Goal: Task Accomplishment & Management: Manage account settings

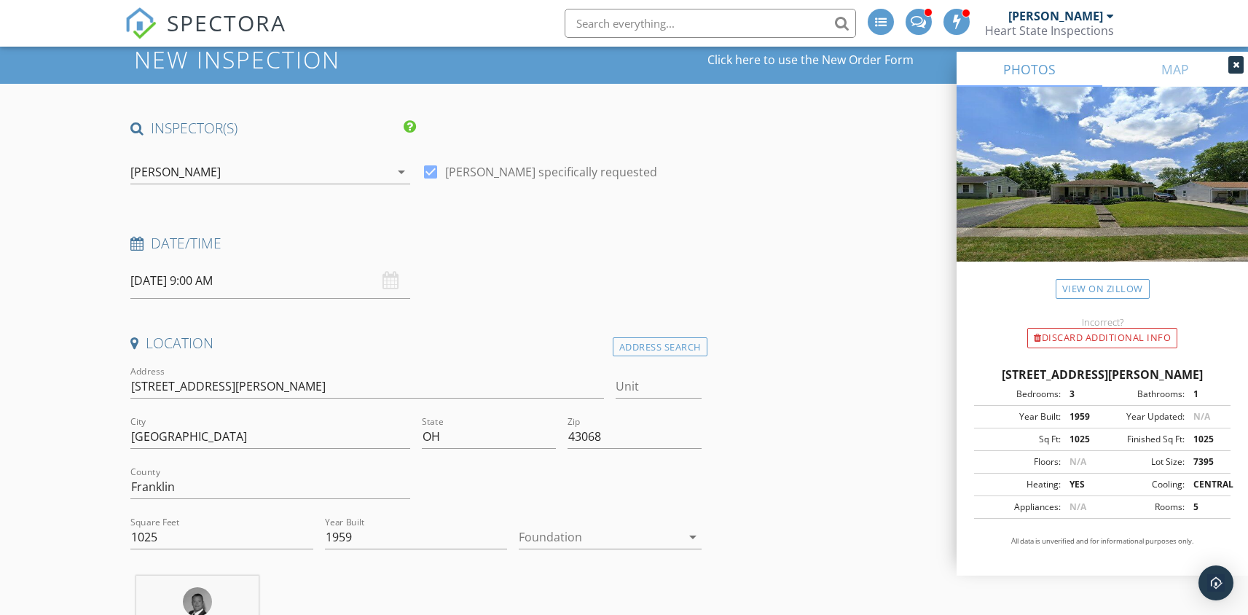
scroll to position [138, 0]
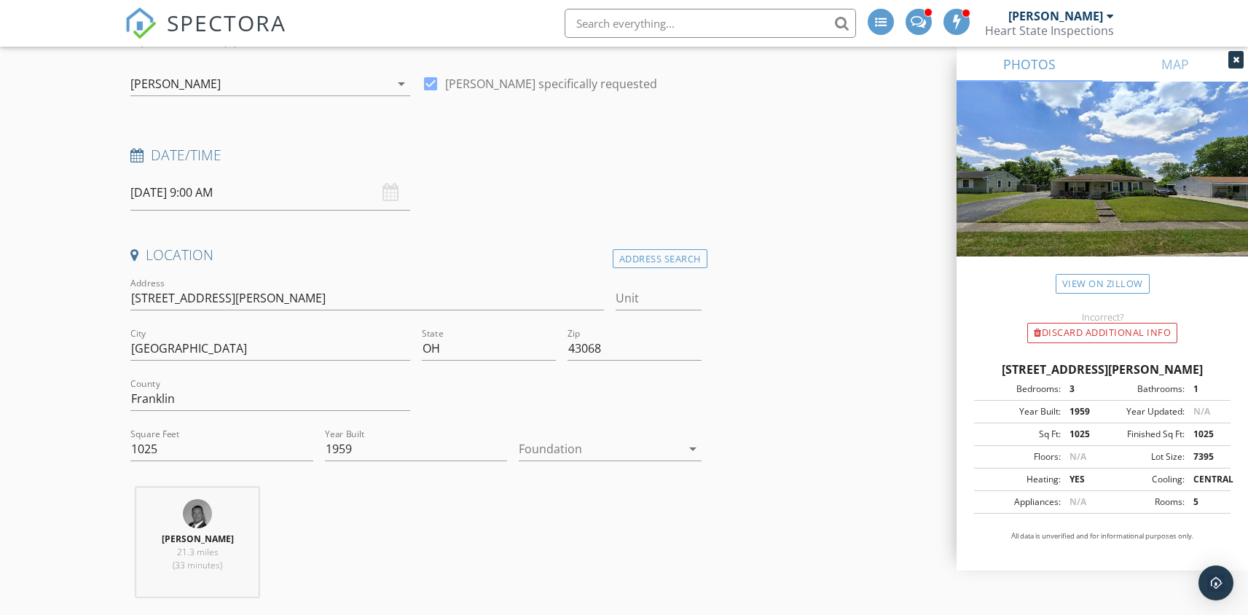
click at [572, 455] on div at bounding box center [600, 448] width 162 height 23
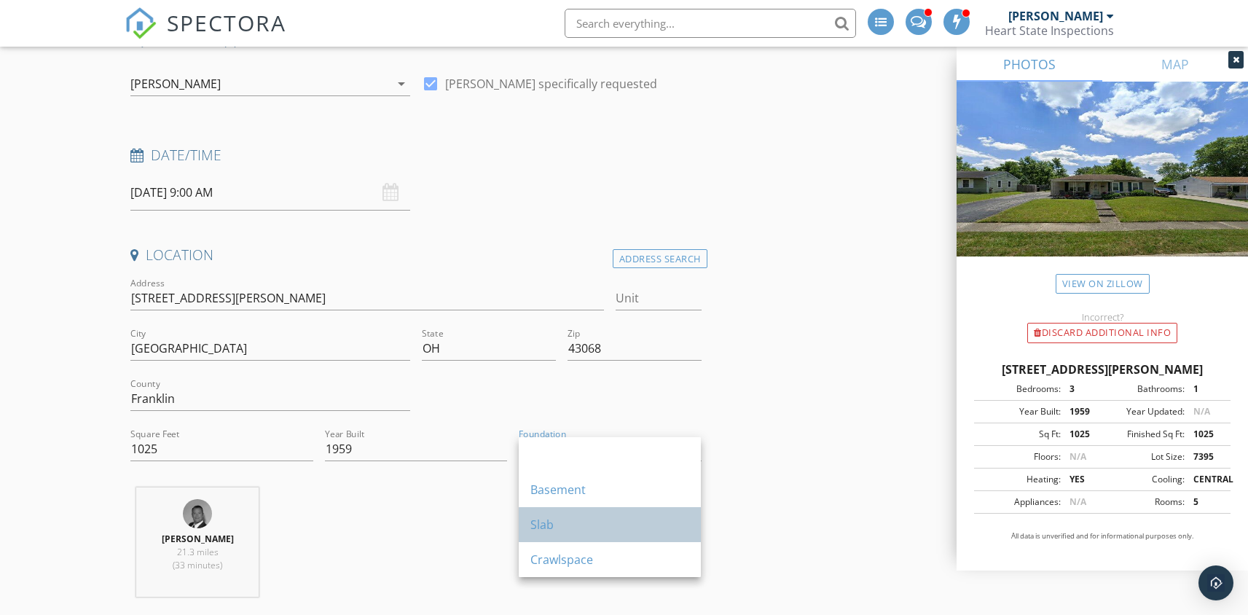
click at [565, 522] on div "Slab" at bounding box center [609, 524] width 159 height 17
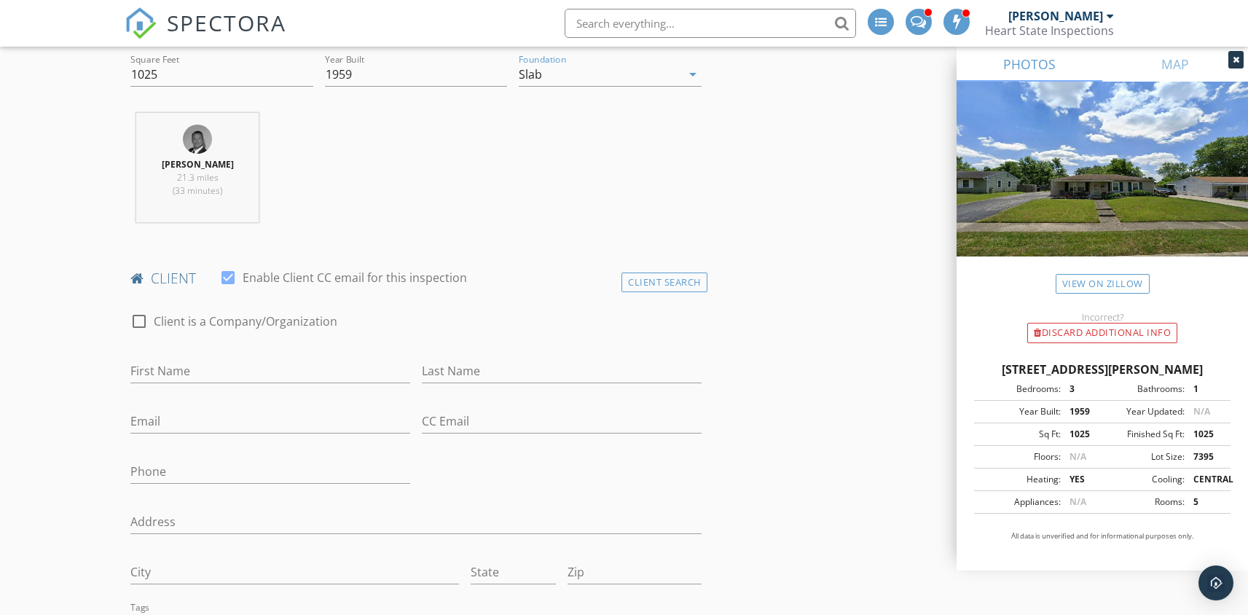
scroll to position [532, 0]
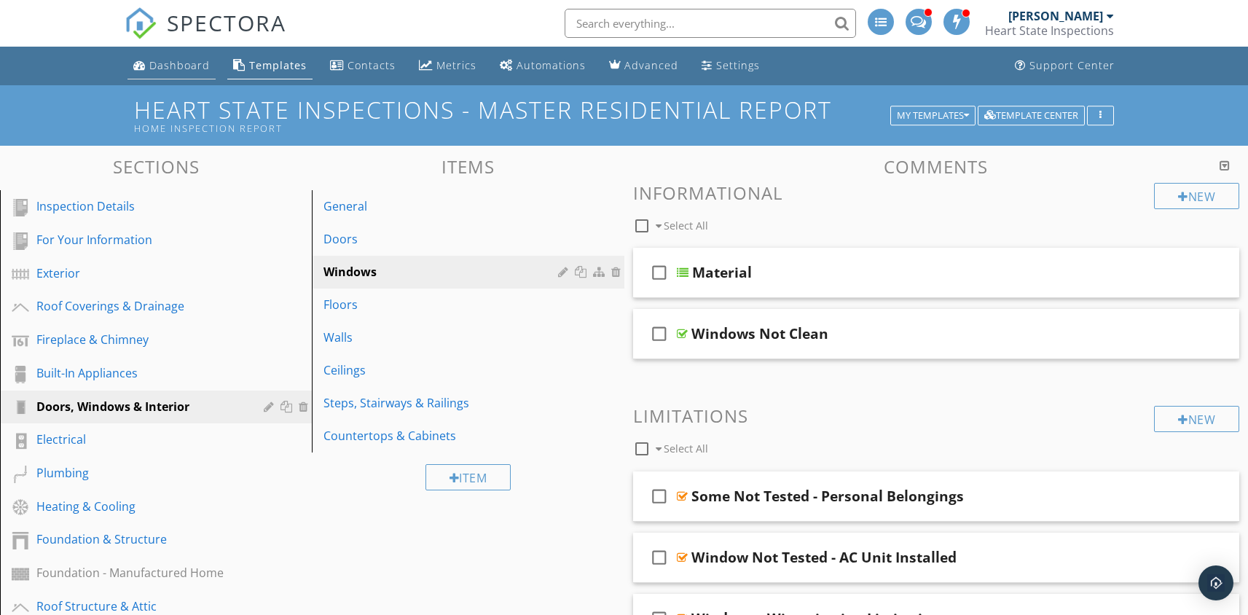
click at [199, 64] on div "Dashboard" at bounding box center [179, 65] width 60 height 14
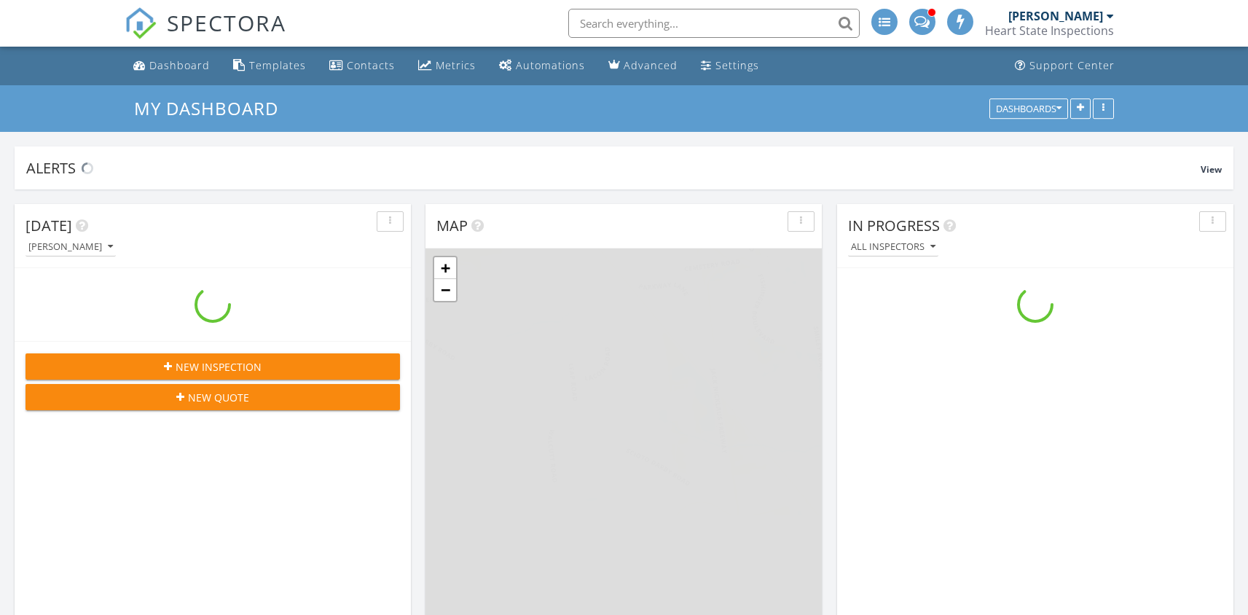
scroll to position [1494, 1270]
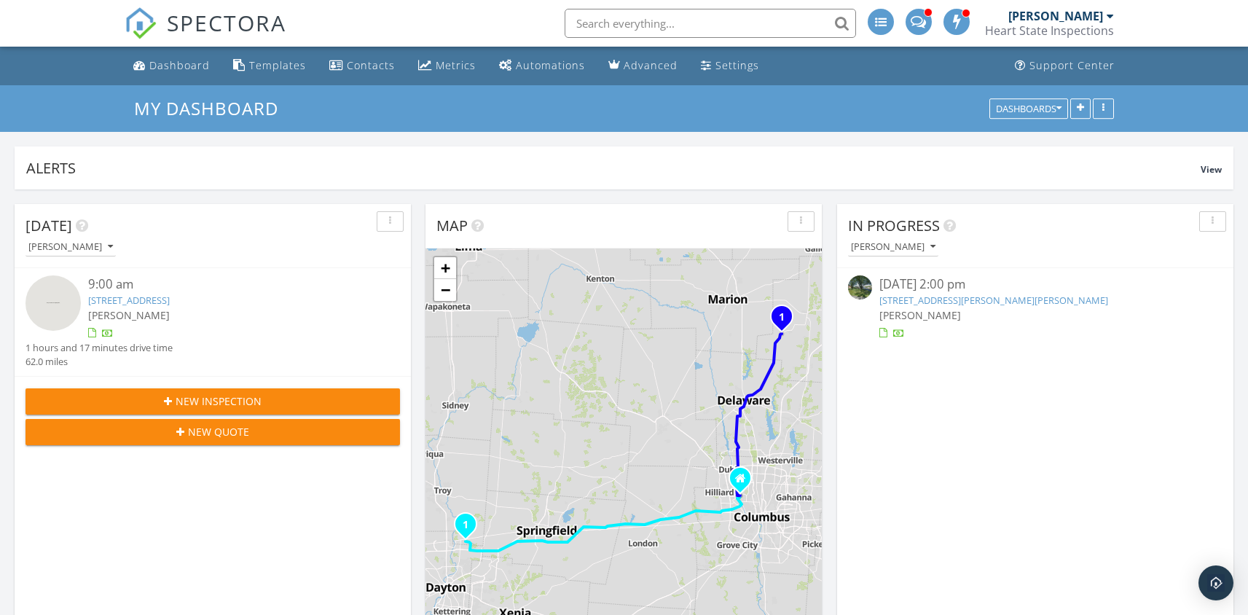
click at [923, 299] on link "[STREET_ADDRESS][PERSON_NAME][PERSON_NAME]" at bounding box center [993, 300] width 229 height 13
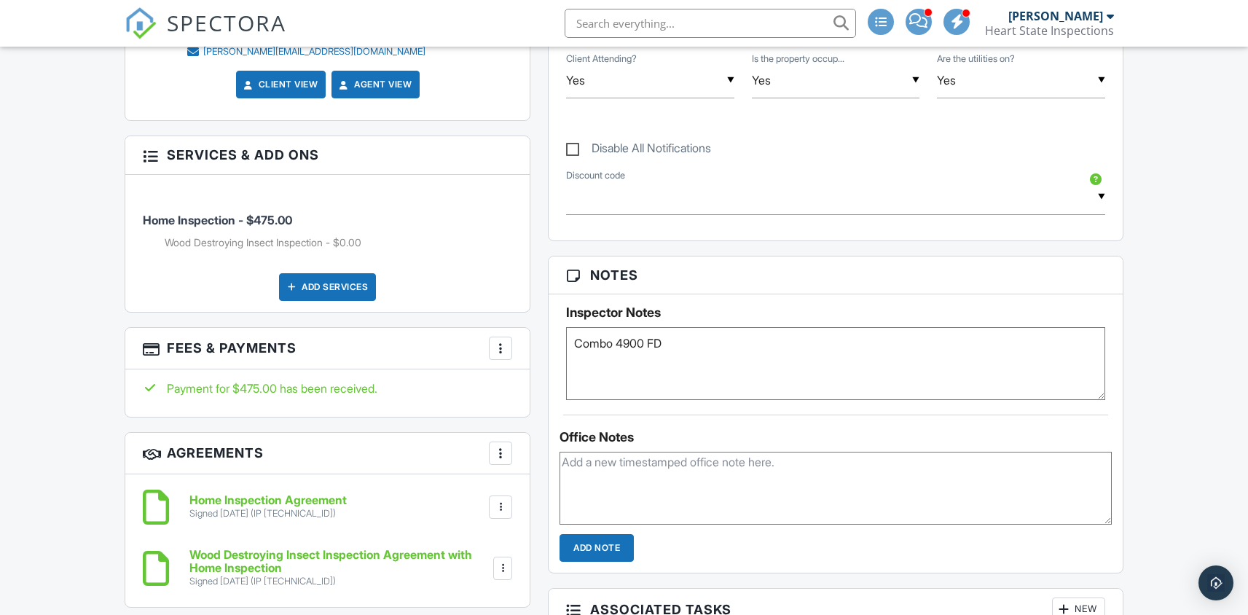
scroll to position [84, 0]
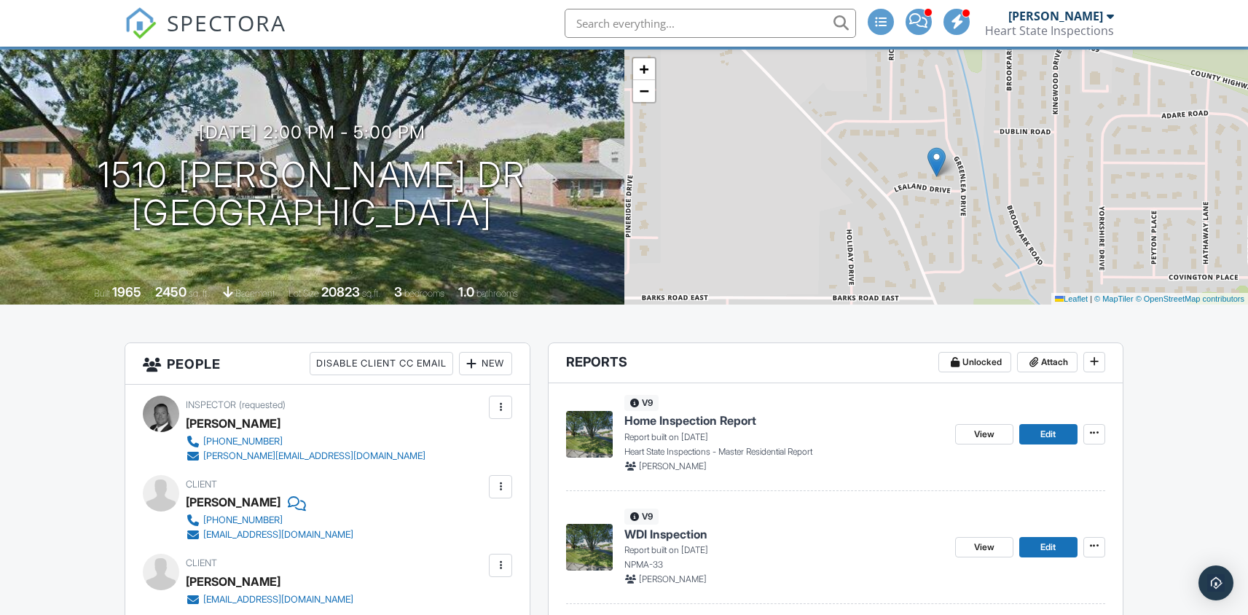
click at [657, 417] on span "Home Inspection Report" at bounding box center [690, 420] width 132 height 16
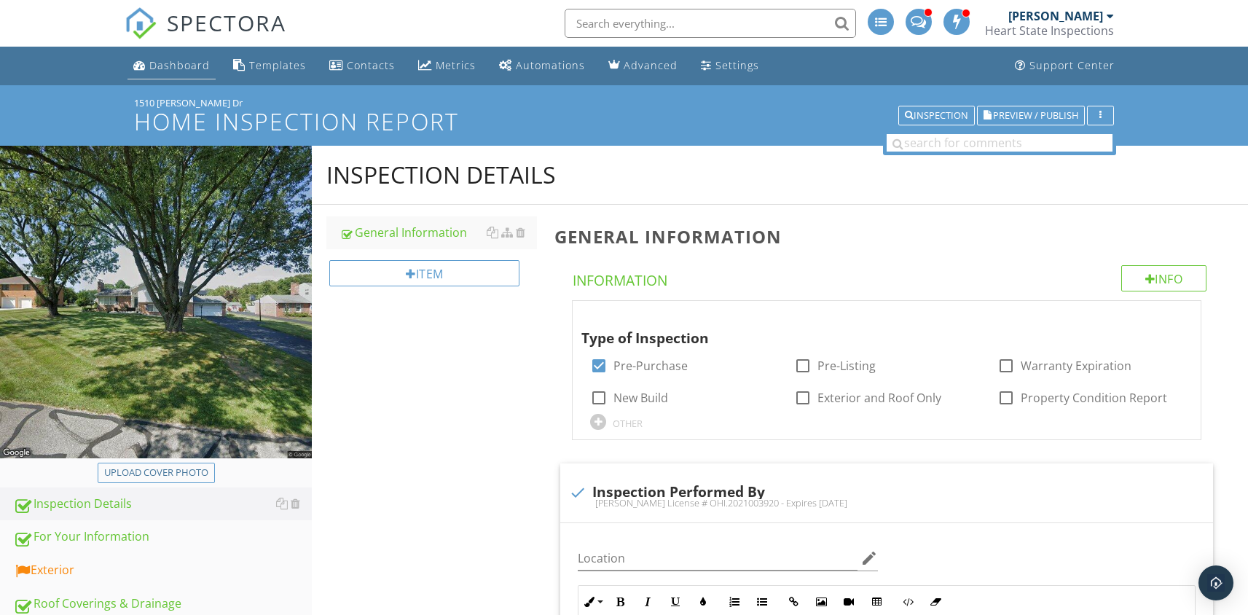
click at [170, 68] on div "Dashboard" at bounding box center [179, 65] width 60 height 14
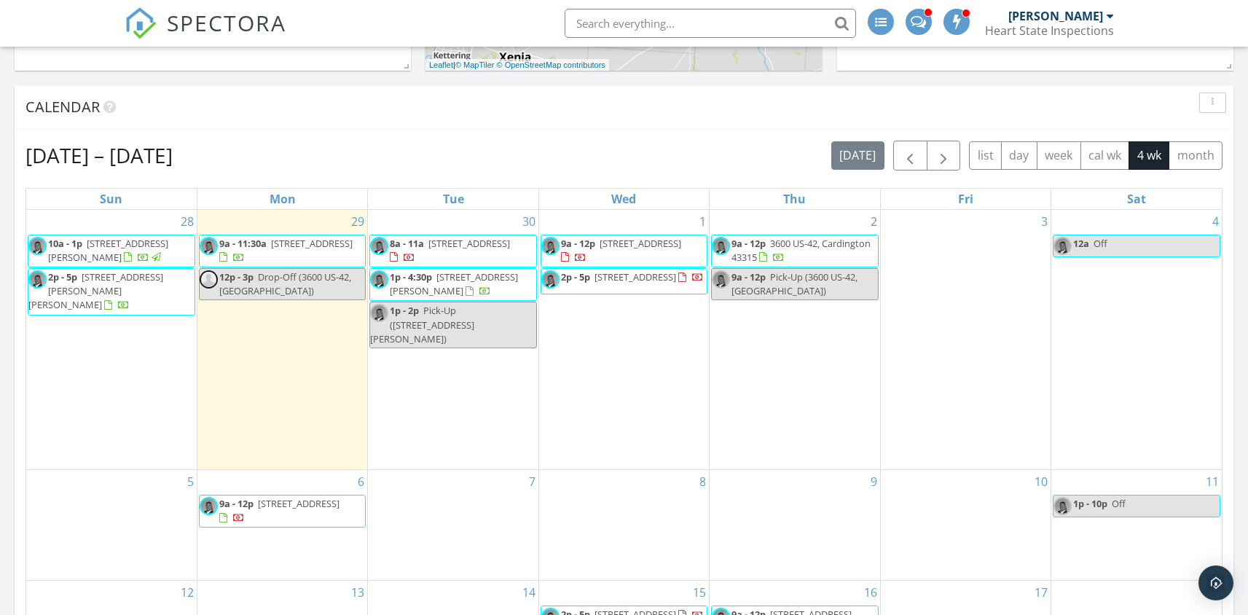
scroll to position [557, 0]
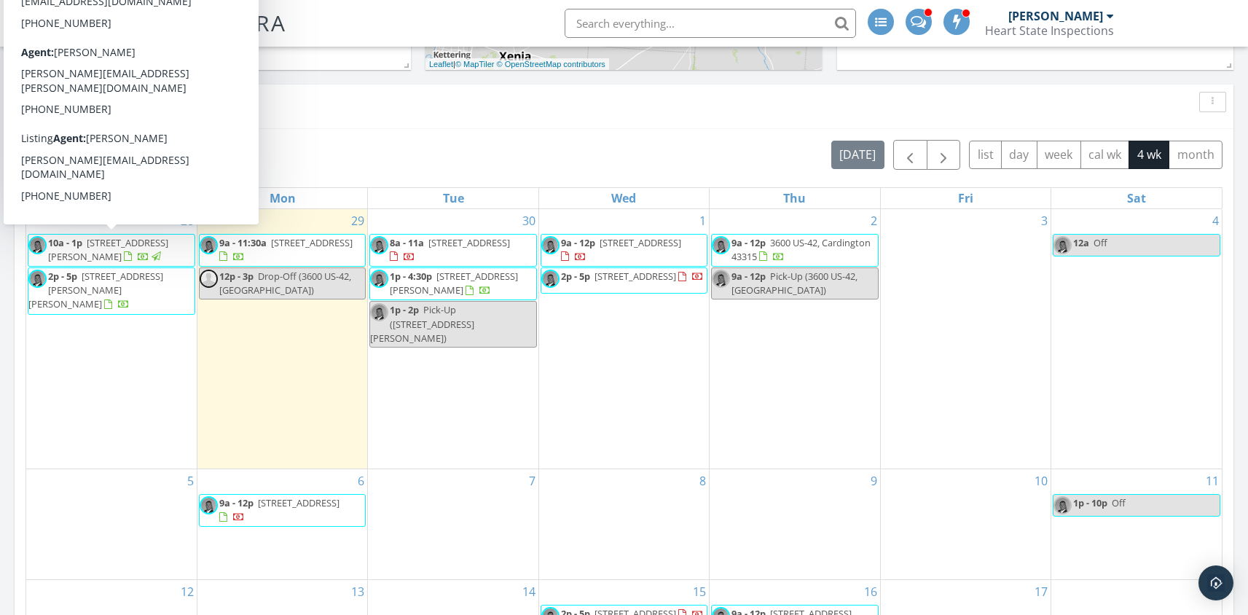
click at [124, 251] on div at bounding box center [143, 258] width 39 height 14
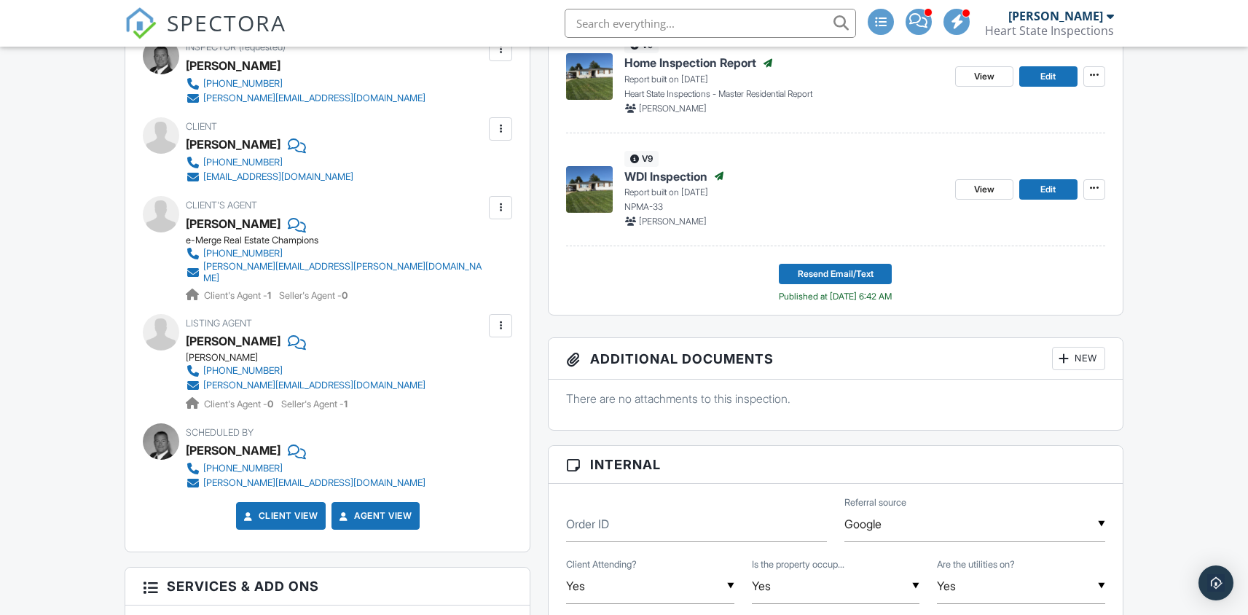
click at [675, 68] on span "Home Inspection Report" at bounding box center [690, 63] width 132 height 16
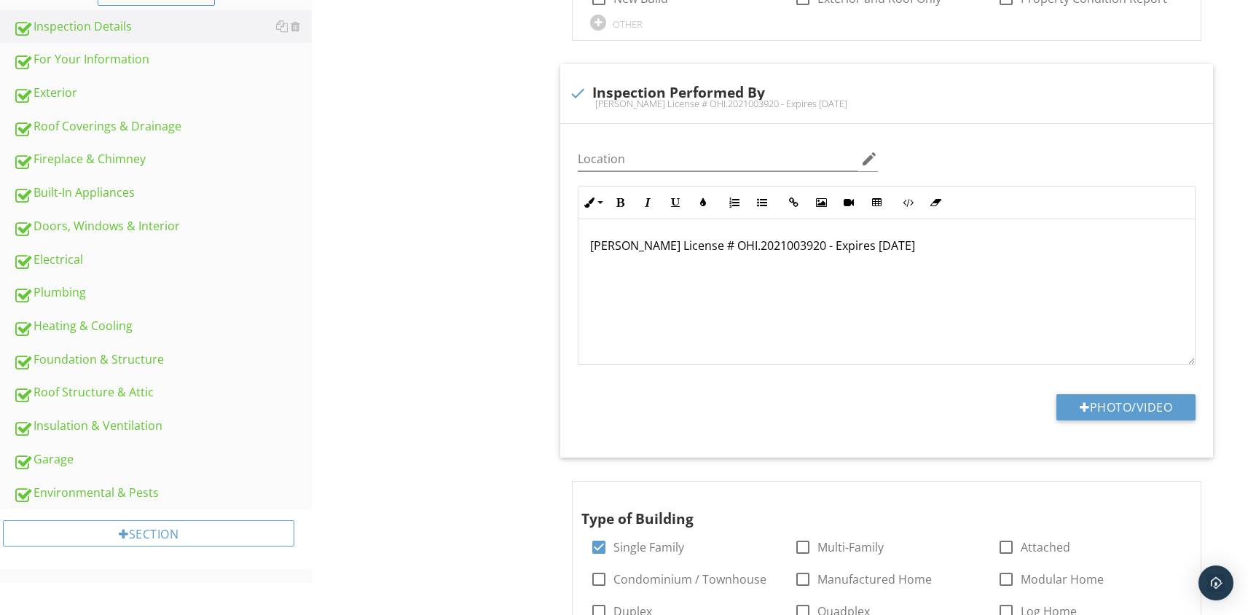
scroll to position [353, 0]
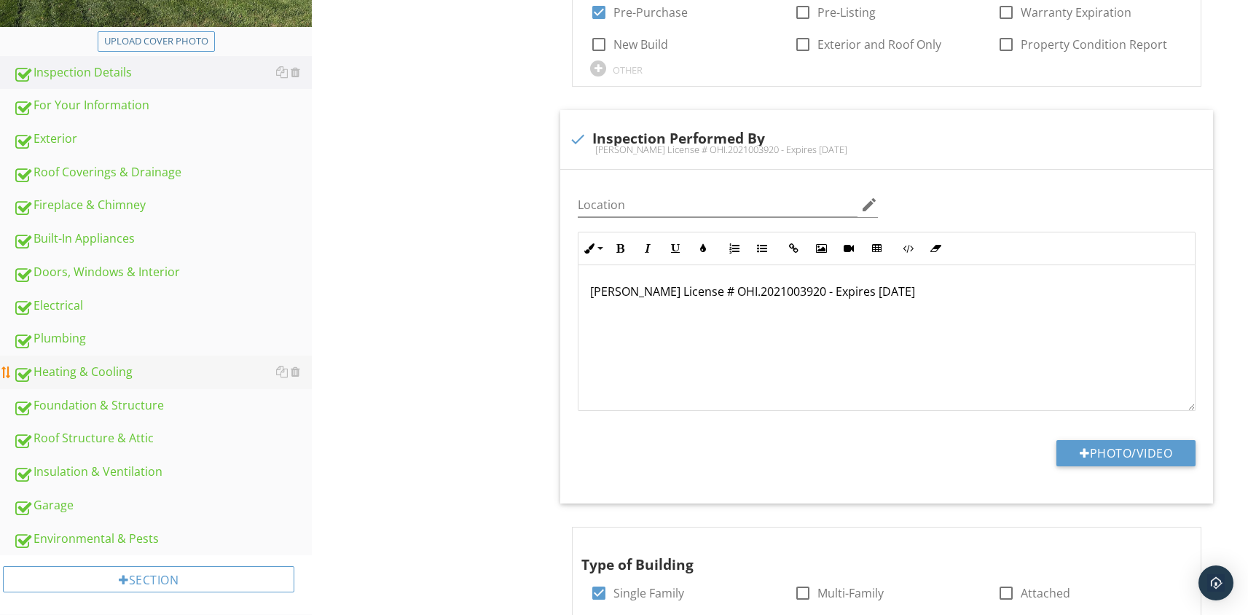
click at [92, 379] on div "Heating & Cooling" at bounding box center [162, 372] width 299 height 19
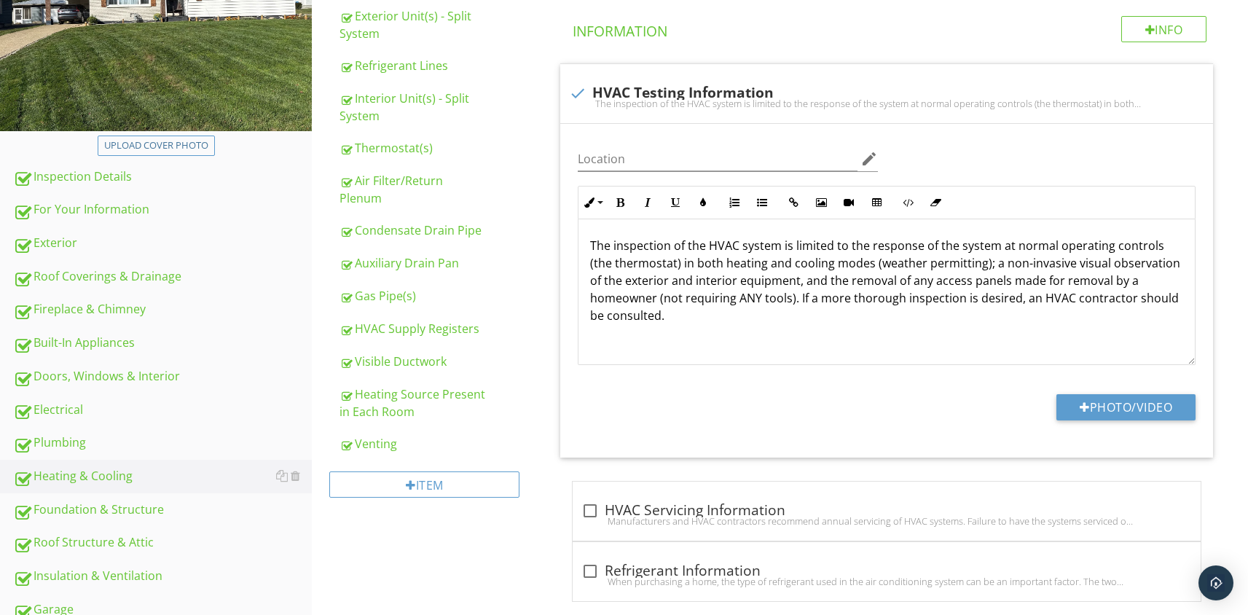
scroll to position [248, 0]
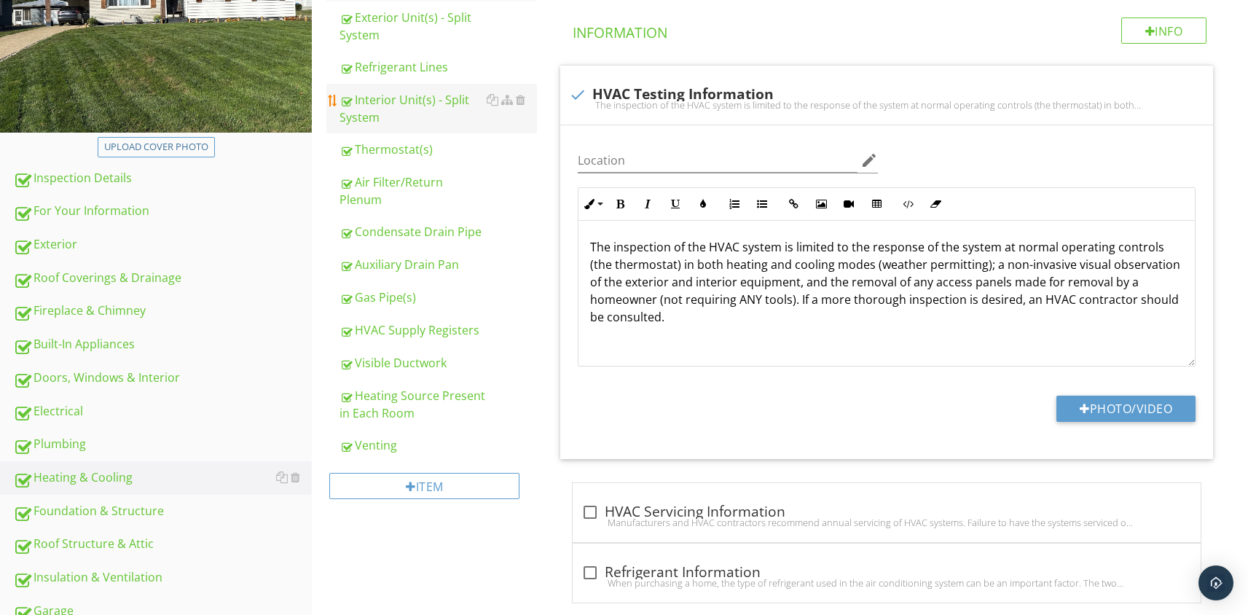
click at [395, 100] on div "Interior Unit(s) - Split System" at bounding box center [437, 108] width 197 height 35
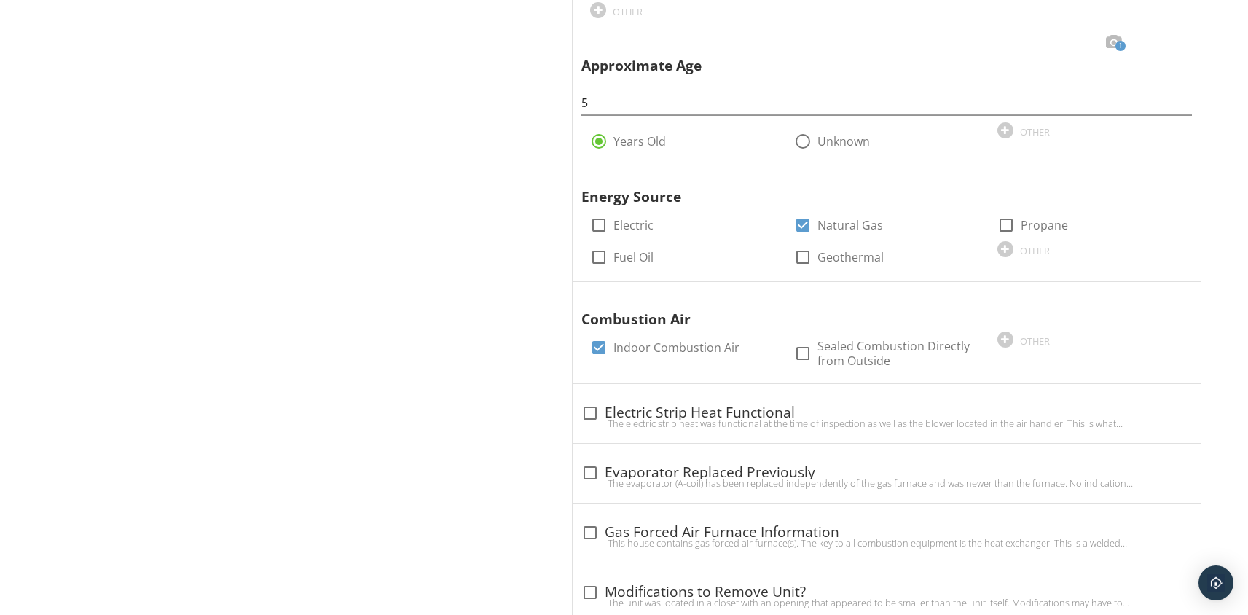
scroll to position [1186, 0]
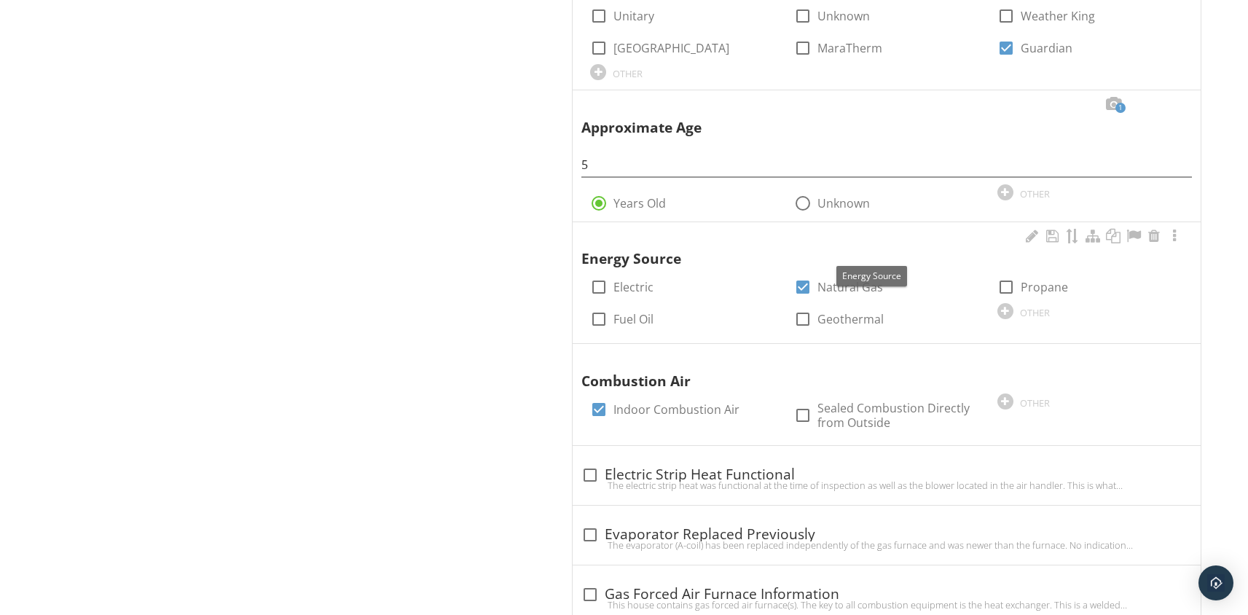
click at [648, 243] on div "Energy Source" at bounding box center [871, 249] width 580 height 42
click at [1174, 229] on div at bounding box center [1173, 236] width 17 height 15
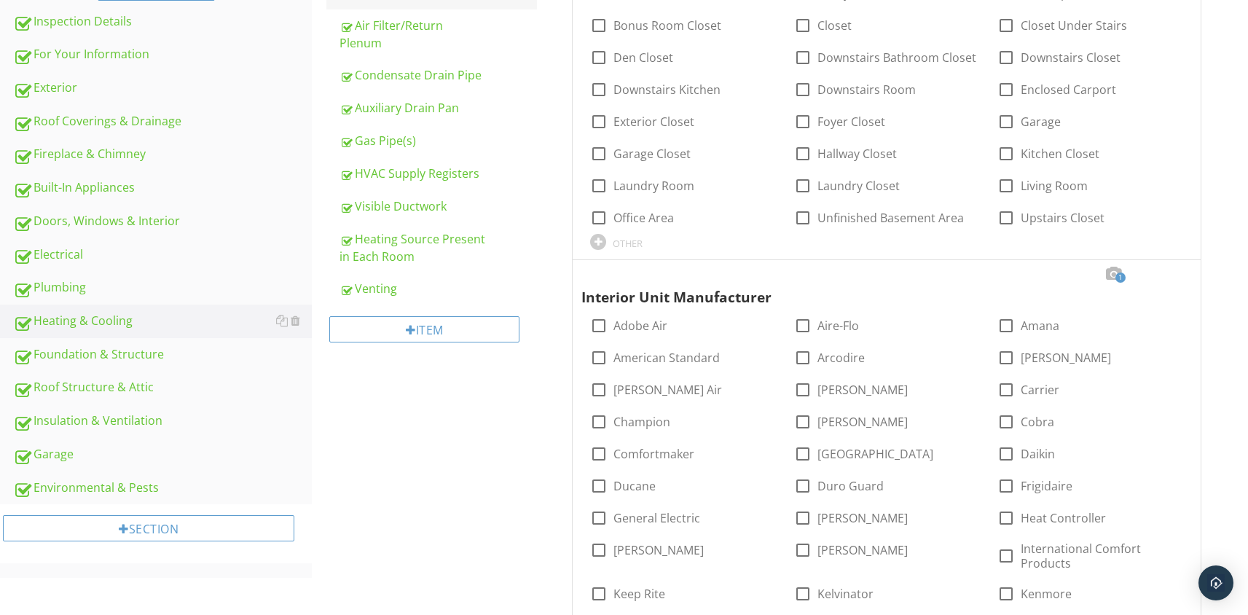
scroll to position [0, 0]
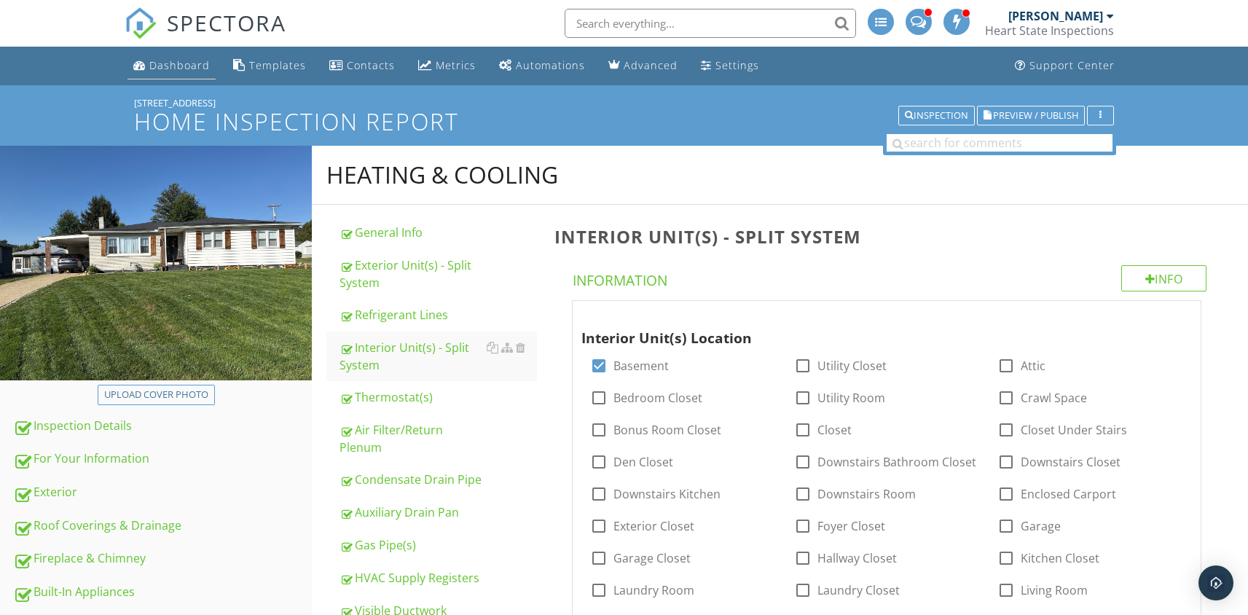
click at [169, 73] on link "Dashboard" at bounding box center [171, 65] width 88 height 27
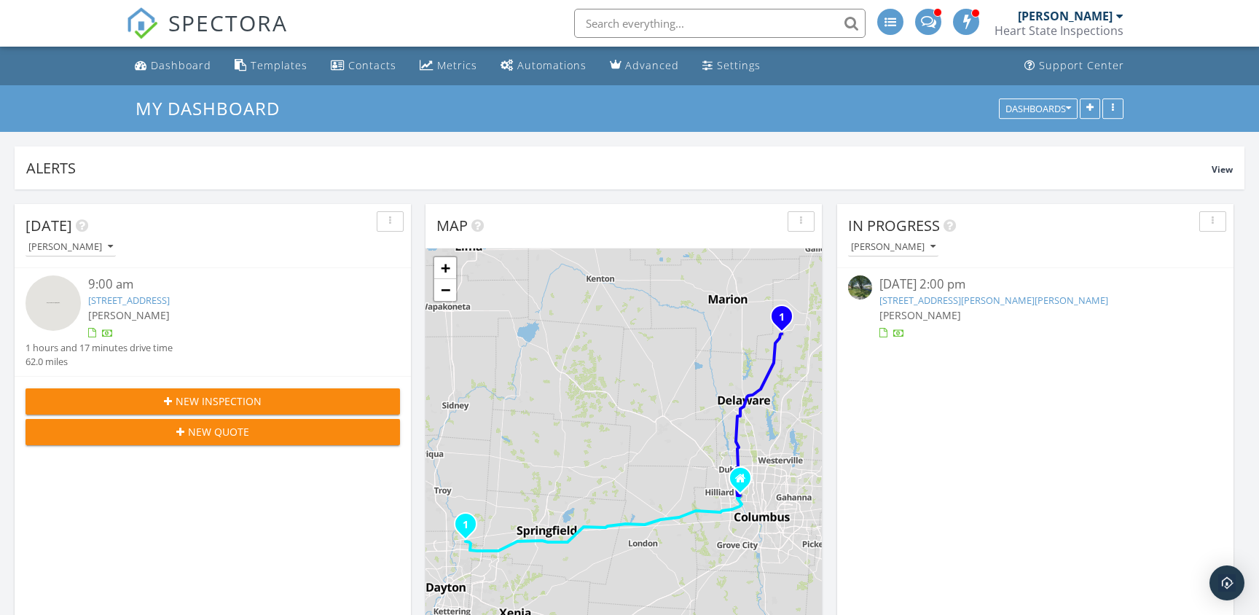
scroll to position [1494, 1281]
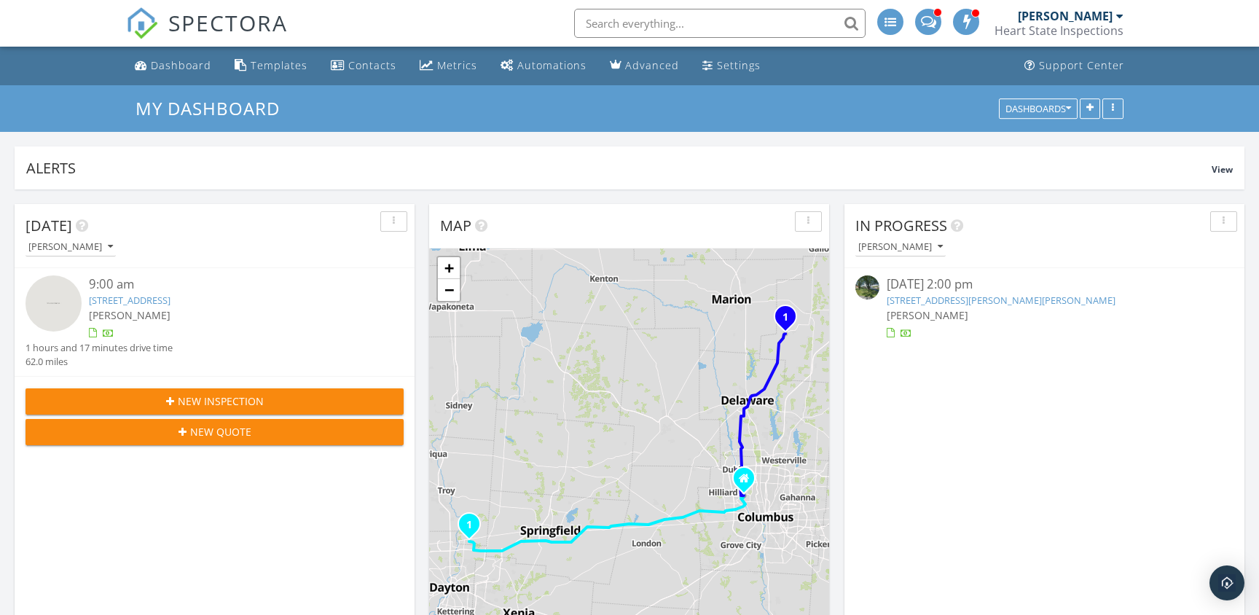
click at [912, 296] on link "1510 Lealand Dr, Marion, OH 43302" at bounding box center [1000, 300] width 229 height 13
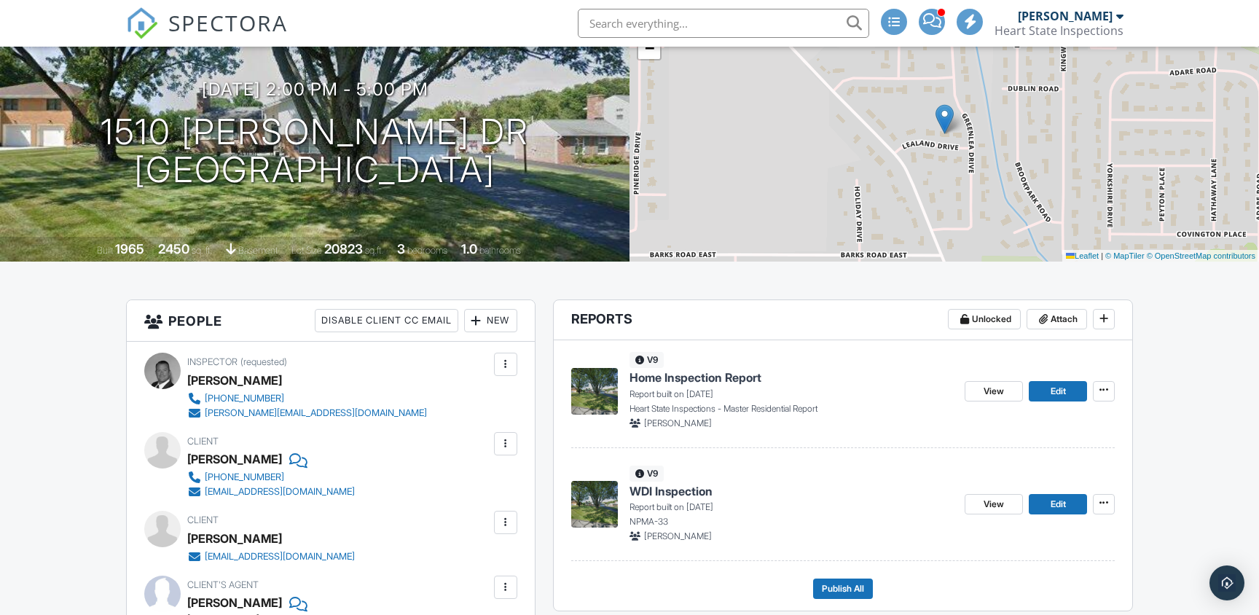
scroll to position [130, 0]
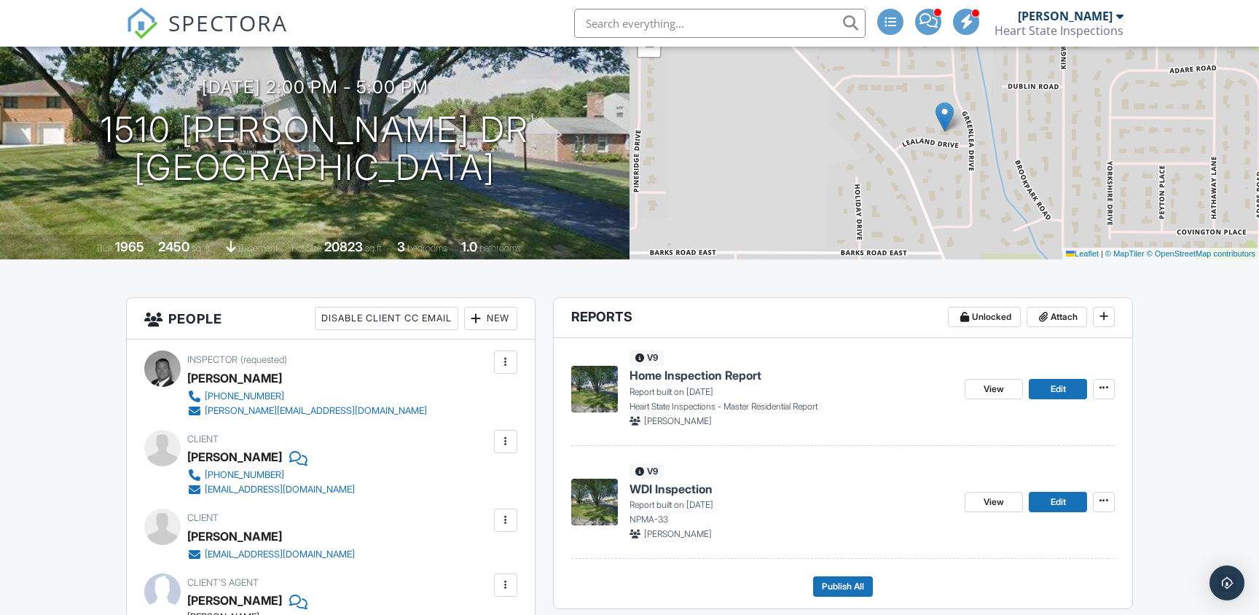
click at [720, 374] on span "Home Inspection Report" at bounding box center [695, 375] width 132 height 16
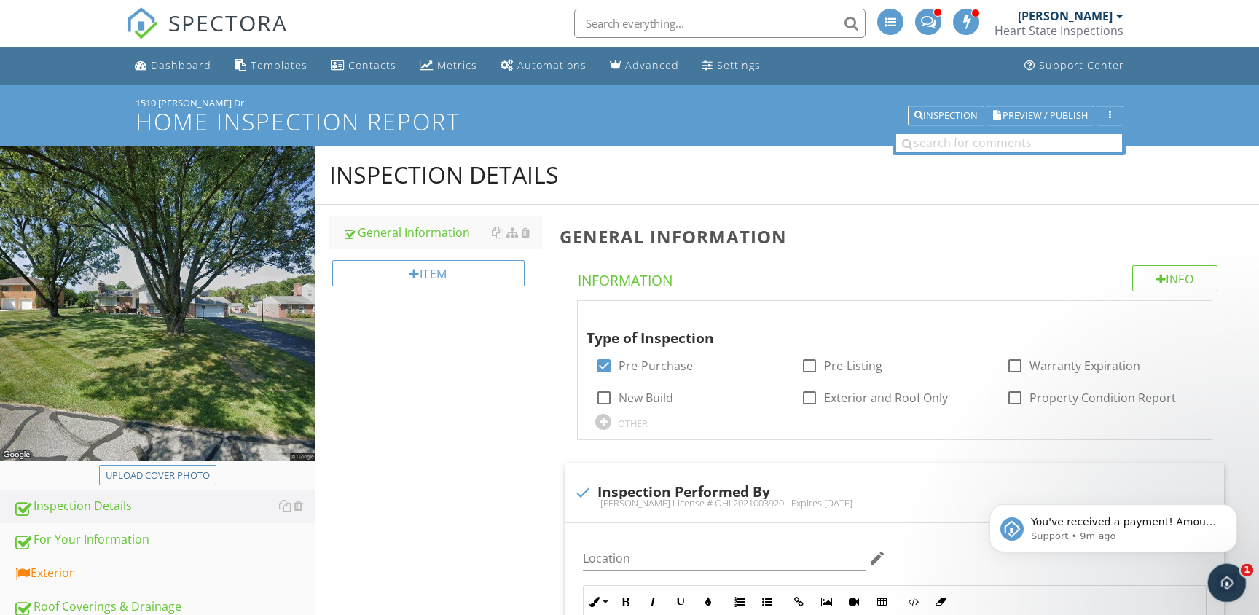
click at [1224, 581] on icon "Open Intercom Messenger" at bounding box center [1225, 581] width 24 height 24
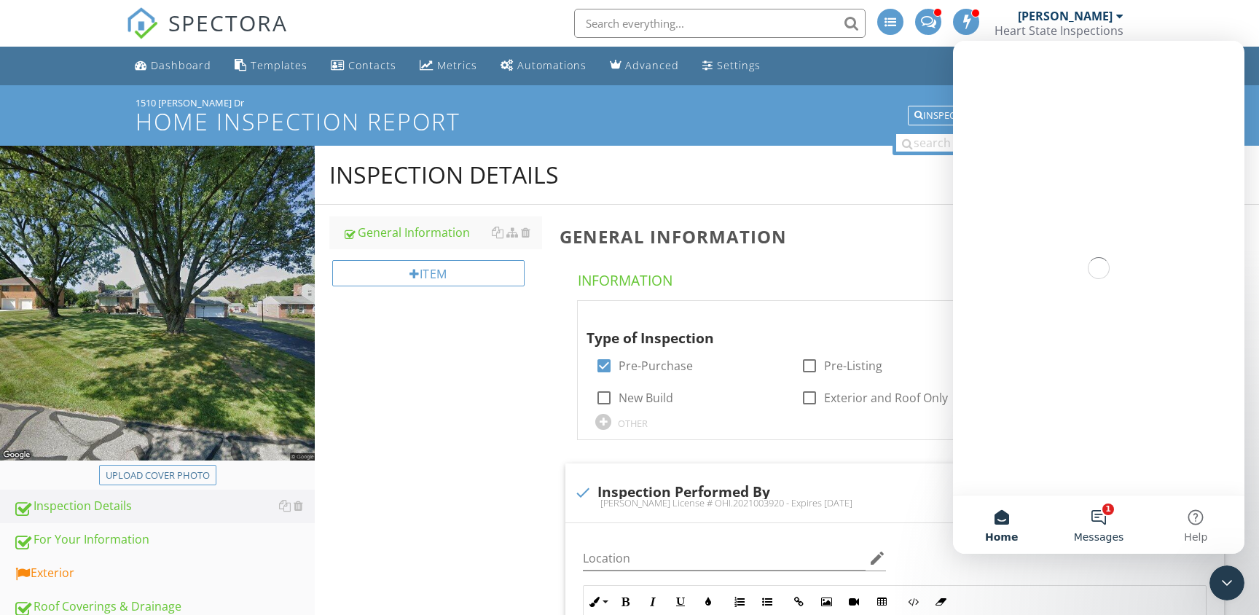
click at [1103, 519] on button "1 Messages" at bounding box center [1098, 524] width 97 height 58
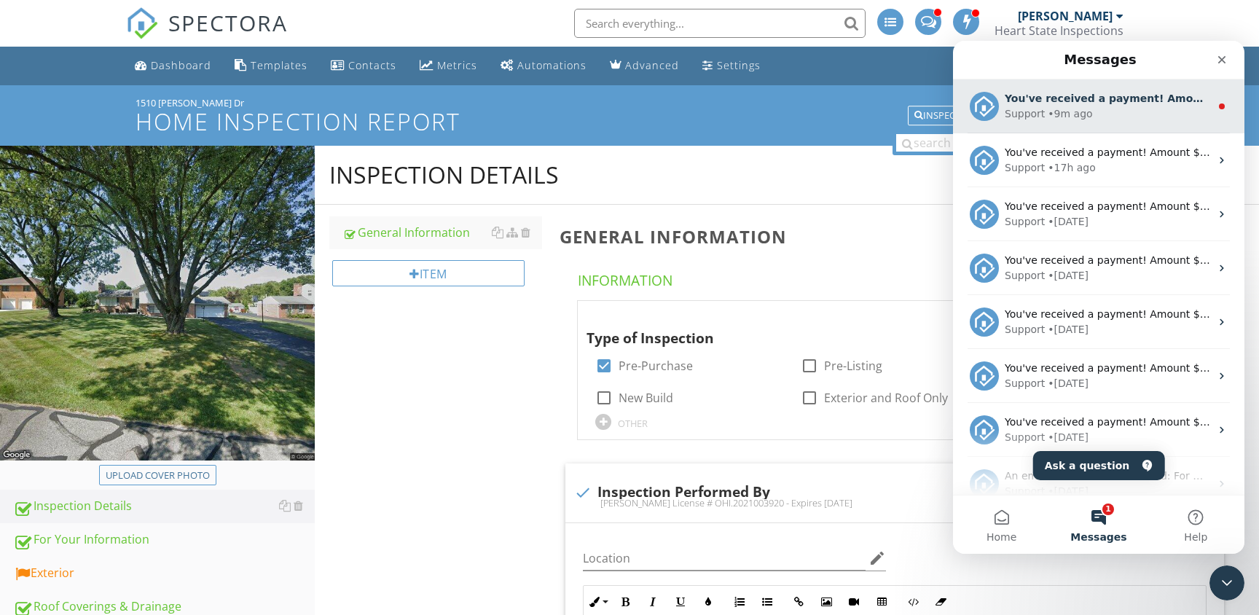
click at [1134, 119] on div "Support • 9m ago" at bounding box center [1107, 113] width 205 height 15
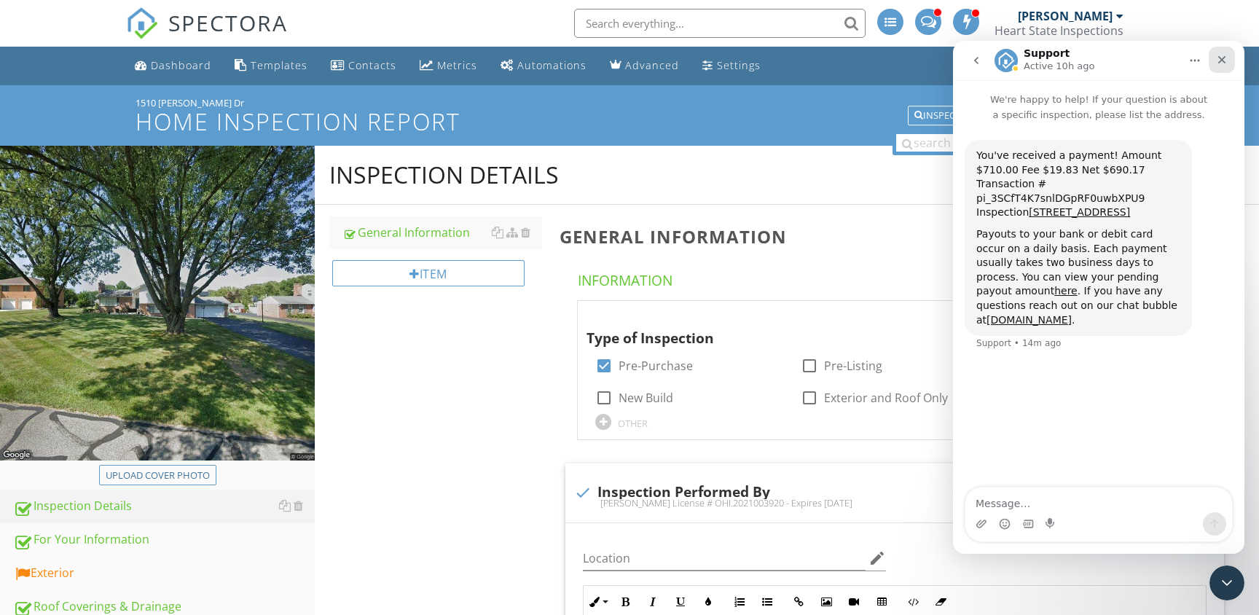
click at [1220, 59] on icon "Close" at bounding box center [1222, 60] width 12 height 12
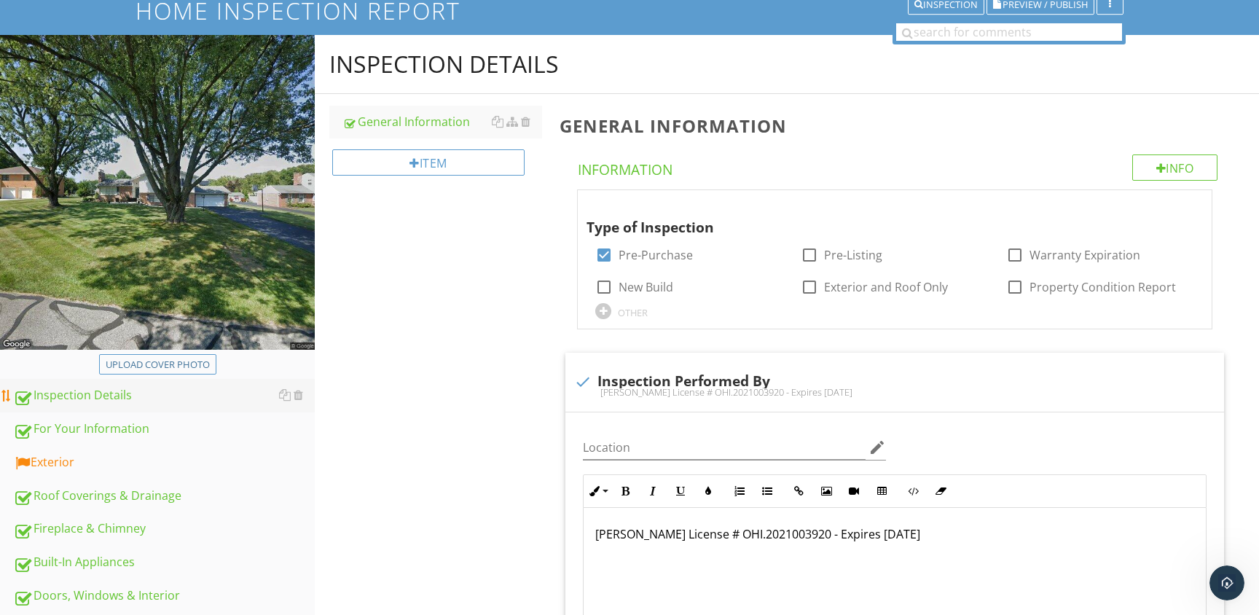
scroll to position [92, 0]
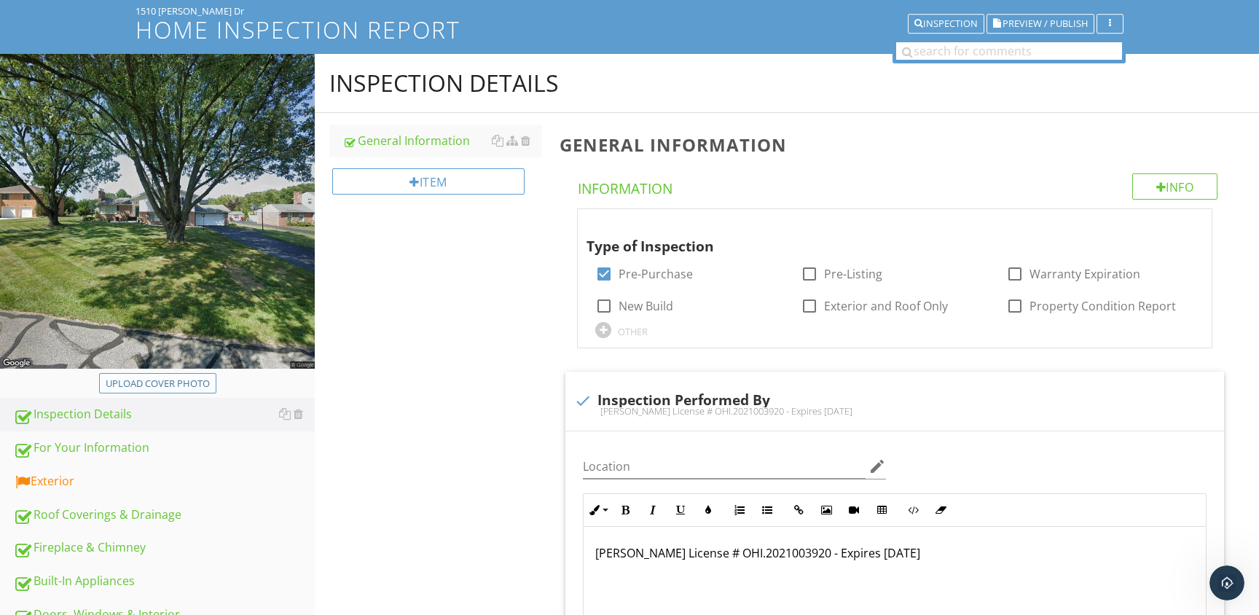
click at [152, 388] on div "Upload cover photo" at bounding box center [158, 384] width 104 height 15
type input "C:\fakepath\[DATE] [DATE].jpg"
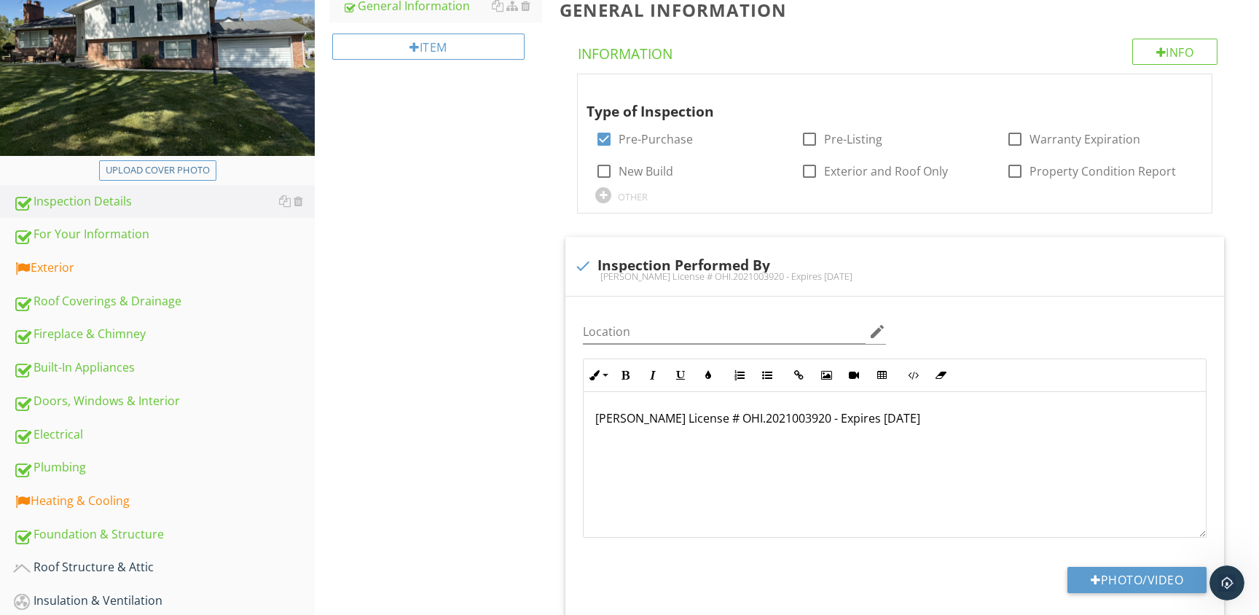
scroll to position [235, 0]
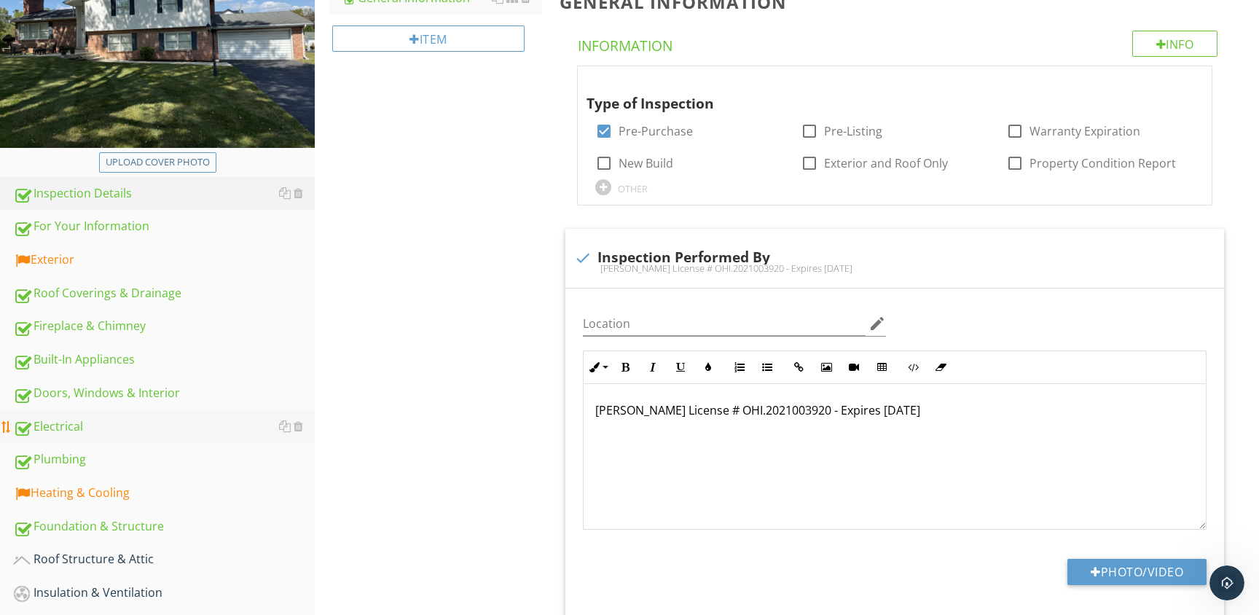
click at [60, 429] on div "Electrical" at bounding box center [164, 426] width 302 height 19
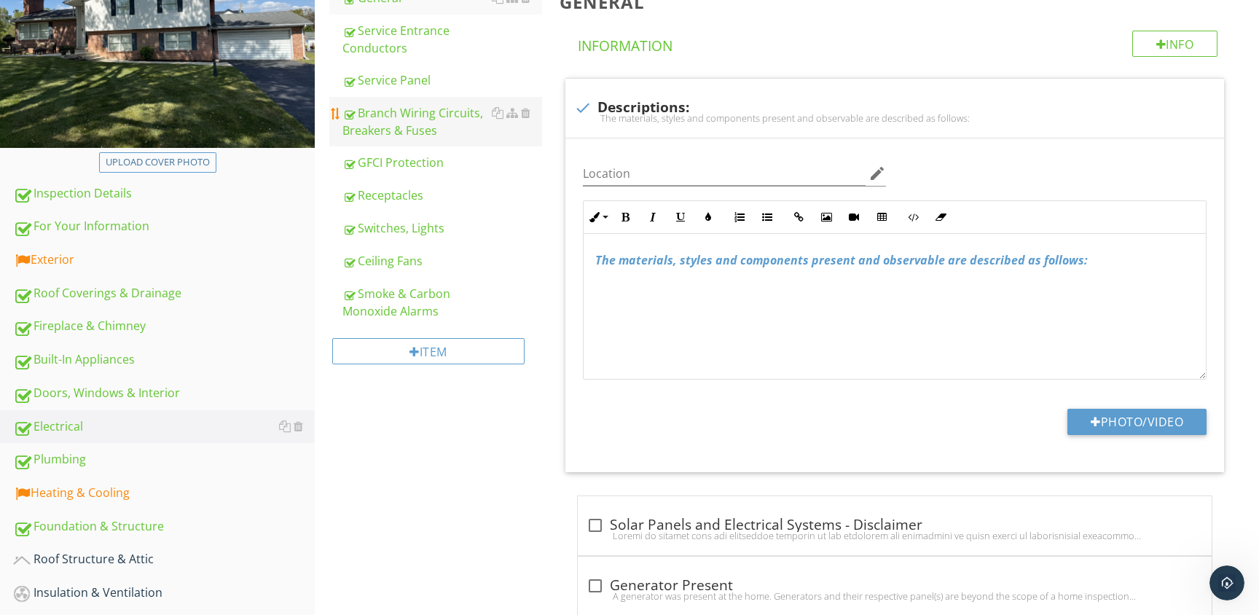
click at [395, 138] on div "Branch Wiring Circuits, Breakers & Fuses" at bounding box center [442, 121] width 200 height 35
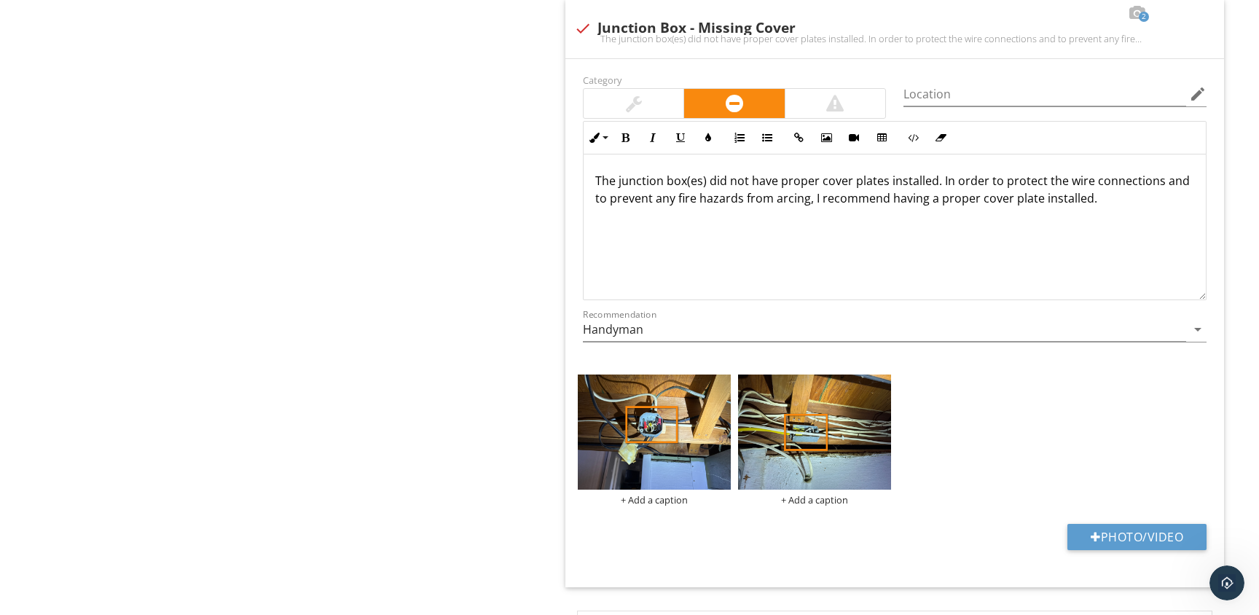
scroll to position [1, 0]
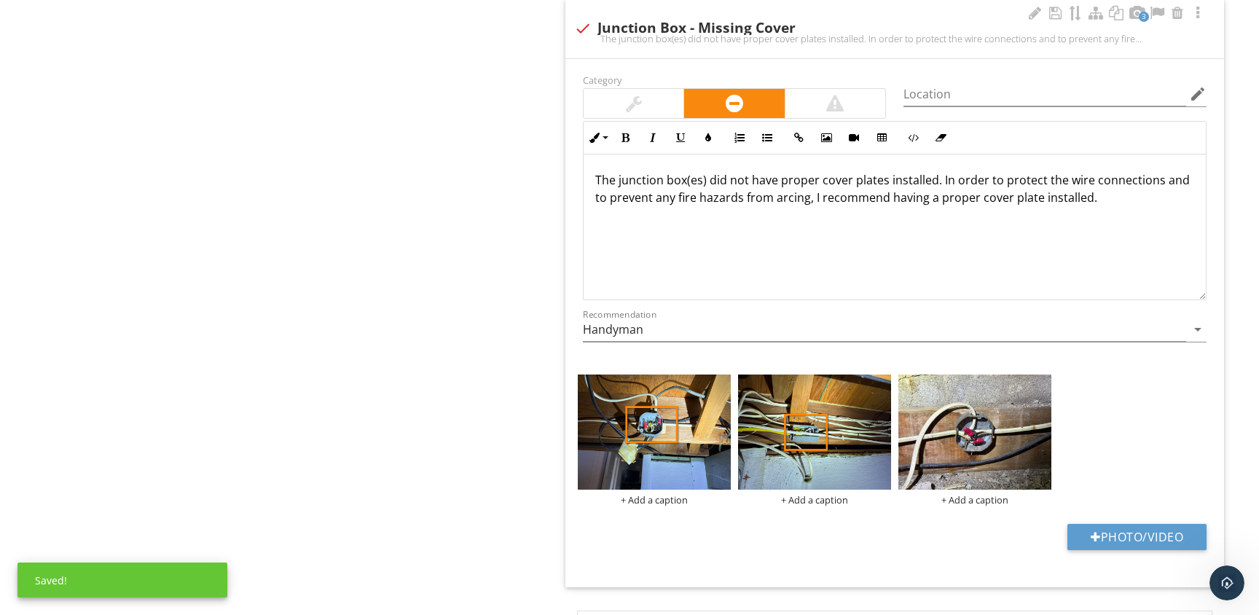
click at [980, 420] on img at bounding box center [974, 431] width 153 height 115
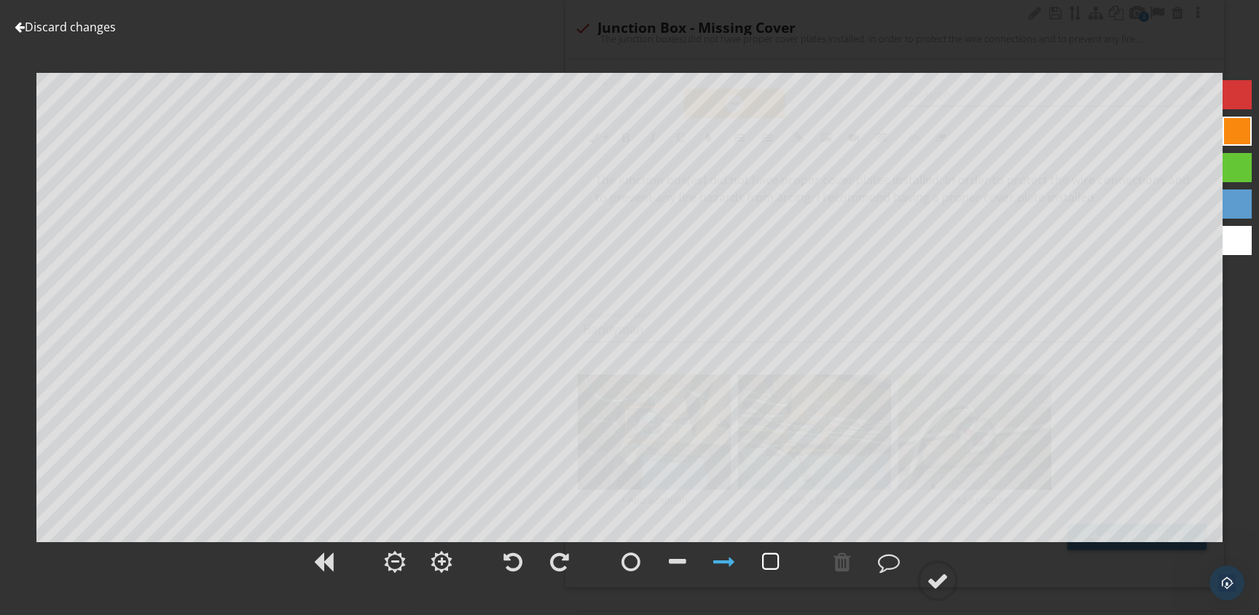
click at [765, 560] on div at bounding box center [770, 562] width 17 height 22
click at [940, 585] on div at bounding box center [938, 581] width 22 height 22
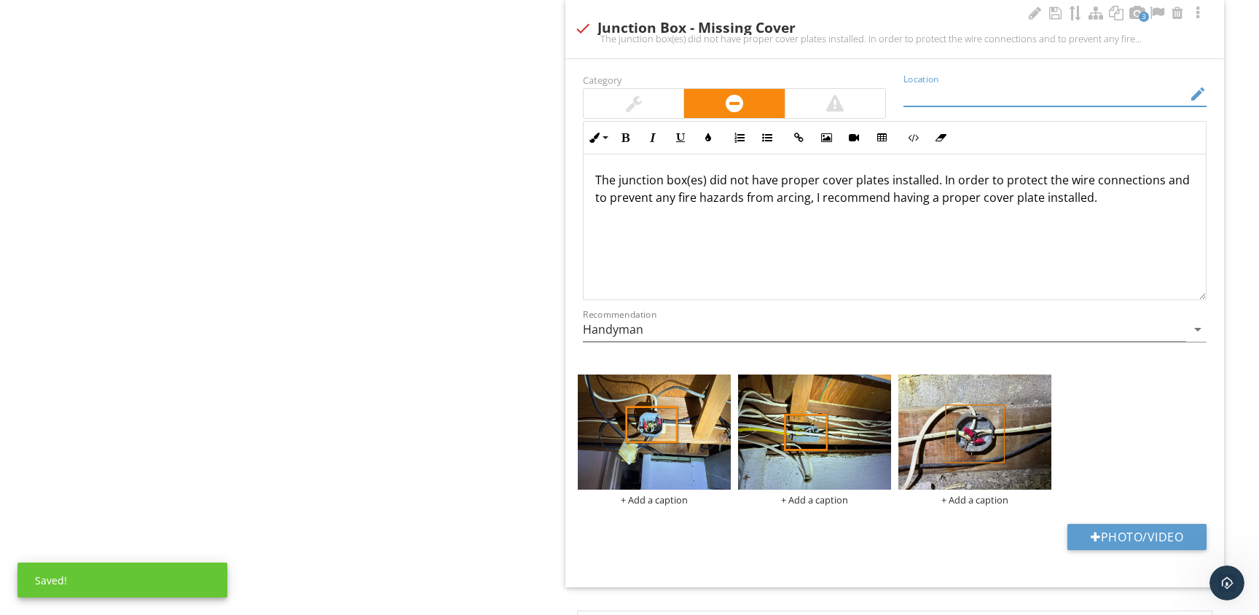
click at [954, 98] on input "Location" at bounding box center [1044, 94] width 283 height 24
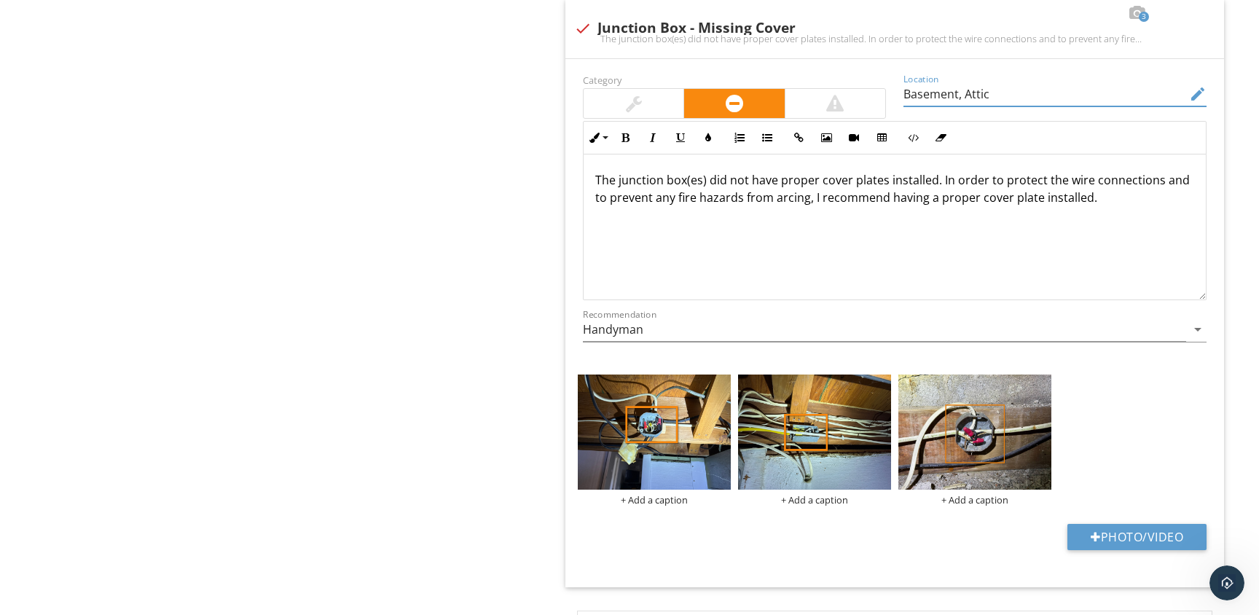
type input "Basement, Attic"
click at [551, 215] on div "Branch Wiring Circuits, Breakers & Fuses Info Information Branch Wiring check_b…" at bounding box center [905, 458] width 708 height 3445
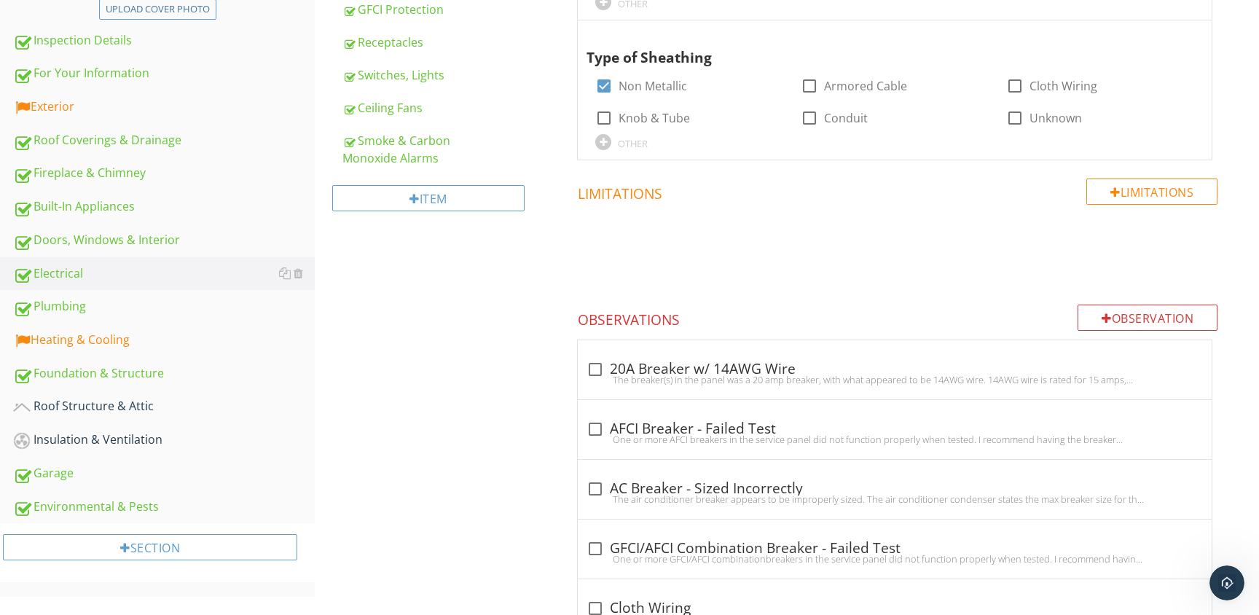
scroll to position [390, 0]
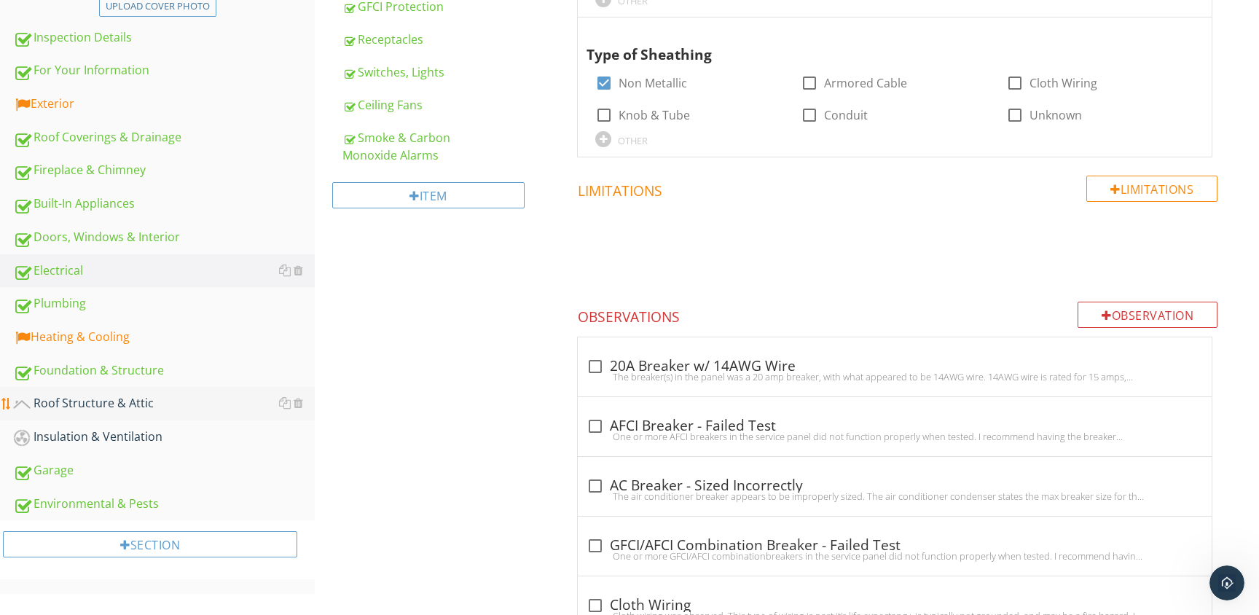
click at [95, 401] on div "Roof Structure & Attic" at bounding box center [164, 403] width 302 height 19
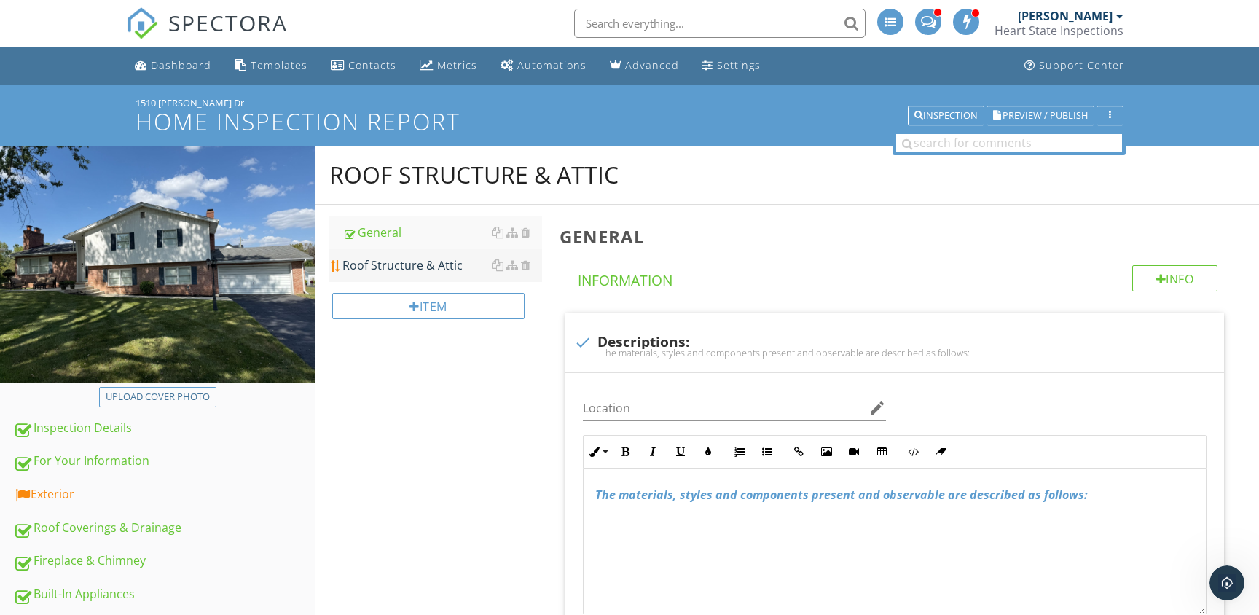
click at [418, 262] on div "Roof Structure & Attic" at bounding box center [442, 264] width 200 height 17
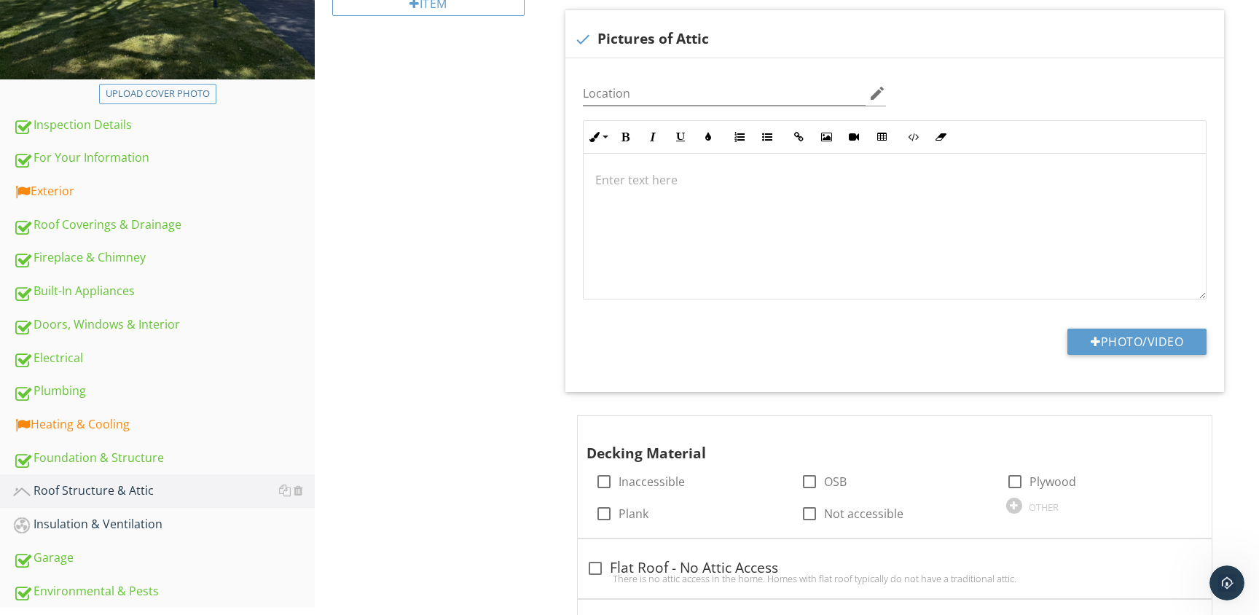
scroll to position [296, 0]
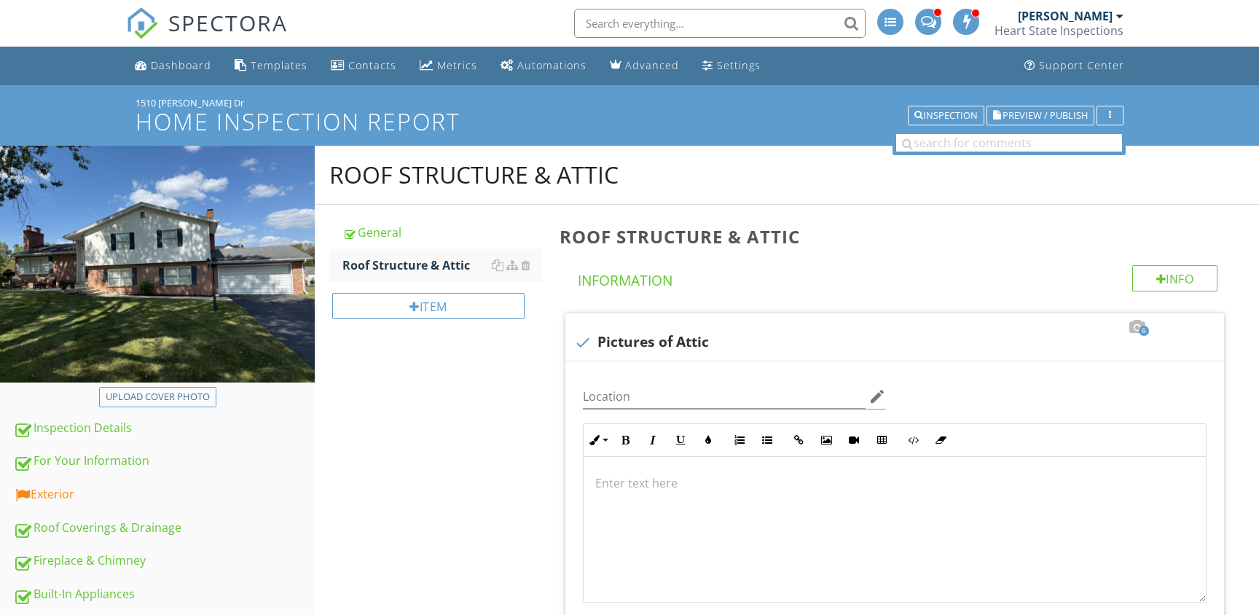
scroll to position [296, 0]
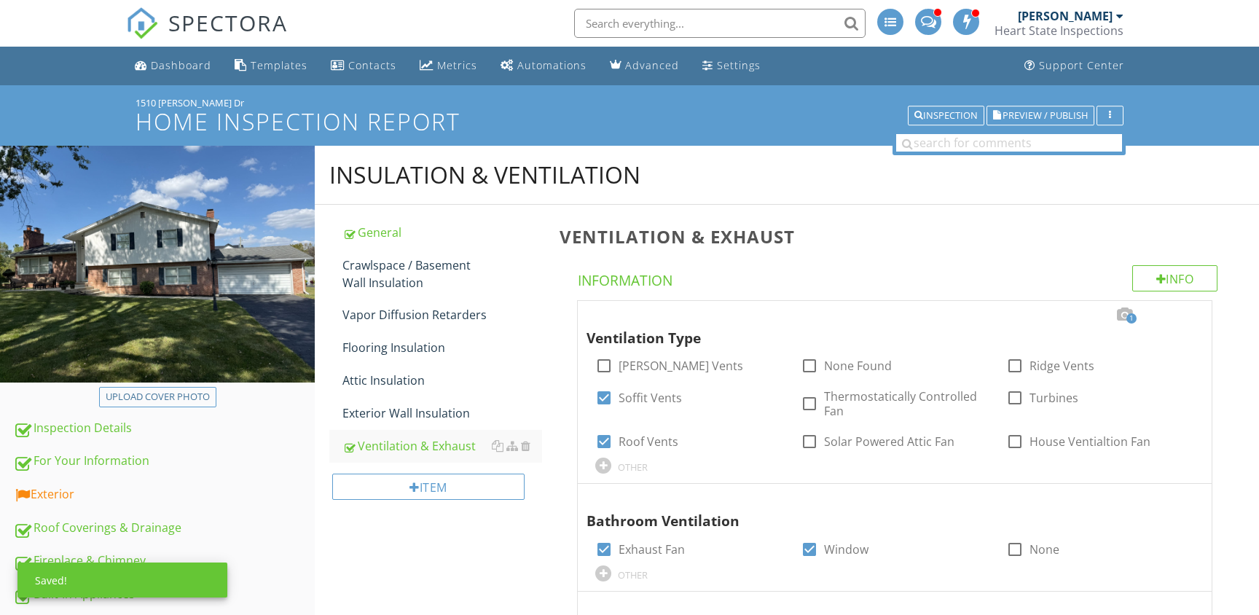
scroll to position [202, 0]
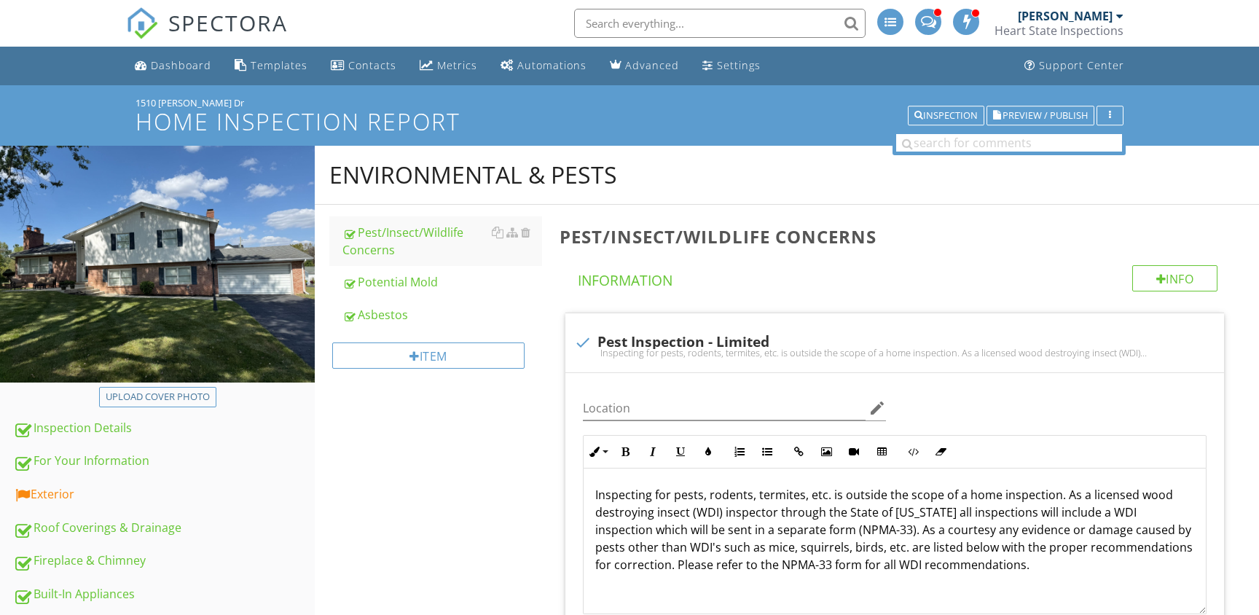
scroll to position [113, 0]
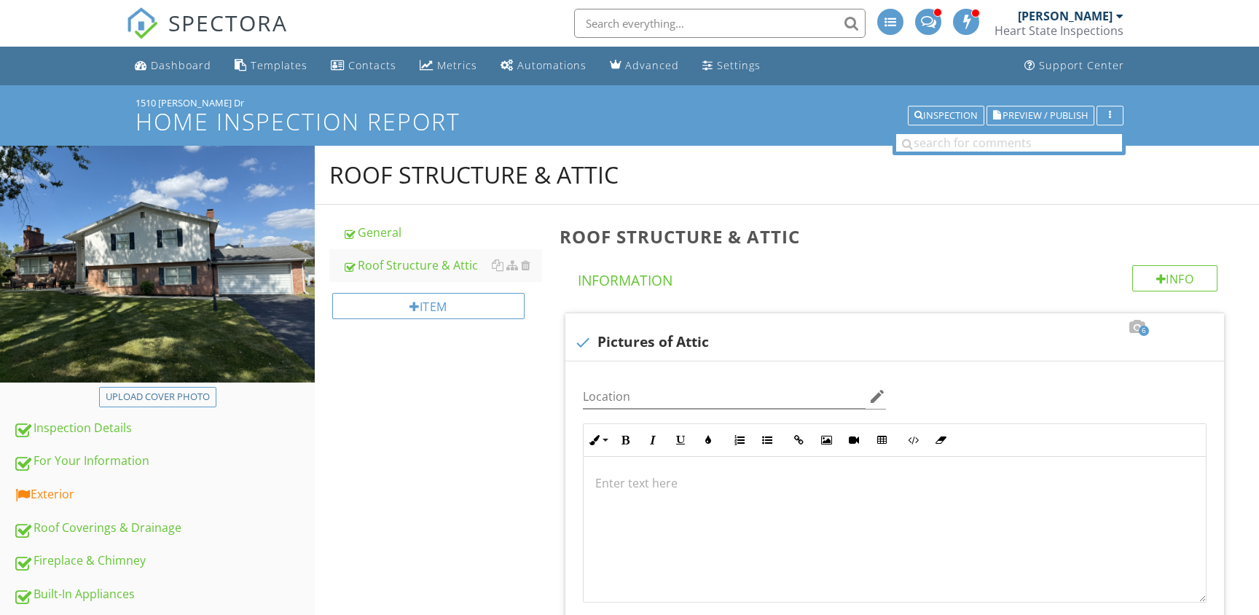
scroll to position [399, 0]
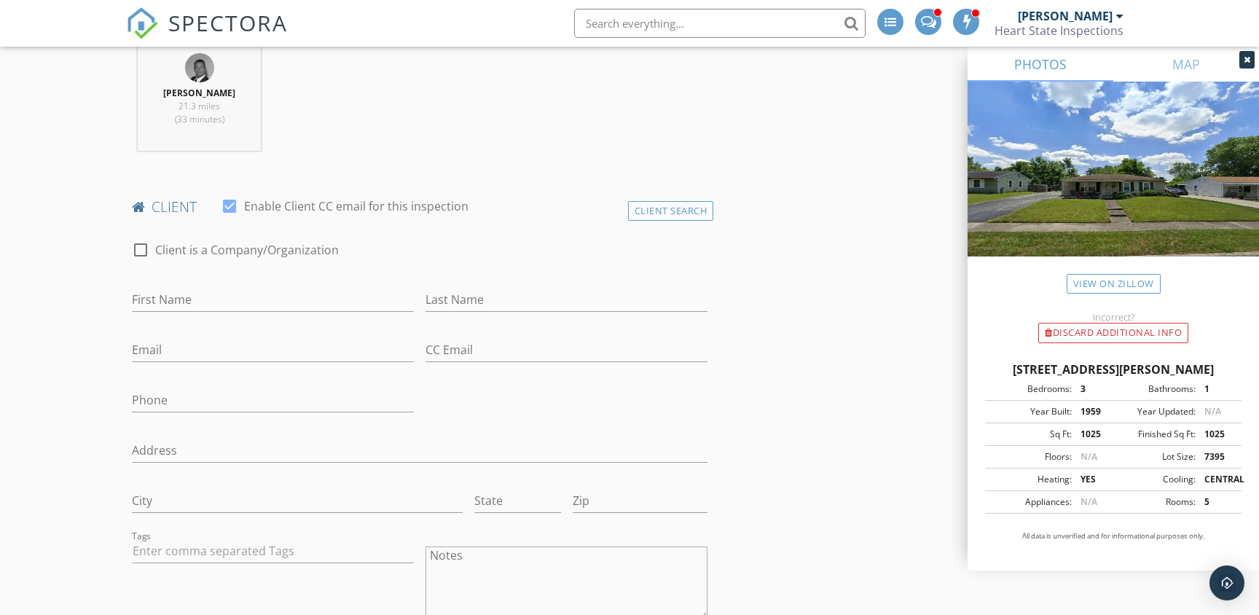
scroll to position [586, 0]
click at [198, 303] on input "First Name" at bounding box center [273, 298] width 282 height 24
type input "Logan"
type input "Kelee"
click at [148, 393] on input "Phone" at bounding box center [273, 399] width 282 height 24
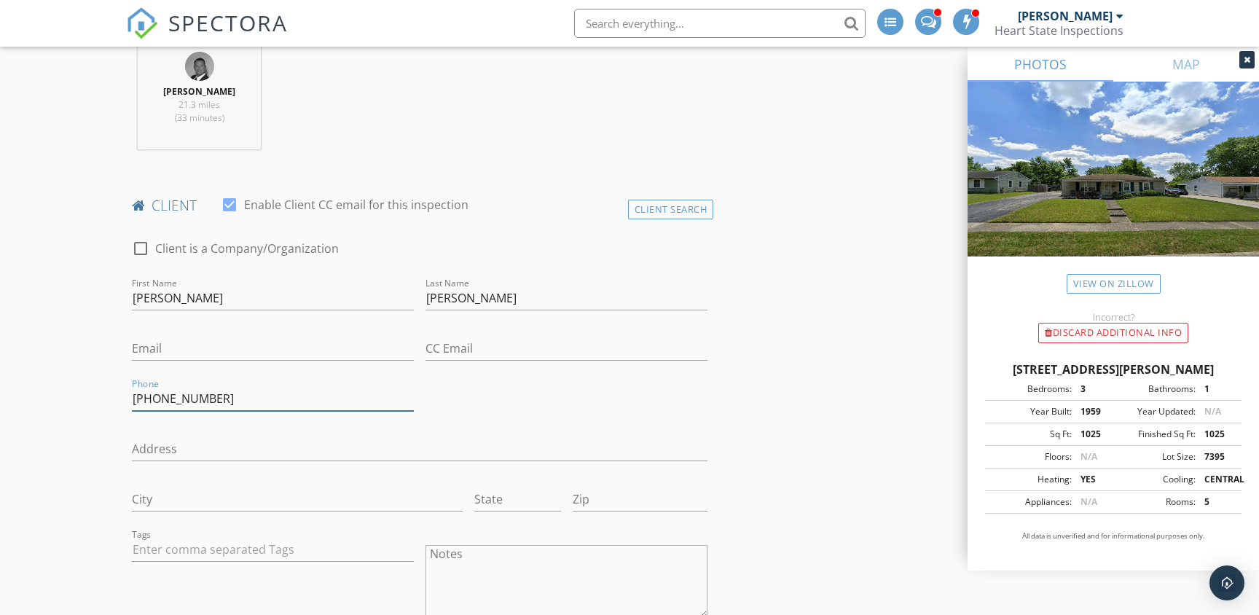
type input "216-213-4123"
click at [479, 393] on div "check_box_outline_blank Client is a Company/Organization First Name Logan Last …" at bounding box center [419, 489] width 587 height 528
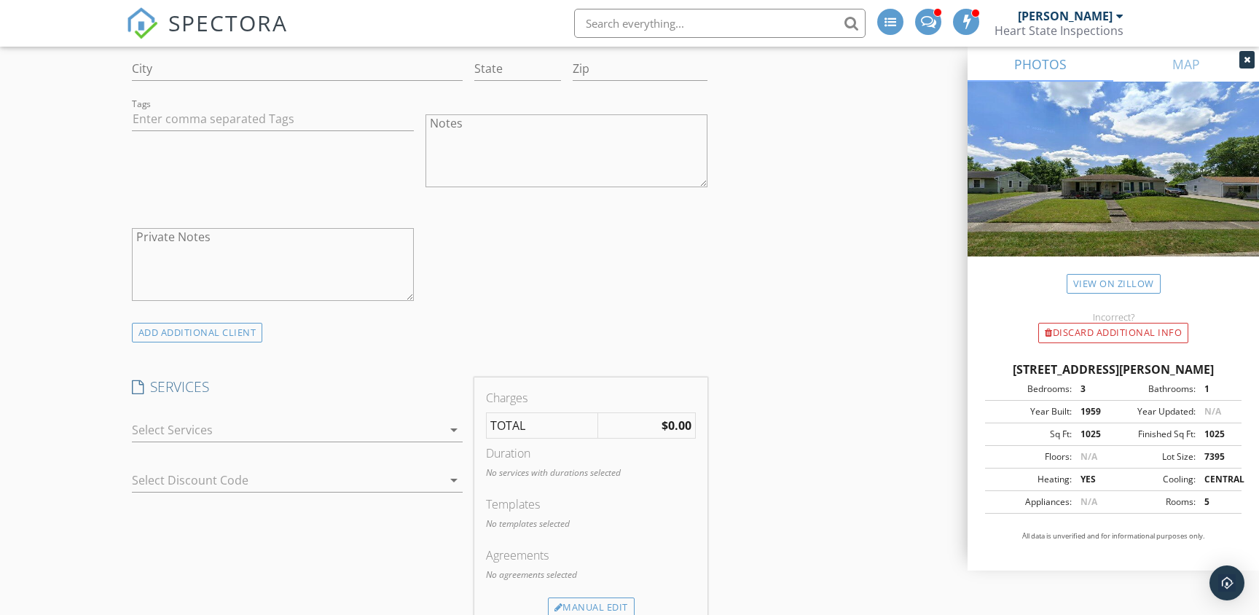
scroll to position [1018, 0]
click at [433, 432] on div at bounding box center [287, 428] width 310 height 23
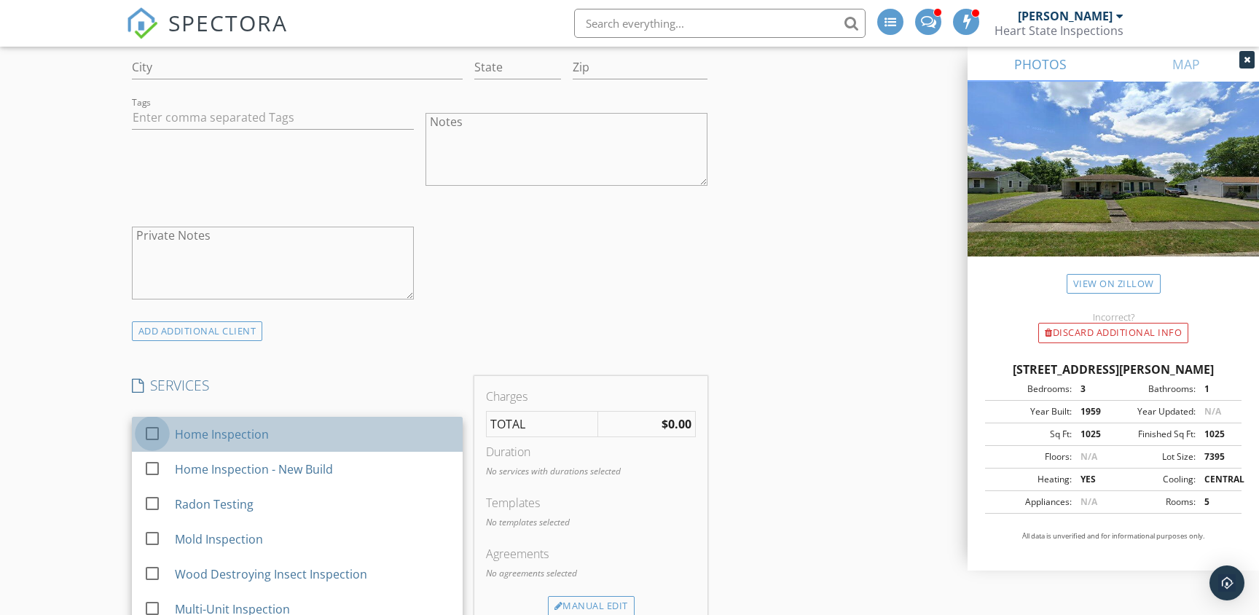
click at [148, 431] on div at bounding box center [152, 433] width 25 height 25
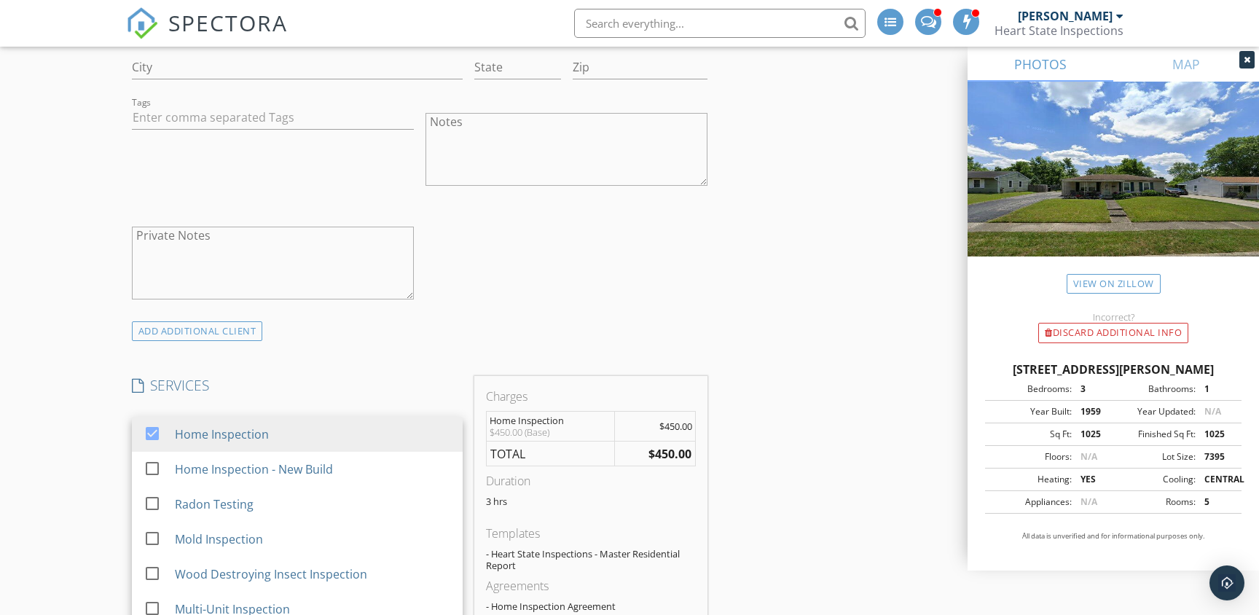
click at [360, 363] on div "INSPECTOR(S) check_box Joe Deafenbaugh PRIMARY check_box_outline_blank Dyllan D…" at bounding box center [419, 546] width 587 height 2790
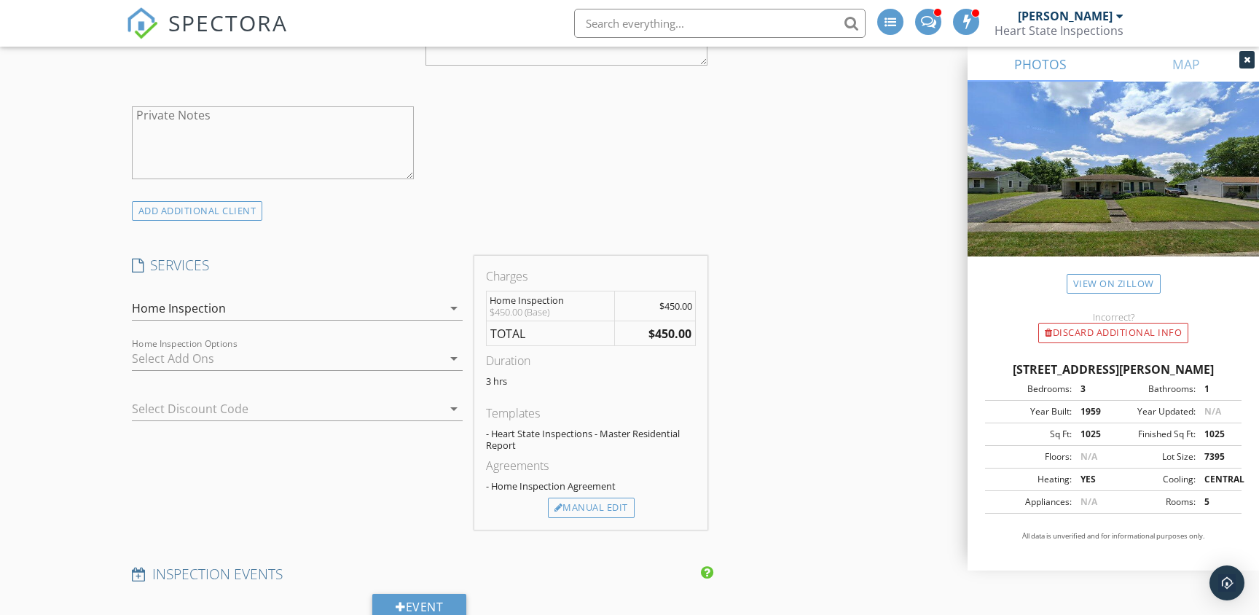
scroll to position [1158, 0]
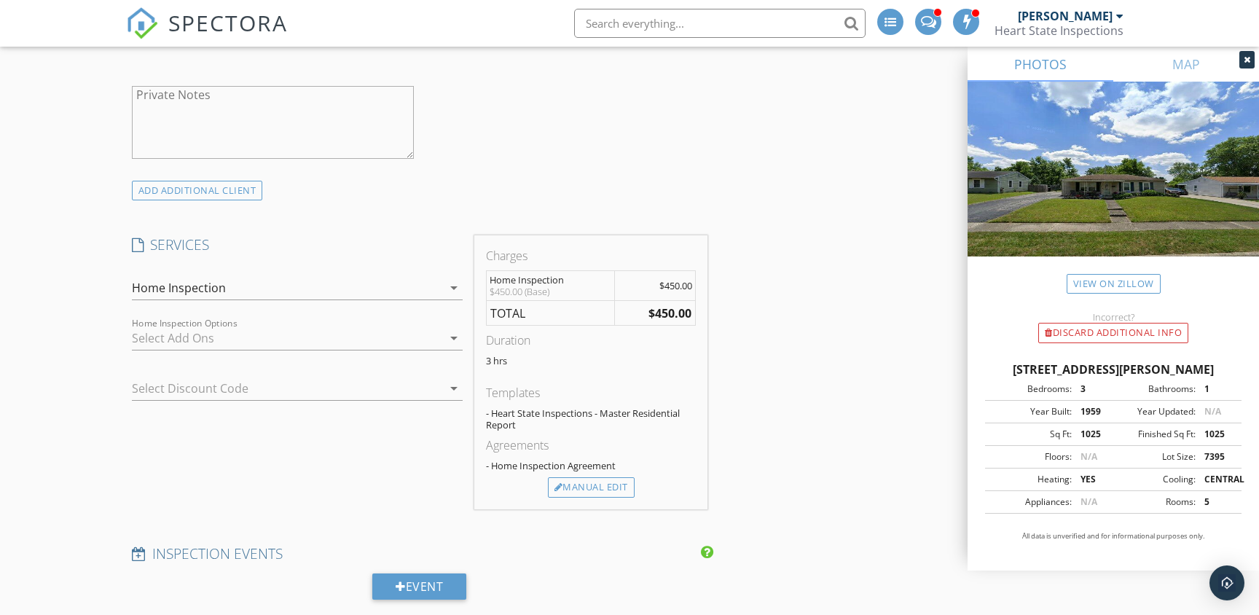
click at [393, 337] on div at bounding box center [287, 337] width 310 height 23
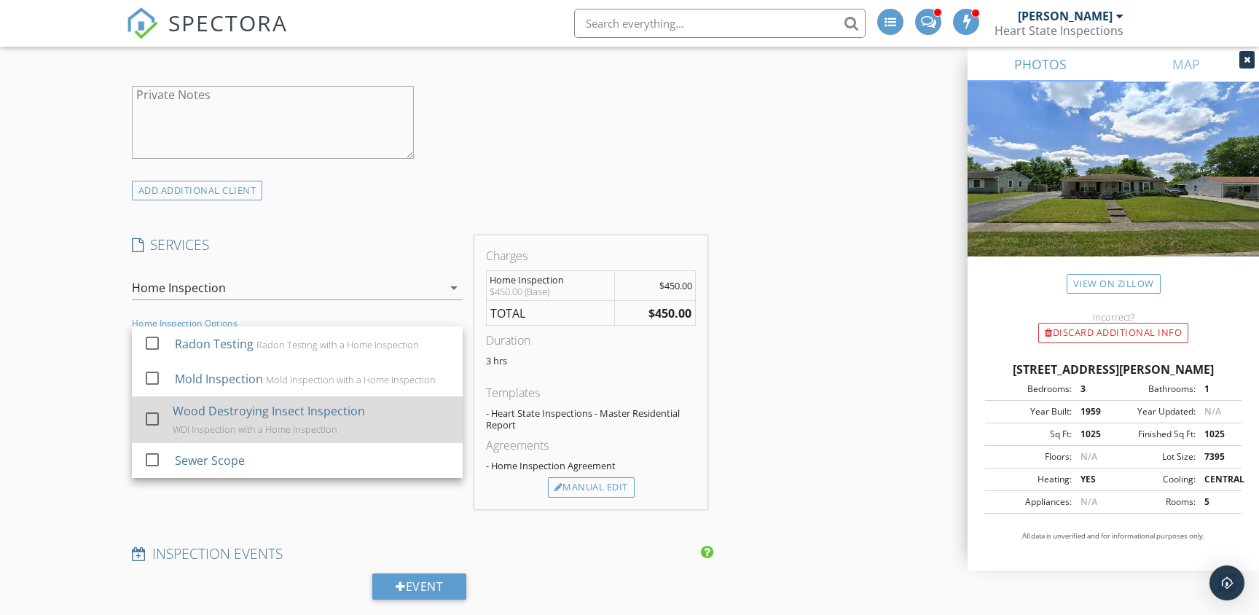
click at [154, 420] on div at bounding box center [152, 418] width 25 height 25
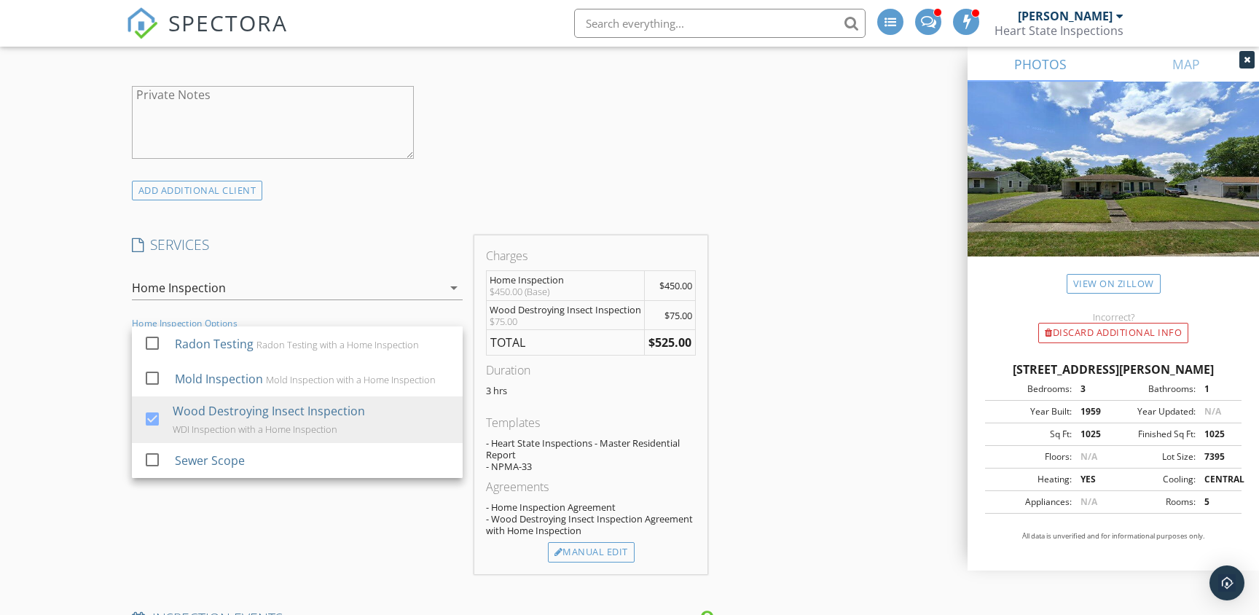
click at [343, 219] on div "INSPECTOR(S) check_box Joe Deafenbaugh PRIMARY check_box_outline_blank Dyllan D…" at bounding box center [419, 438] width 587 height 2855
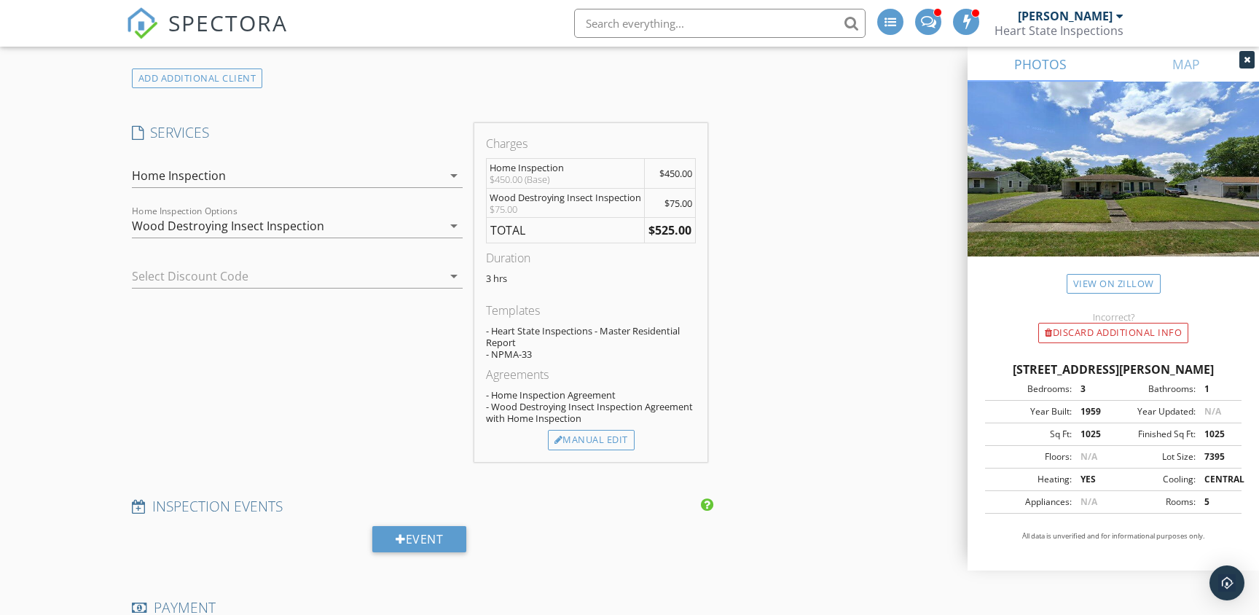
scroll to position [1276, 0]
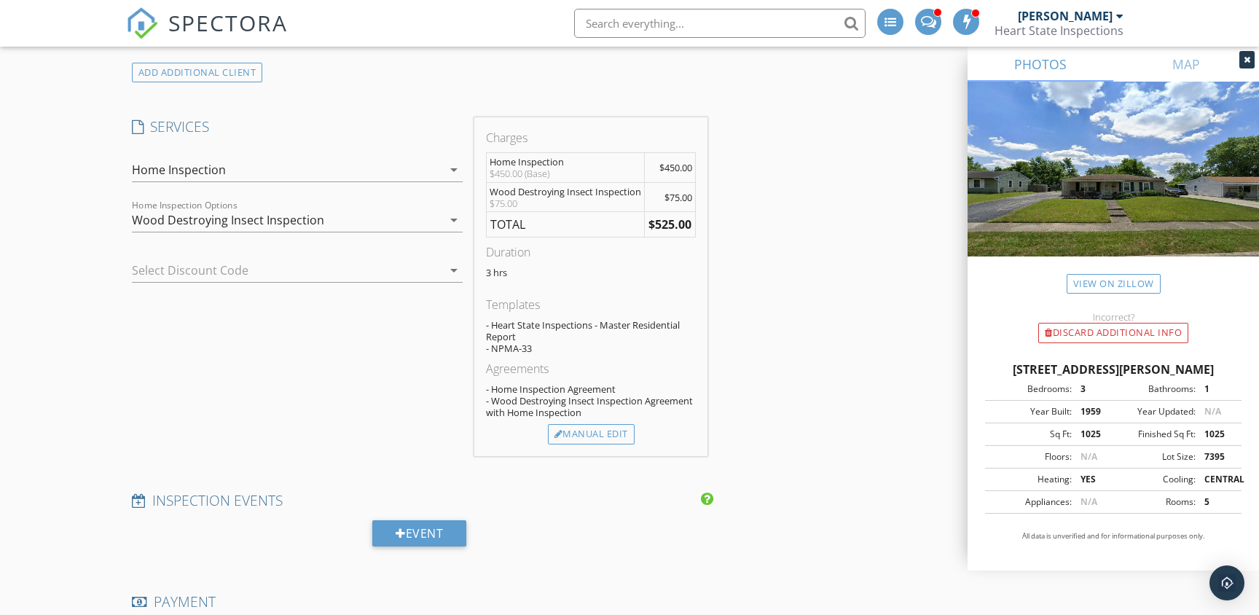
click at [449, 221] on icon "arrow_drop_down" at bounding box center [453, 219] width 17 height 17
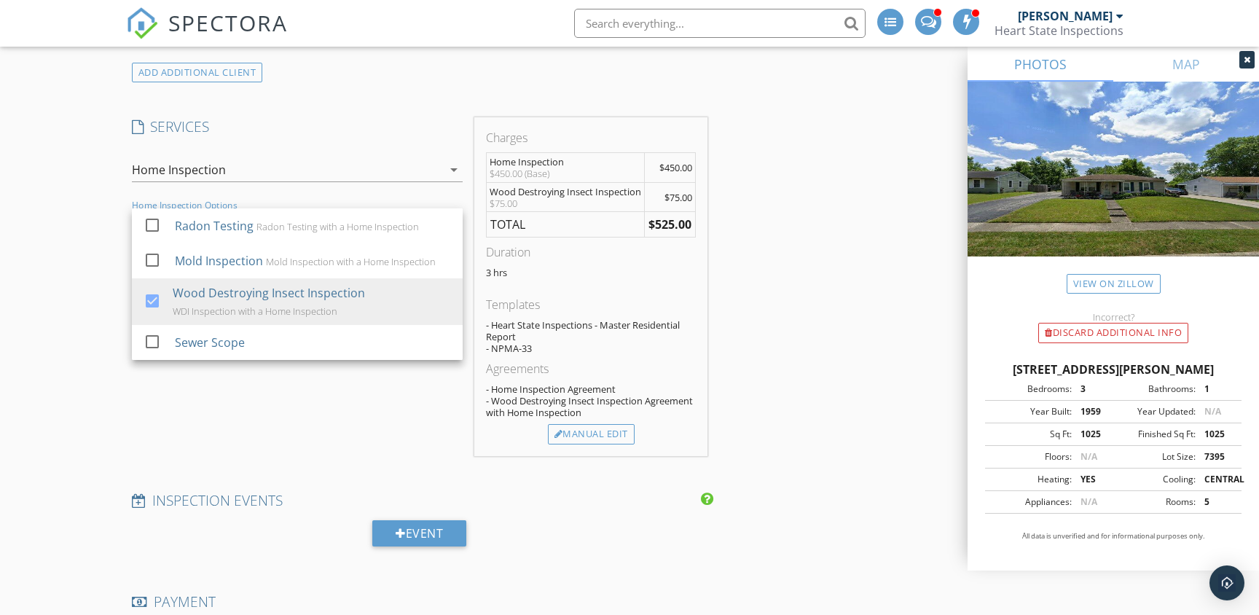
click at [449, 174] on icon "arrow_drop_down" at bounding box center [453, 169] width 17 height 17
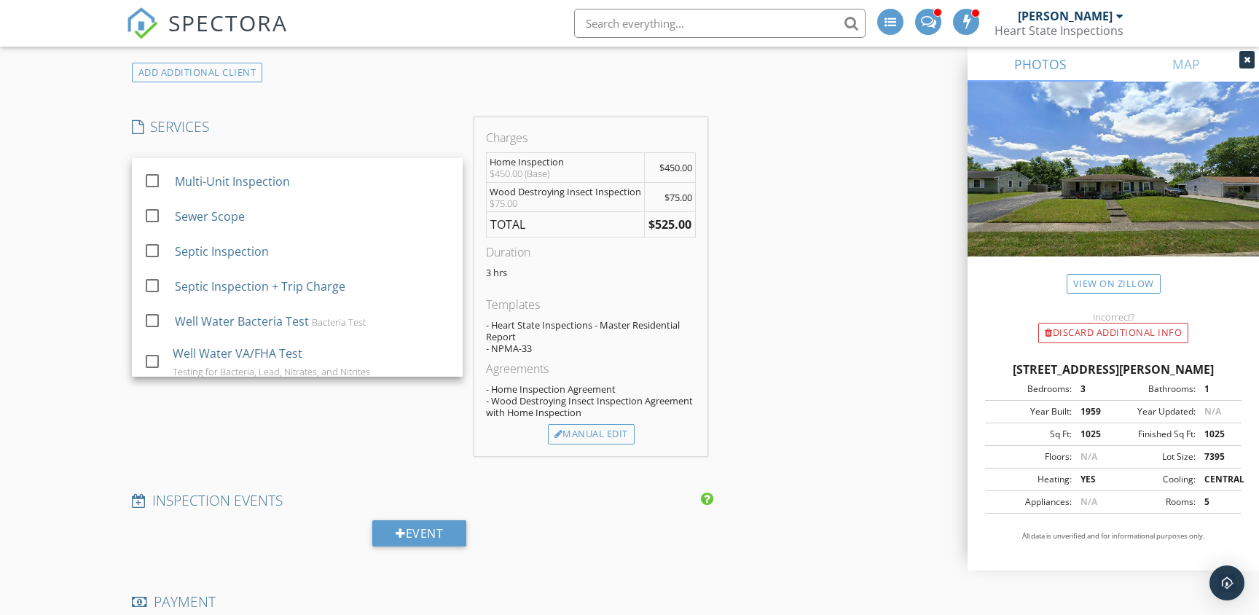
scroll to position [188, 0]
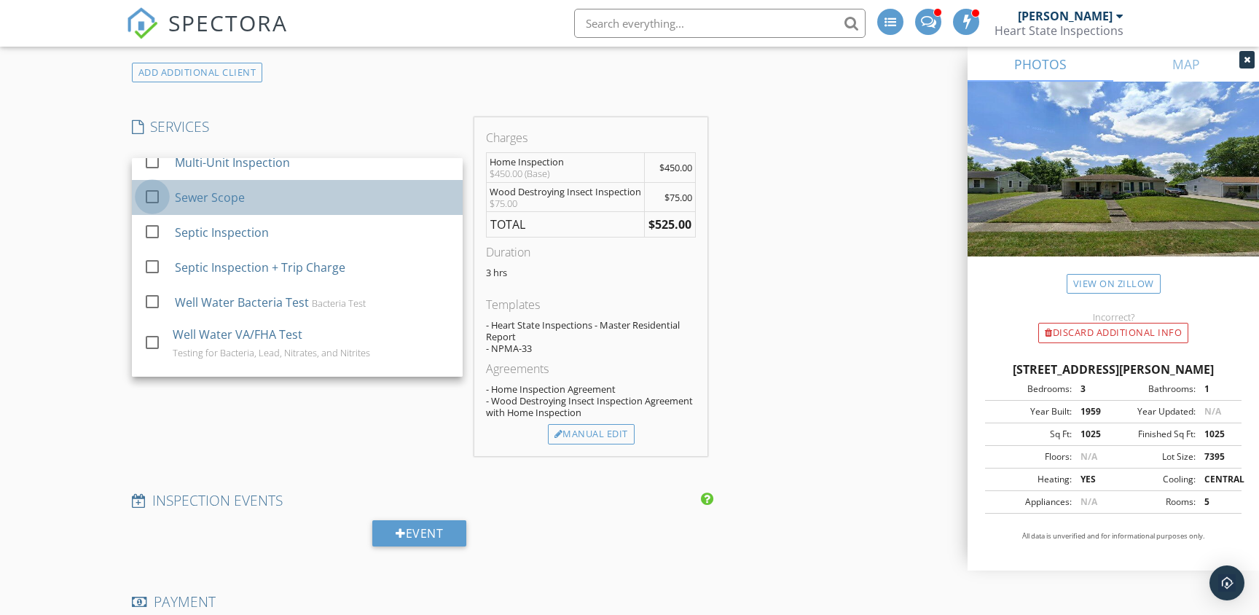
click at [154, 200] on div at bounding box center [152, 196] width 25 height 25
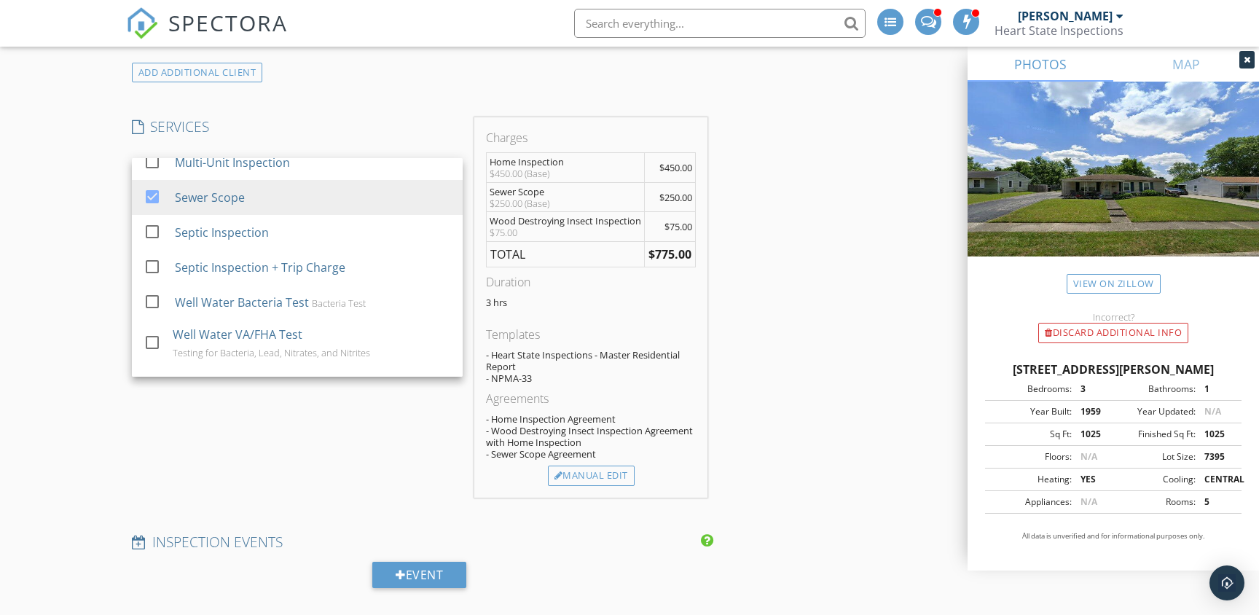
click at [348, 118] on h4 "SERVICES" at bounding box center [297, 126] width 331 height 19
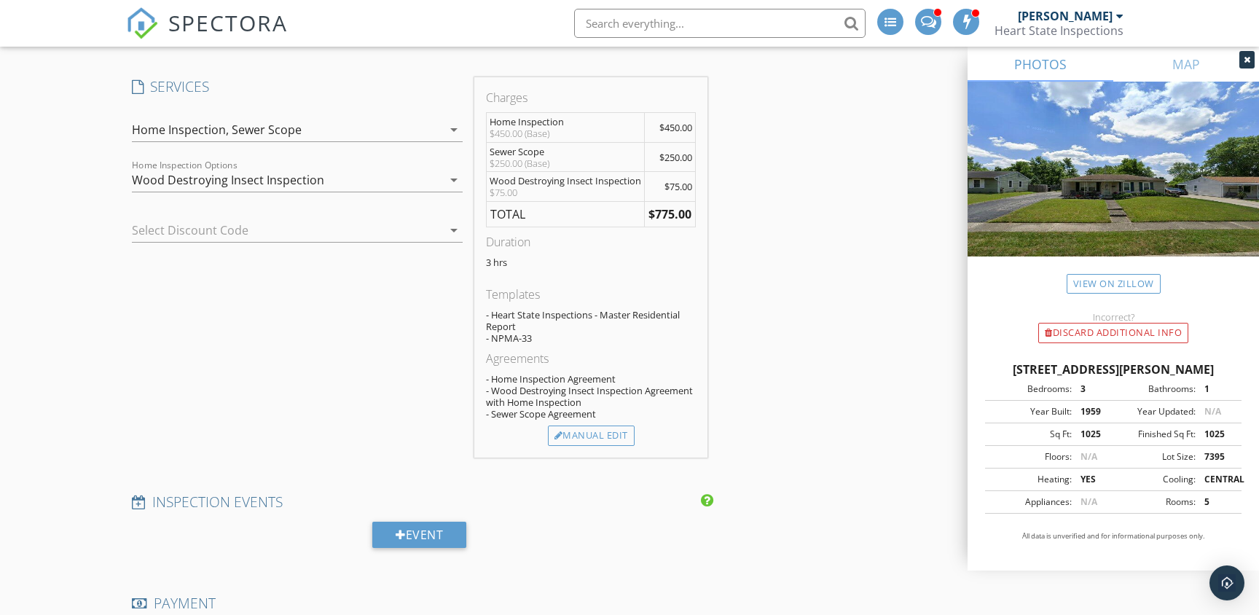
scroll to position [1318, 0]
click at [591, 433] on div "Manual Edit" at bounding box center [591, 434] width 87 height 20
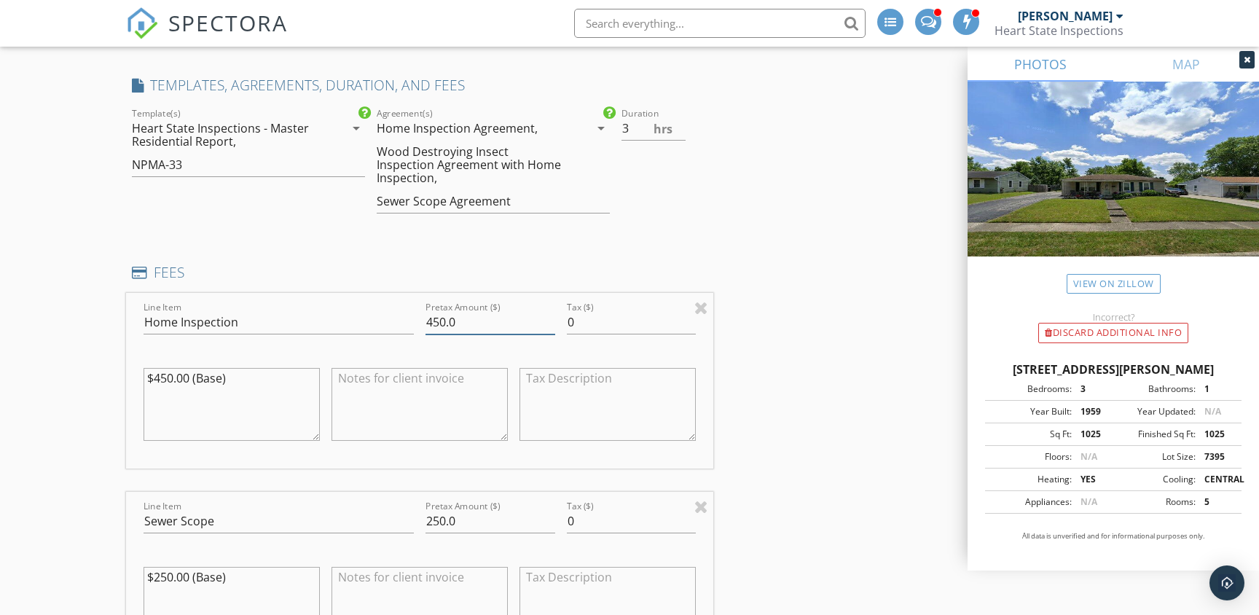
click at [445, 310] on input "450.0" at bounding box center [490, 322] width 130 height 24
type input "425.0"
click at [401, 374] on textarea at bounding box center [419, 404] width 176 height 73
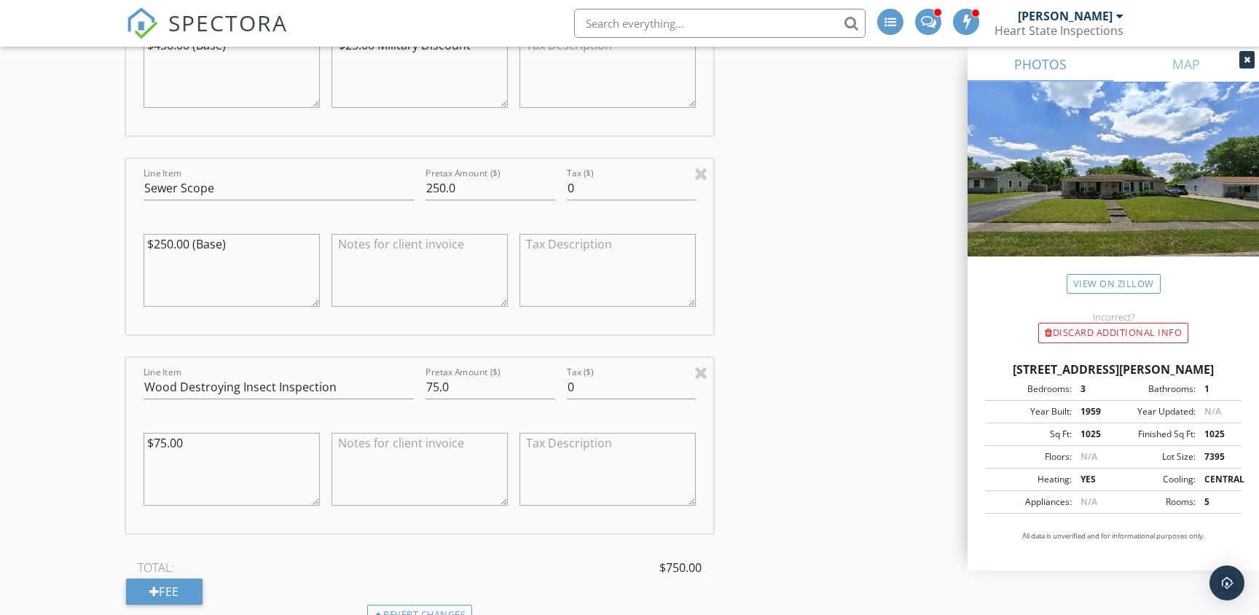
scroll to position [1665, 0]
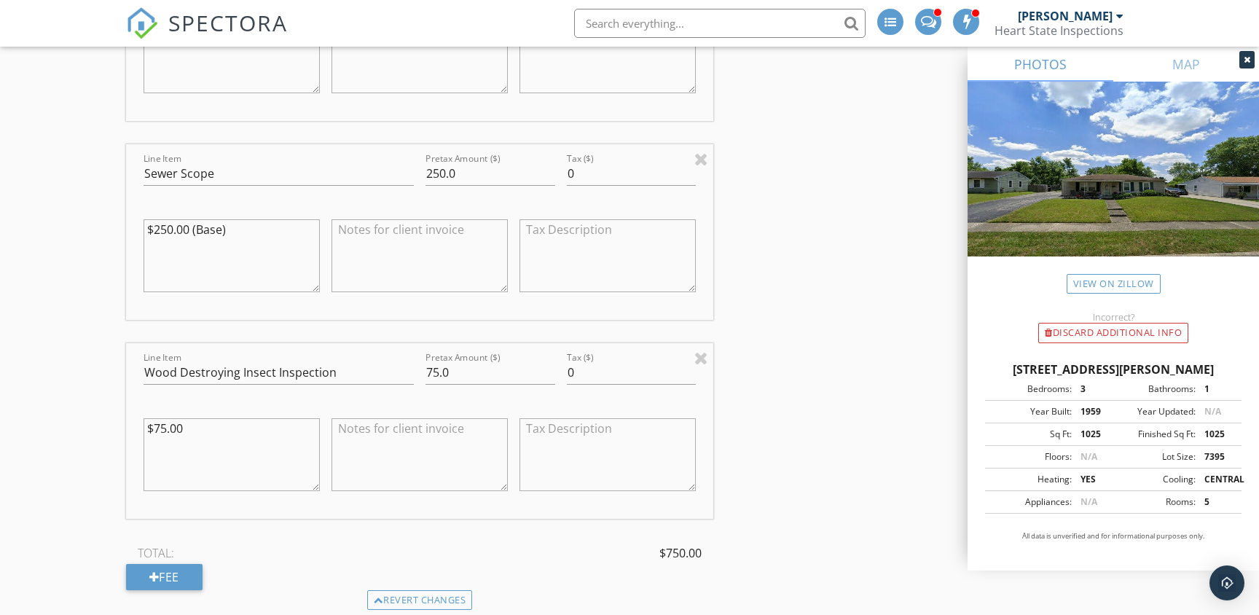
type textarea "-$25.00 Military Discount"
click at [377, 419] on textarea at bounding box center [419, 454] width 176 height 73
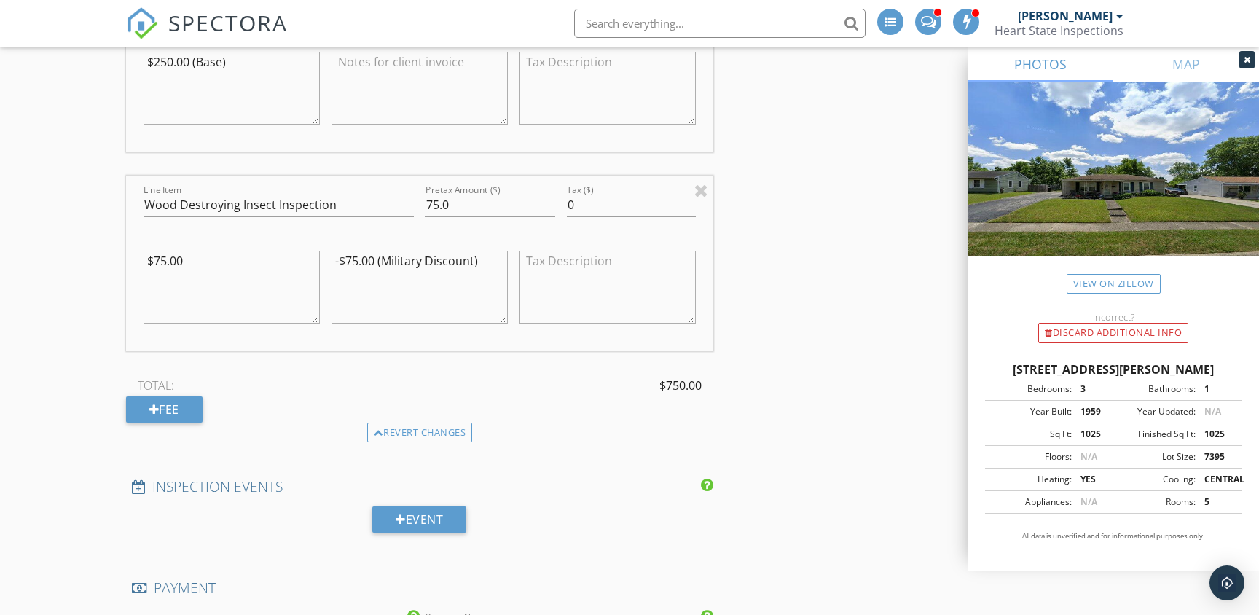
scroll to position [1837, 0]
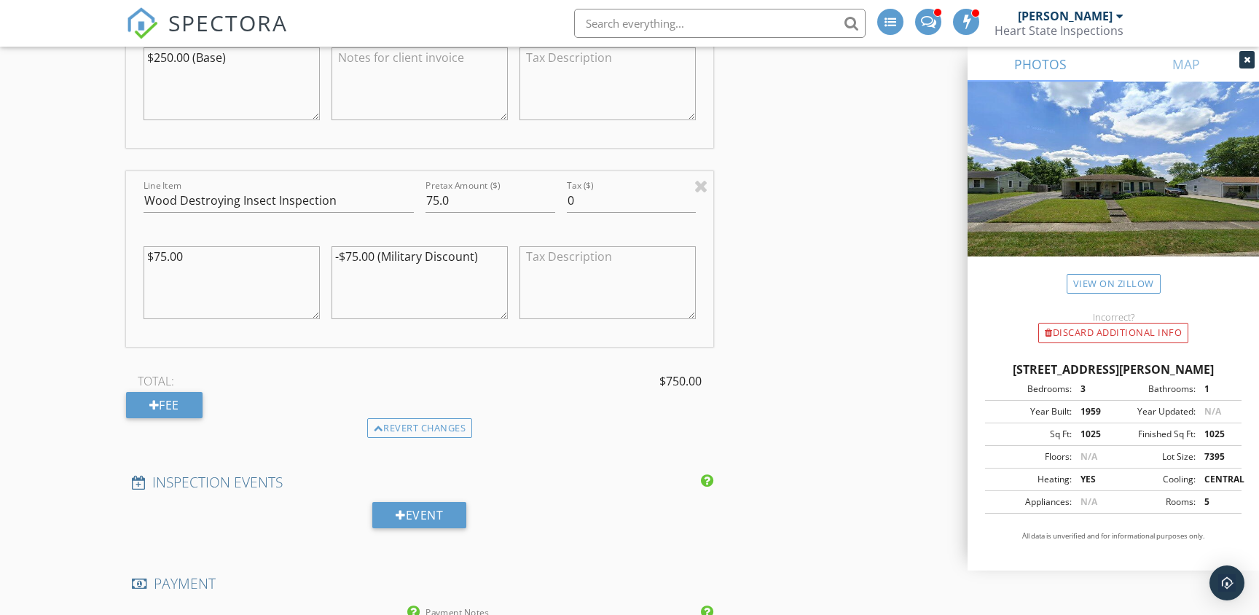
type textarea "-$75.00 (Military Discount)"
click at [790, 355] on div "INSPECTOR(S) check_box Joe Deafenbaugh PRIMARY check_box_outline_blank Dyllan D…" at bounding box center [629, 73] width 1007 height 3483
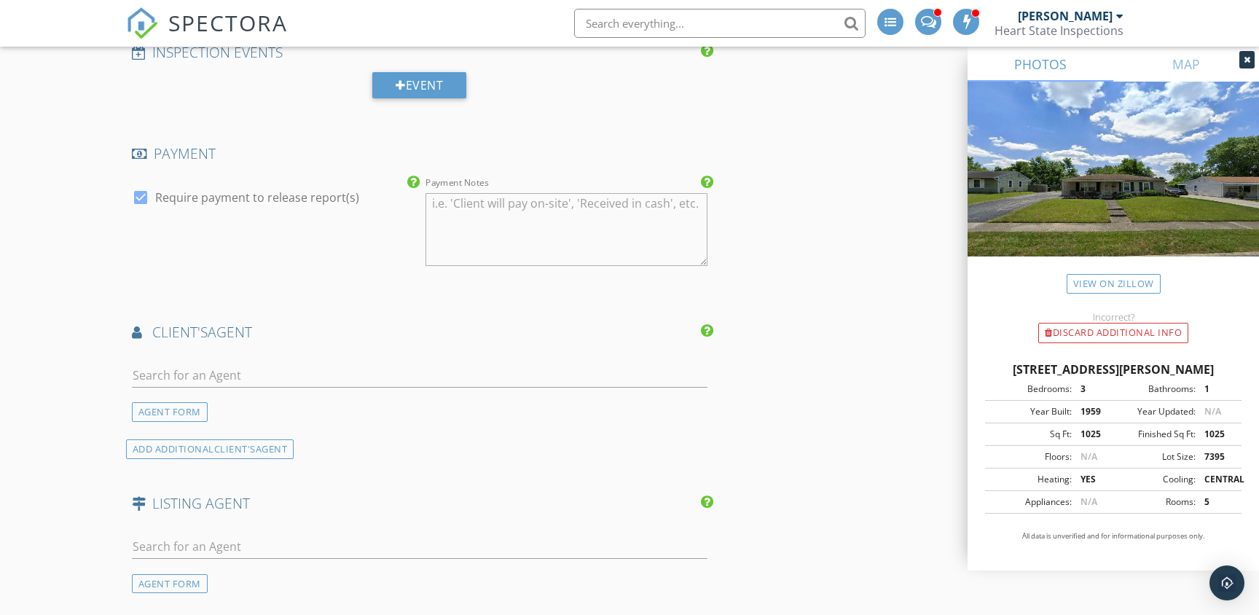
scroll to position [2268, 0]
click at [178, 573] on div "AGENT FORM" at bounding box center [170, 583] width 76 height 20
click at [172, 534] on input "First Name" at bounding box center [273, 546] width 282 height 24
type input "Brenda"
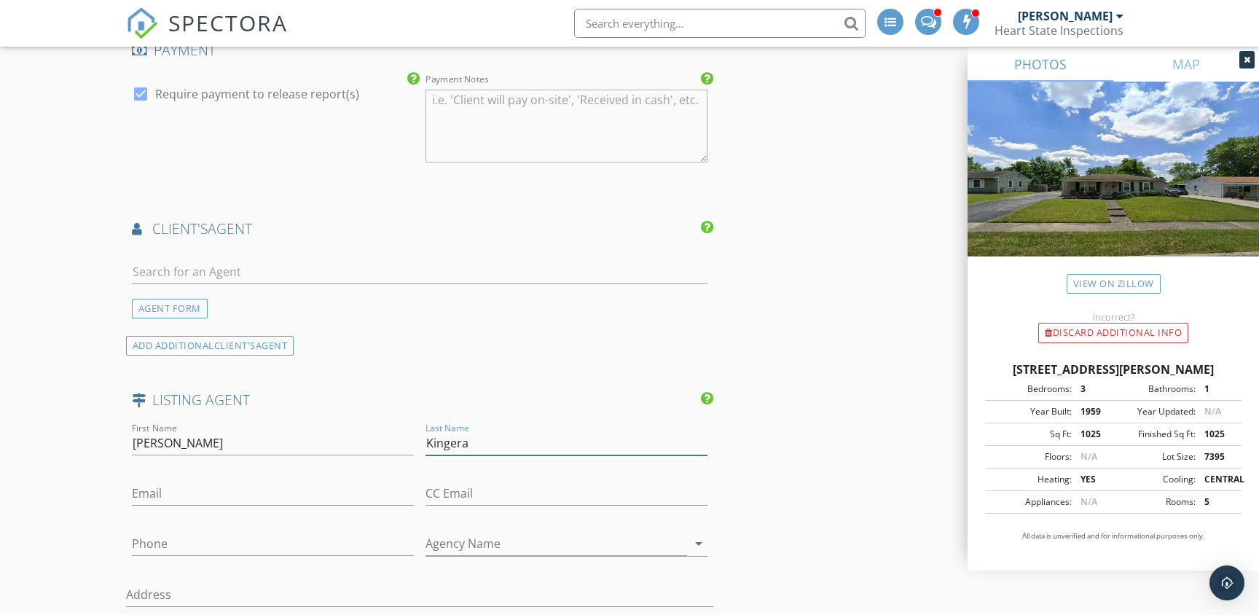
scroll to position [2371, 0]
type input "Kingera"
click at [243, 481] on input "Email" at bounding box center [273, 493] width 282 height 24
paste input "brenda.kingera@e-merge.com"
type input "brenda.kingera@e-merge.com"
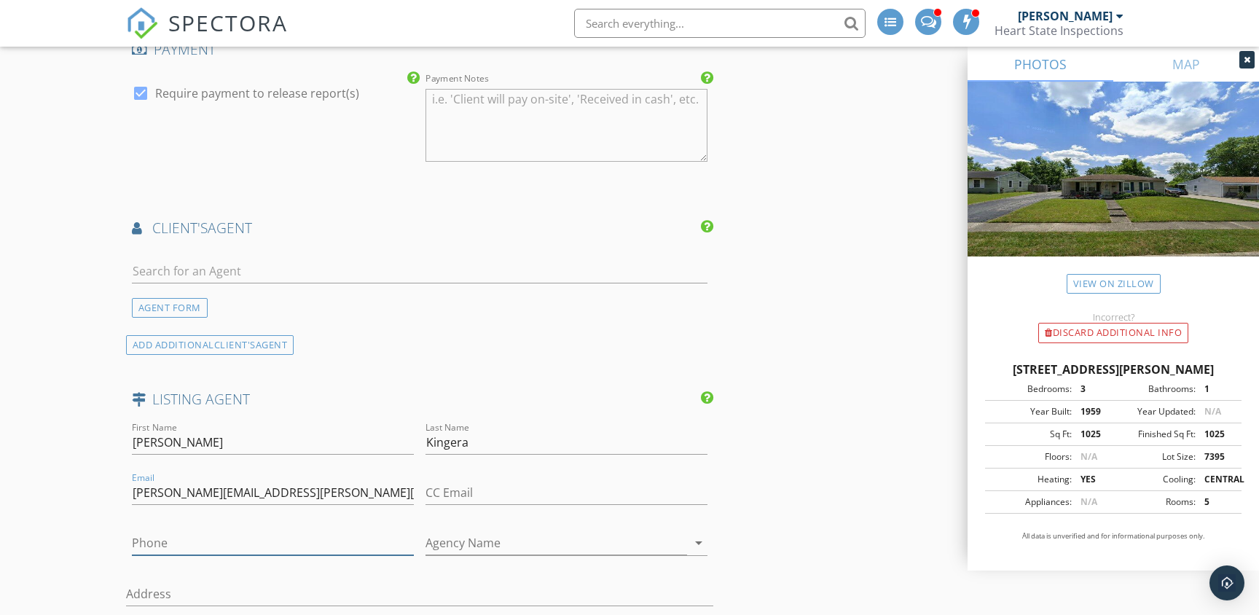
click at [243, 531] on input "Phone" at bounding box center [273, 543] width 282 height 24
paste input "614-582-5926"
type input "614-582-5926"
click at [456, 531] on input "Agency Name" at bounding box center [556, 543] width 262 height 24
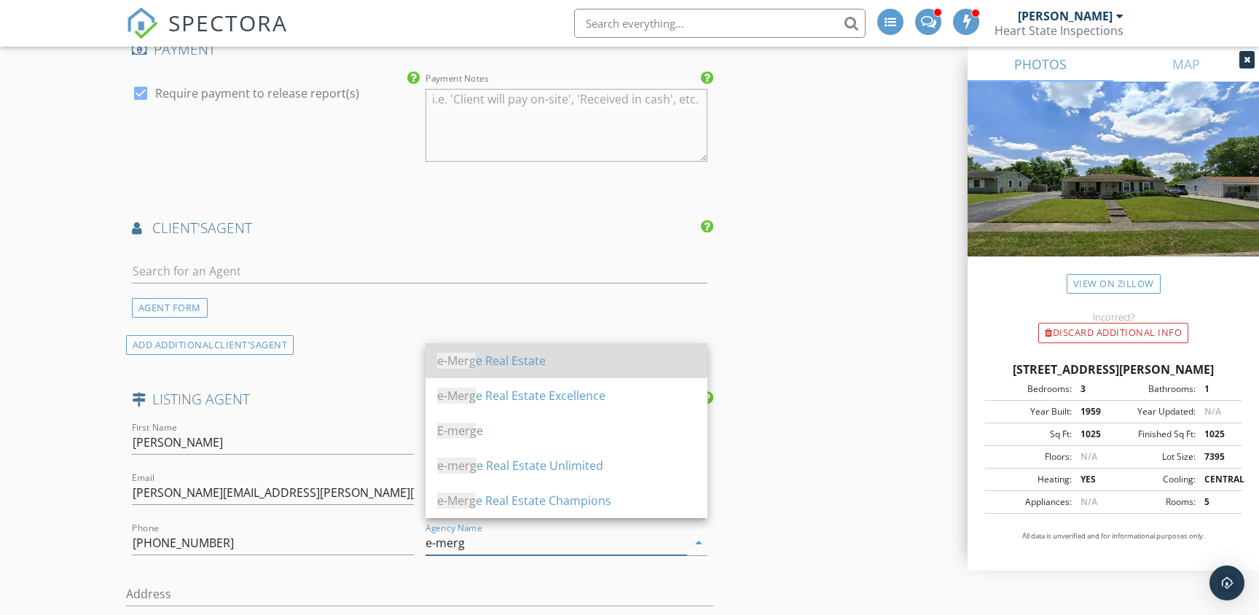
click at [500, 358] on div "e-Merg e Real Estate" at bounding box center [566, 360] width 259 height 17
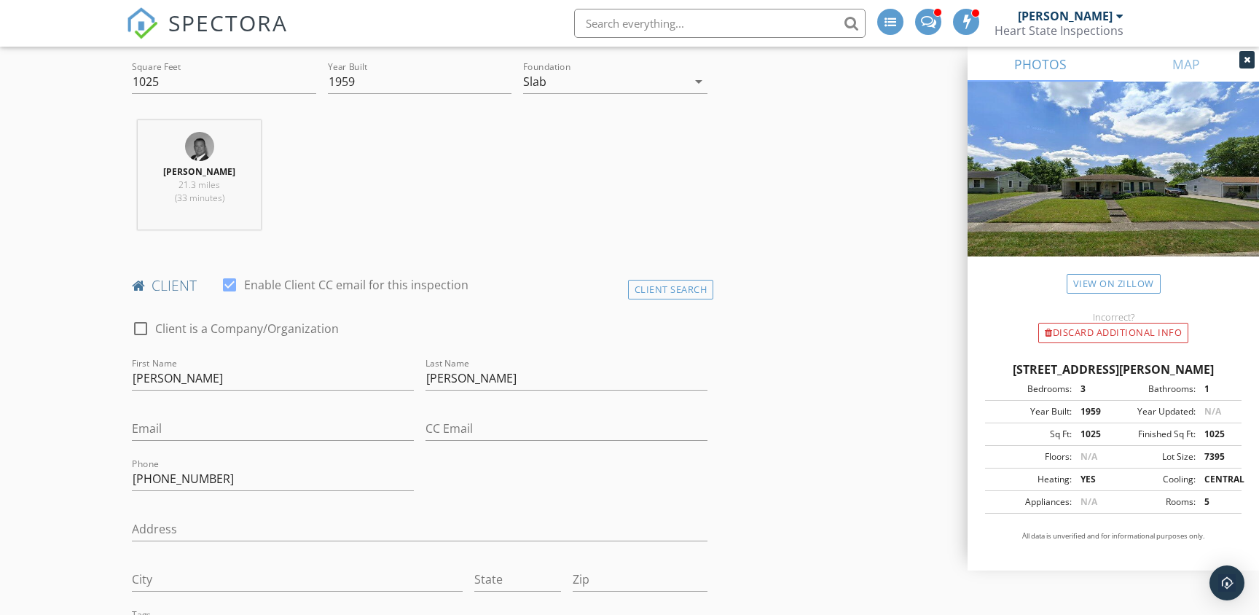
scroll to position [507, 0]
type input "e-Merge Real Estate"
click at [465, 378] on input "Kelee" at bounding box center [566, 377] width 282 height 24
type input "Kasee"
click at [219, 421] on input "Email" at bounding box center [273, 427] width 282 height 24
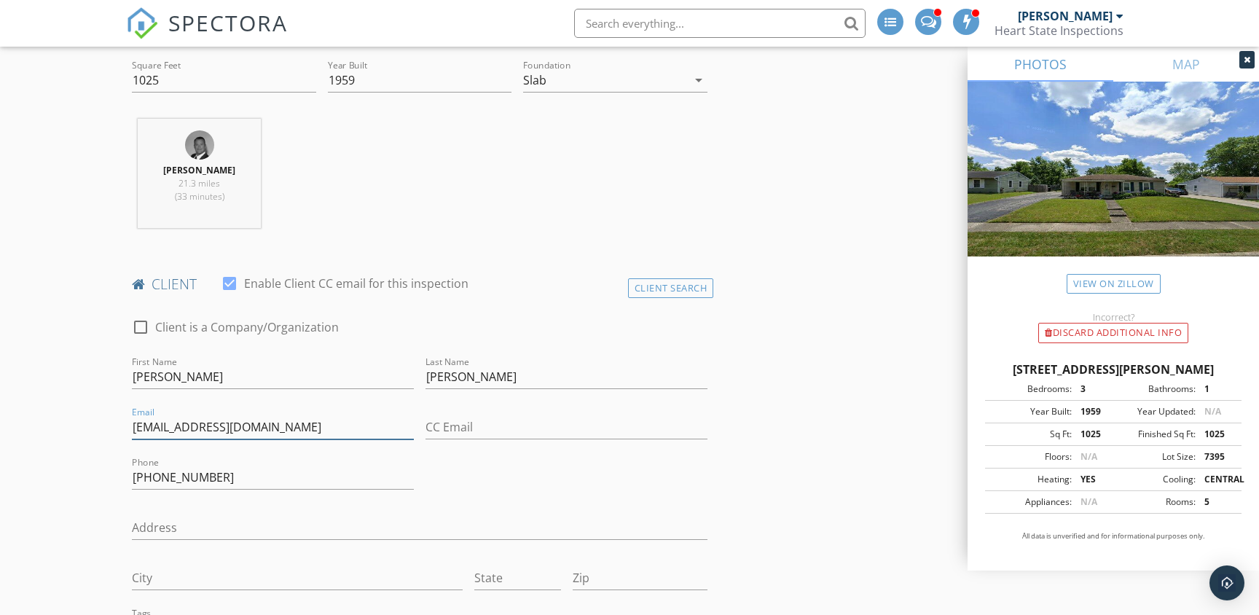
type input "logankasee@gmail.com"
click at [469, 484] on div "check_box_outline_blank Client is a Company/Organization First Name Logan Last …" at bounding box center [419, 568] width 587 height 528
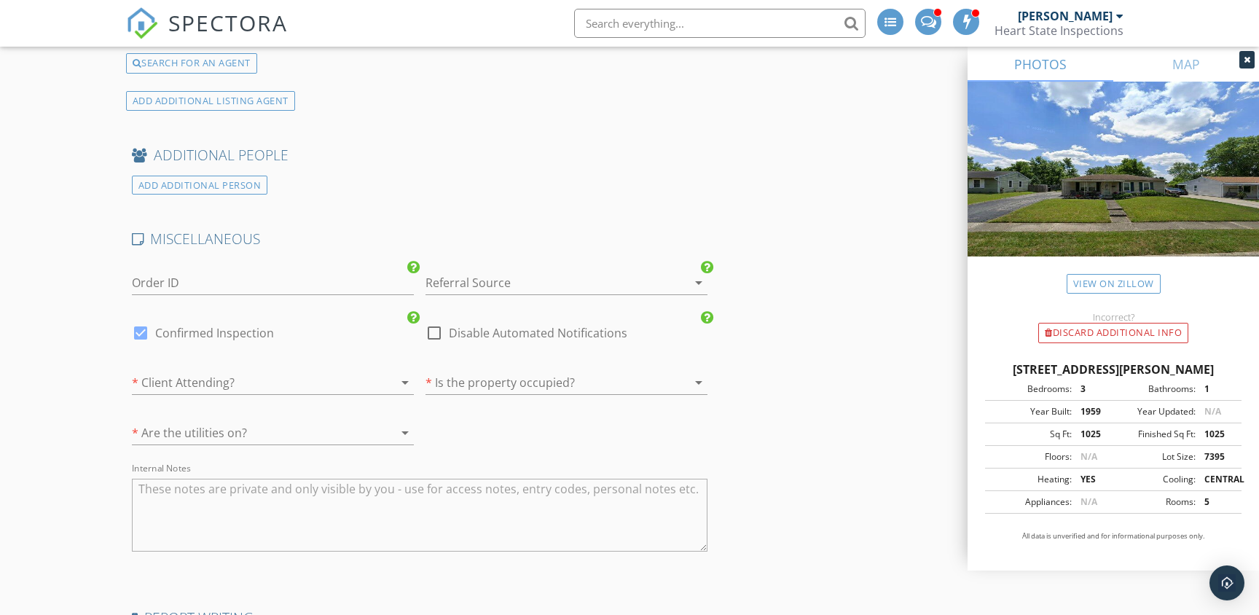
scroll to position [3153, 0]
click at [490, 272] on div at bounding box center [545, 281] width 241 height 23
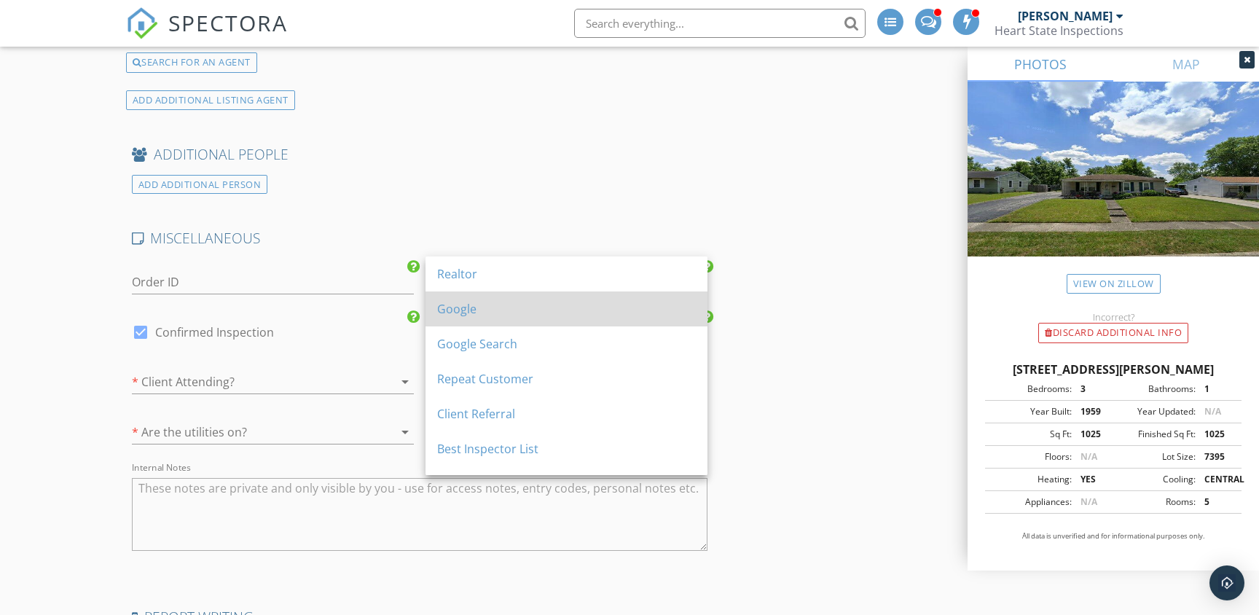
click at [463, 312] on div "Google" at bounding box center [566, 308] width 259 height 17
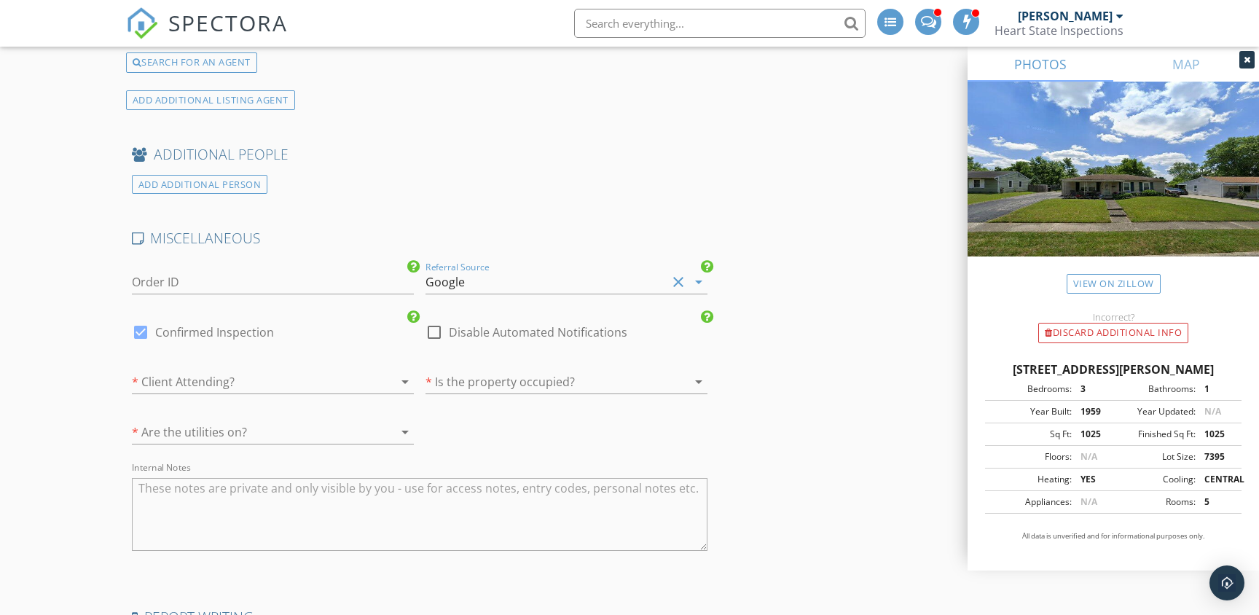
click at [335, 371] on div at bounding box center [252, 381] width 241 height 23
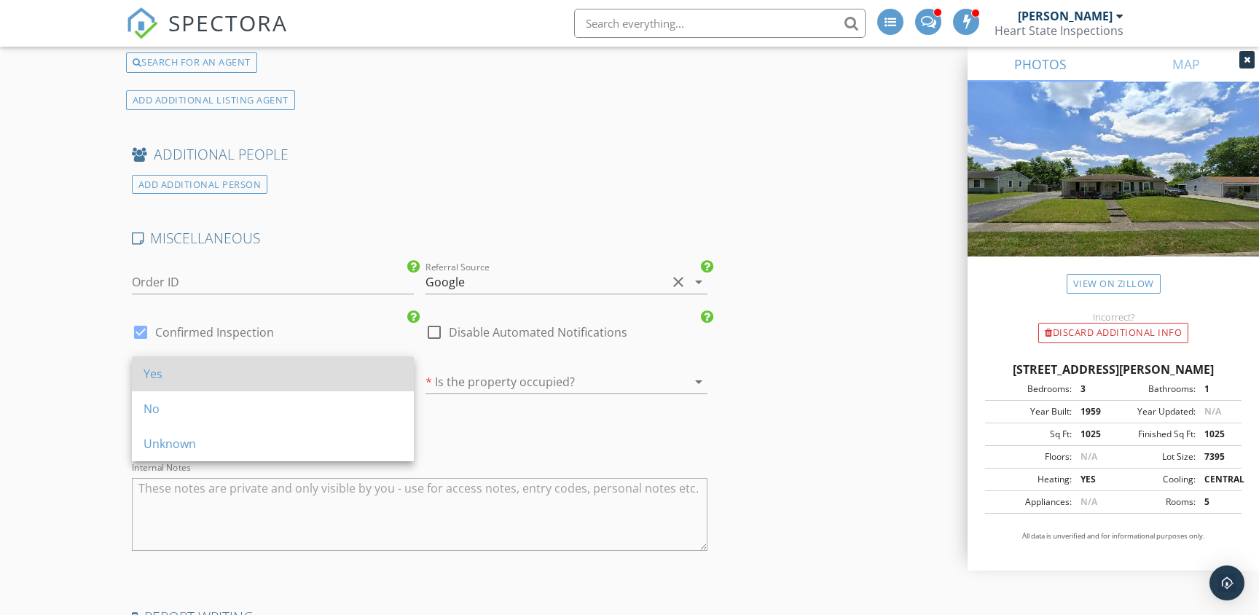
click at [305, 380] on div "Yes" at bounding box center [273, 373] width 259 height 17
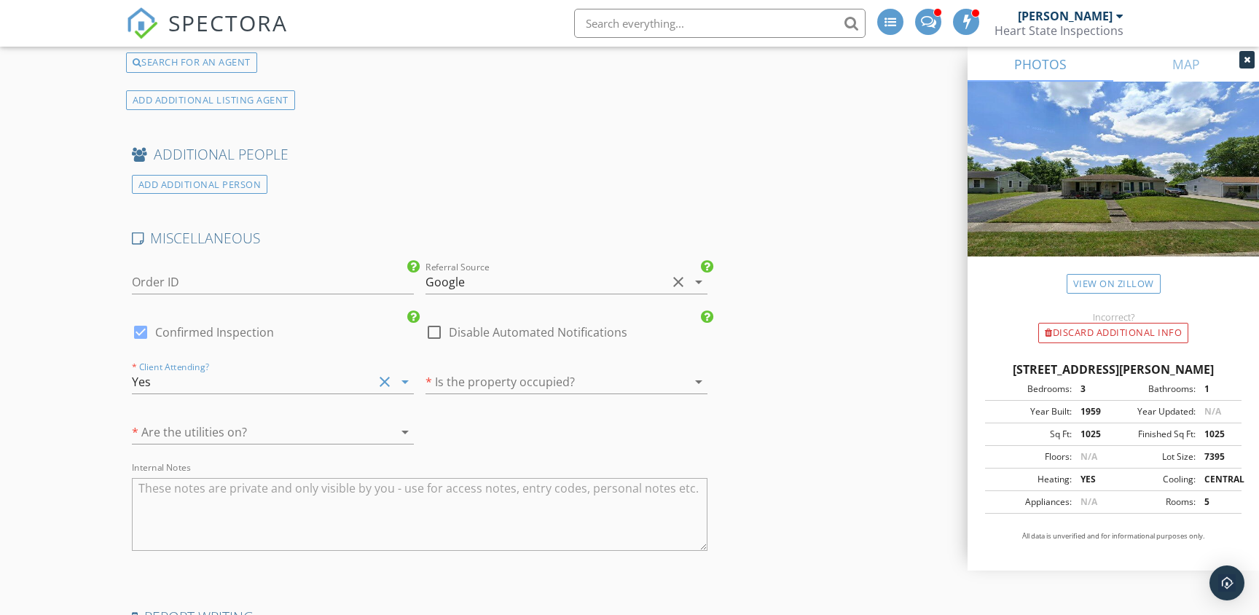
click at [508, 374] on div at bounding box center [545, 381] width 241 height 23
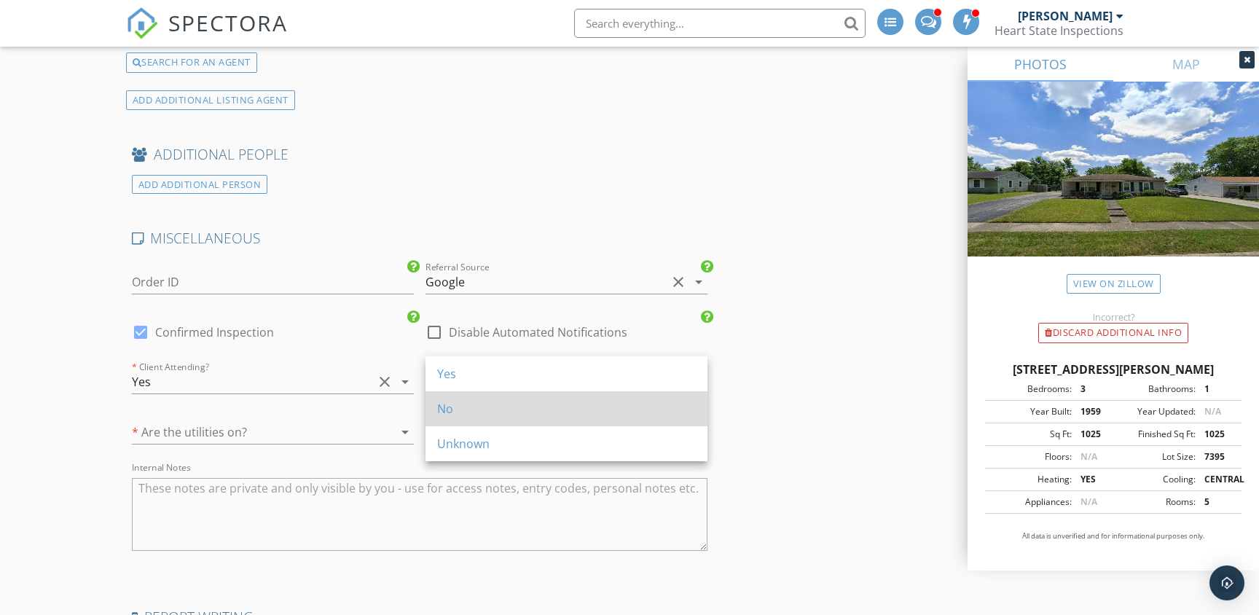
click at [446, 401] on div "No" at bounding box center [566, 408] width 259 height 17
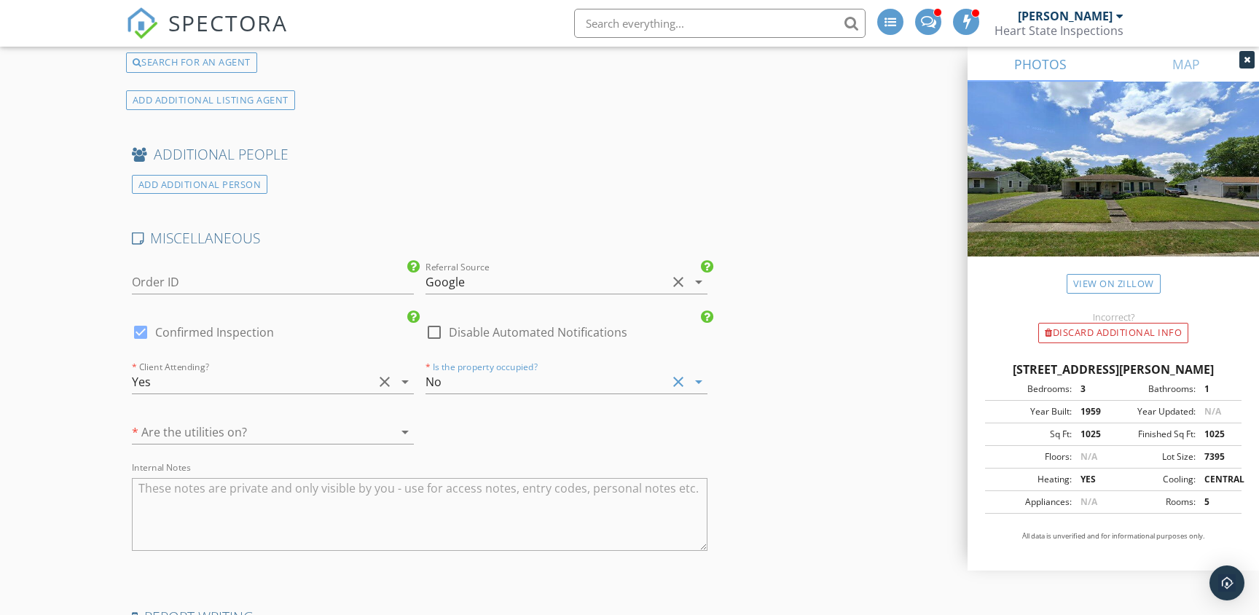
click at [322, 420] on div at bounding box center [252, 431] width 241 height 23
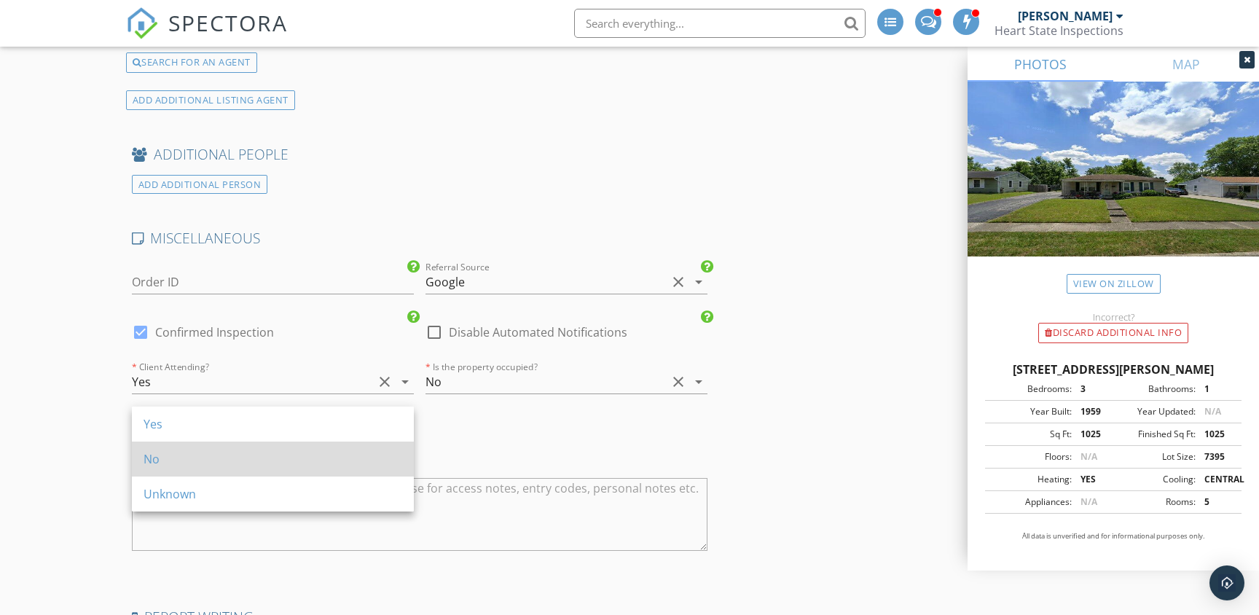
click at [194, 453] on div "No" at bounding box center [273, 458] width 259 height 17
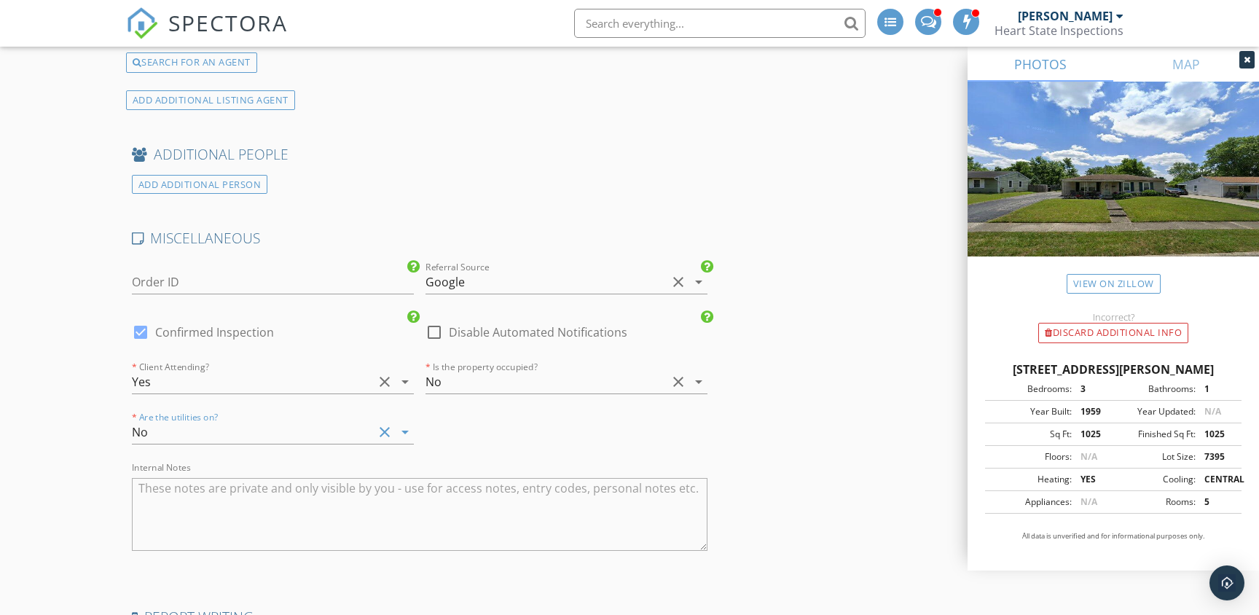
click at [241, 492] on textarea "Internal Notes" at bounding box center [419, 514] width 575 height 73
paste textarea "5825926"
click at [463, 471] on div "Internal Notes SUPRA 5825926 - GNS" at bounding box center [419, 514] width 575 height 87
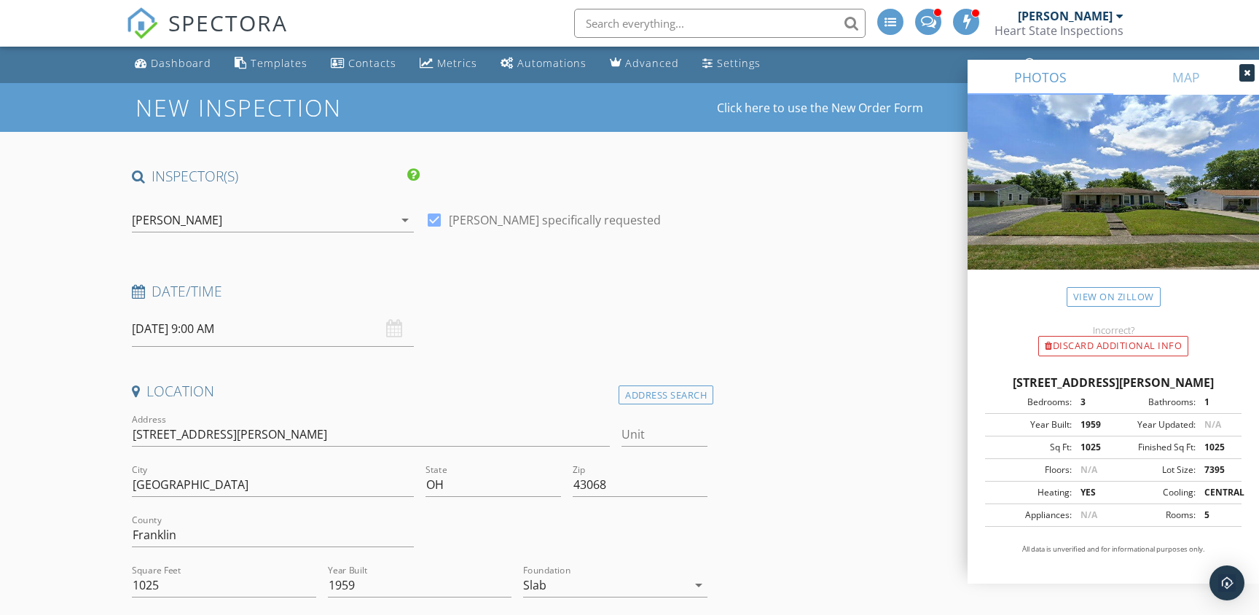
scroll to position [0, 0]
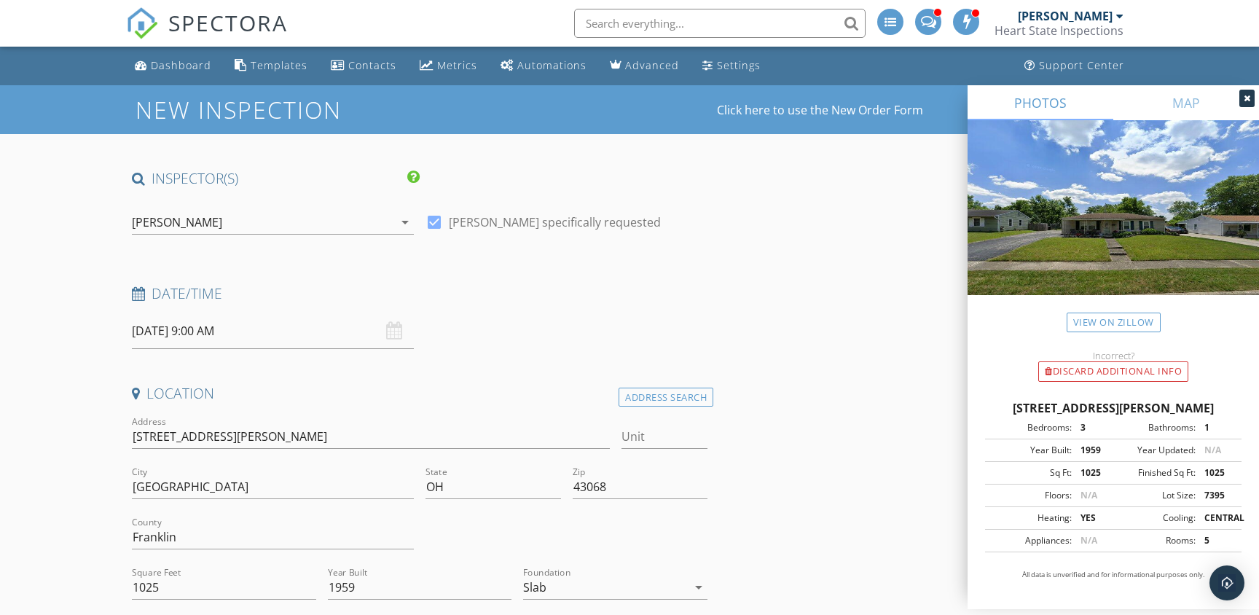
type textarea "SUPRA 5825926 - GNS"
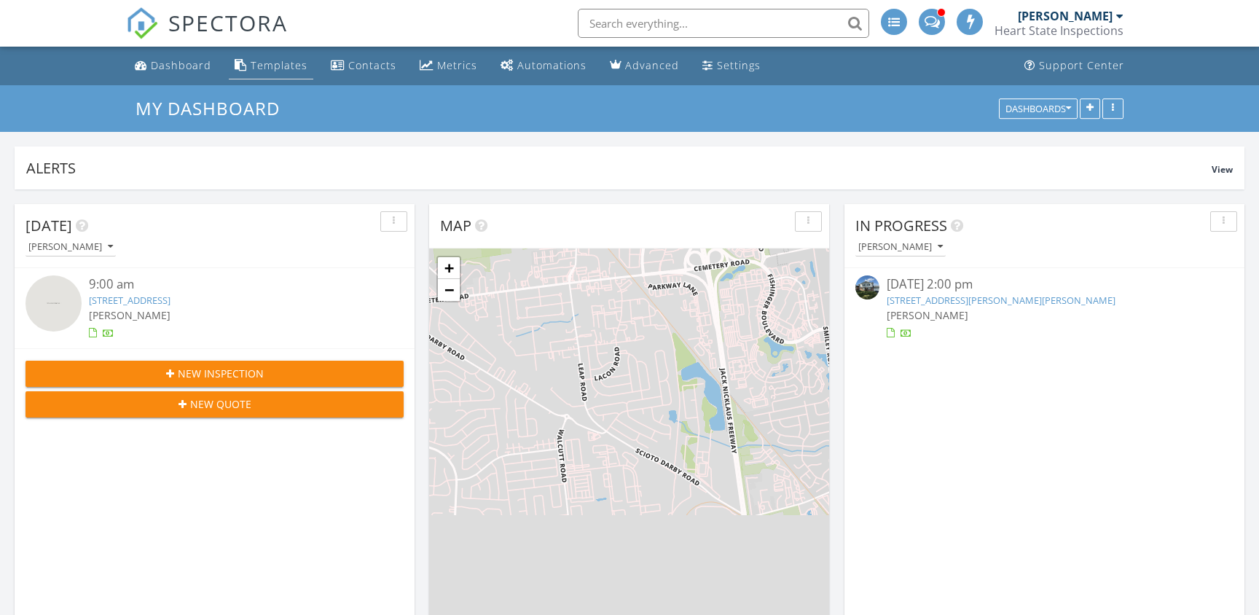
click at [278, 66] on div "Templates" at bounding box center [279, 65] width 57 height 14
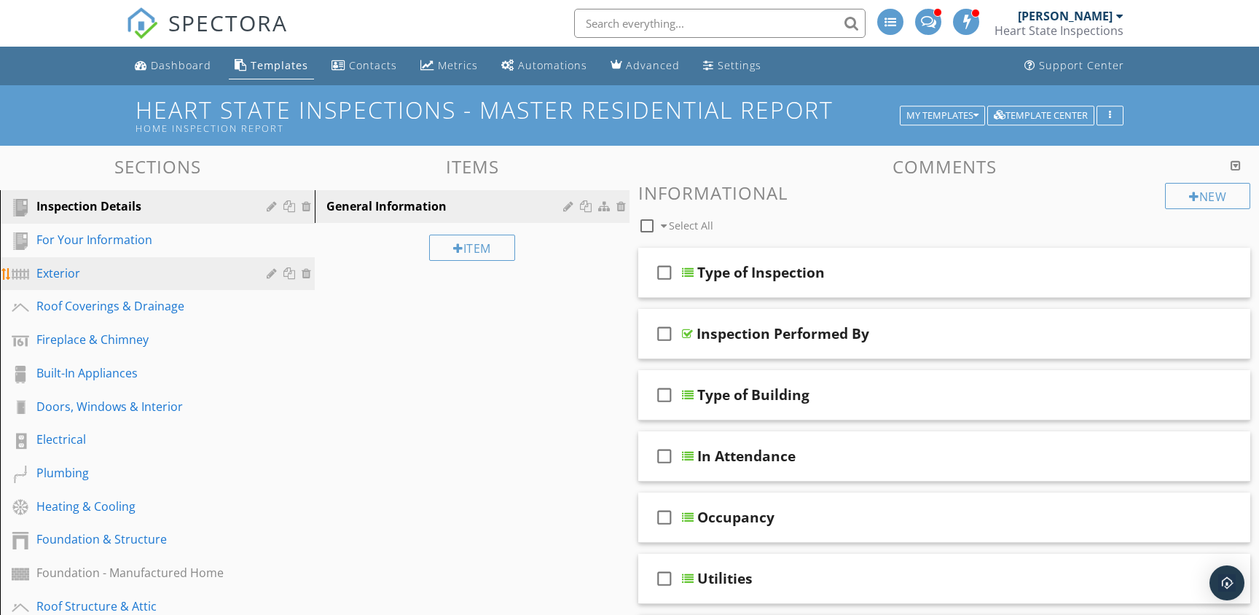
click at [129, 267] on div "Exterior" at bounding box center [140, 272] width 209 height 17
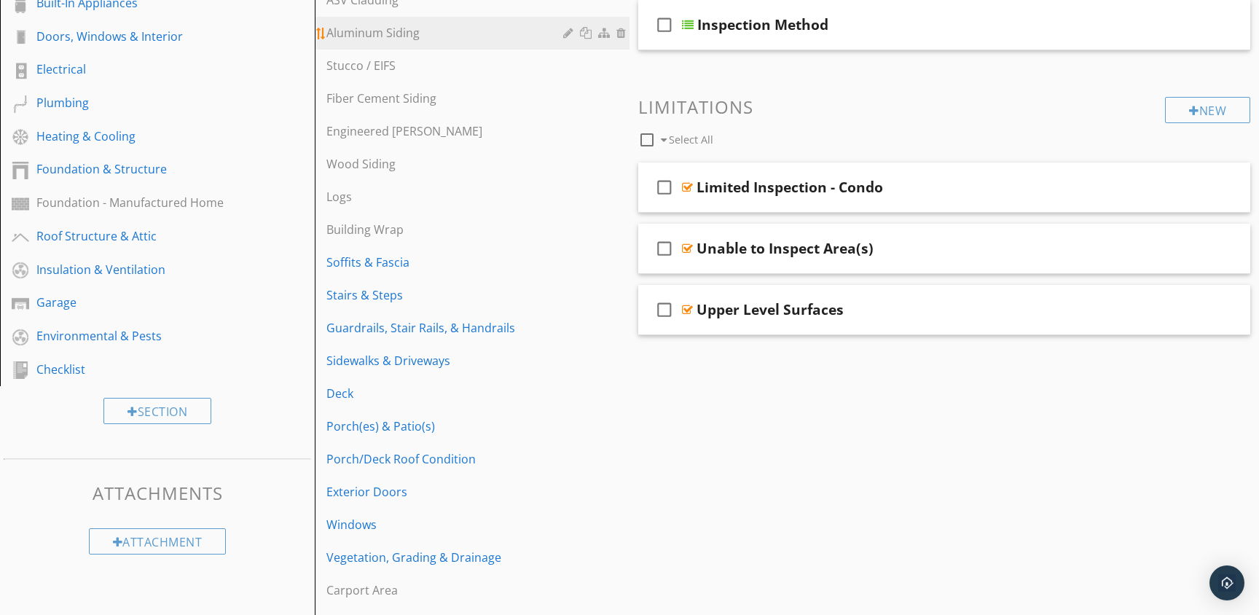
scroll to position [374, 0]
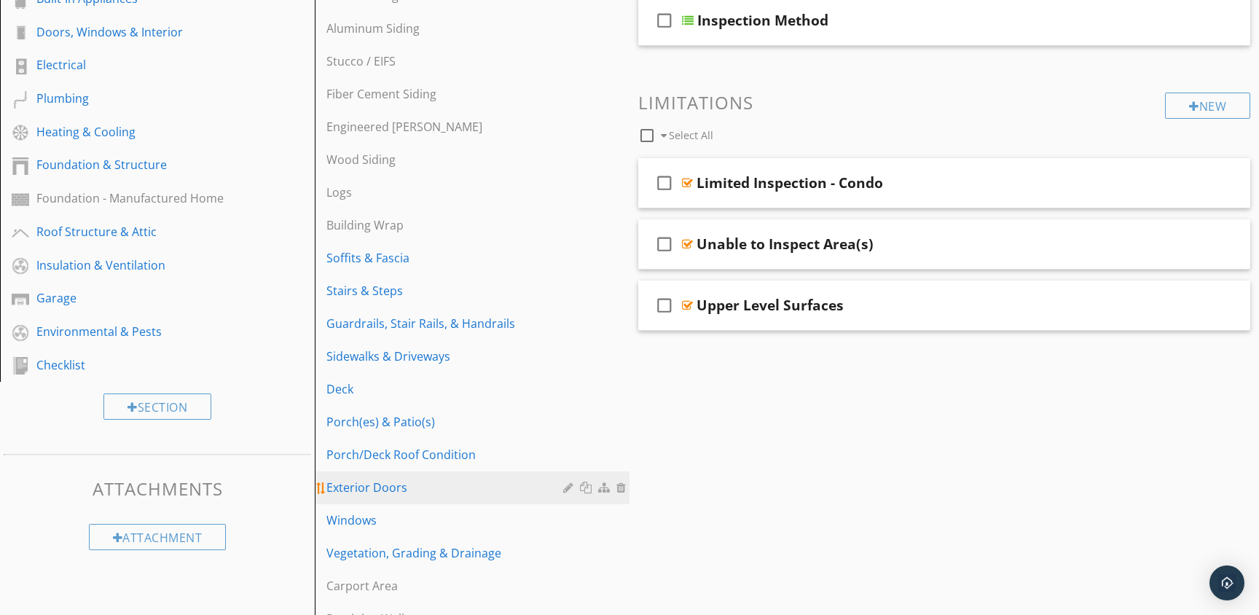
click at [362, 486] on div "Exterior Doors" at bounding box center [446, 487] width 241 height 17
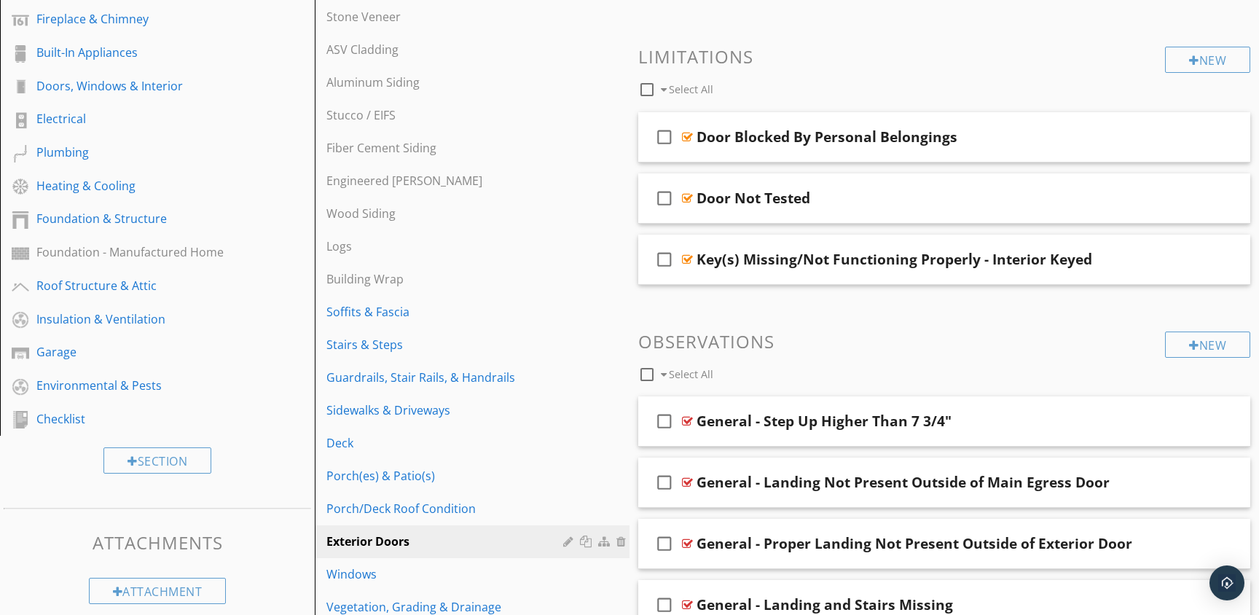
scroll to position [312, 0]
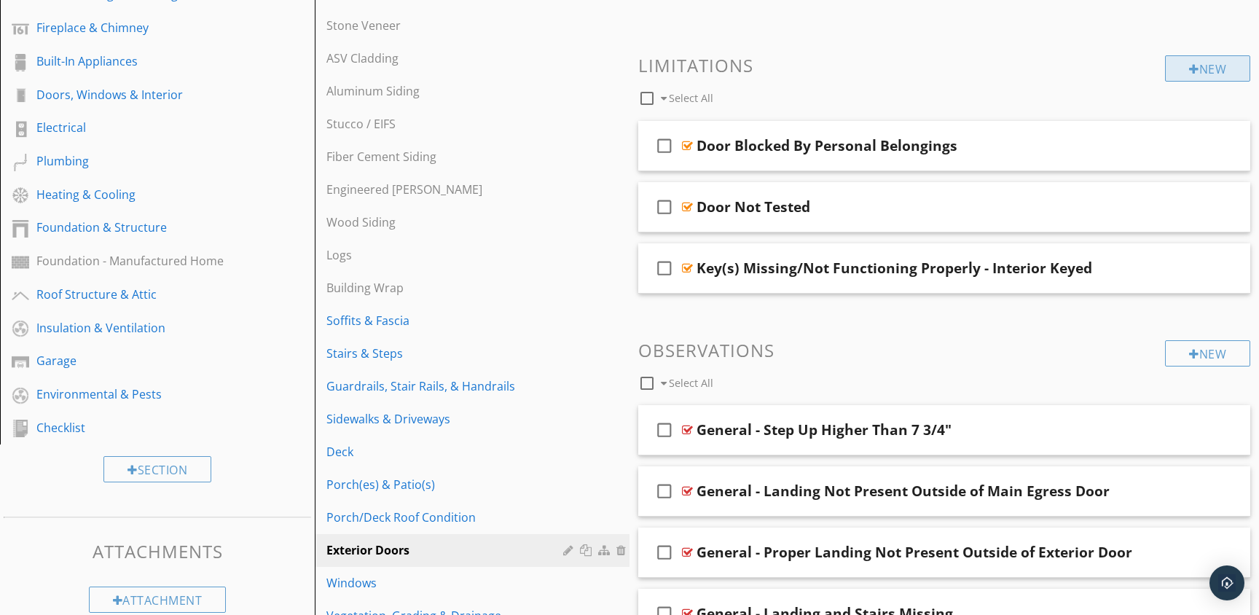
click at [1190, 66] on div at bounding box center [1194, 69] width 10 height 12
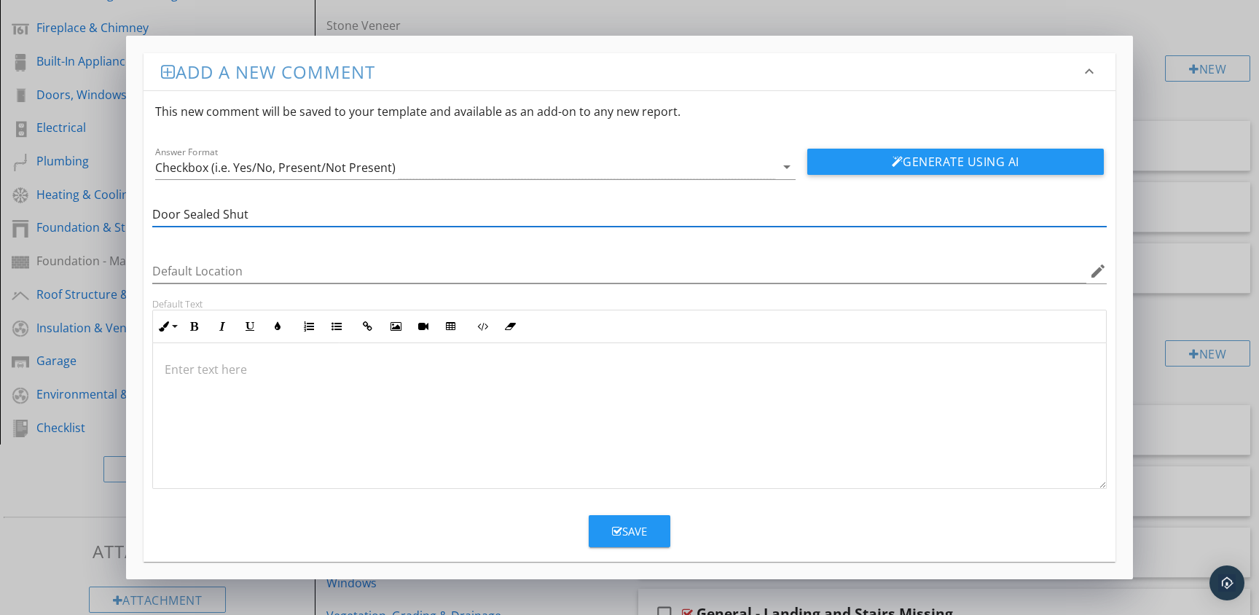
type input "Door Sealed Shut"
click at [310, 371] on p at bounding box center [629, 369] width 929 height 17
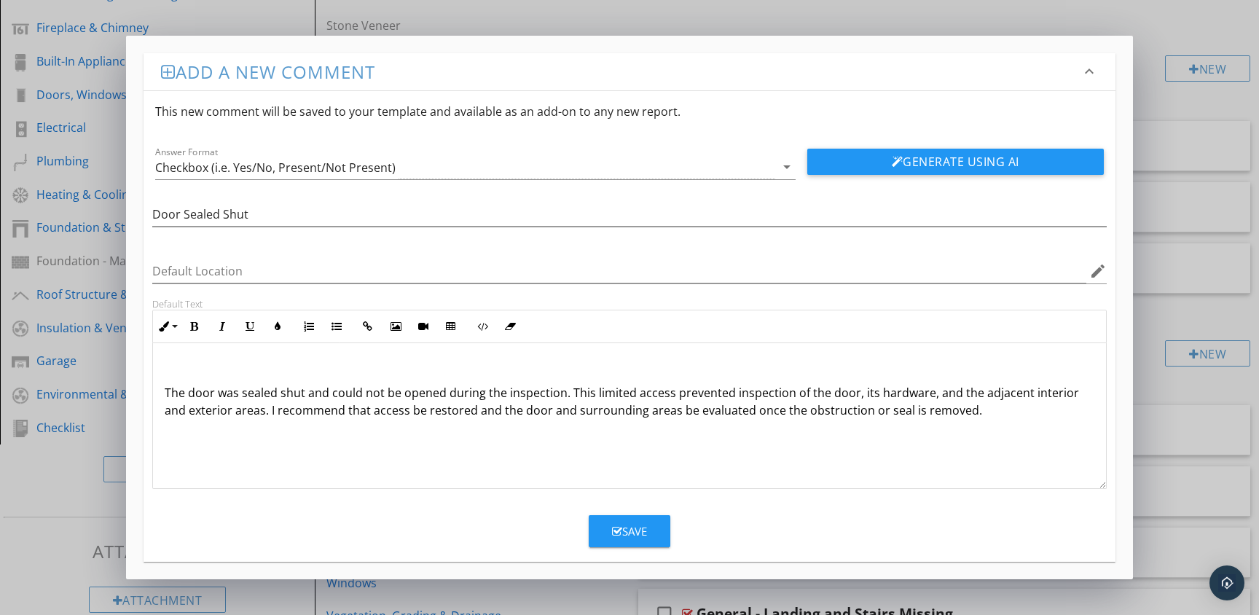
click at [163, 392] on div "The door was sealed shut and could not be opened during the inspection. This li…" at bounding box center [629, 416] width 953 height 146
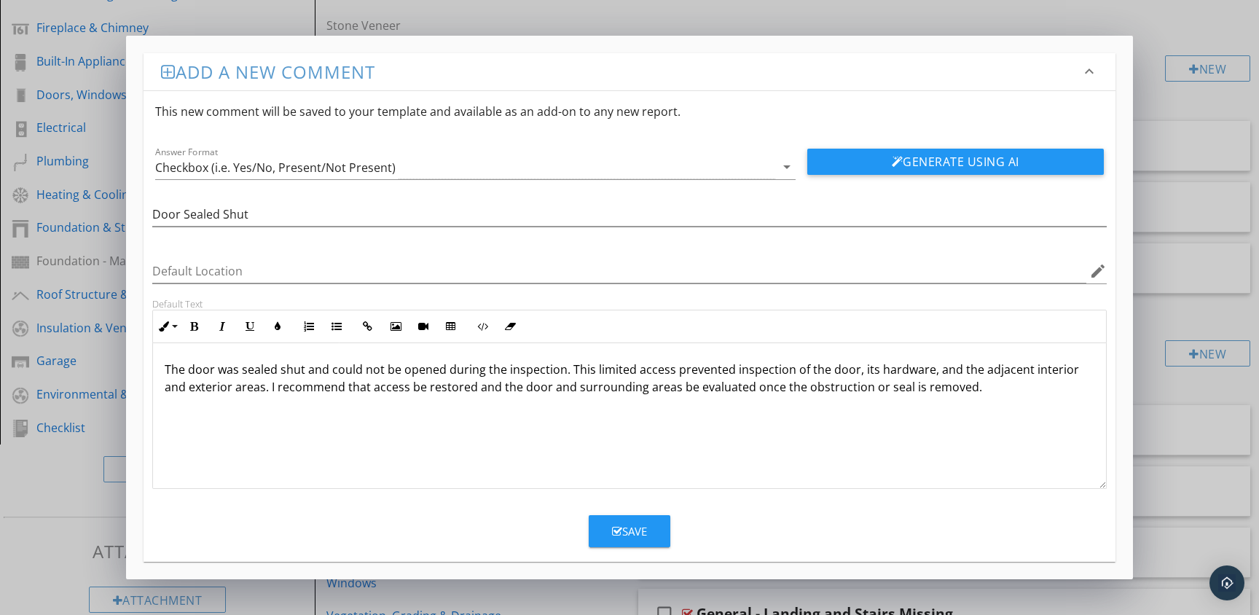
click at [631, 530] on div "Save" at bounding box center [629, 531] width 35 height 17
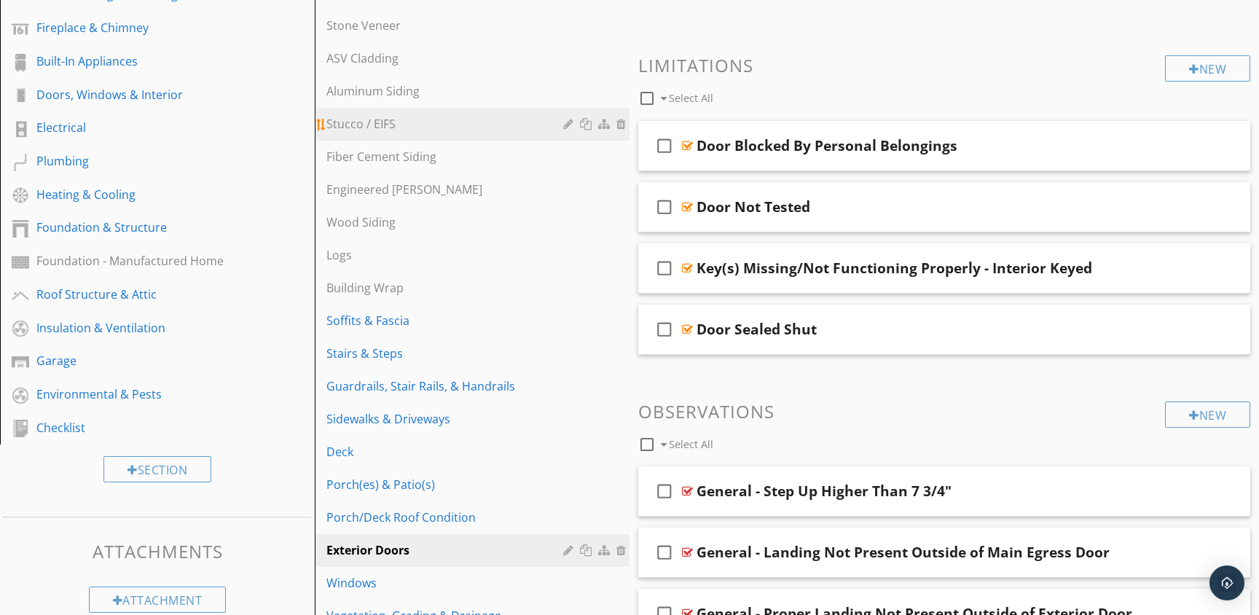
scroll to position [0, 0]
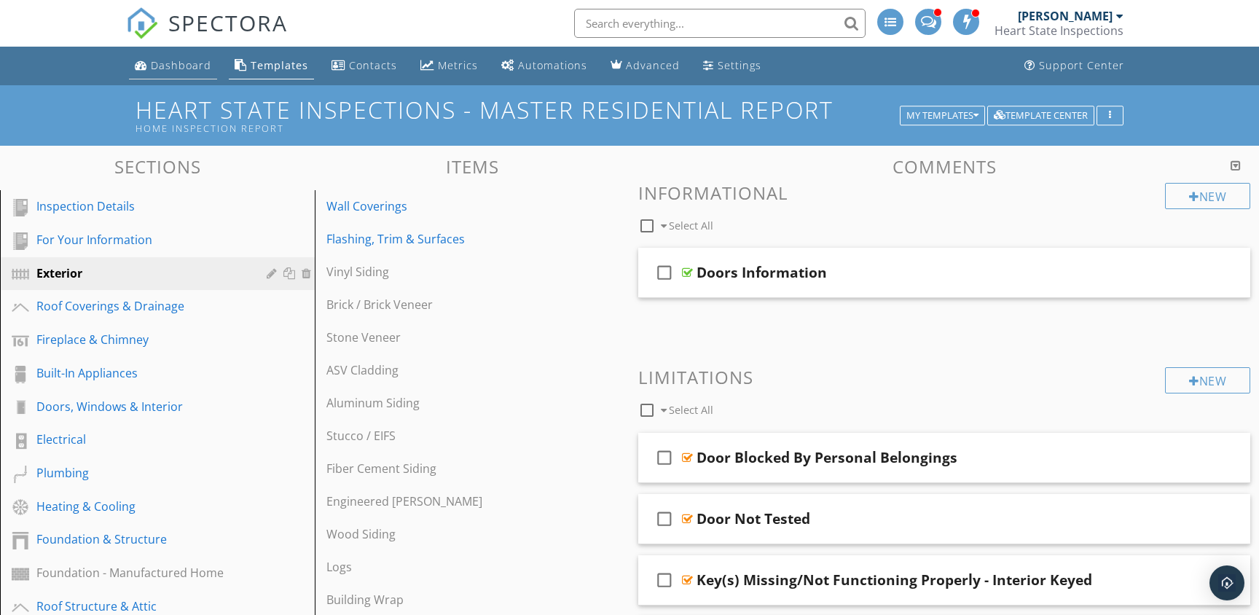
click at [169, 64] on div "Dashboard" at bounding box center [181, 65] width 60 height 14
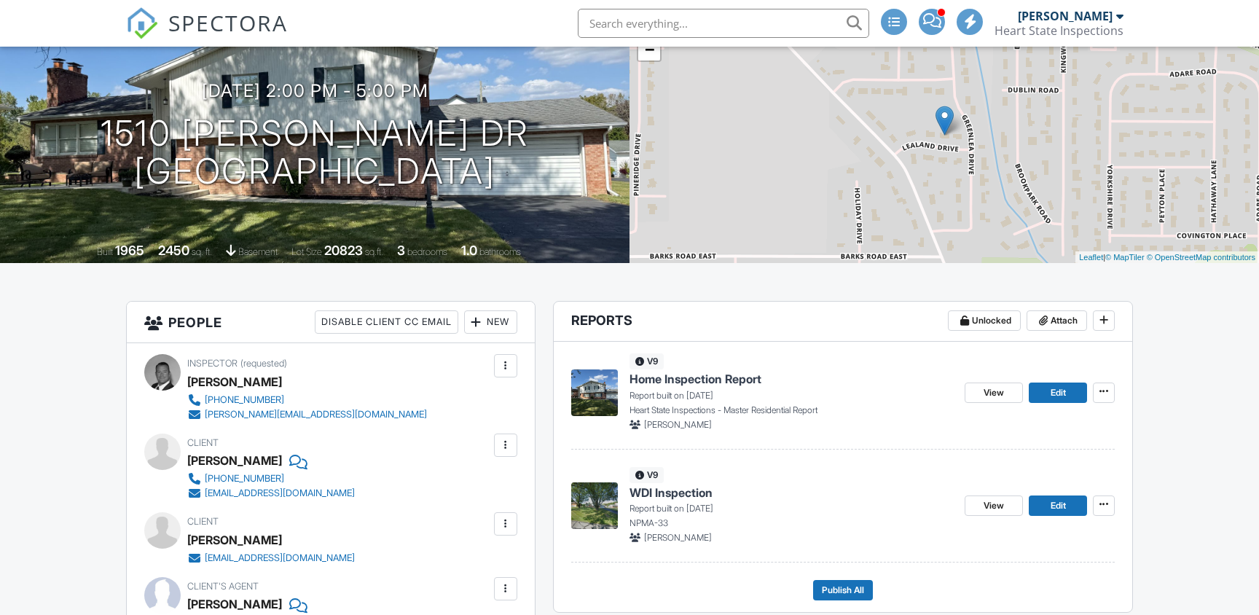
scroll to position [133, 0]
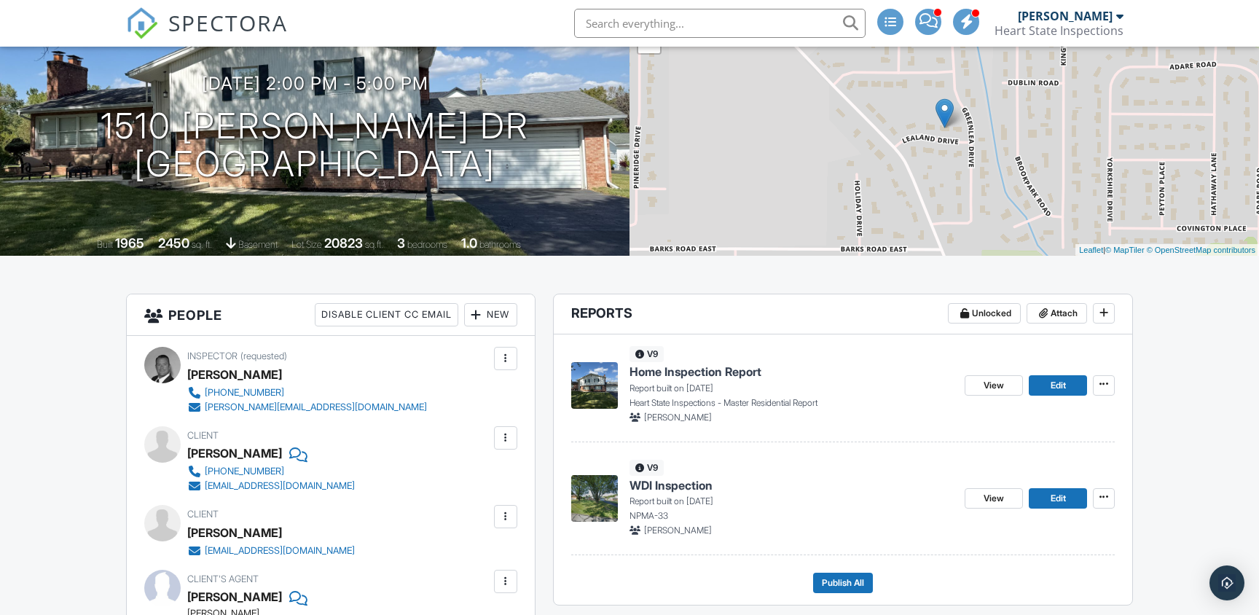
click at [658, 484] on span "WDI Inspection" at bounding box center [670, 485] width 83 height 16
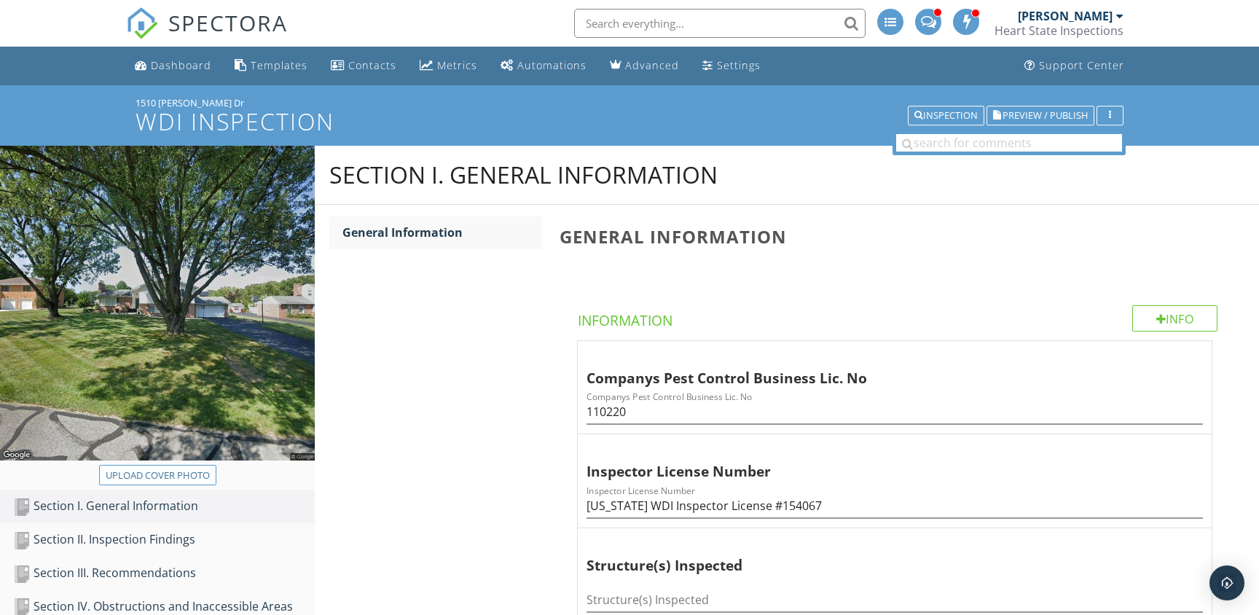
click at [186, 476] on div "Upload cover photo" at bounding box center [158, 475] width 104 height 15
type input "C:\fakepath\[DATE] [DATE].jpg"
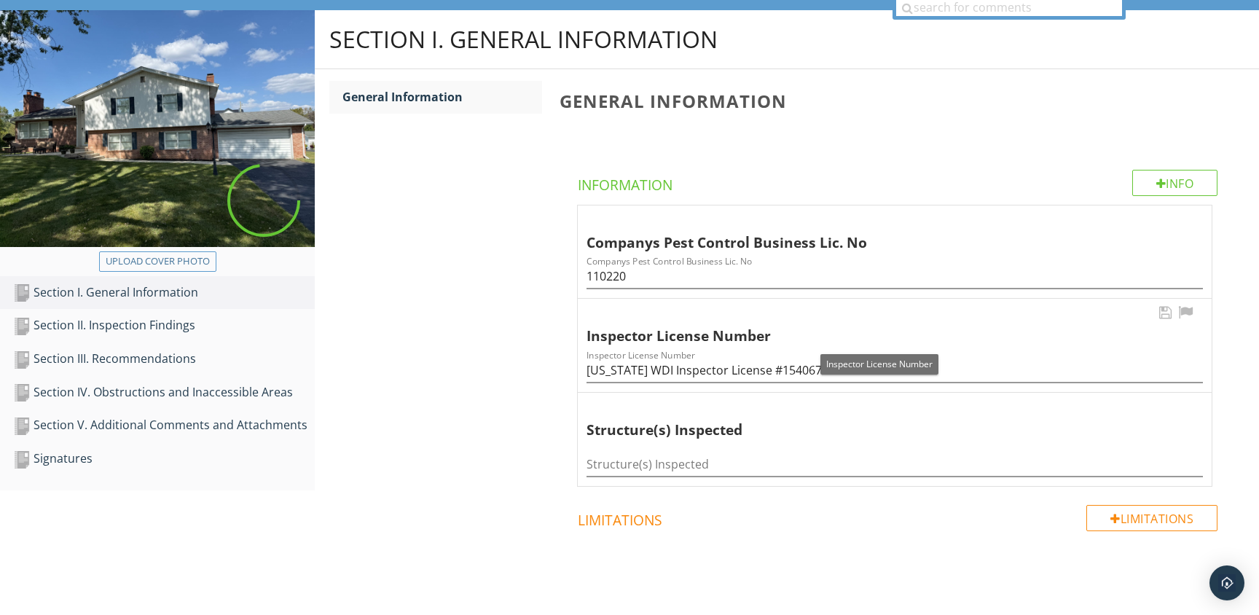
scroll to position [142, 0]
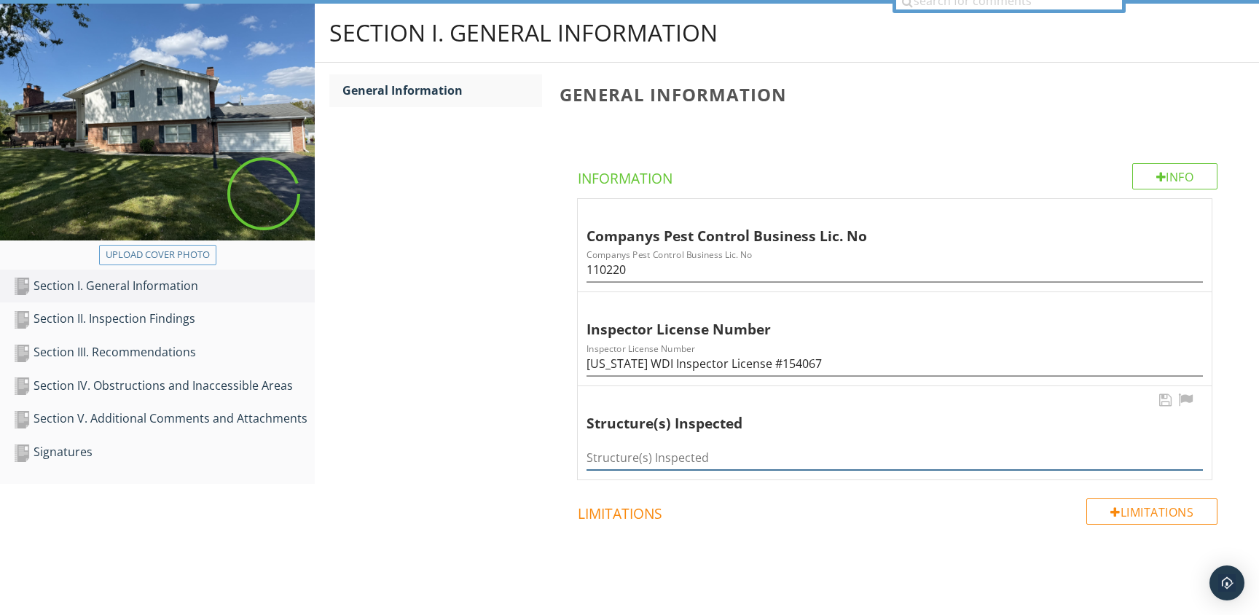
click at [665, 463] on input "Structure(s) Inspected" at bounding box center [894, 458] width 616 height 24
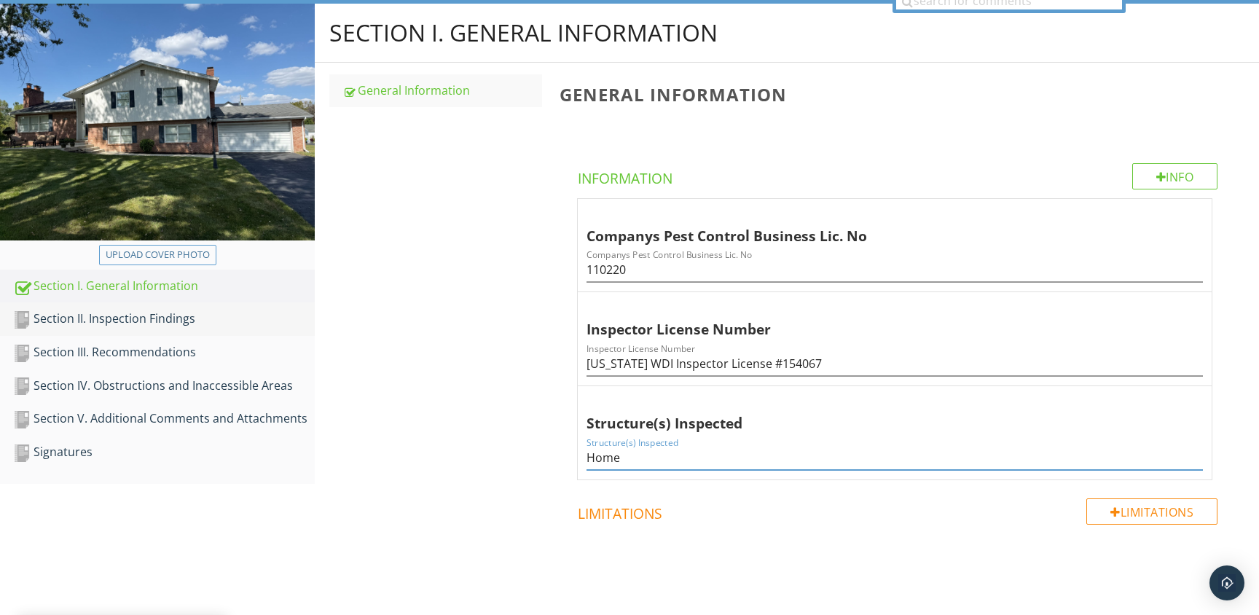
type input "Home"
click at [175, 315] on div "Section II. Inspection Findings" at bounding box center [164, 319] width 302 height 19
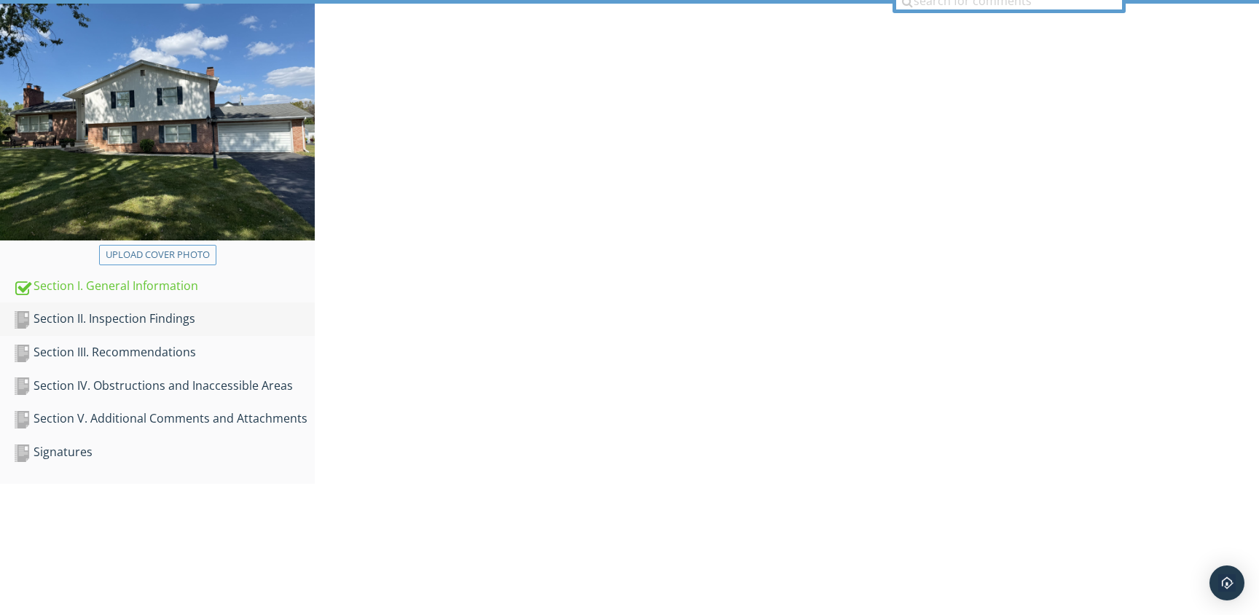
scroll to position [108, 0]
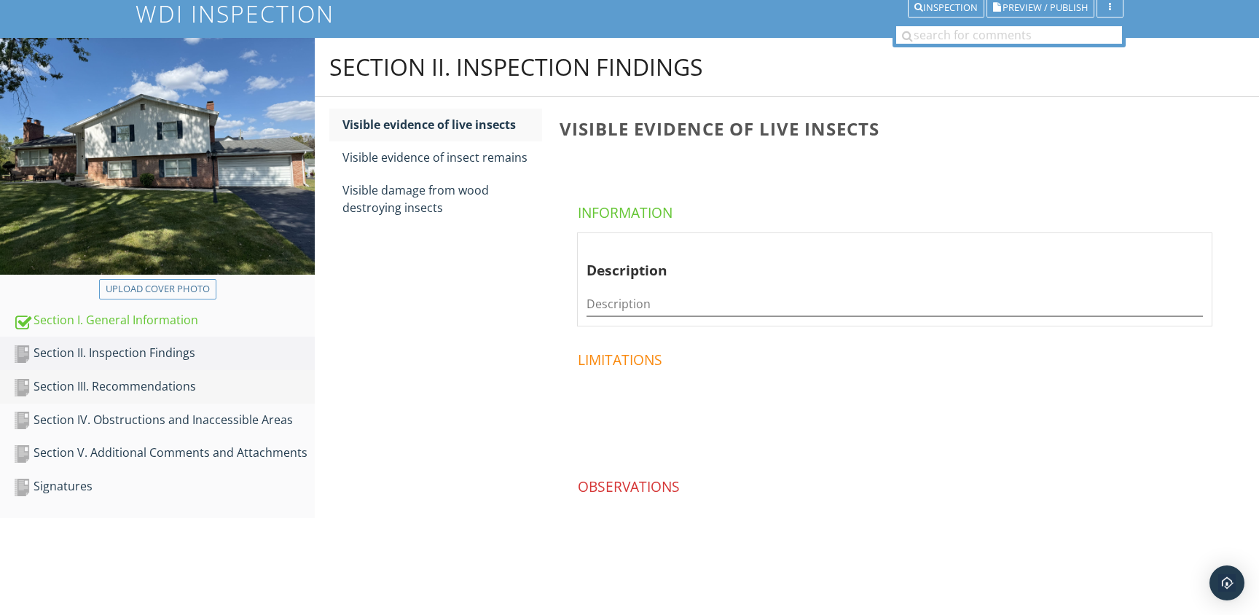
click at [178, 385] on div "Section III. Recommendations" at bounding box center [164, 386] width 302 height 19
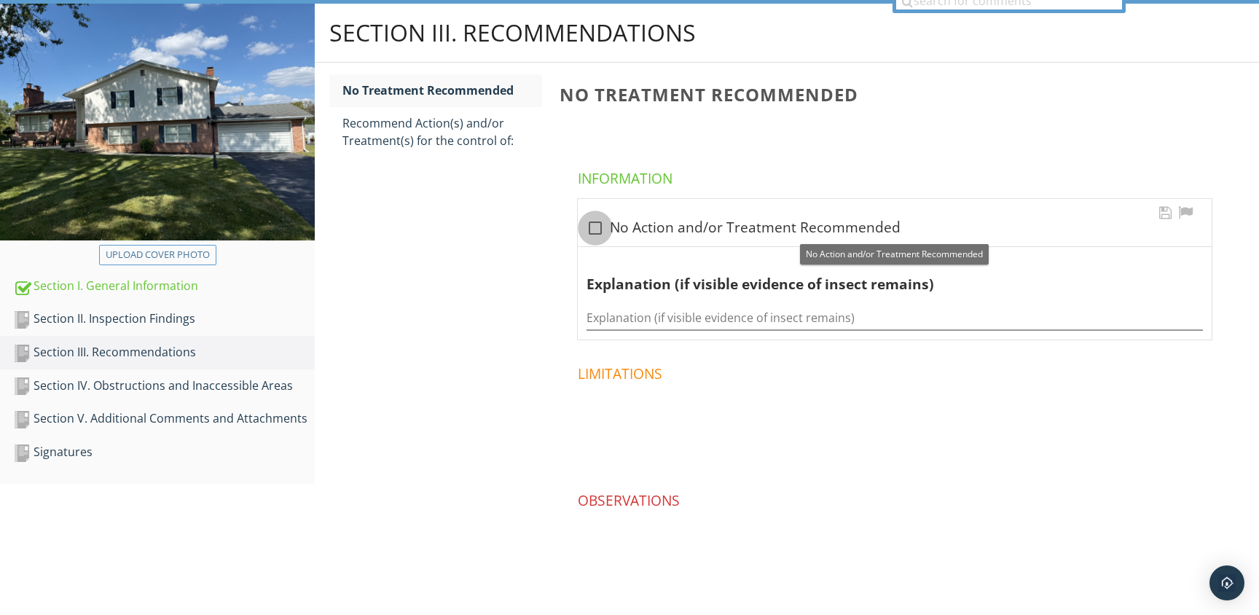
click at [596, 224] on div at bounding box center [595, 228] width 25 height 25
checkbox input "true"
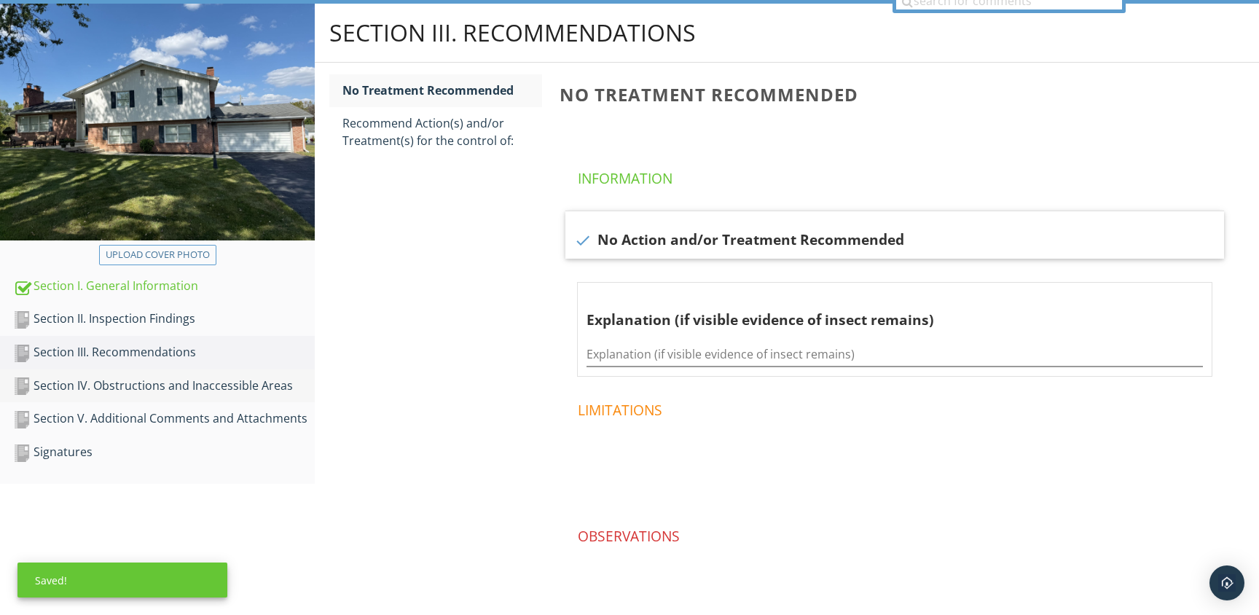
click at [181, 385] on div "Section IV. Obstructions and Inaccessible Areas" at bounding box center [164, 386] width 302 height 19
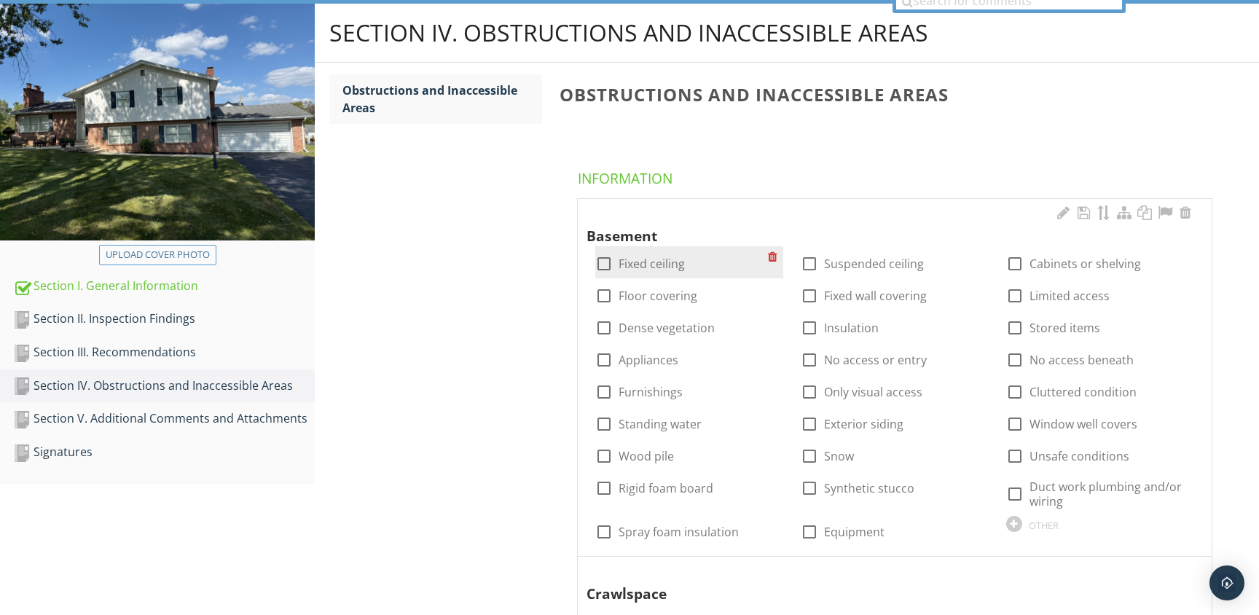
click at [601, 267] on div at bounding box center [603, 263] width 25 height 25
checkbox input "true"
click at [602, 294] on div at bounding box center [603, 295] width 25 height 25
checkbox input "true"
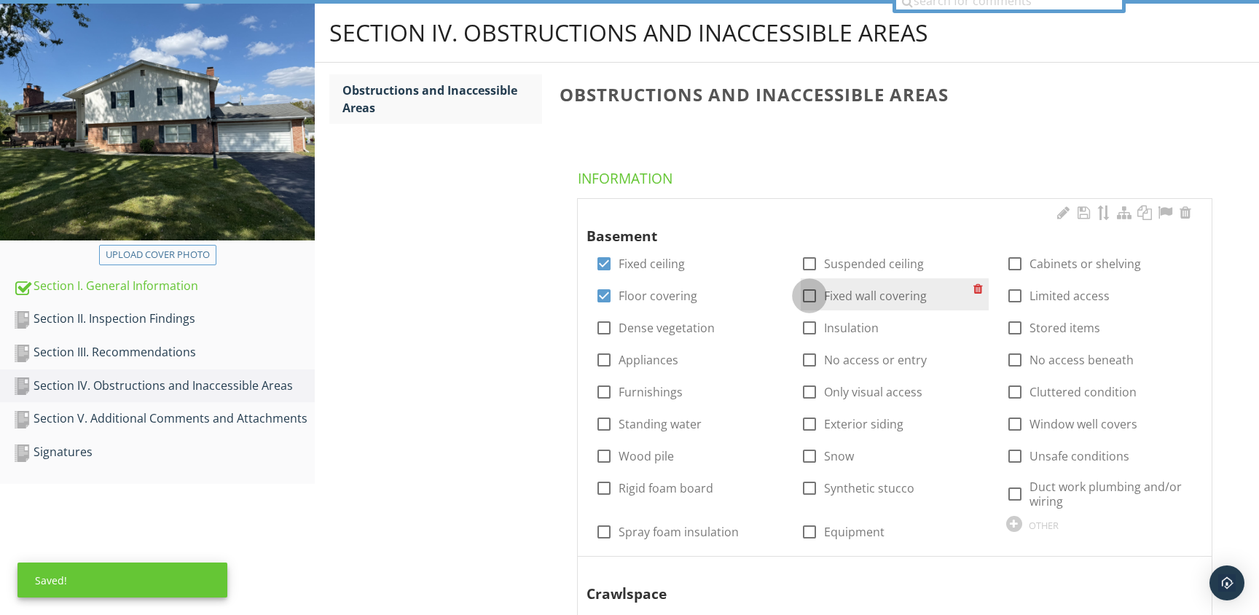
click at [809, 292] on div at bounding box center [809, 295] width 25 height 25
checkbox input "true"
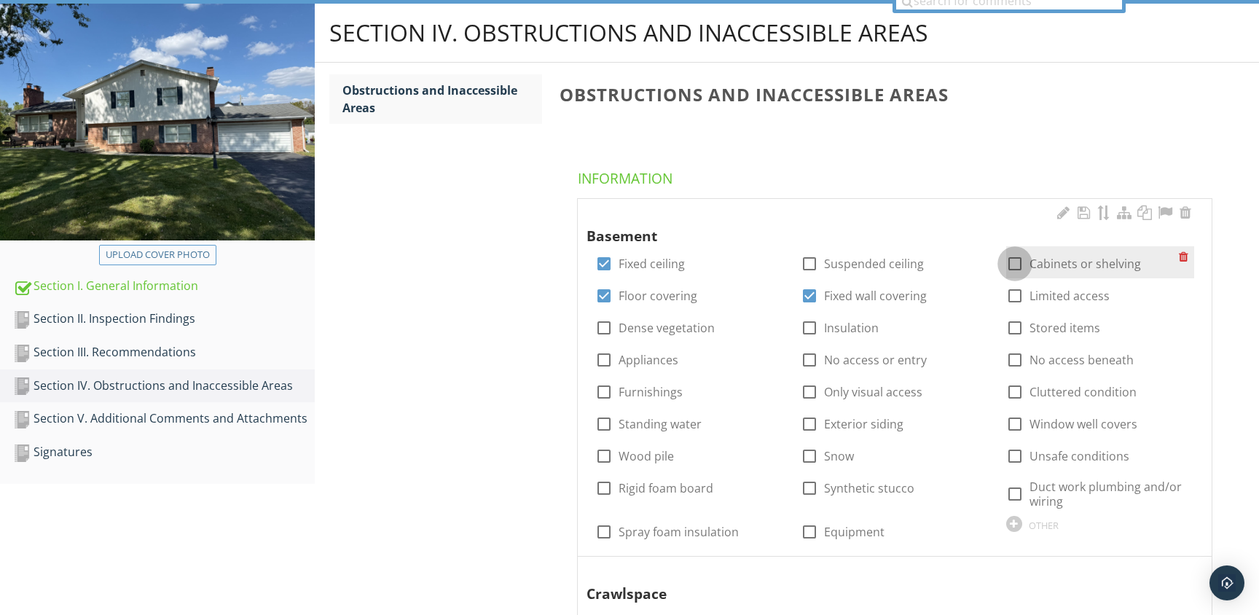
click at [1016, 267] on div at bounding box center [1014, 263] width 25 height 25
checkbox input "true"
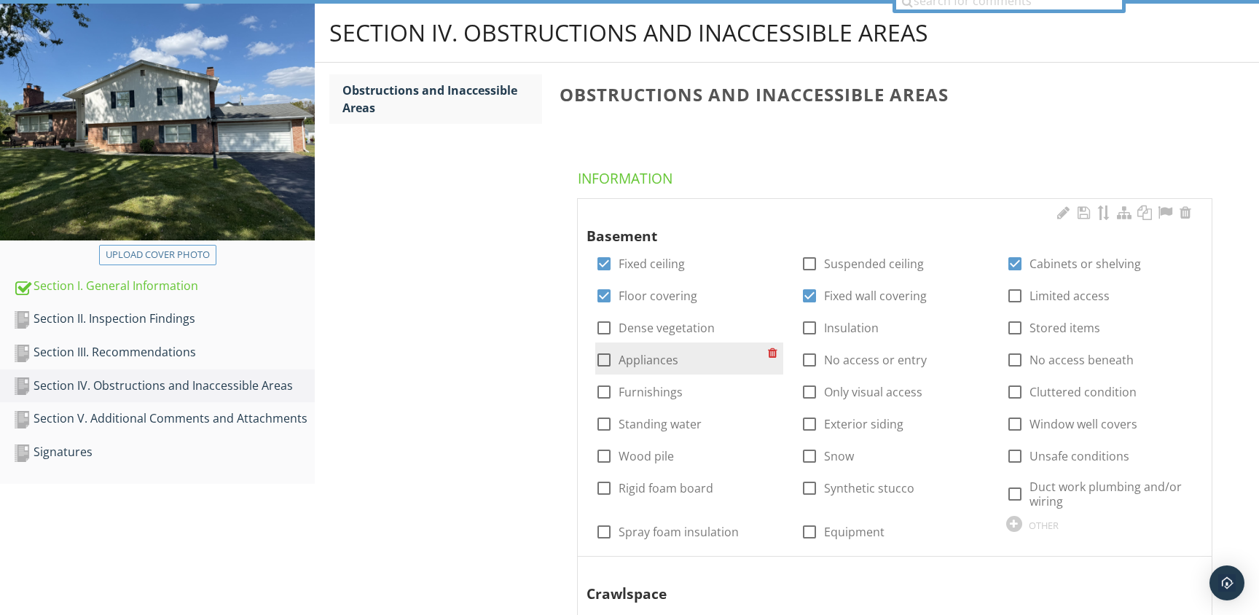
click at [600, 360] on div at bounding box center [603, 359] width 25 height 25
checkbox input "true"
click at [608, 392] on div at bounding box center [603, 392] width 25 height 25
checkbox input "true"
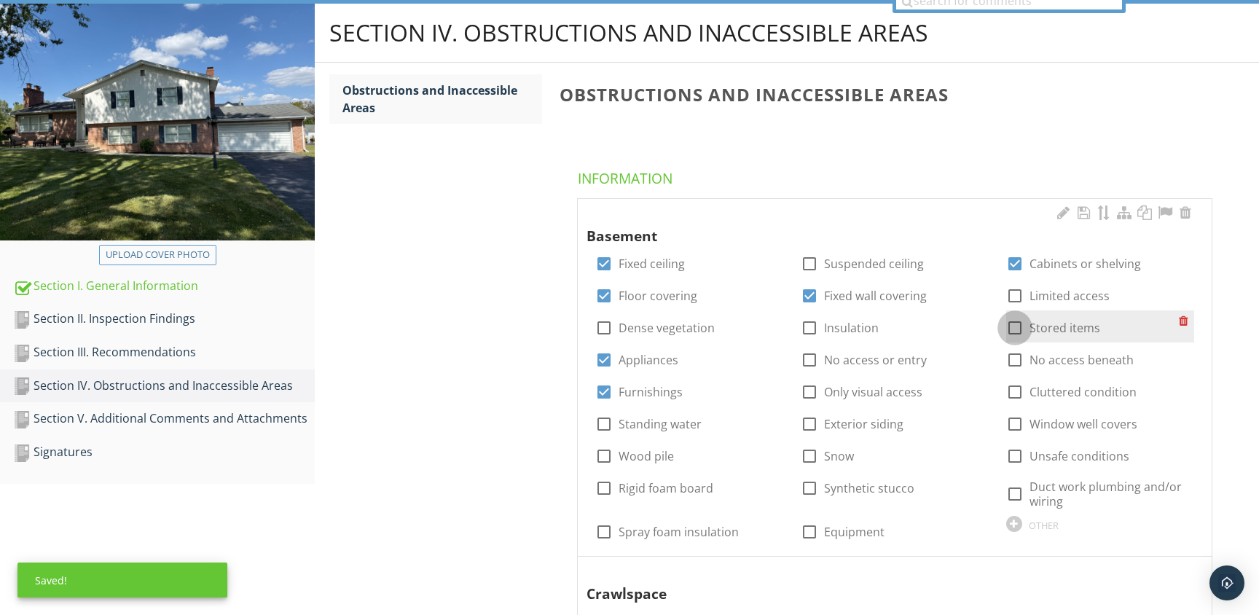
click at [1014, 326] on div at bounding box center [1014, 327] width 25 height 25
checkbox input "true"
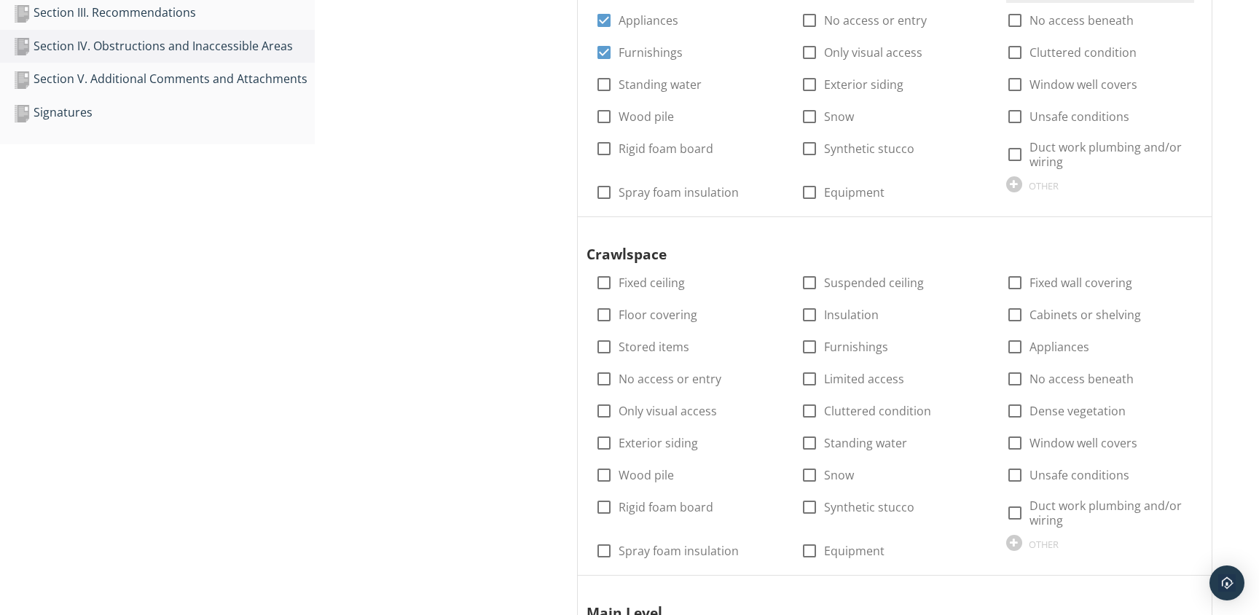
scroll to position [485, 0]
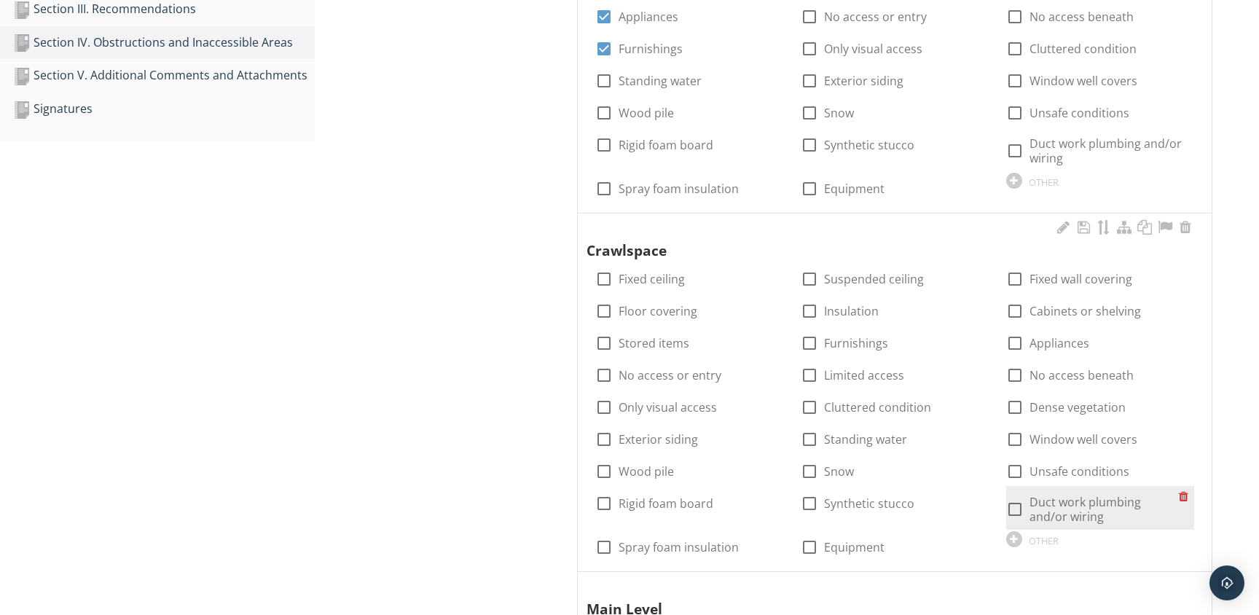
click at [1018, 508] on div at bounding box center [1014, 509] width 25 height 25
checkbox input "true"
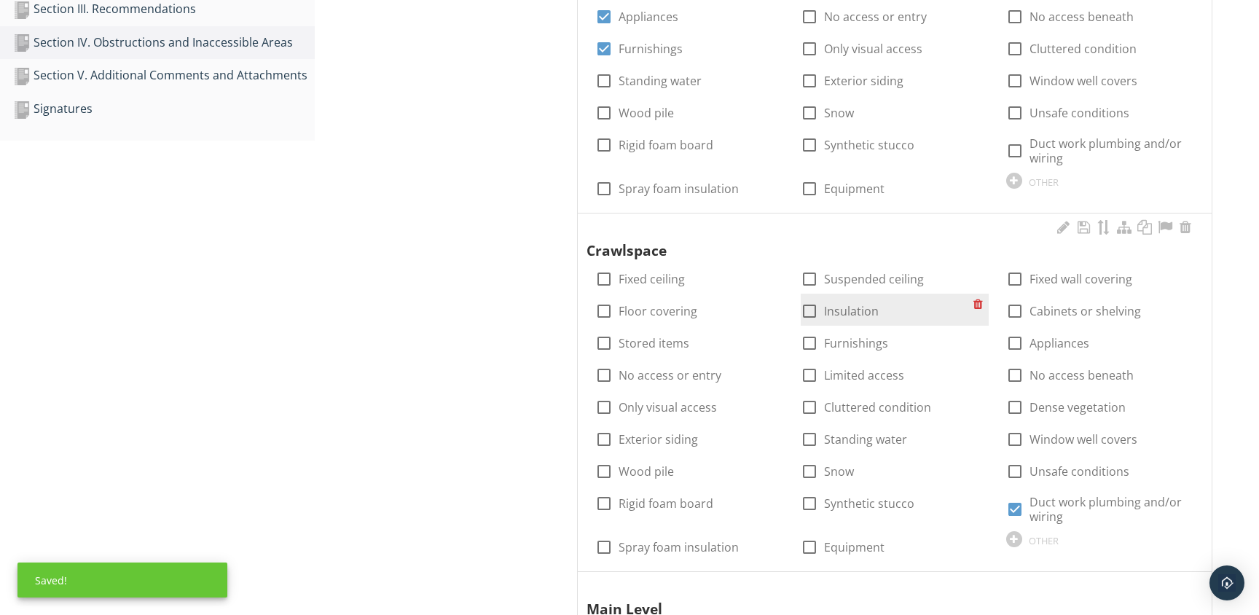
click at [810, 316] on div at bounding box center [809, 311] width 25 height 25
checkbox input "true"
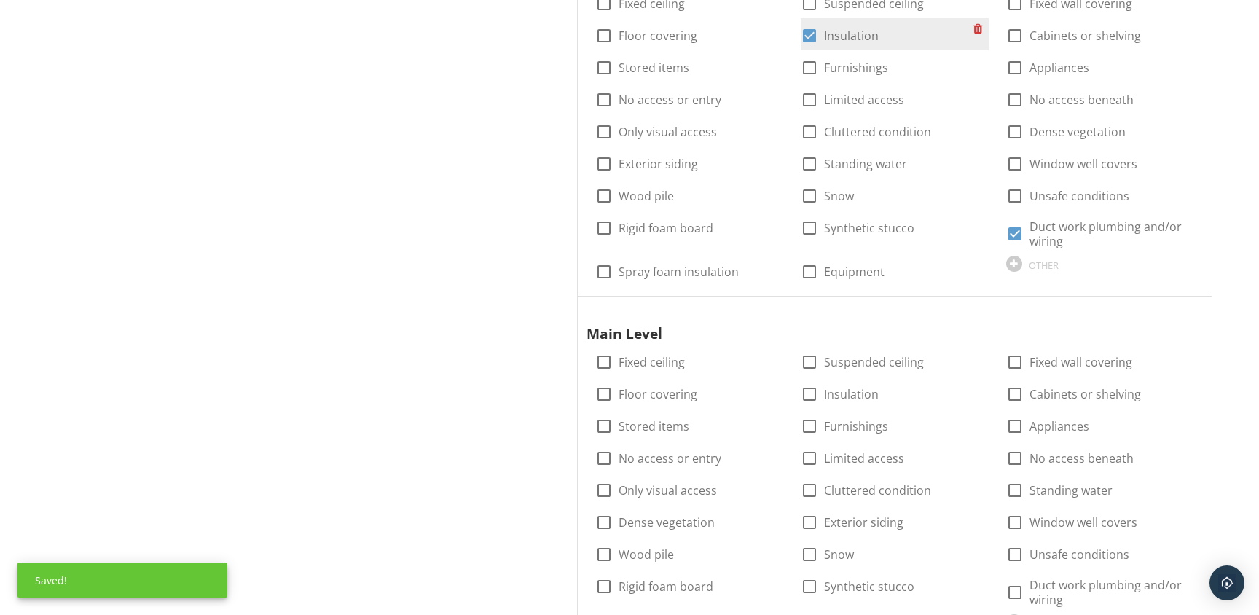
scroll to position [768, 0]
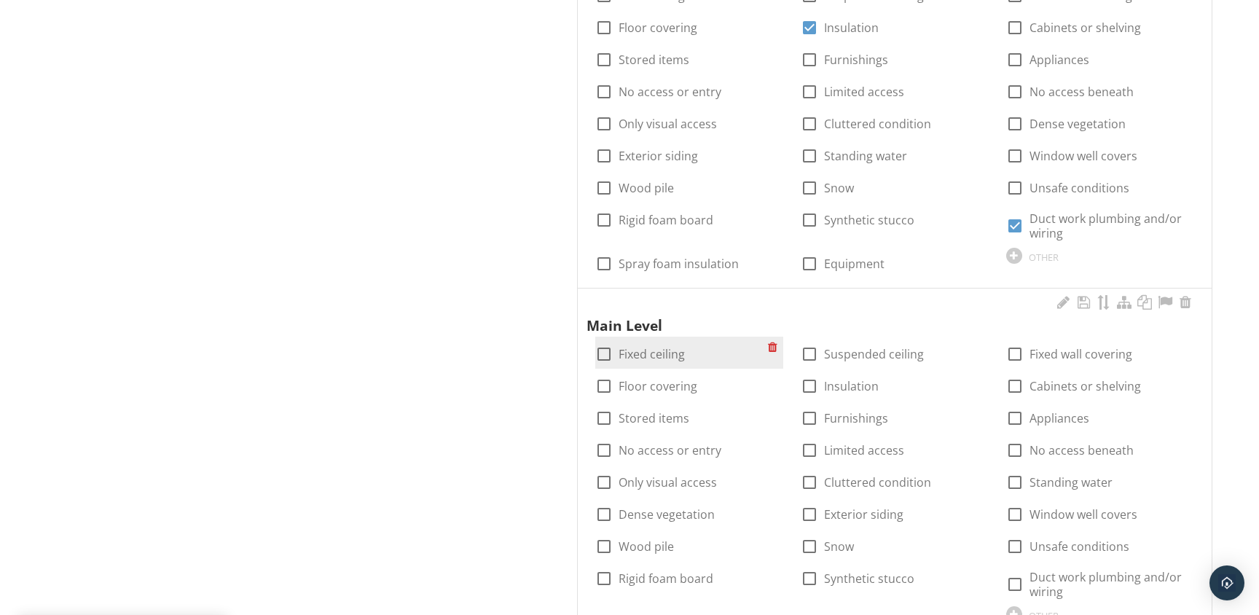
click at [602, 354] on div at bounding box center [603, 354] width 25 height 25
checkbox input "true"
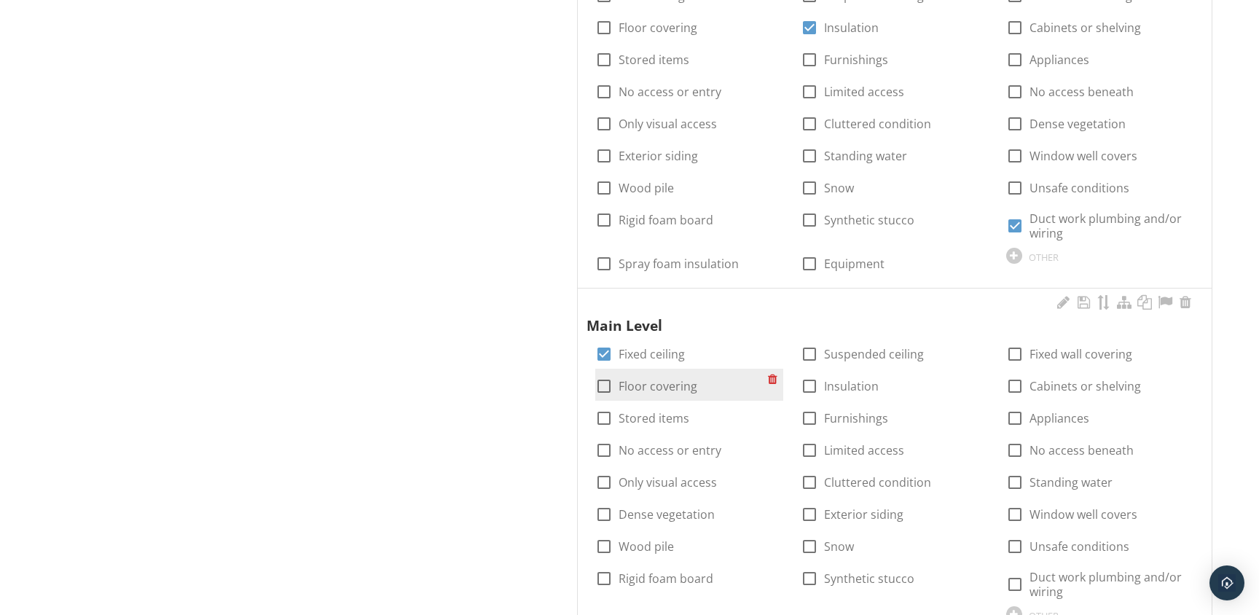
click at [602, 385] on div at bounding box center [603, 386] width 25 height 25
checkbox input "true"
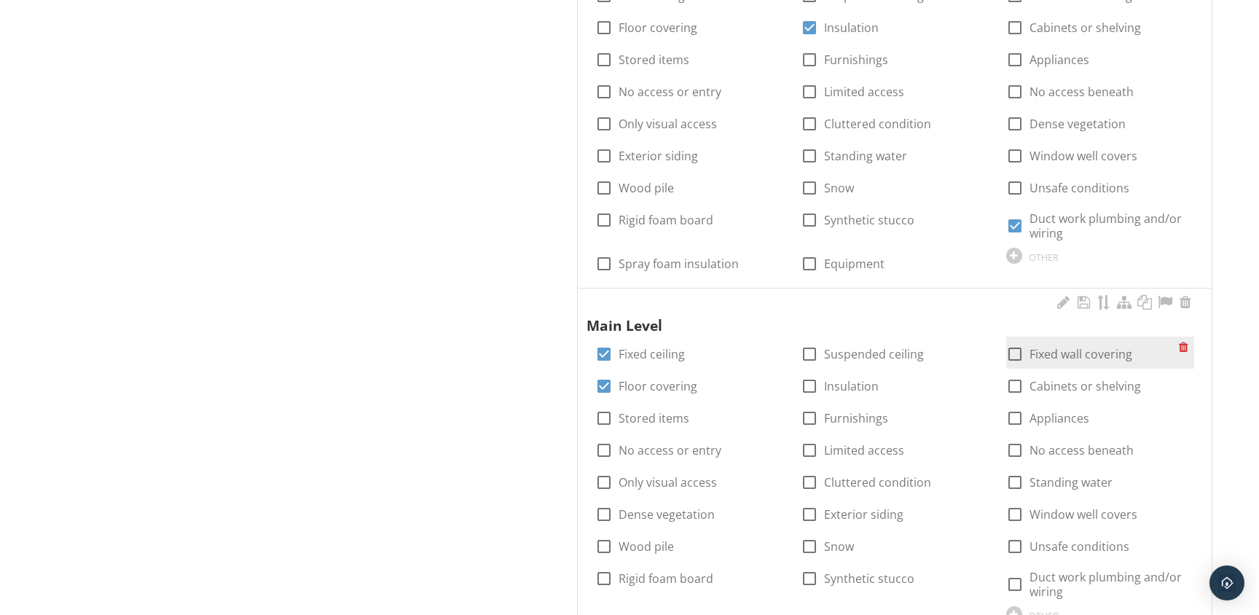
click at [1017, 360] on div at bounding box center [1014, 354] width 25 height 25
checkbox input "true"
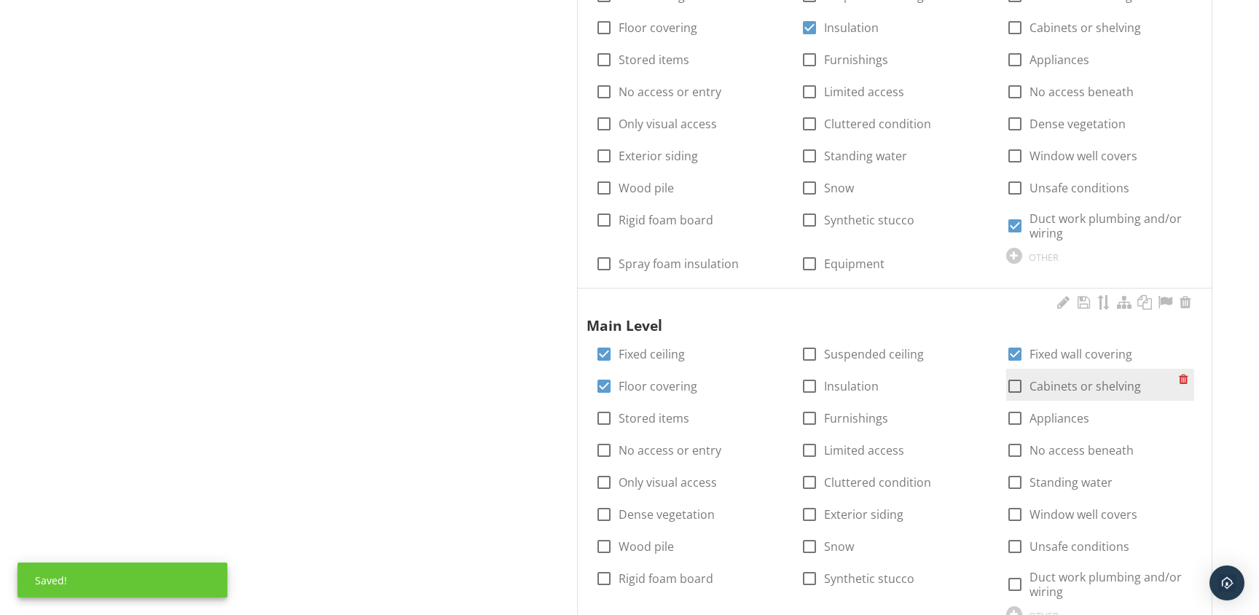
click at [1013, 385] on div at bounding box center [1014, 386] width 25 height 25
checkbox input "true"
click at [1013, 419] on div at bounding box center [1014, 418] width 25 height 25
checkbox input "true"
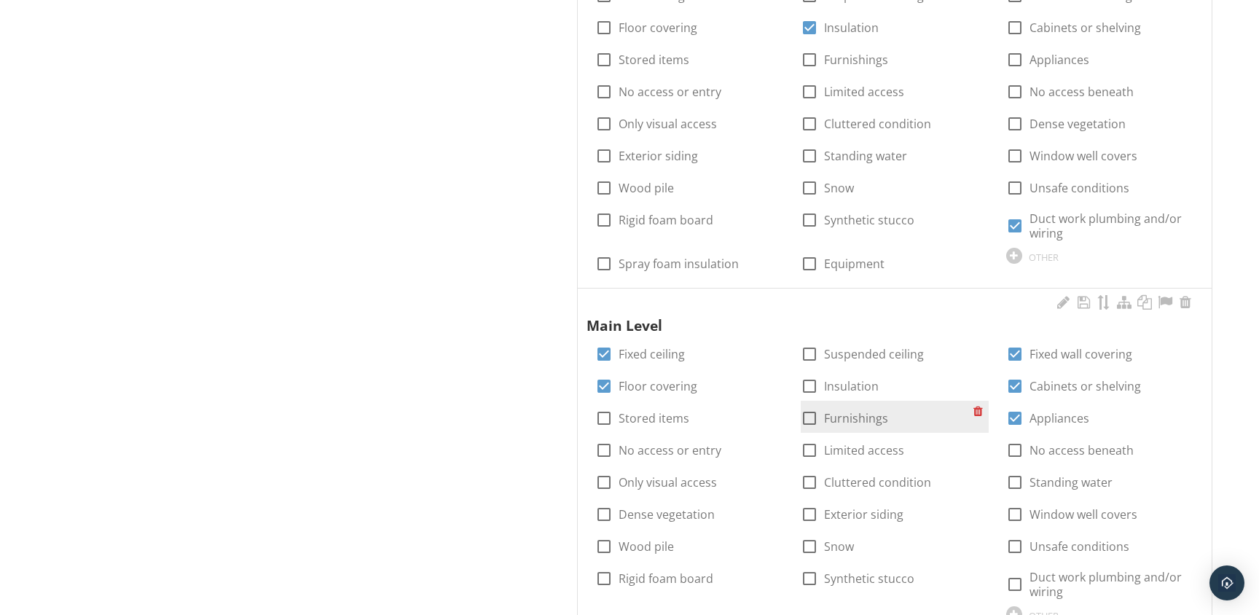
click at [811, 417] on div at bounding box center [809, 418] width 25 height 25
checkbox input "true"
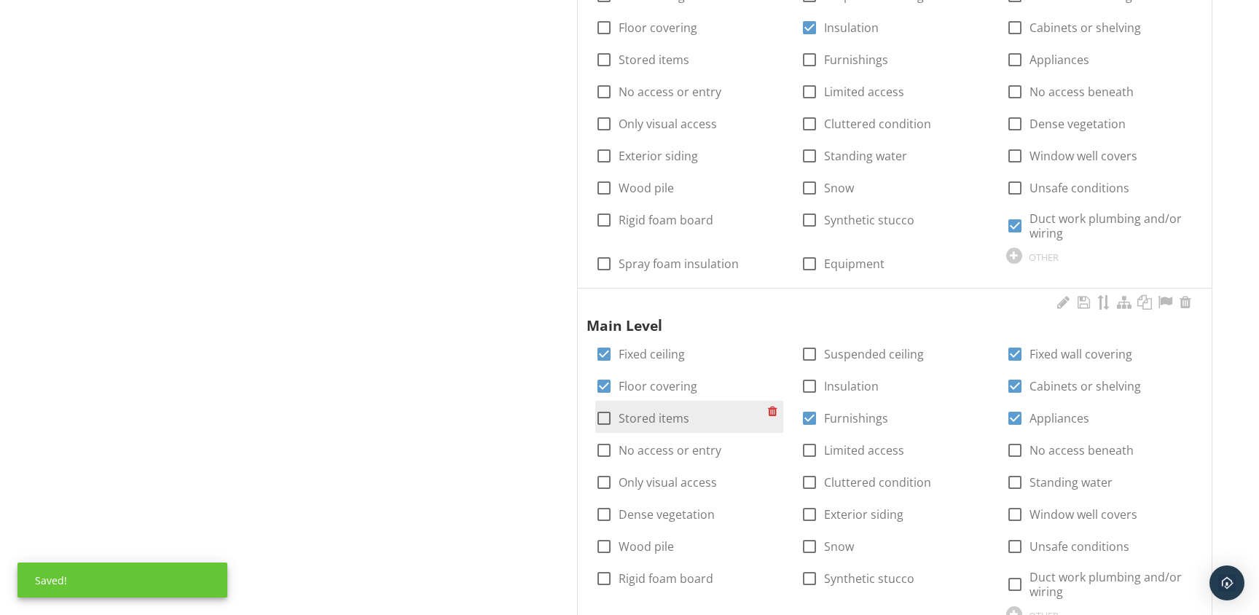
click at [603, 417] on div at bounding box center [603, 418] width 25 height 25
checkbox input "true"
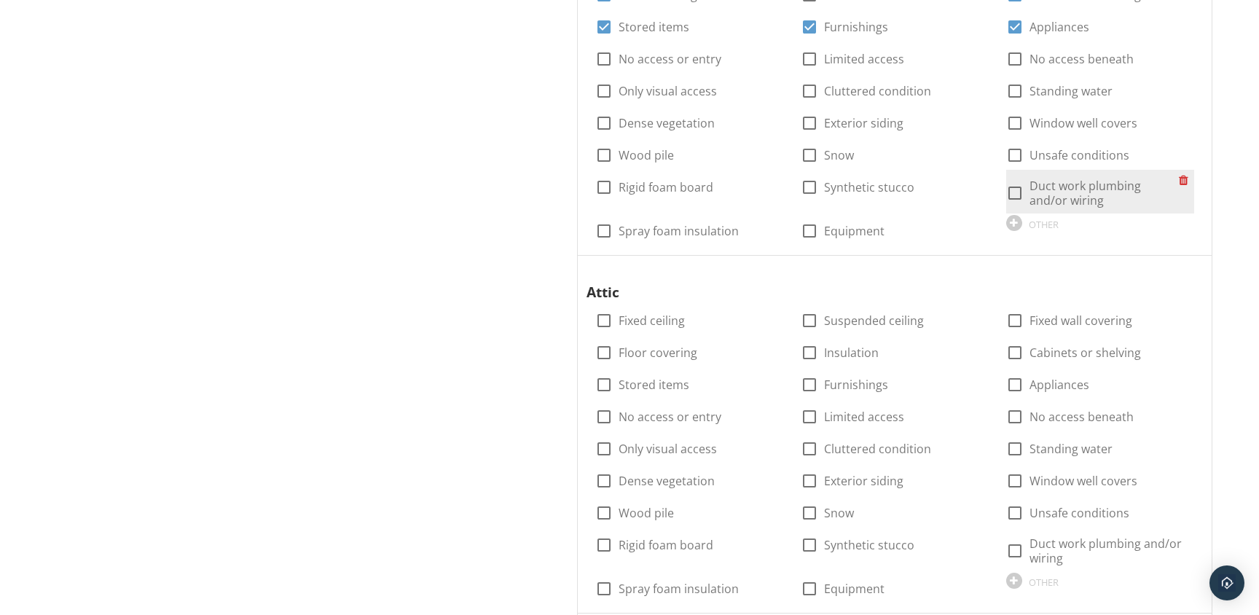
scroll to position [1171, 0]
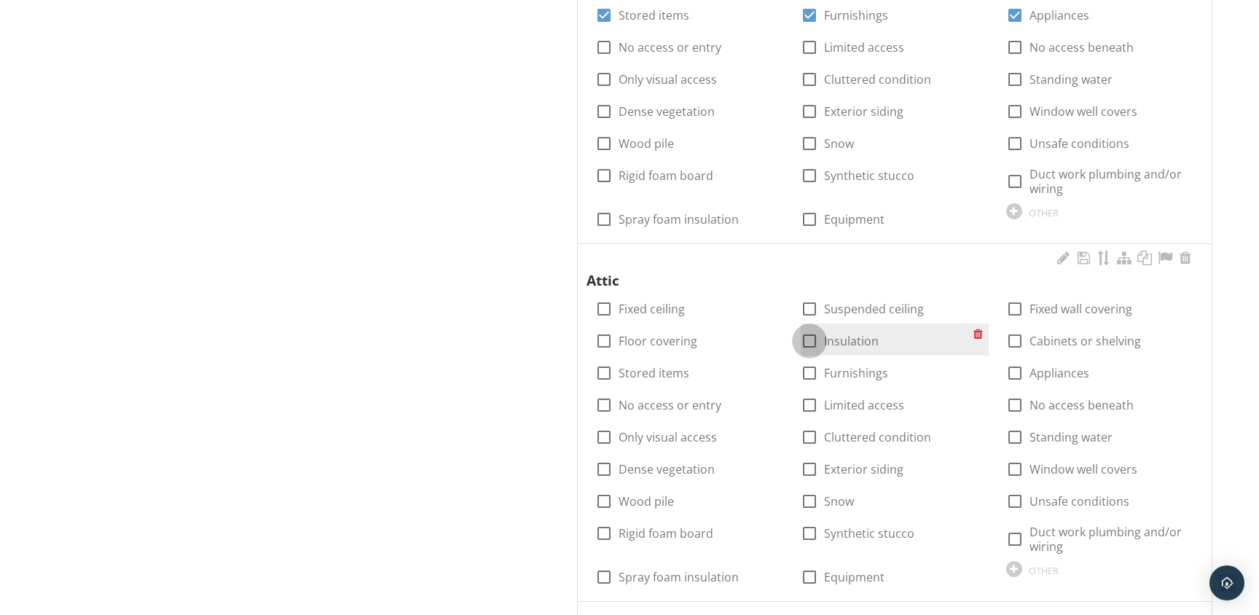
click at [807, 336] on div at bounding box center [809, 341] width 25 height 25
checkbox input "true"
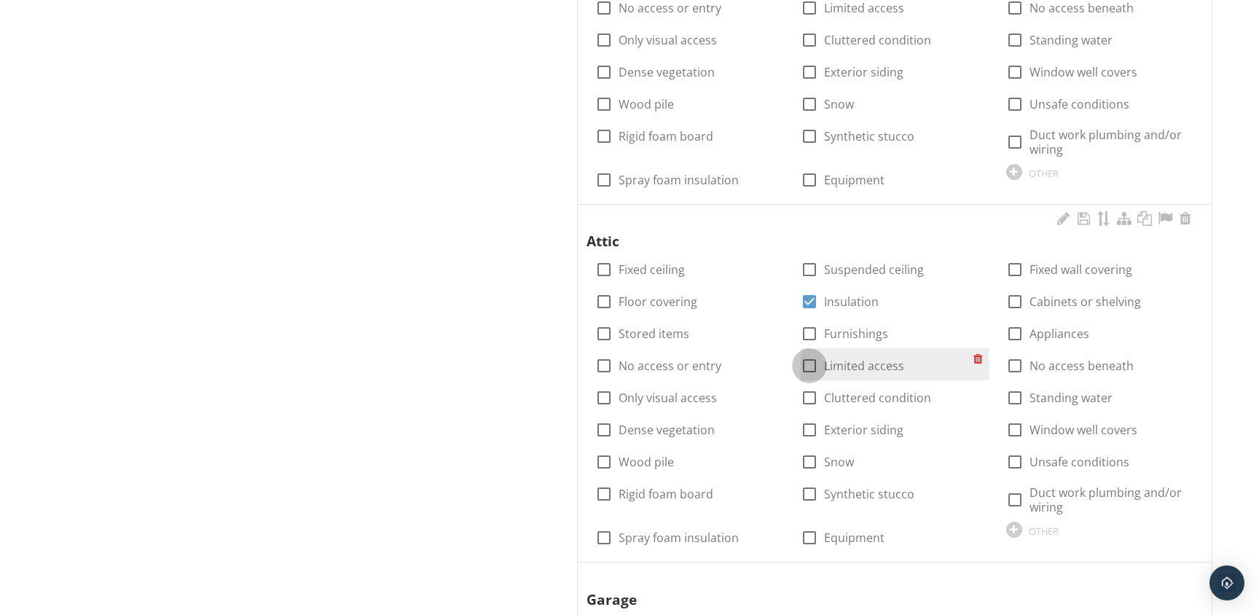
click at [813, 364] on div at bounding box center [809, 365] width 25 height 25
checkbox input "true"
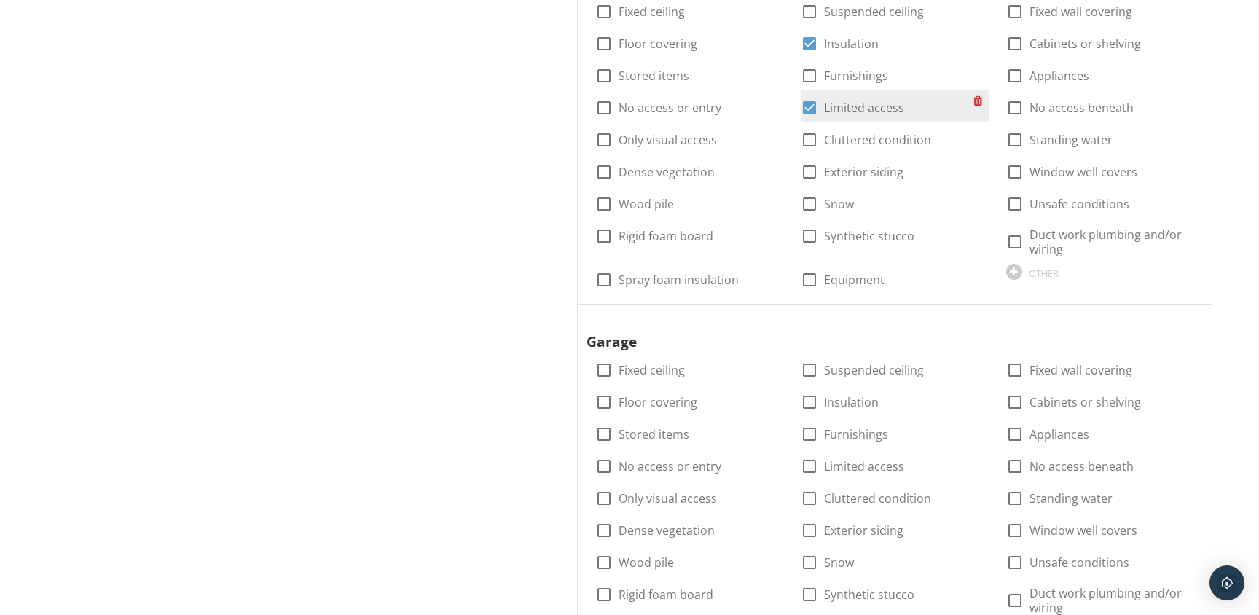
scroll to position [1479, 0]
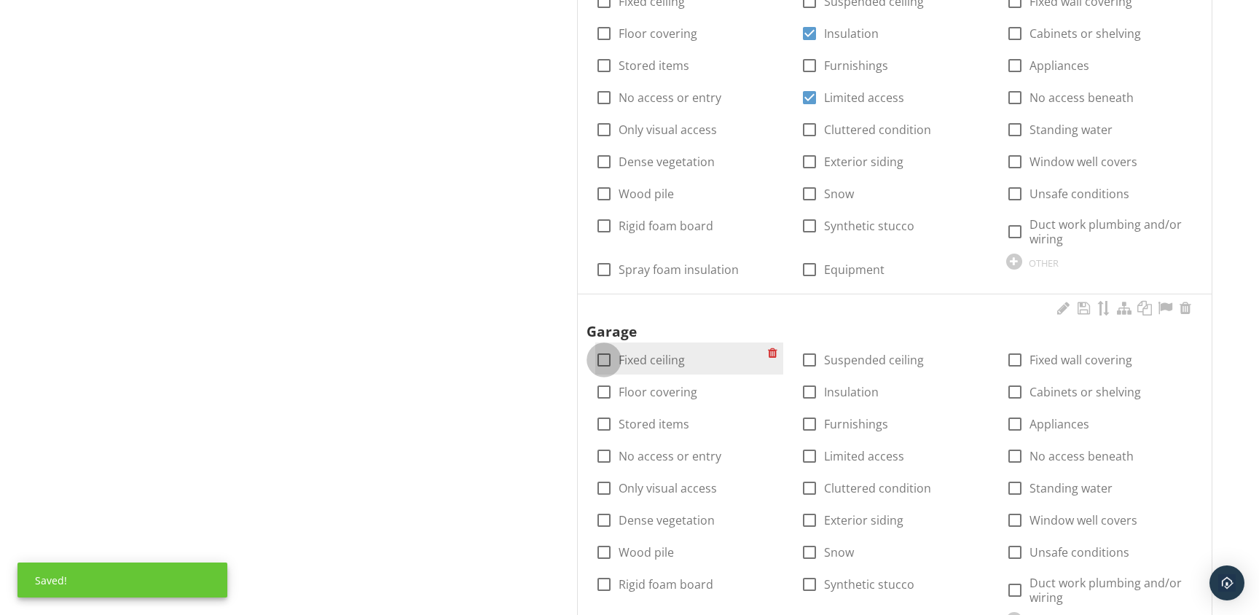
click at [607, 363] on div at bounding box center [603, 359] width 25 height 25
checkbox input "true"
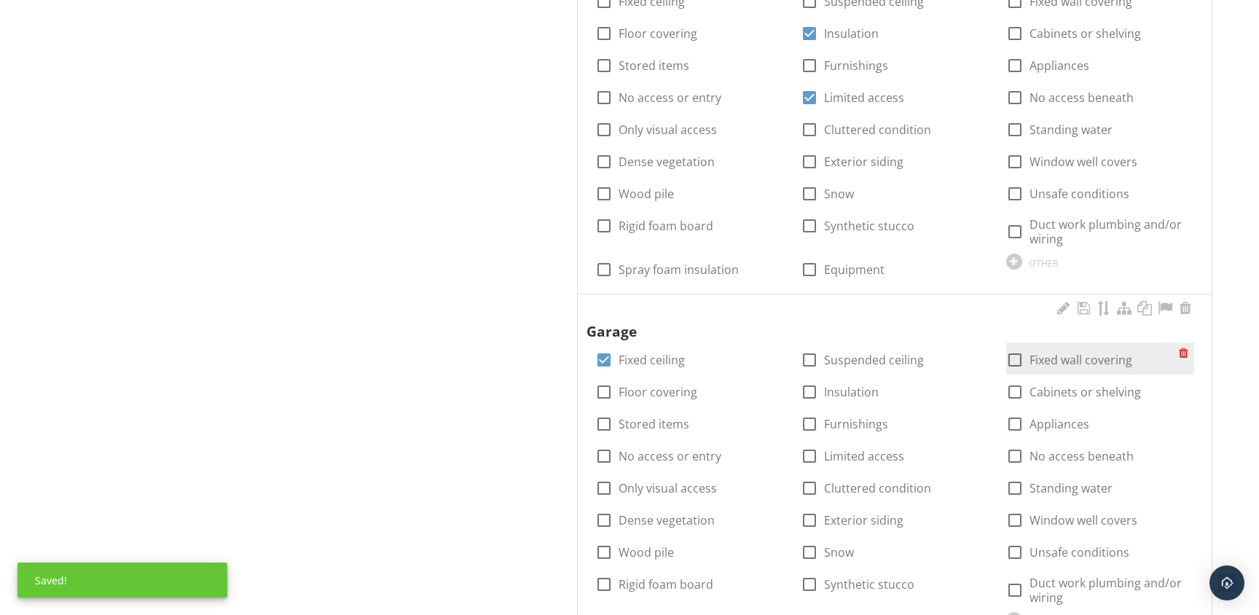
click at [1018, 358] on div at bounding box center [1014, 359] width 25 height 25
checkbox input "true"
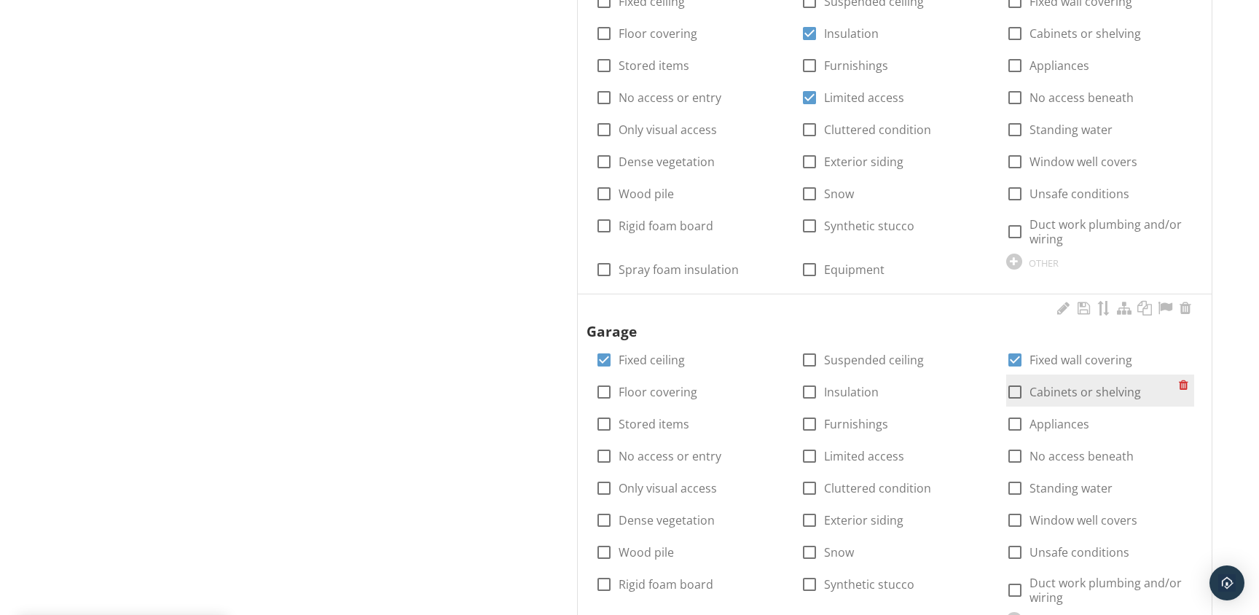
click at [1015, 392] on div at bounding box center [1014, 392] width 25 height 25
checkbox input "true"
click at [810, 484] on div at bounding box center [809, 488] width 25 height 25
checkbox input "true"
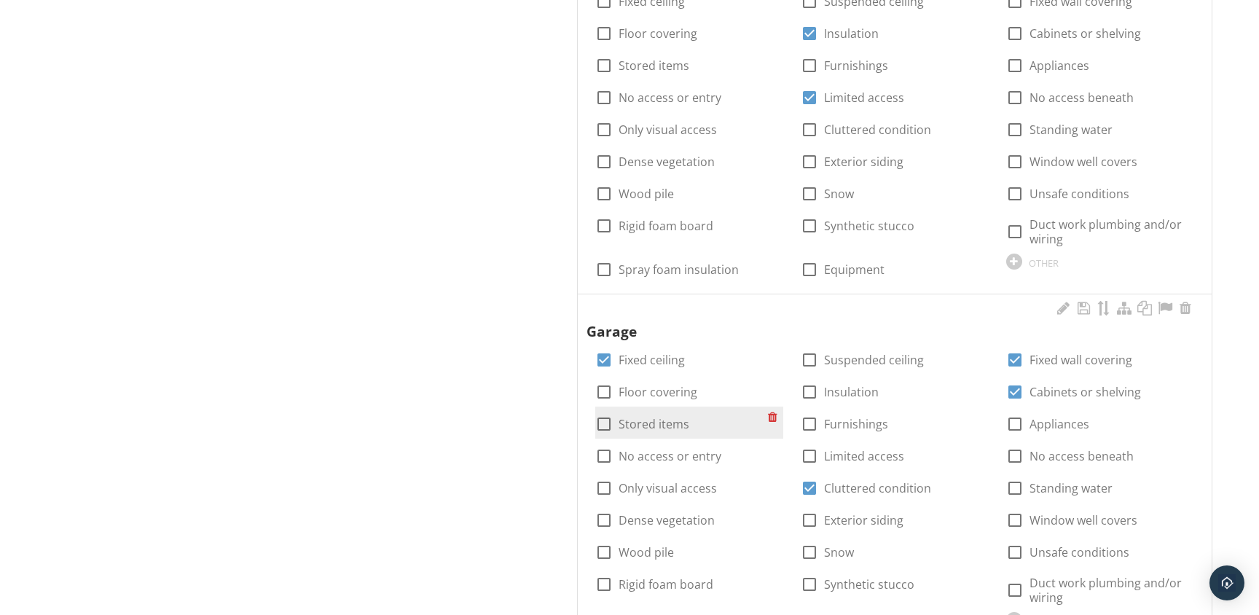
click at [606, 424] on div at bounding box center [603, 424] width 25 height 25
checkbox input "true"
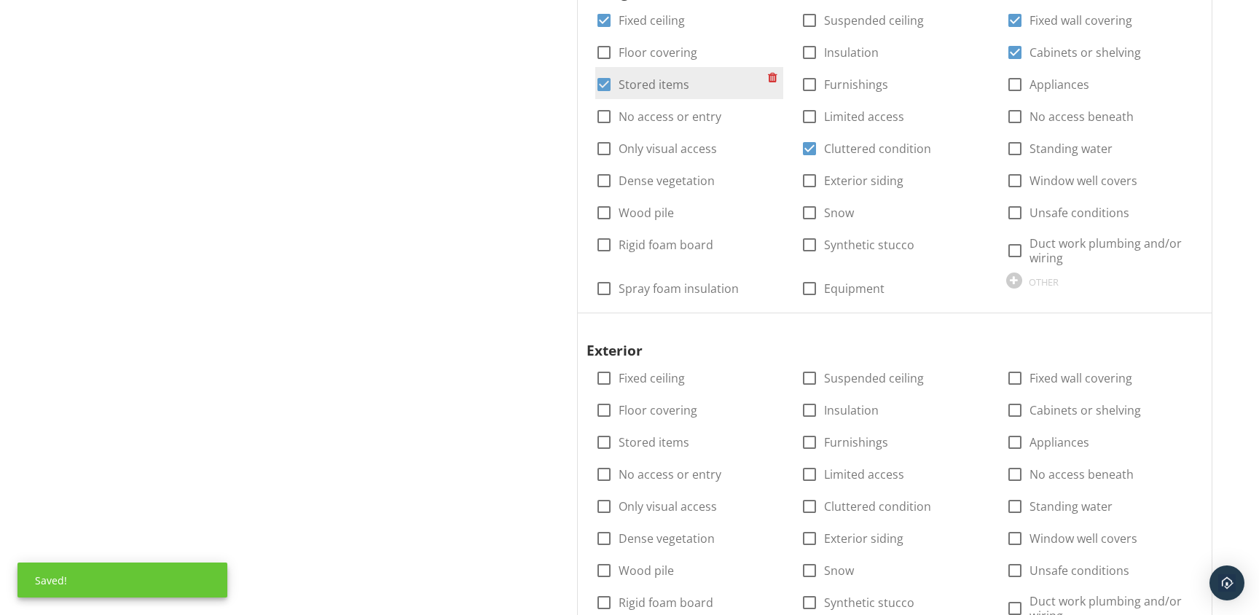
scroll to position [1837, 0]
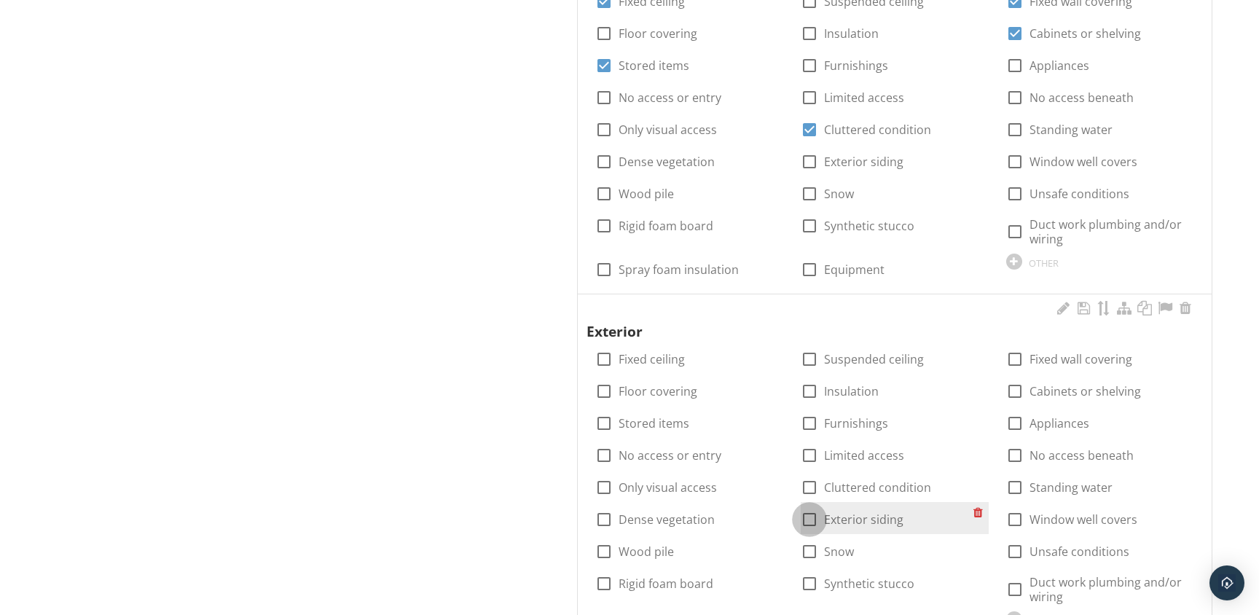
click at [809, 522] on div at bounding box center [809, 519] width 25 height 25
checkbox input "true"
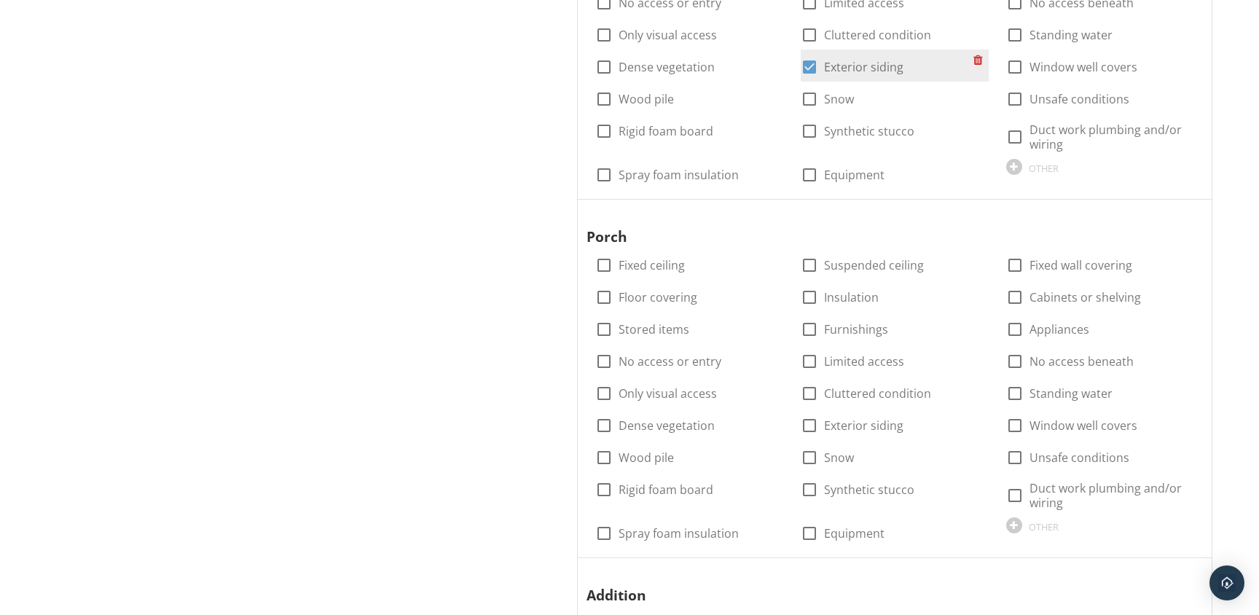
scroll to position [2297, 0]
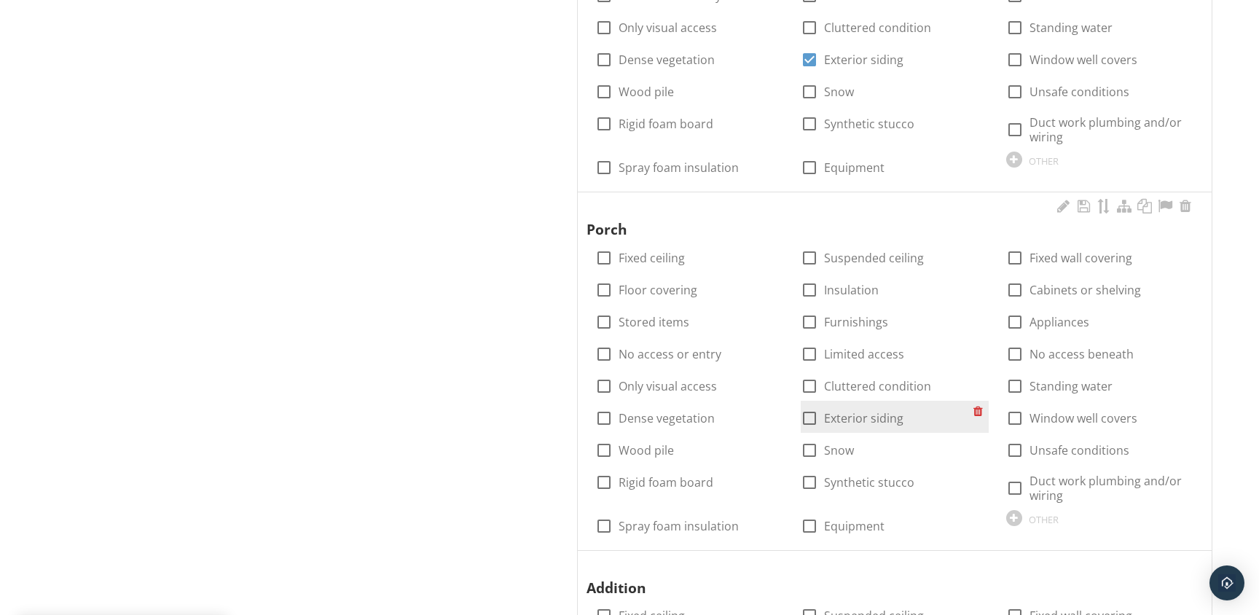
click at [810, 419] on div at bounding box center [809, 418] width 25 height 25
checkbox input "true"
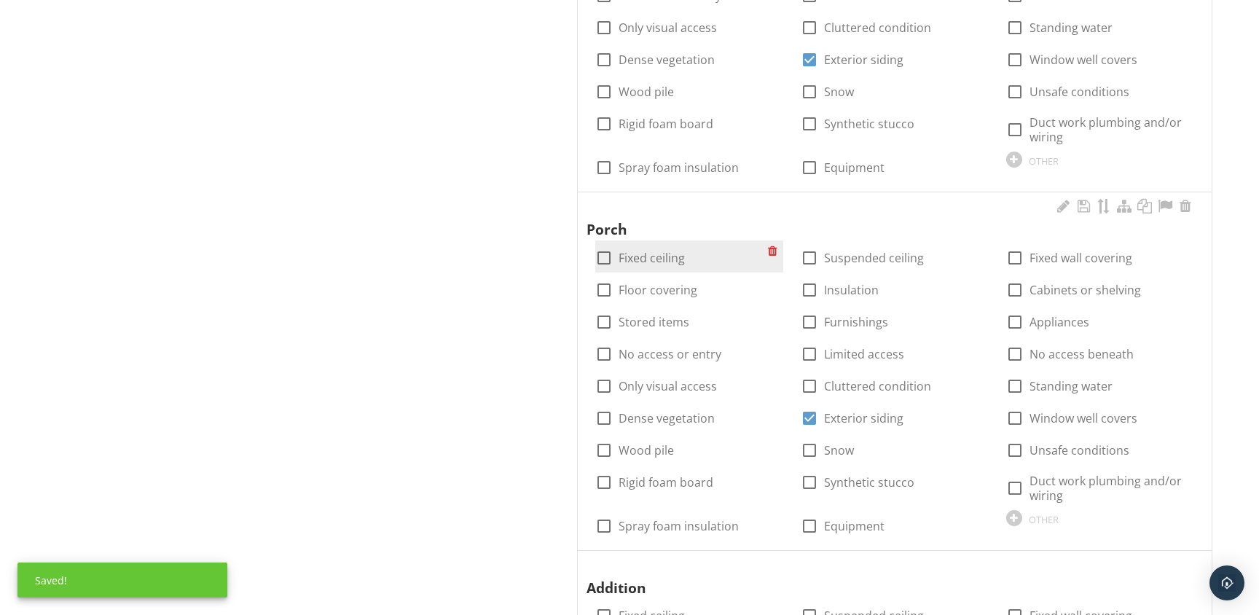
click at [607, 248] on div at bounding box center [603, 257] width 25 height 25
checkbox input "true"
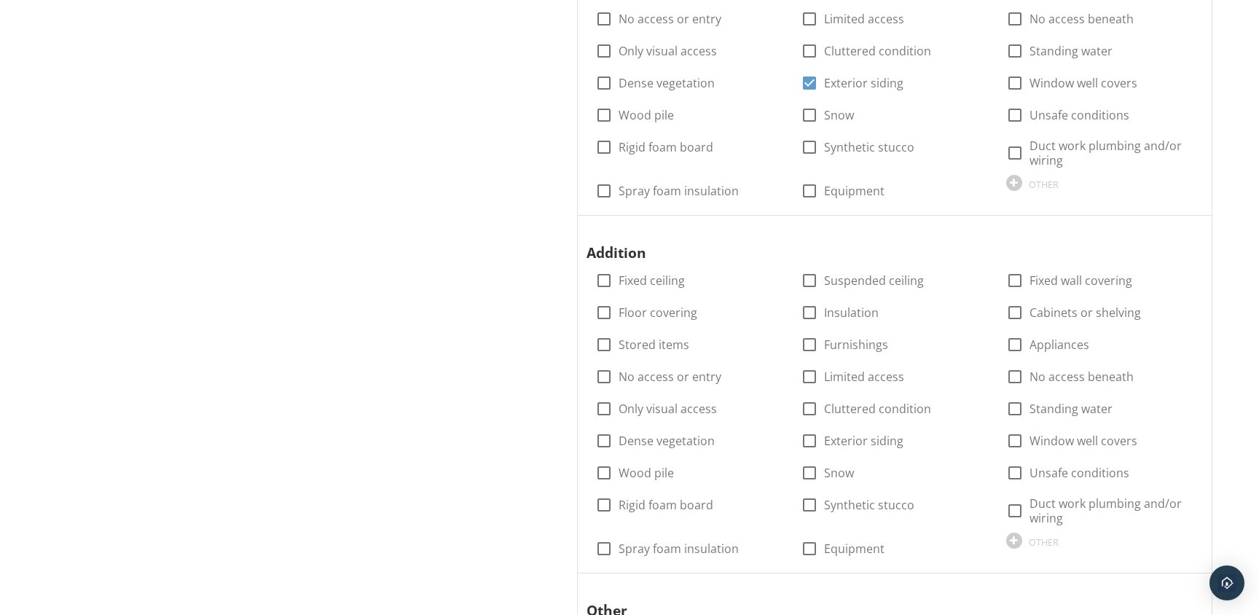
scroll to position [2638, 0]
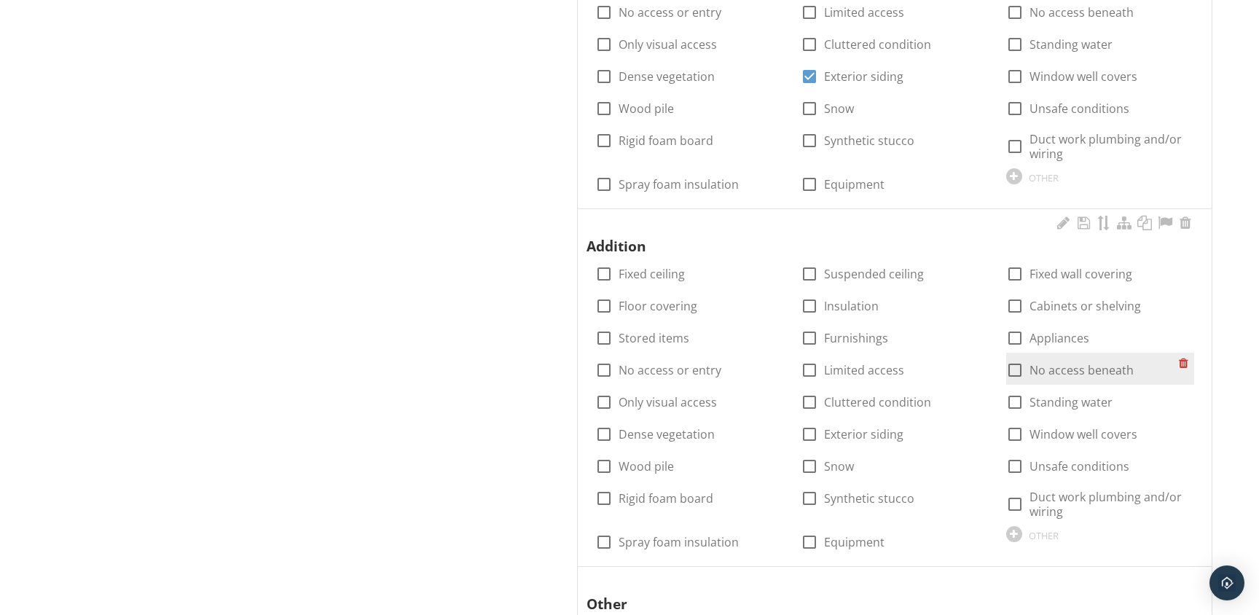
click at [1013, 374] on div at bounding box center [1014, 370] width 25 height 25
checkbox input "true"
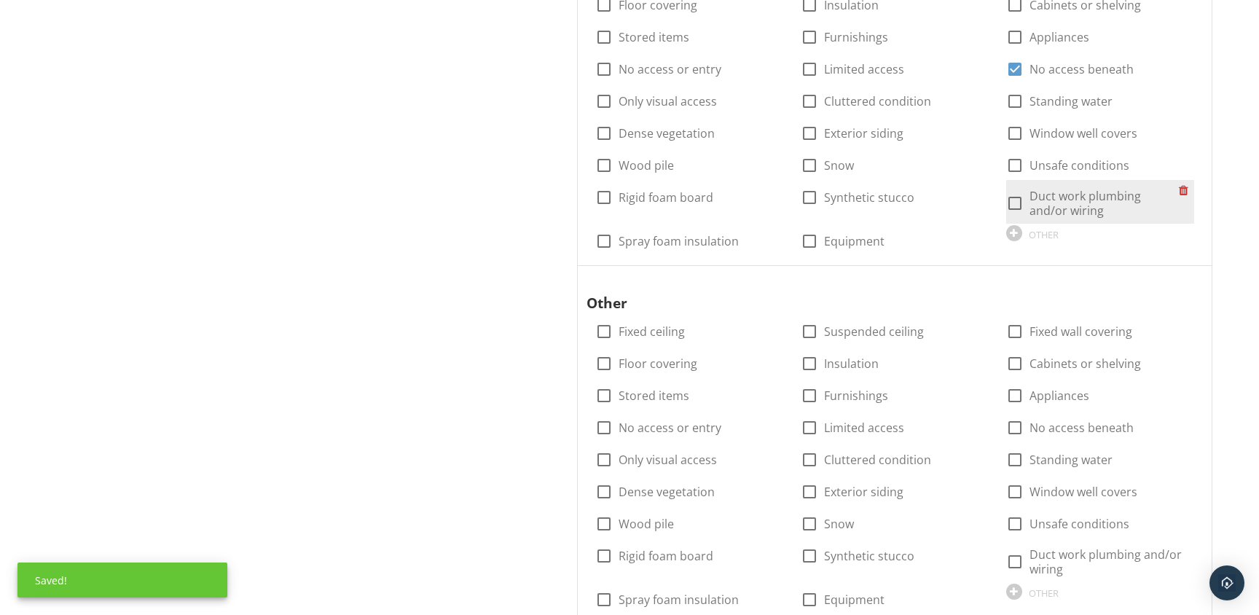
scroll to position [2935, 0]
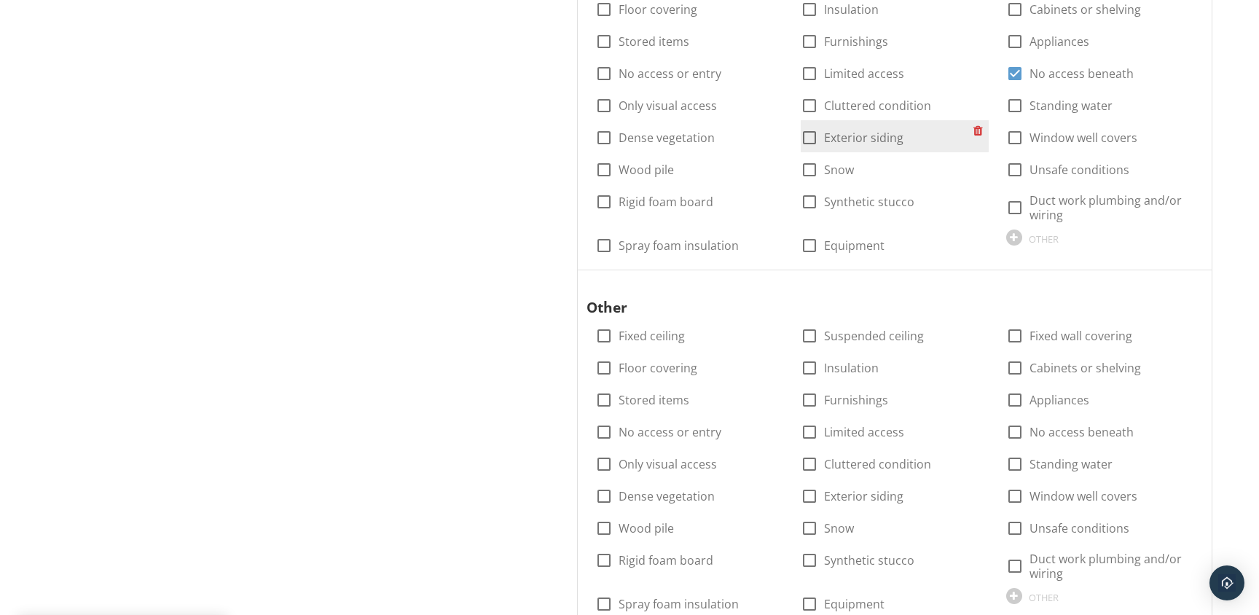
click at [817, 140] on div at bounding box center [809, 137] width 25 height 25
checkbox input "true"
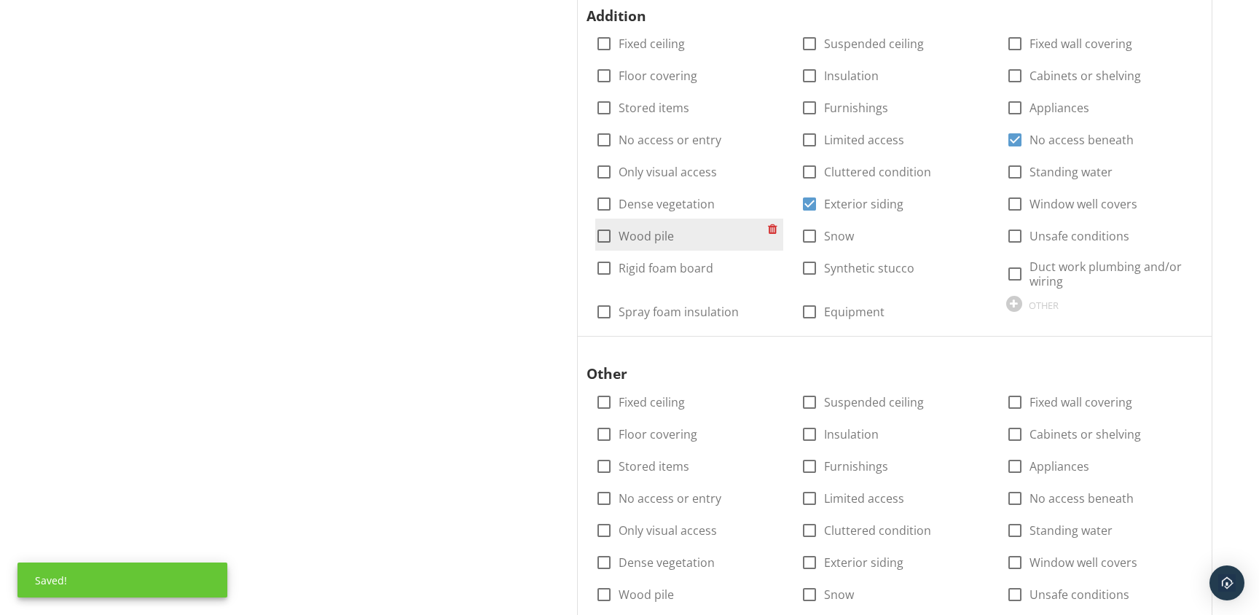
scroll to position [2858, 0]
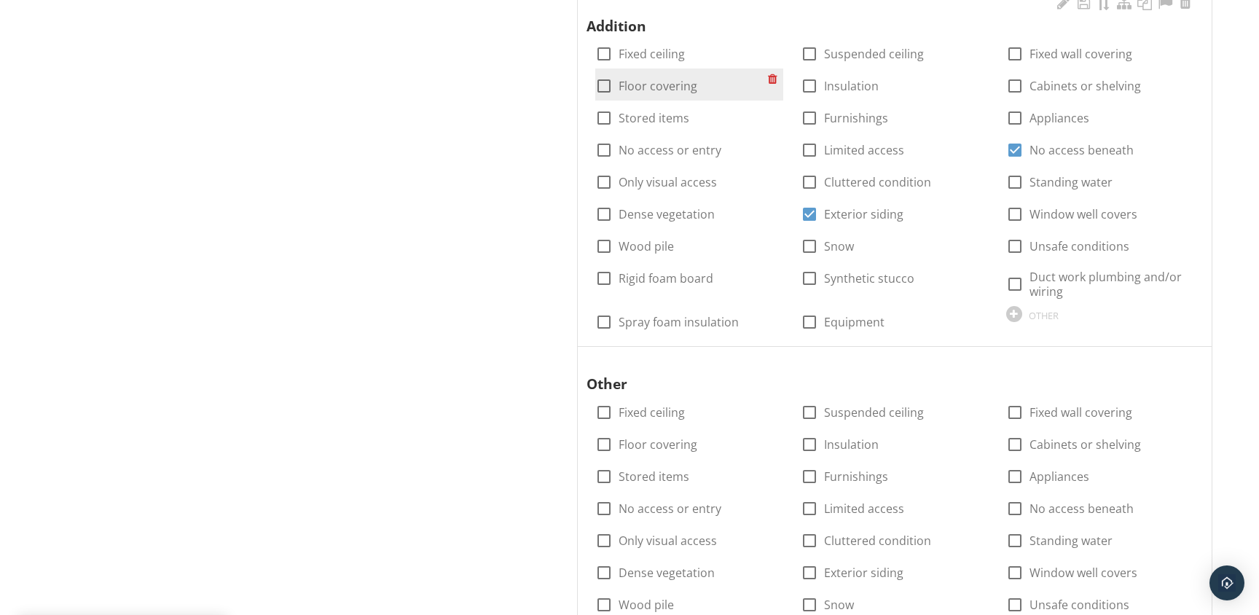
click at [605, 89] on div at bounding box center [603, 86] width 25 height 25
checkbox input "true"
click at [605, 50] on div at bounding box center [603, 54] width 25 height 25
checkbox input "true"
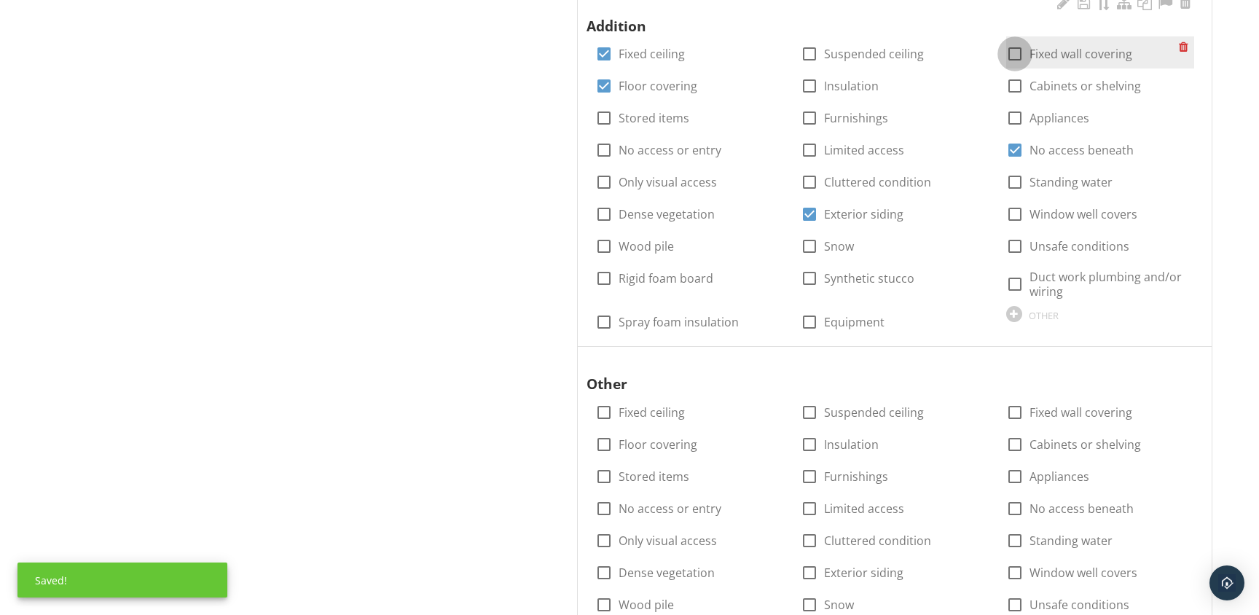
click at [1018, 59] on div at bounding box center [1014, 54] width 25 height 25
checkbox input "true"
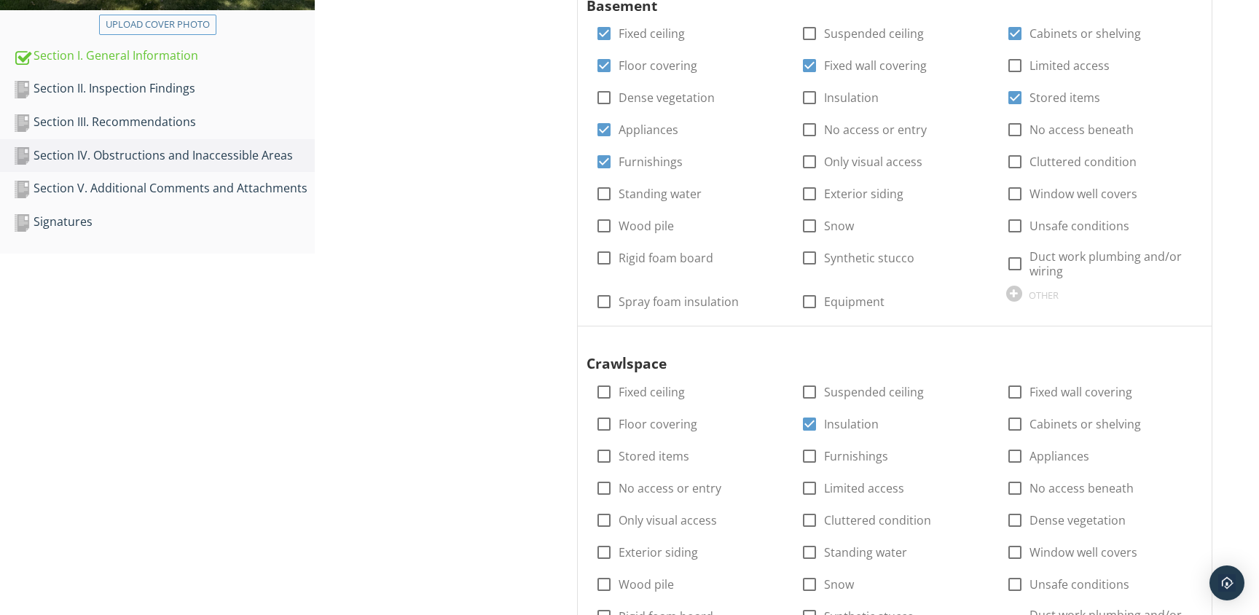
scroll to position [362, 0]
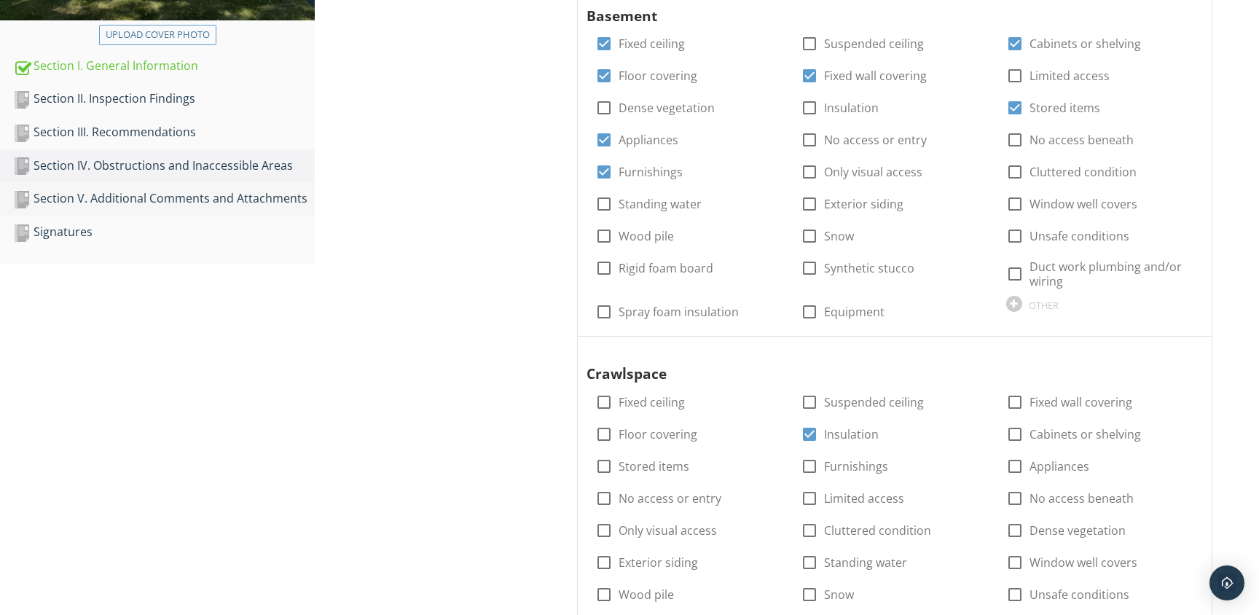
click at [252, 197] on div "Section V. Additional Comments and Attachments" at bounding box center [164, 198] width 302 height 19
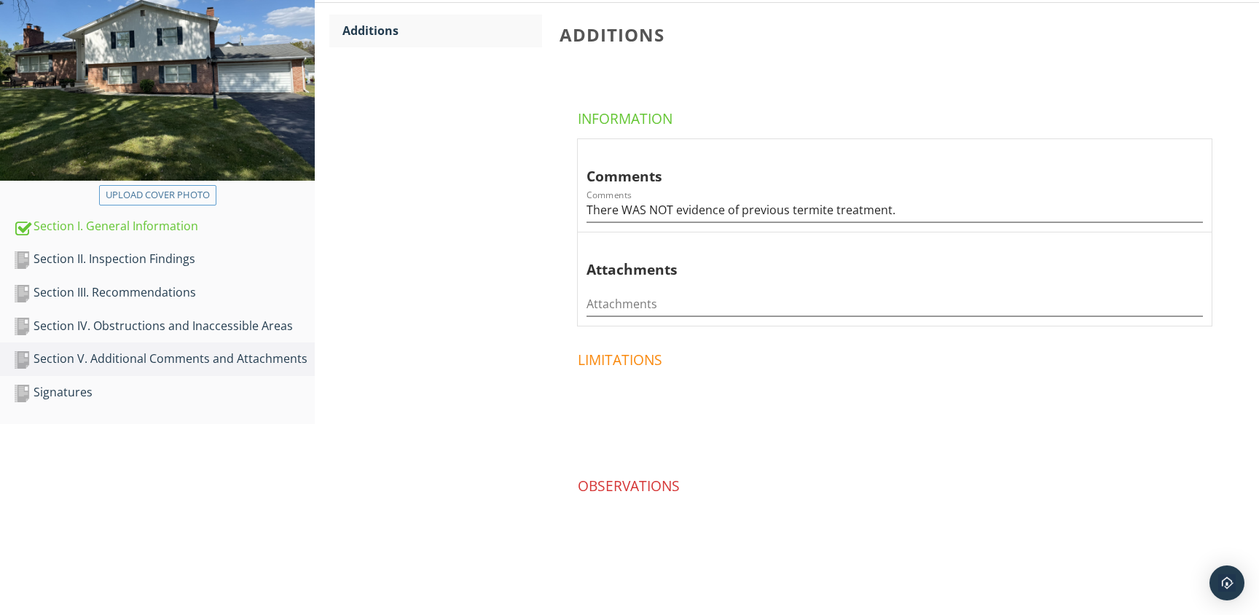
scroll to position [173, 0]
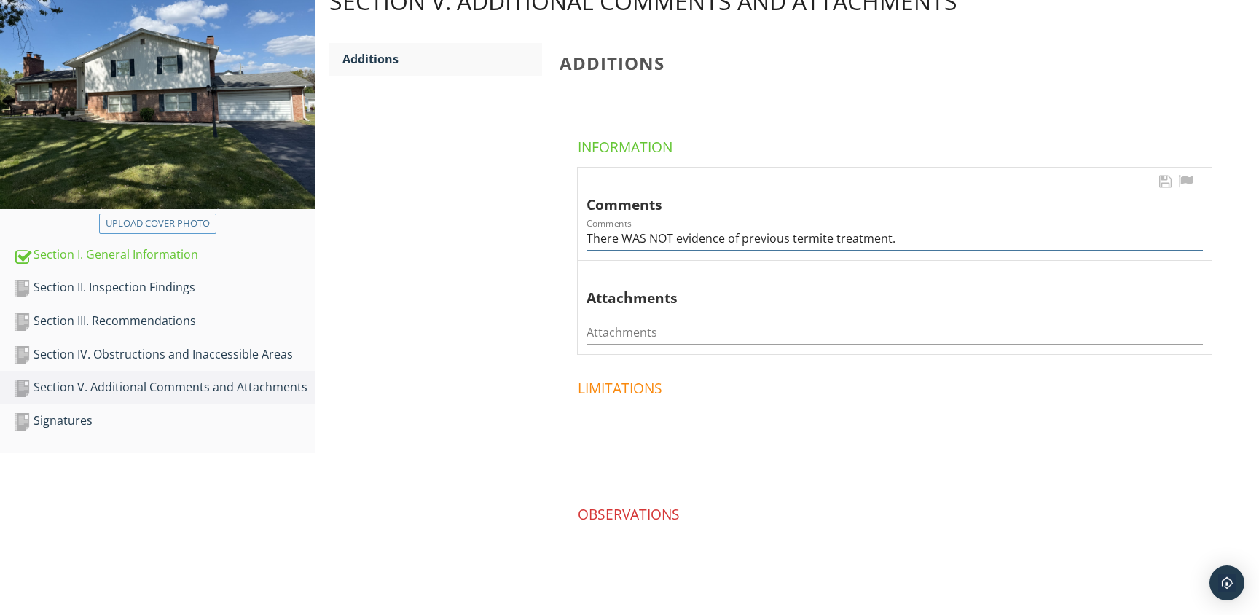
click at [672, 237] on input "There WAS NOT evidence of previous termite treatment." at bounding box center [894, 239] width 616 height 24
type input "There was not evidence of previous termite treatment."
click at [462, 327] on div "Section V. Additional Comments and Attachments Additions Additions Information …" at bounding box center [787, 307] width 944 height 671
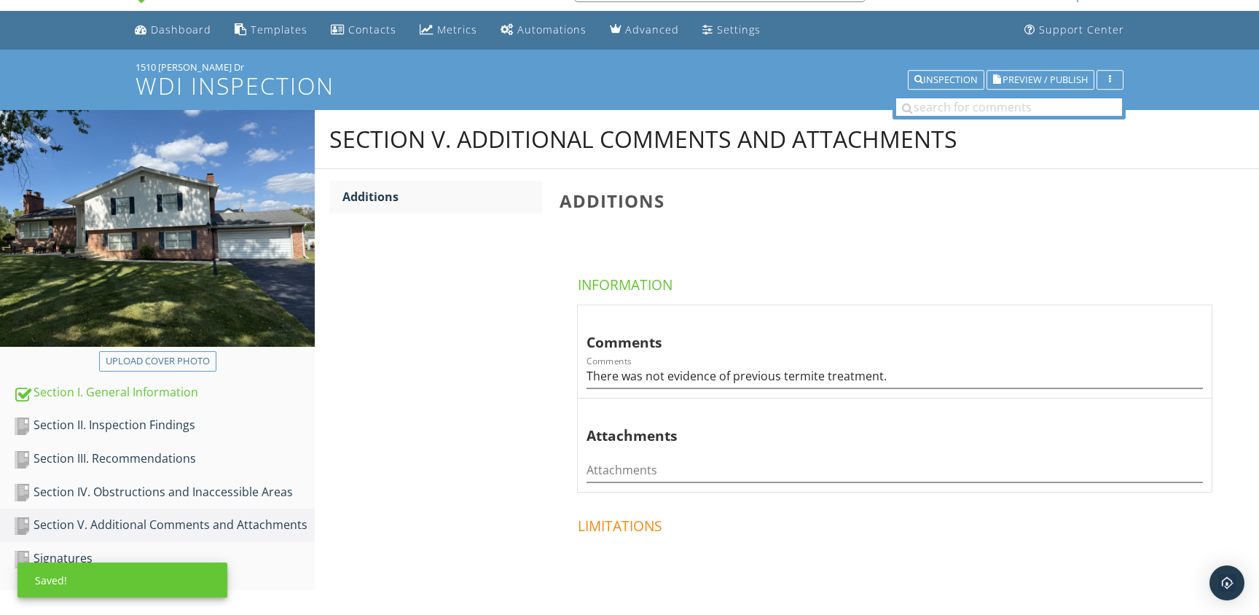
scroll to position [0, 0]
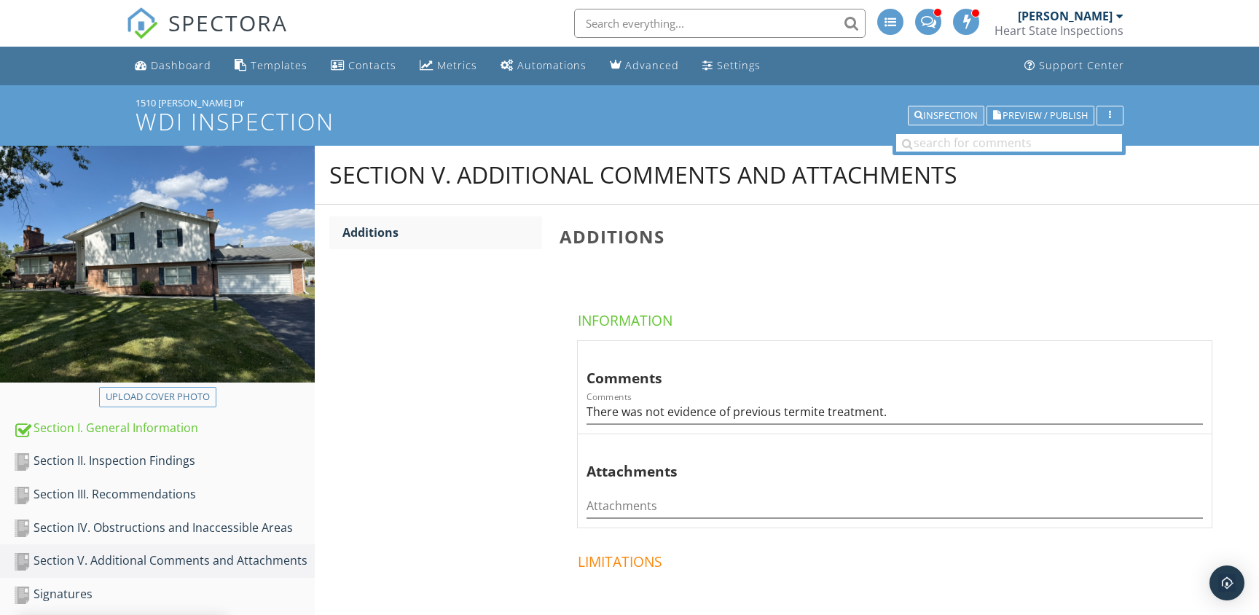
click at [959, 107] on button "Inspection" at bounding box center [946, 116] width 76 height 20
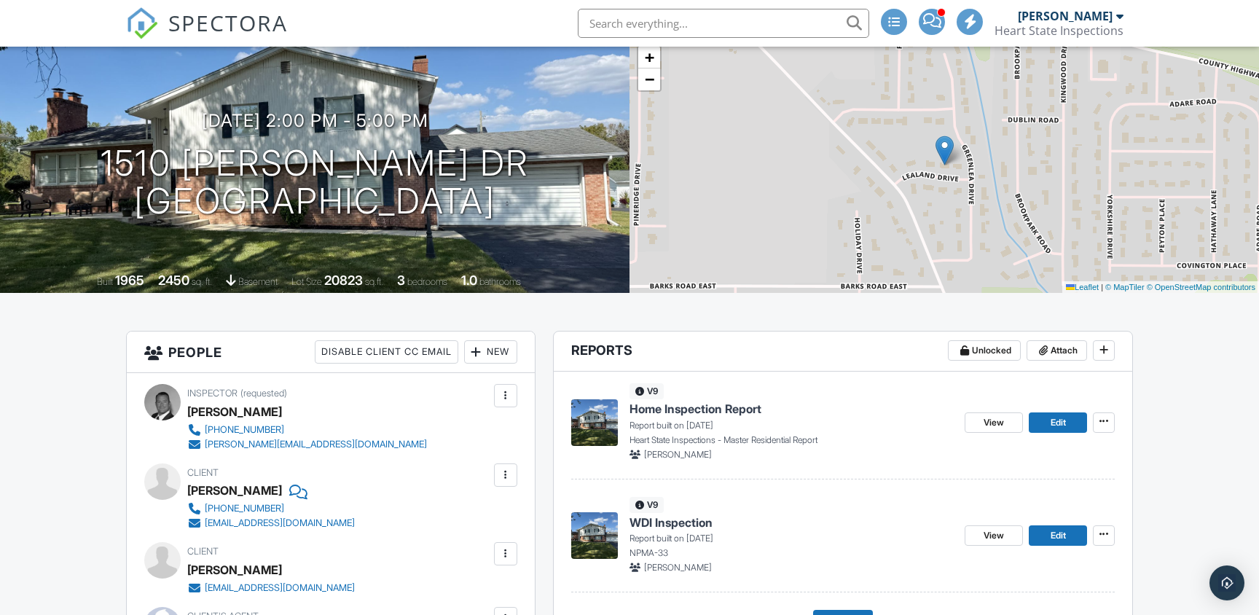
scroll to position [98, 0]
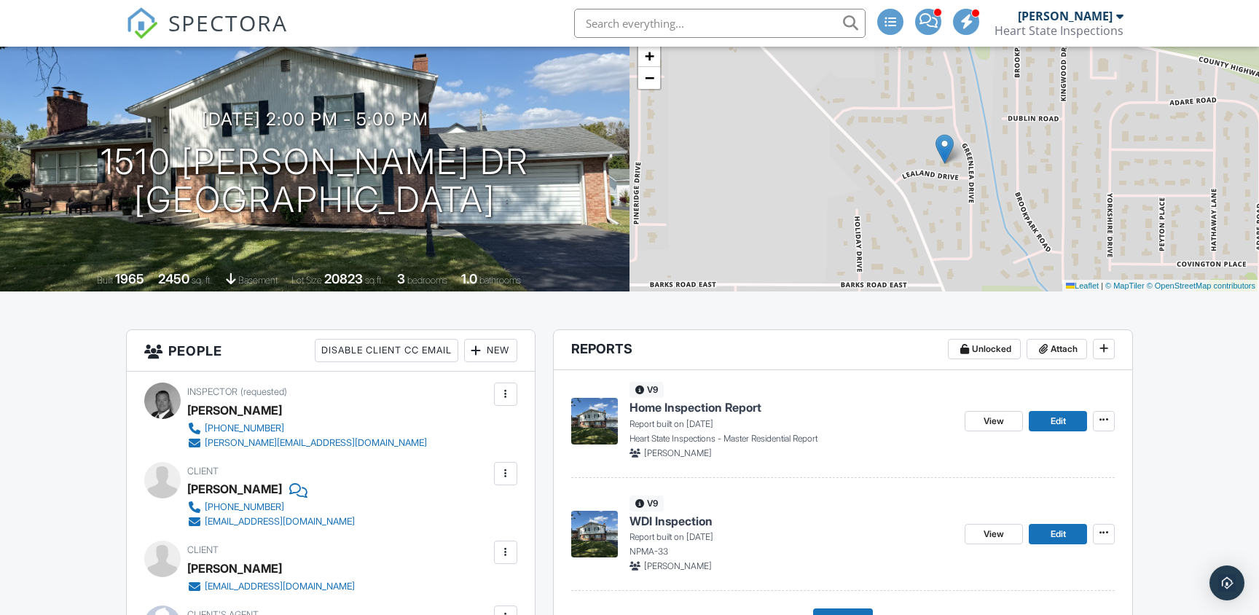
click at [694, 407] on span "Home Inspection Report" at bounding box center [695, 407] width 132 height 16
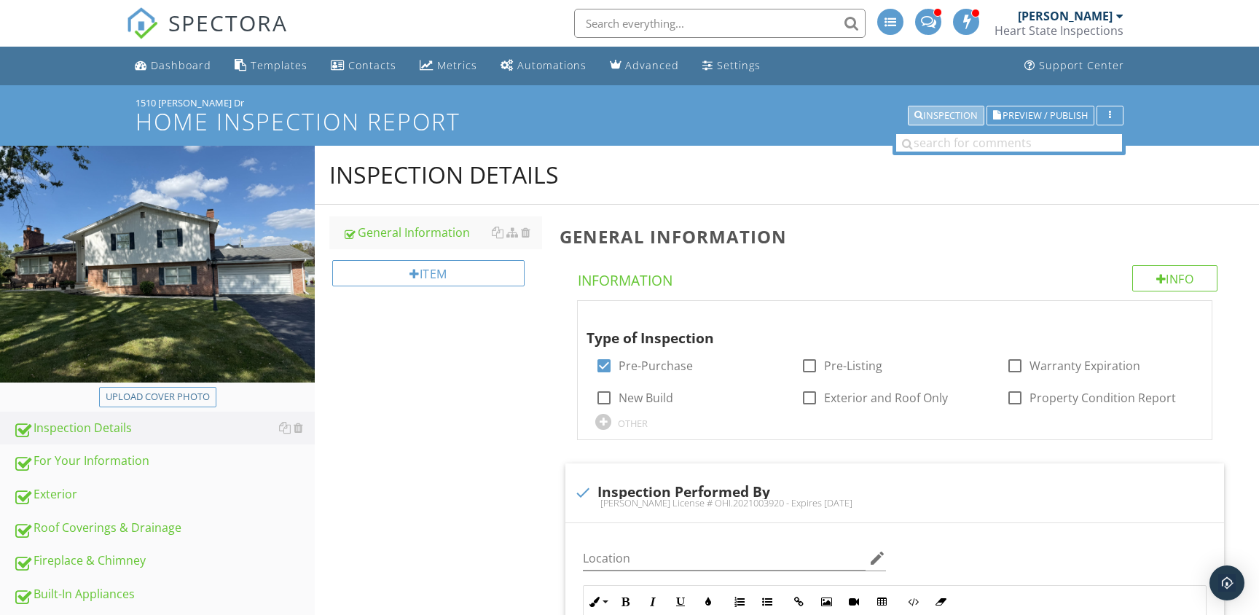
click at [965, 119] on div "Inspection" at bounding box center [945, 116] width 63 height 10
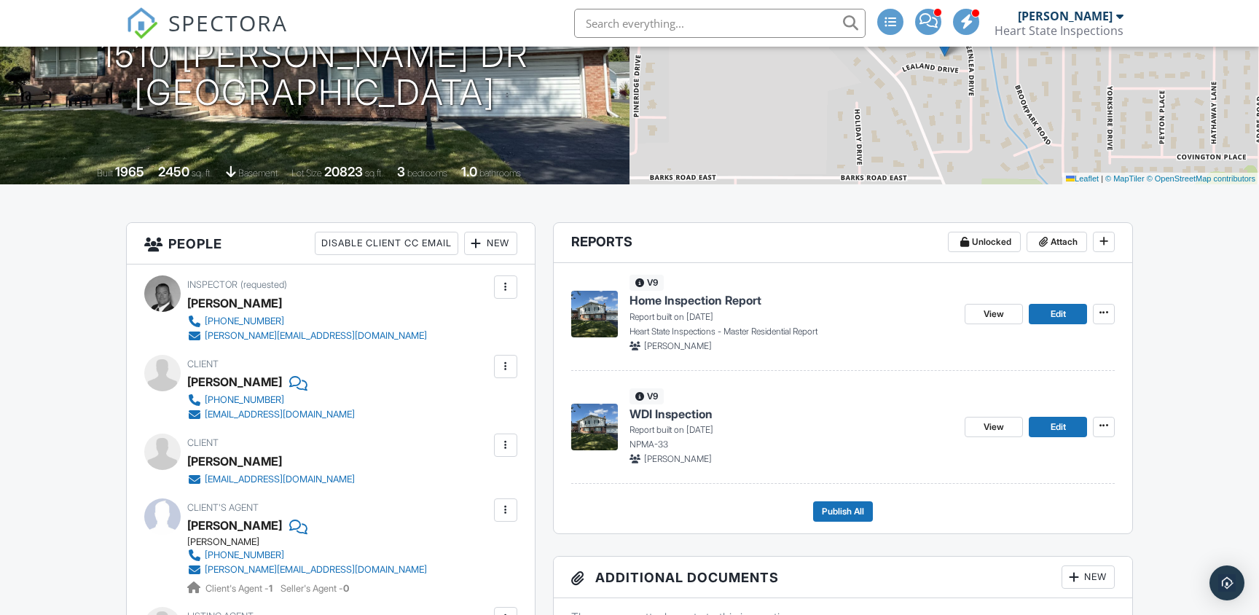
scroll to position [236, 0]
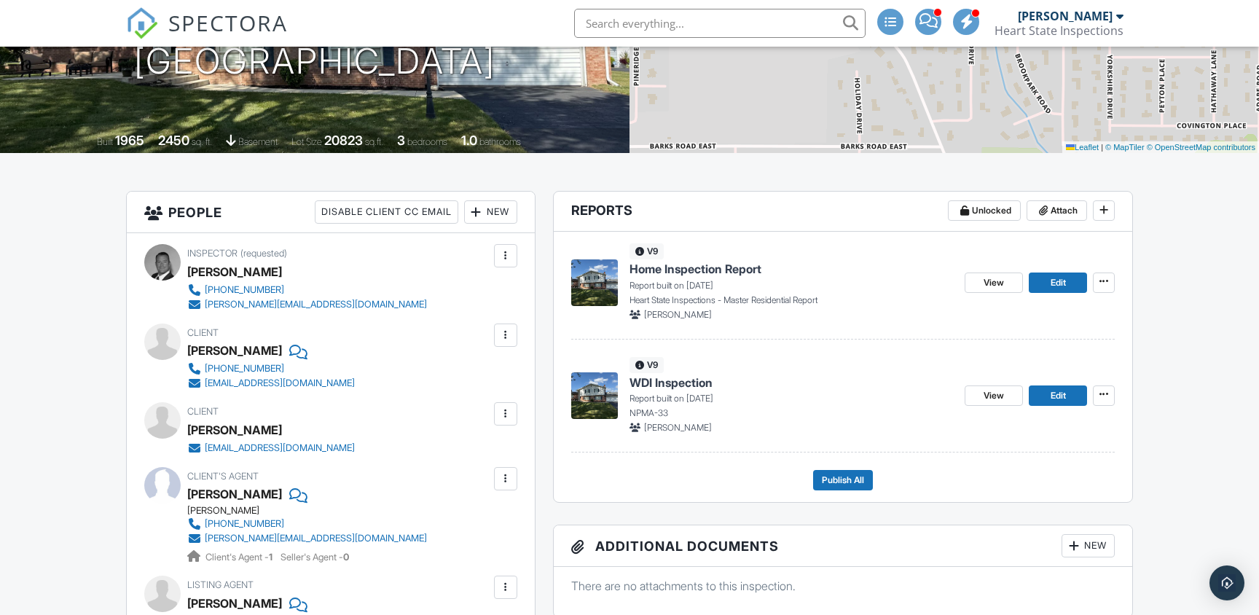
click at [686, 277] on span "Home Inspection Report" at bounding box center [695, 269] width 132 height 16
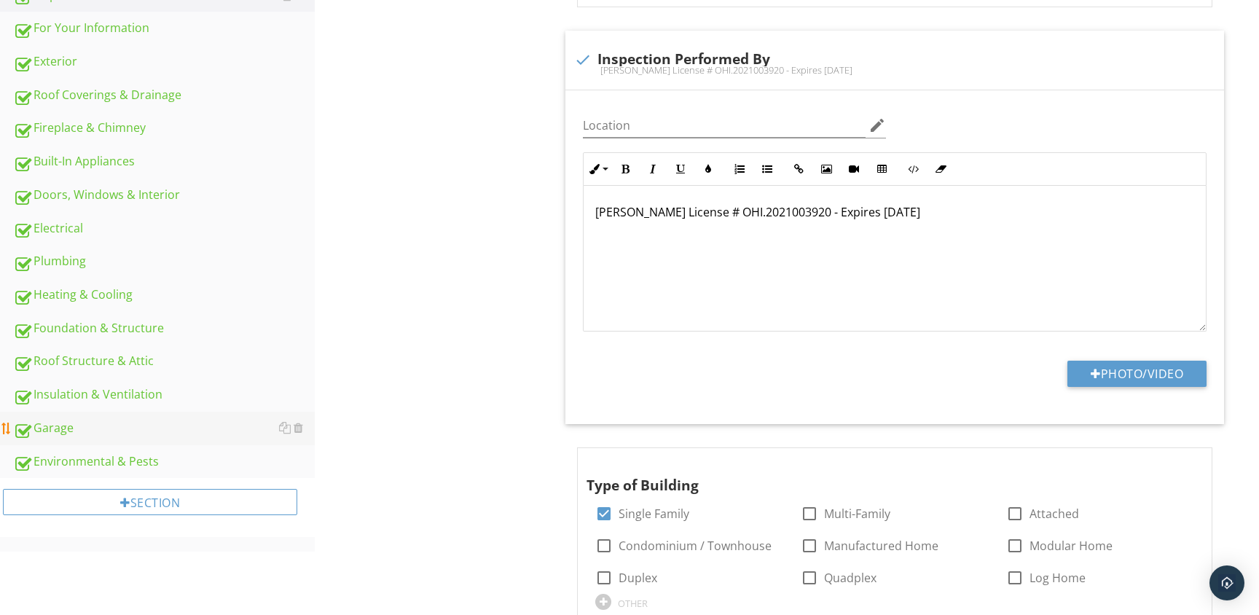
scroll to position [434, 0]
click at [73, 352] on div "Roof Structure & Attic" at bounding box center [164, 359] width 302 height 19
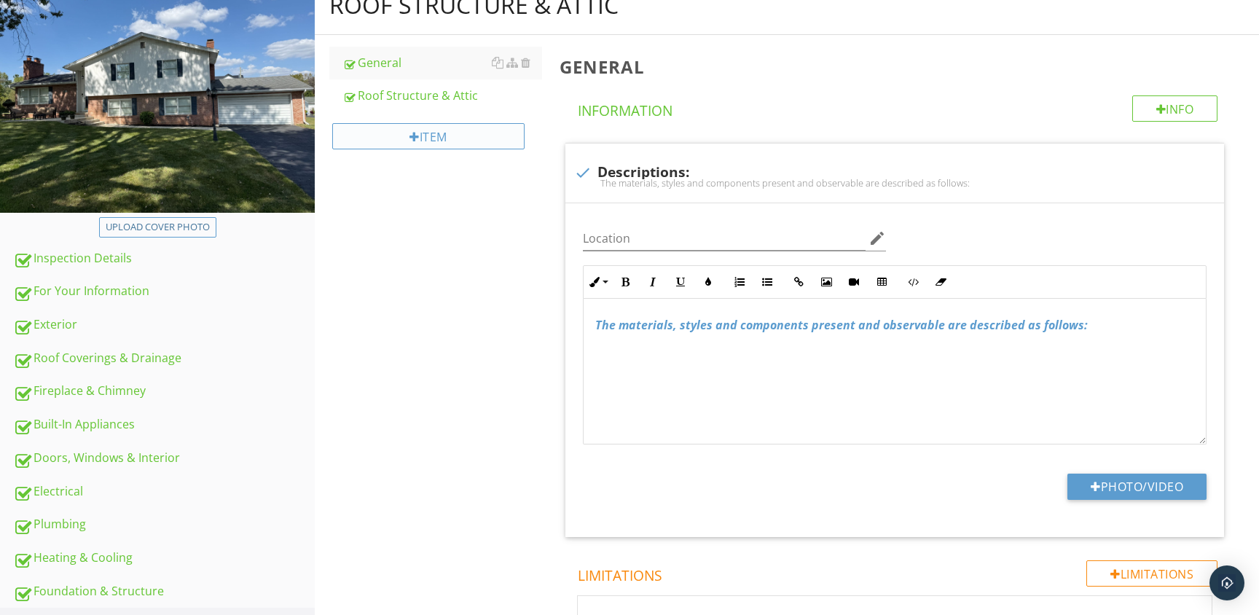
scroll to position [162, 0]
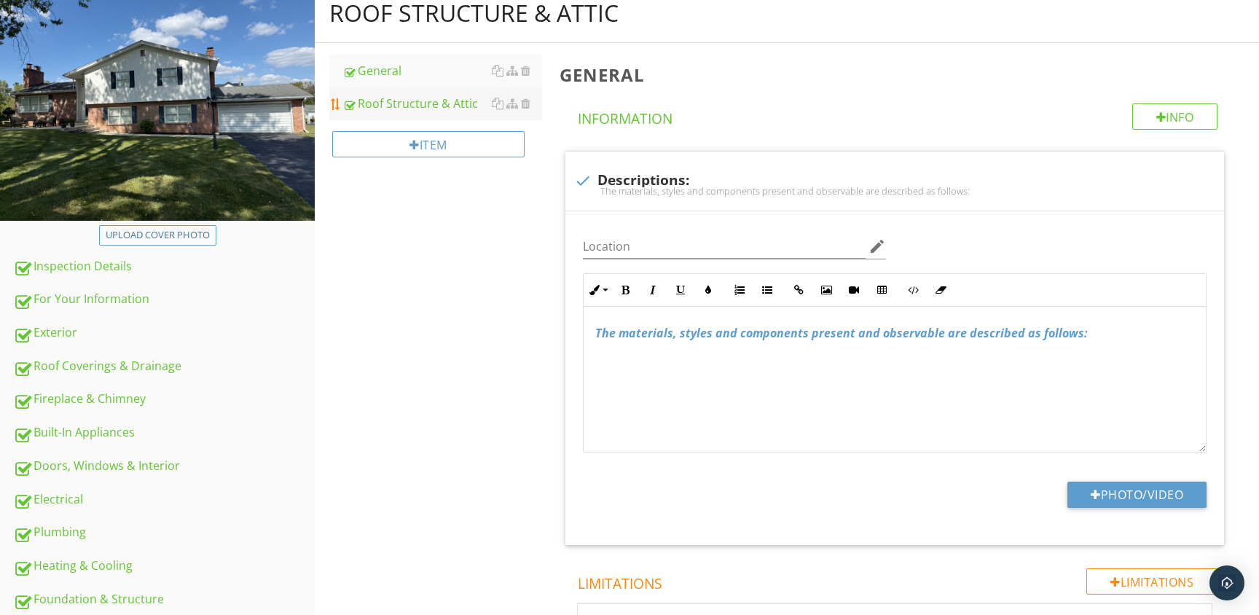
click at [433, 104] on div "Roof Structure & Attic" at bounding box center [442, 103] width 200 height 17
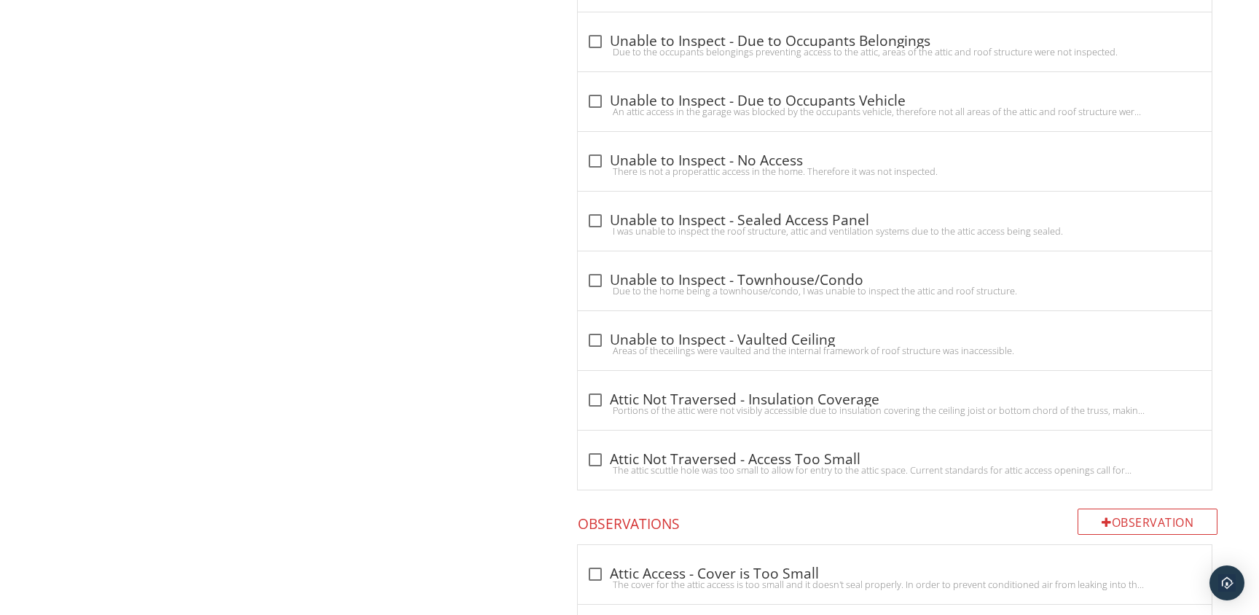
scroll to position [1782, 0]
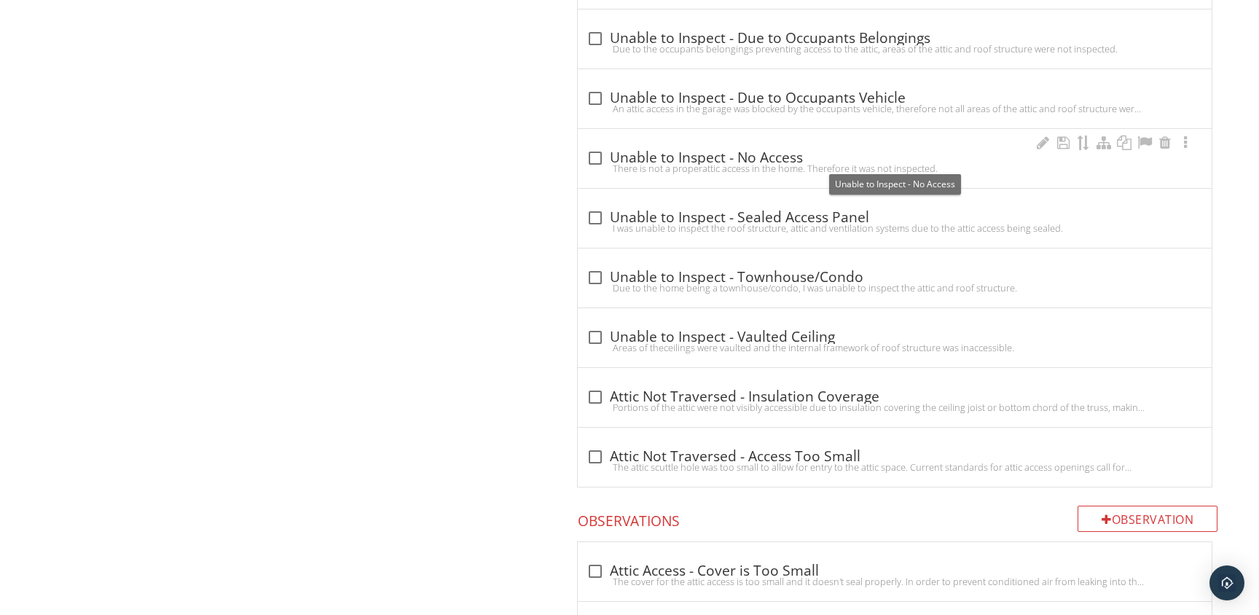
click at [597, 157] on div at bounding box center [595, 158] width 25 height 25
checkbox input "true"
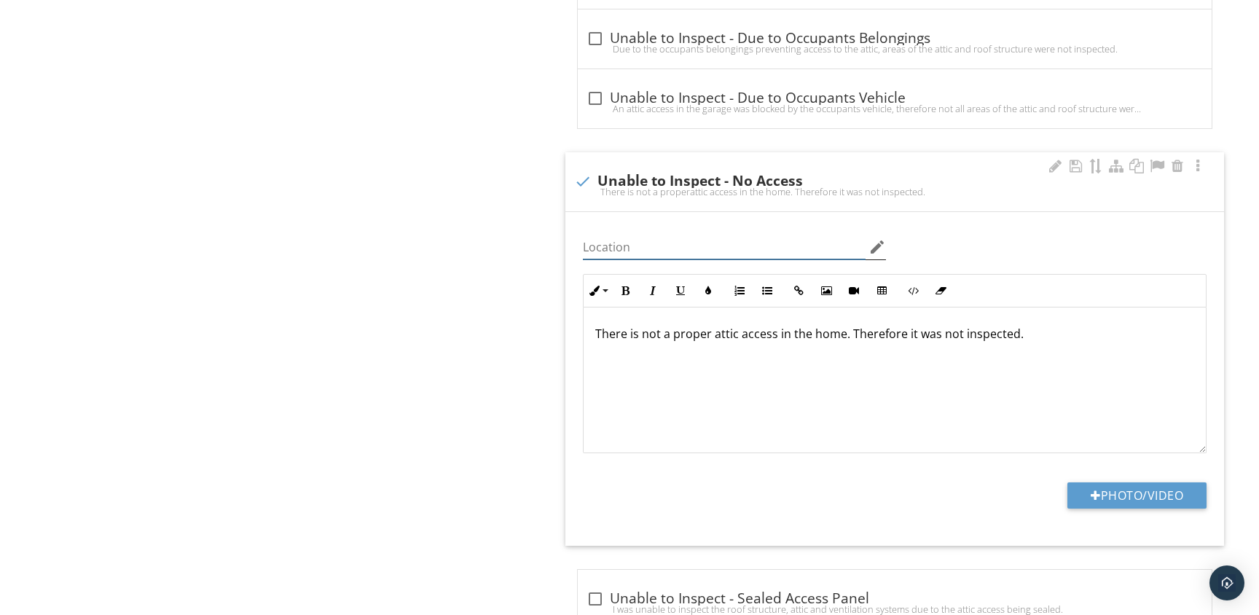
click at [737, 245] on input "Location" at bounding box center [724, 247] width 283 height 24
type input "1st Floor Attic"
click at [543, 305] on div "Roof Structure & Attic General Roof Structure & Attic Item Roof Structure & Att…" at bounding box center [787, 618] width 944 height 4509
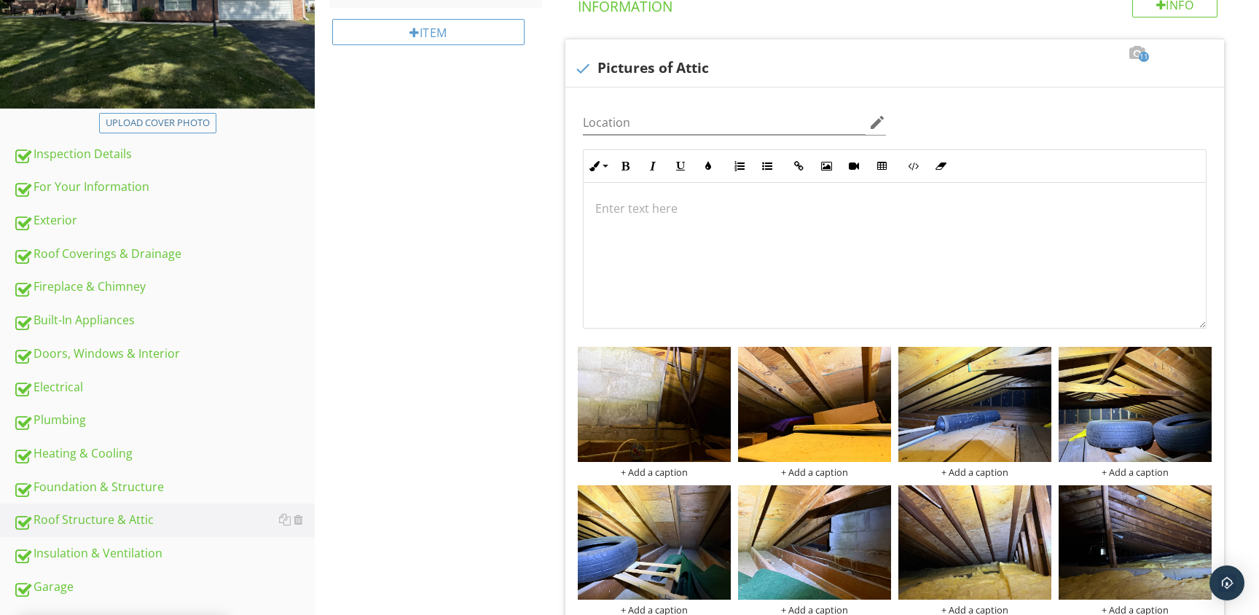
scroll to position [0, 0]
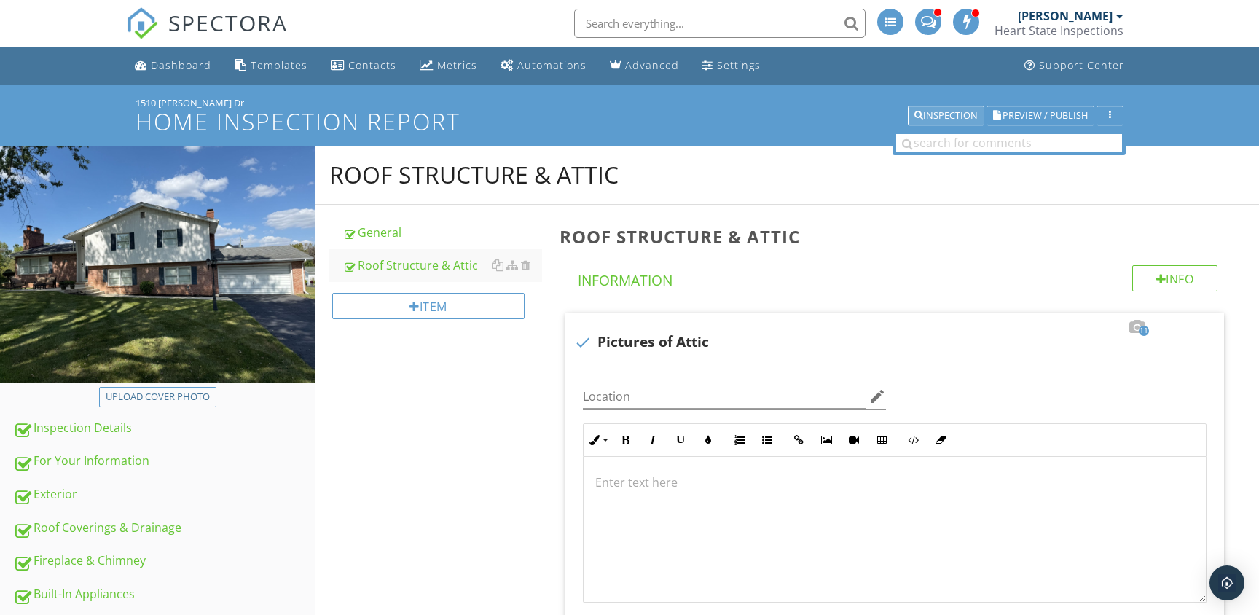
click at [953, 119] on div "Inspection" at bounding box center [945, 116] width 63 height 10
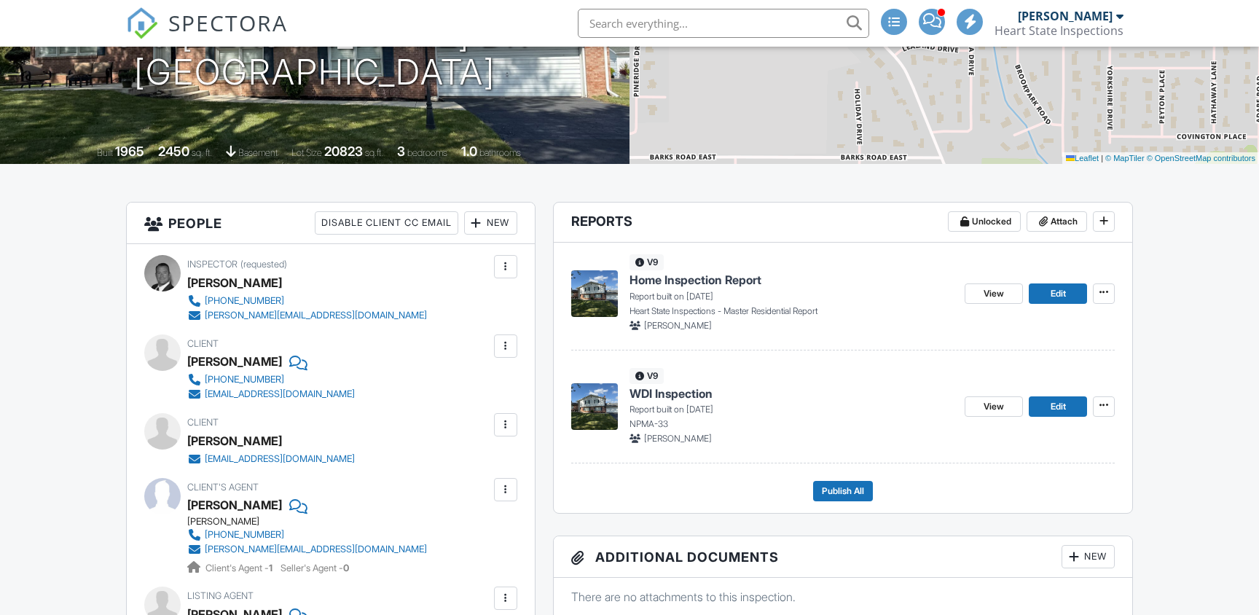
scroll to position [487, 0]
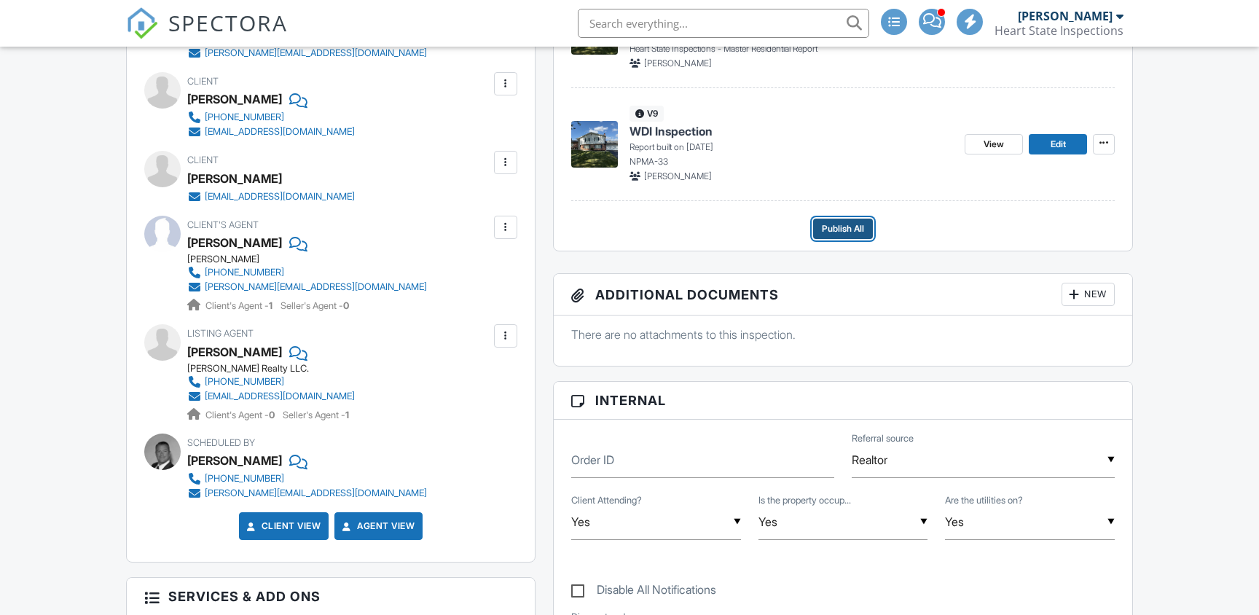
click at [856, 224] on span "Publish All" at bounding box center [843, 228] width 42 height 15
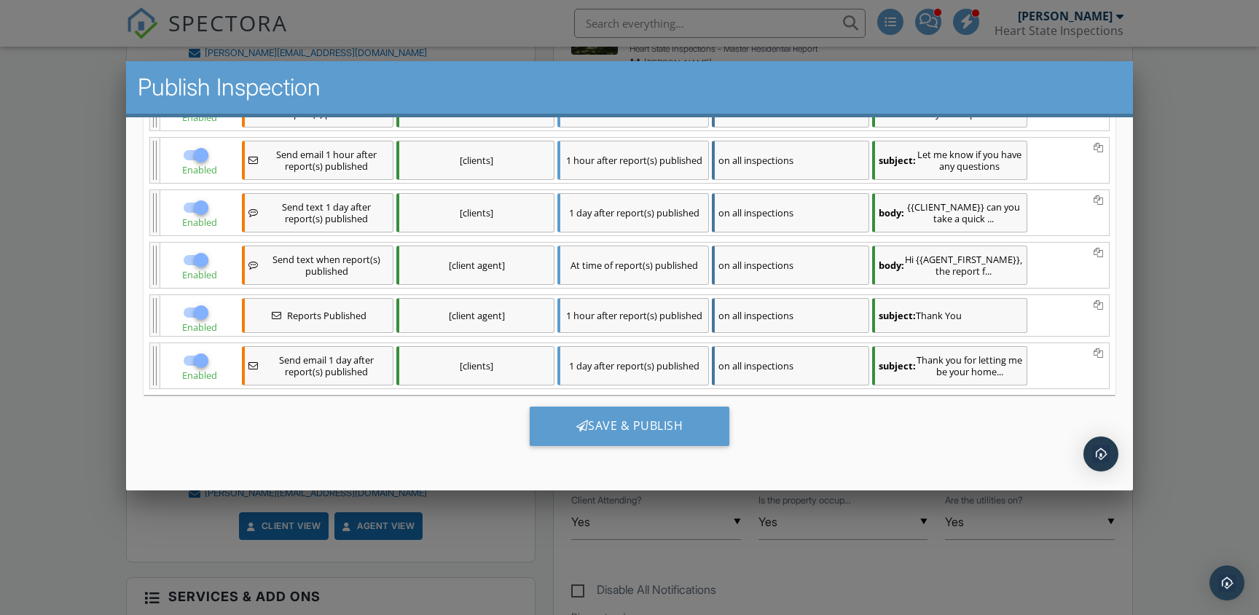
scroll to position [542, 0]
click at [648, 426] on div "Save & Publish" at bounding box center [629, 425] width 200 height 39
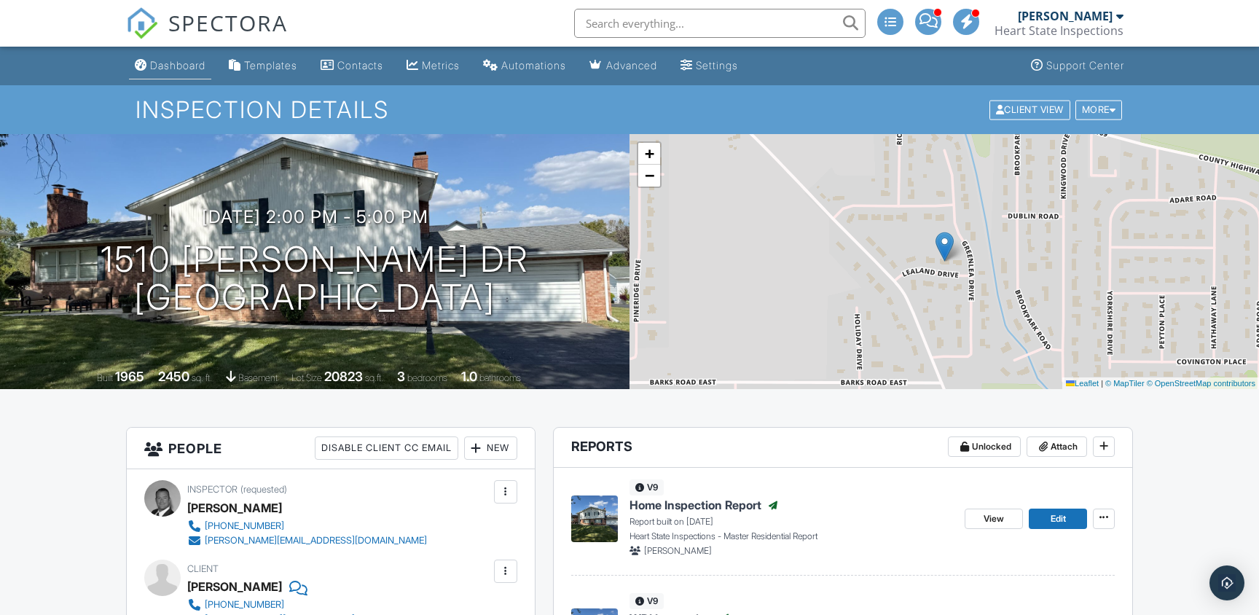
click at [189, 65] on div "Dashboard" at bounding box center [177, 65] width 55 height 12
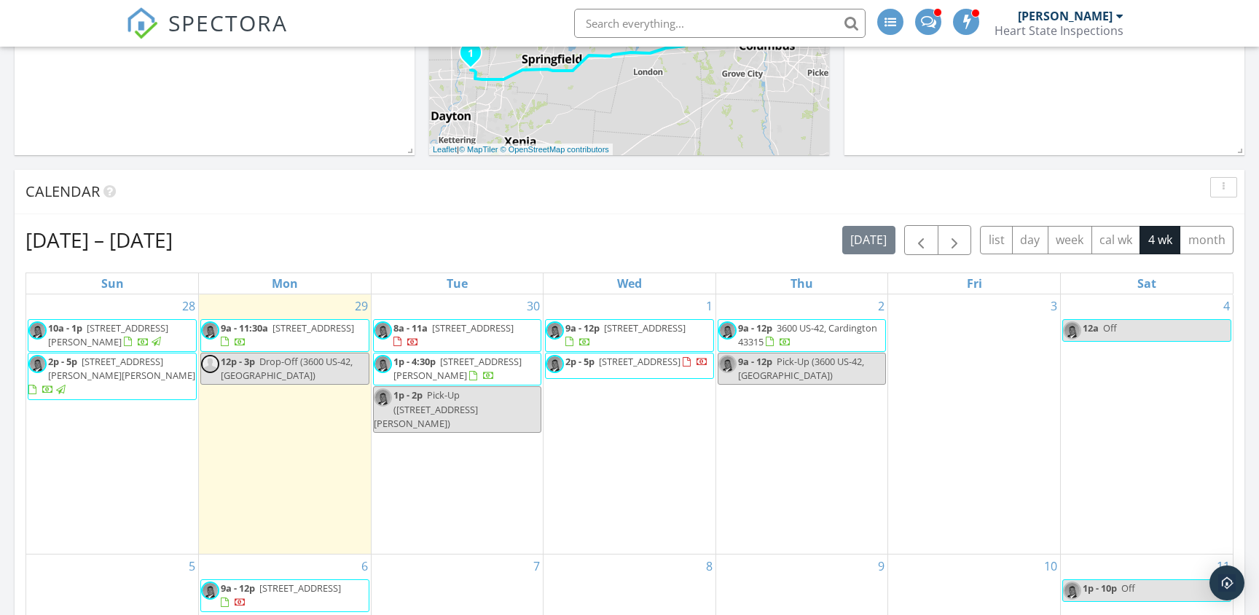
scroll to position [475, 0]
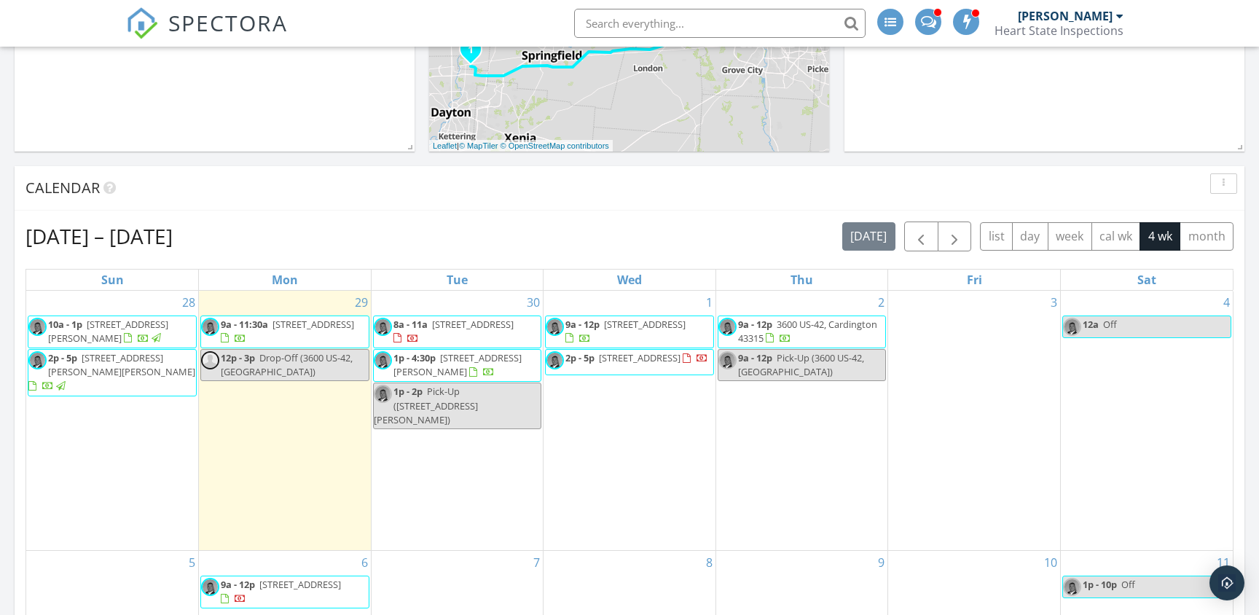
click at [106, 326] on span "[STREET_ADDRESS][PERSON_NAME]" at bounding box center [108, 331] width 120 height 27
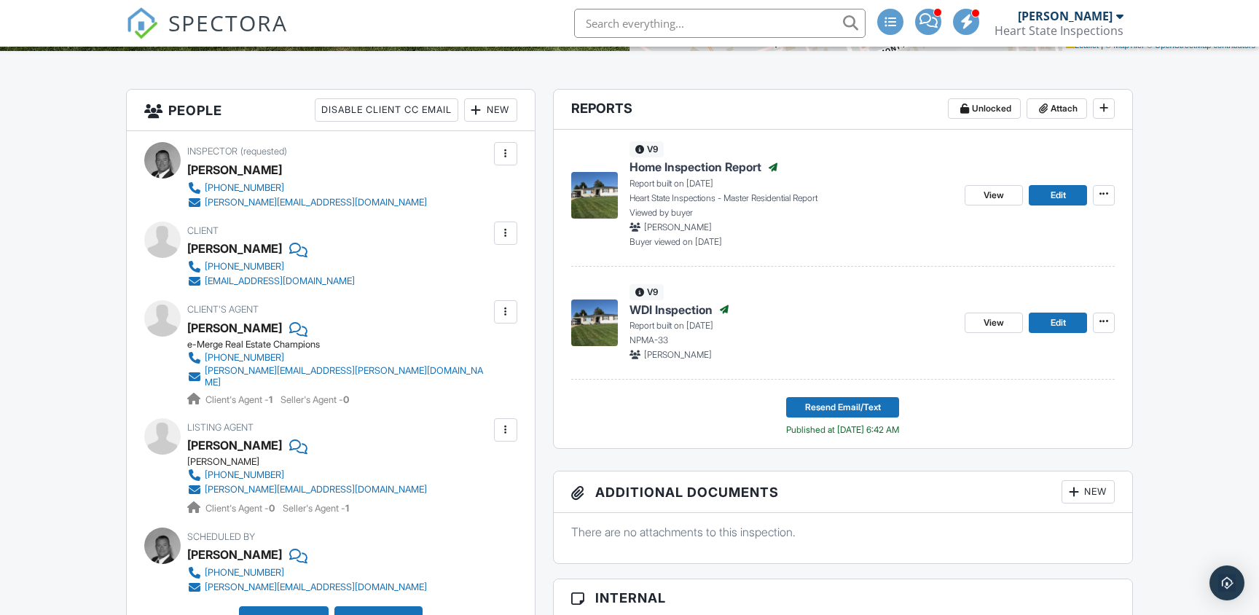
click at [731, 167] on span "Home Inspection Report" at bounding box center [695, 167] width 132 height 16
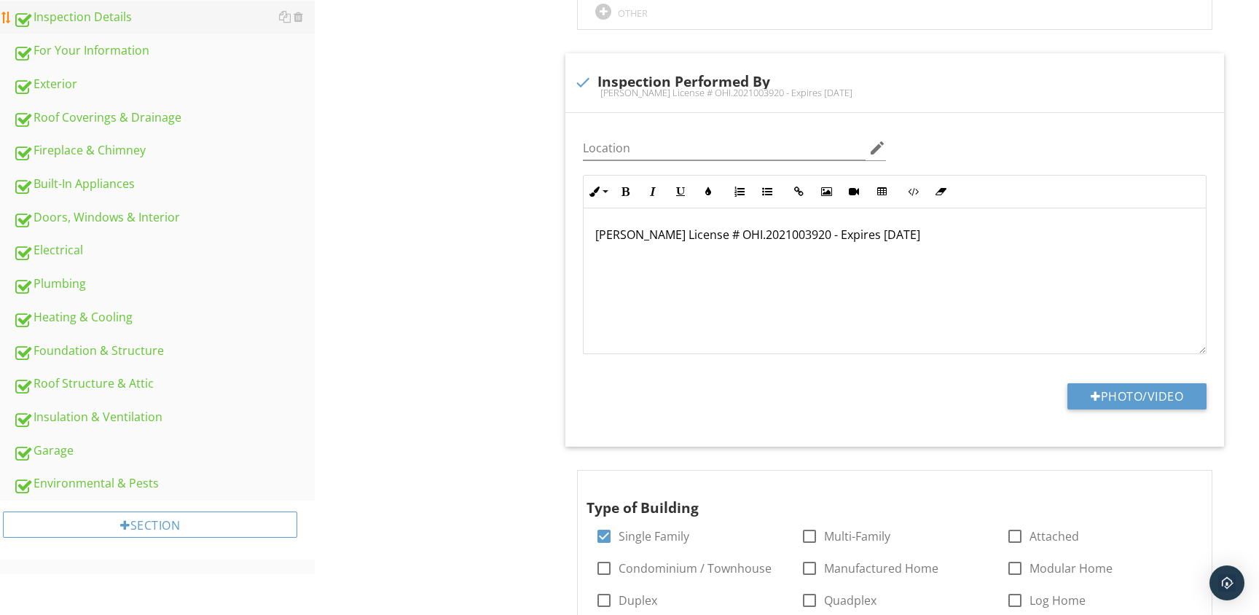
scroll to position [421, 0]
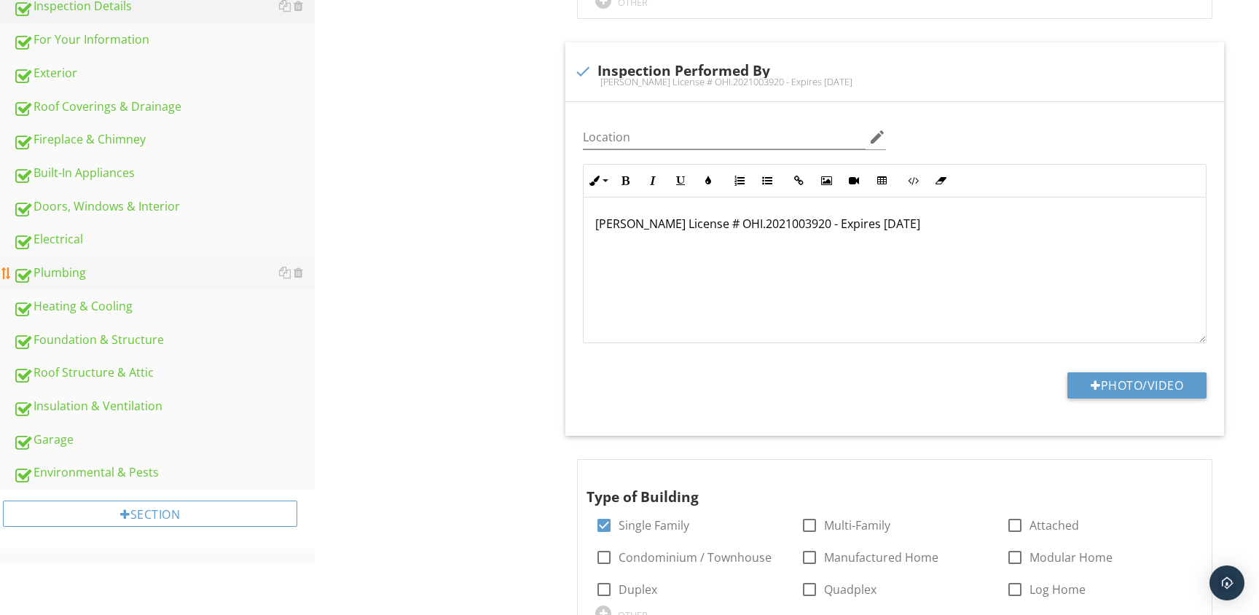
click at [71, 262] on link "Plumbing" at bounding box center [164, 273] width 302 height 34
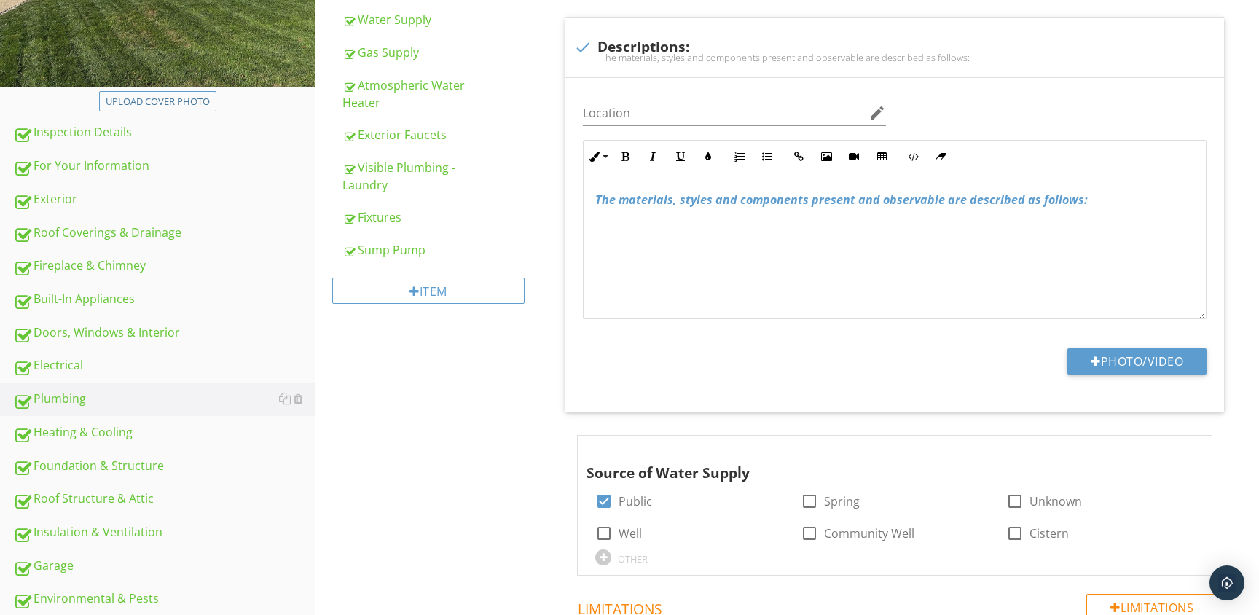
scroll to position [292, 0]
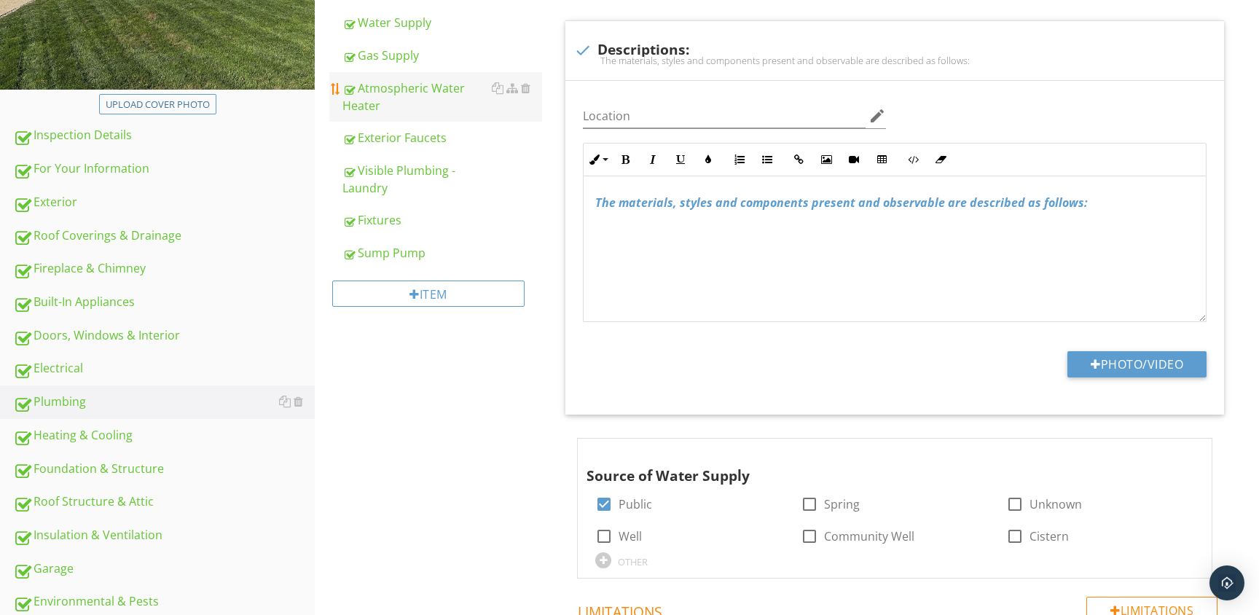
click at [401, 93] on div "Atmospheric Water Heater" at bounding box center [442, 96] width 200 height 35
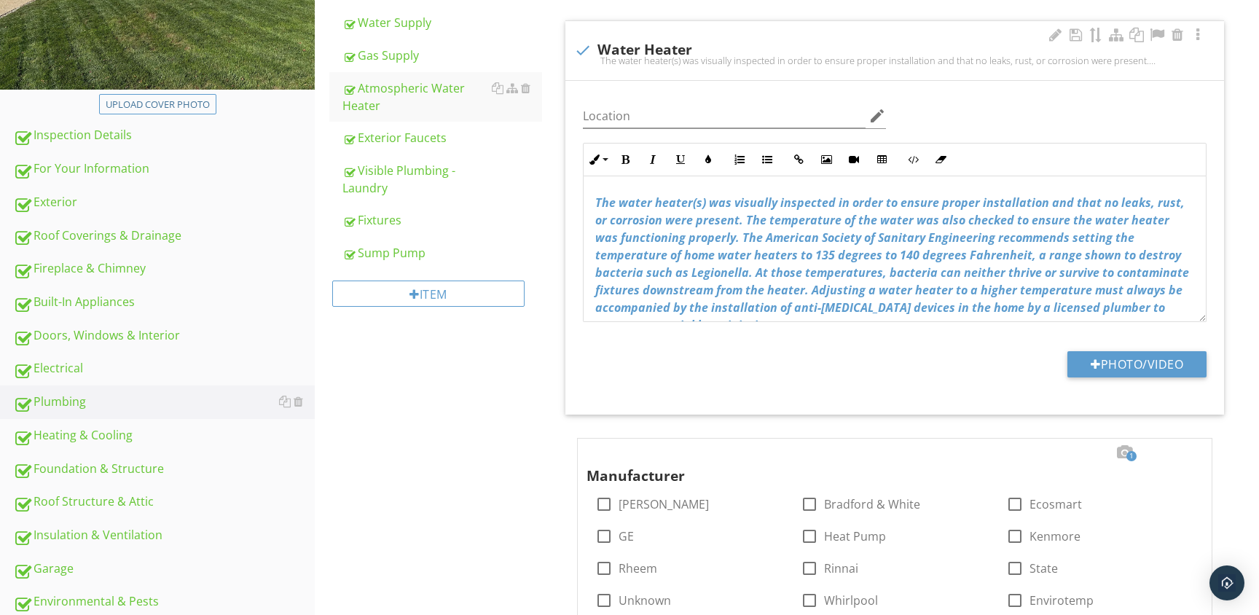
scroll to position [76, 0]
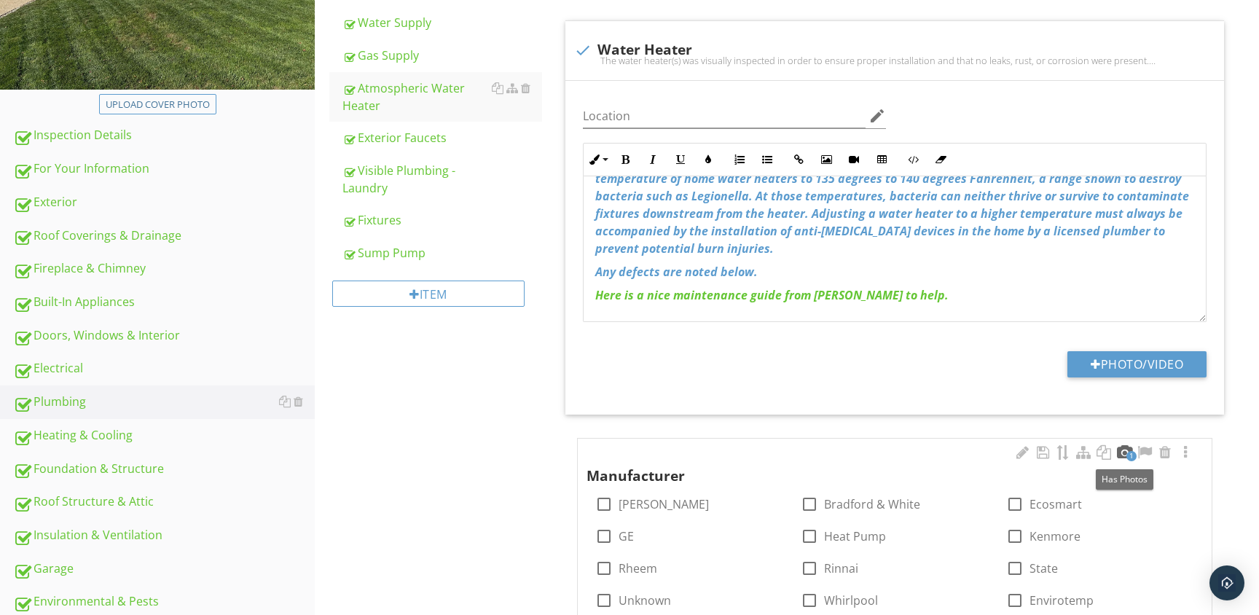
click at [1120, 453] on div at bounding box center [1123, 452] width 17 height 15
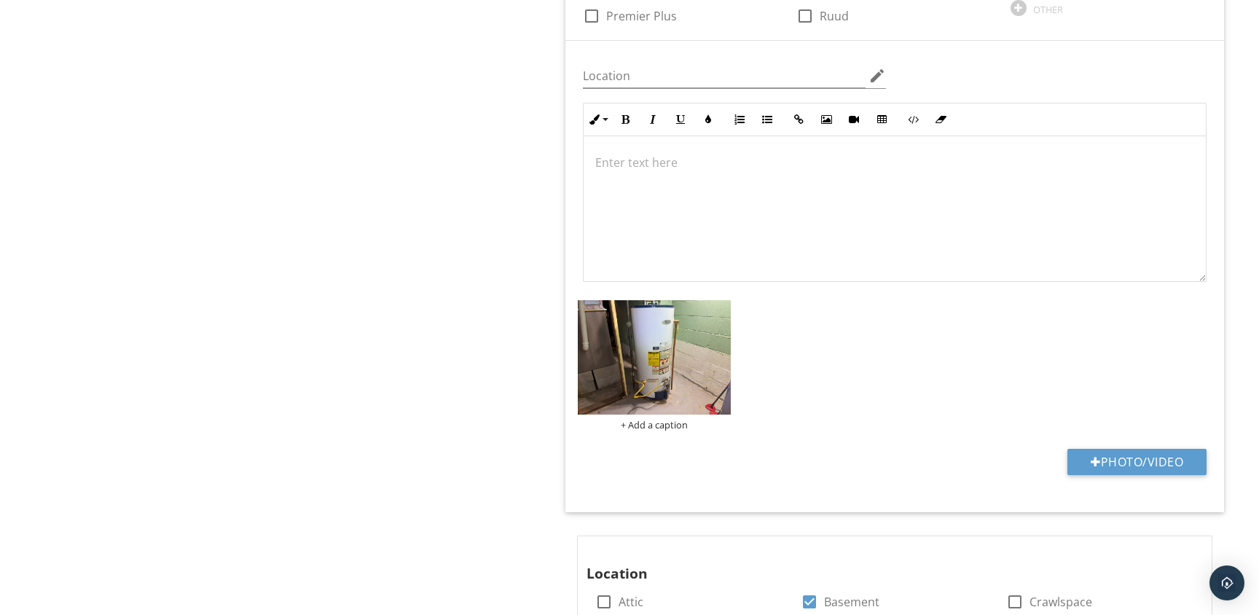
scroll to position [1167, 0]
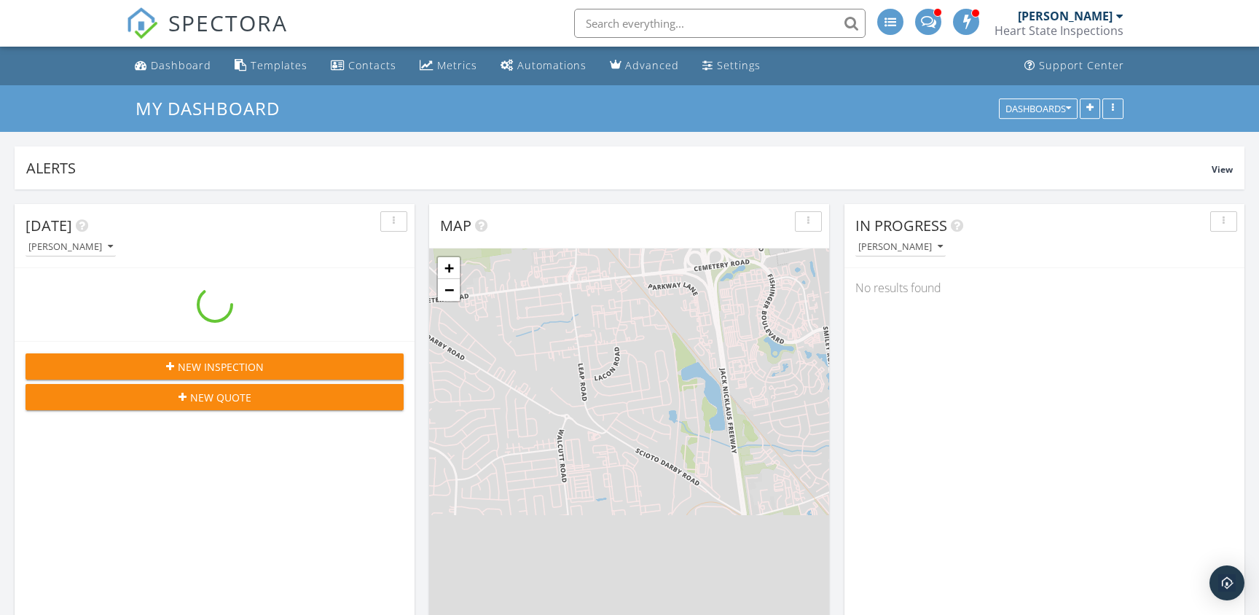
scroll to position [1472, 1259]
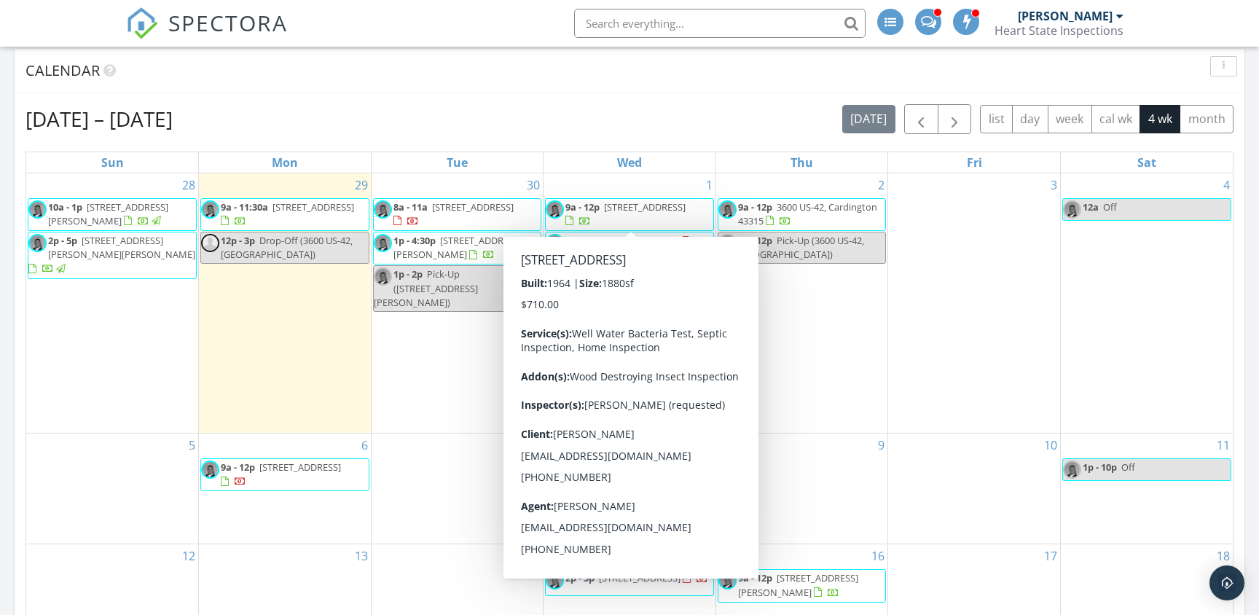
scroll to position [590, 0]
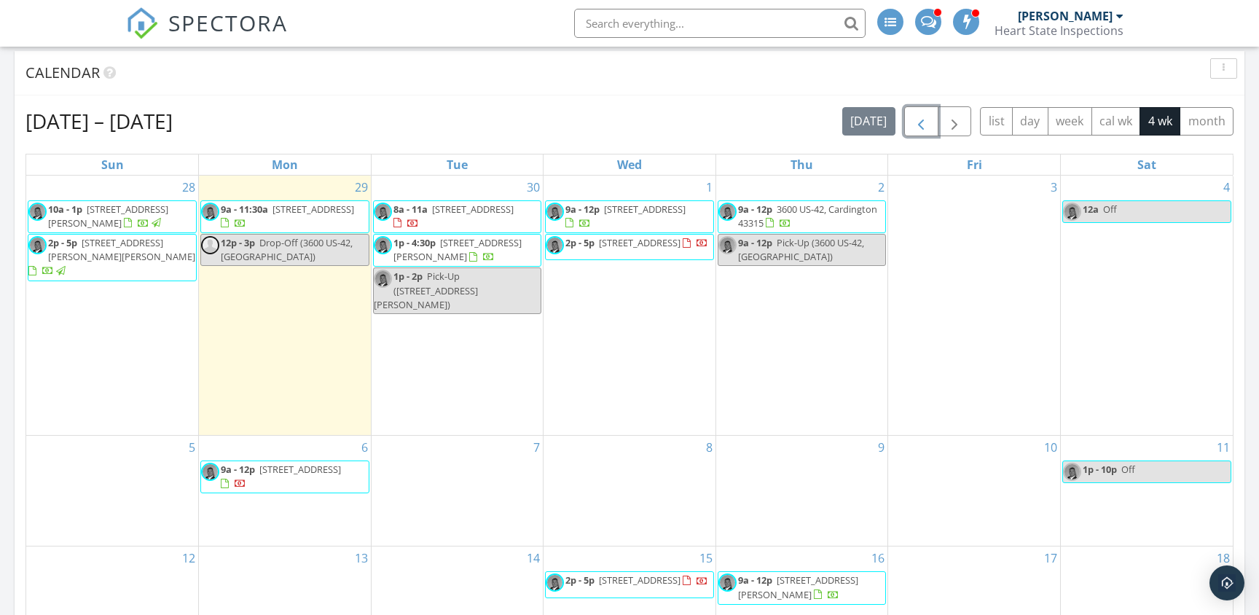
click at [925, 119] on span "button" at bounding box center [920, 121] width 17 height 17
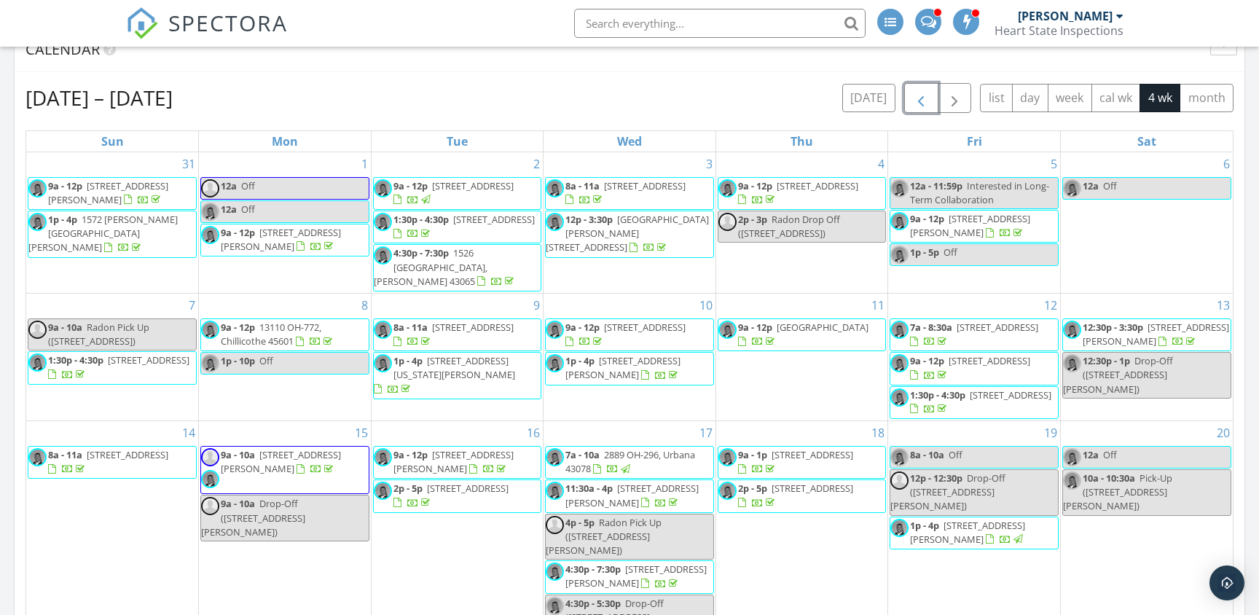
scroll to position [604, 0]
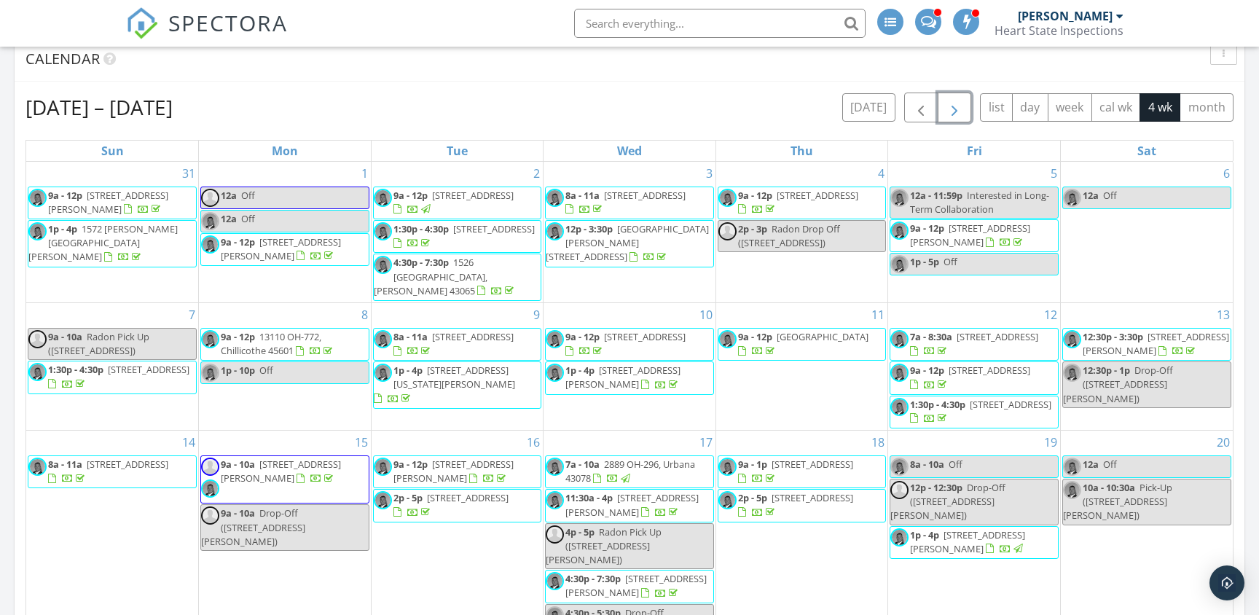
click at [961, 108] on span "button" at bounding box center [954, 107] width 17 height 17
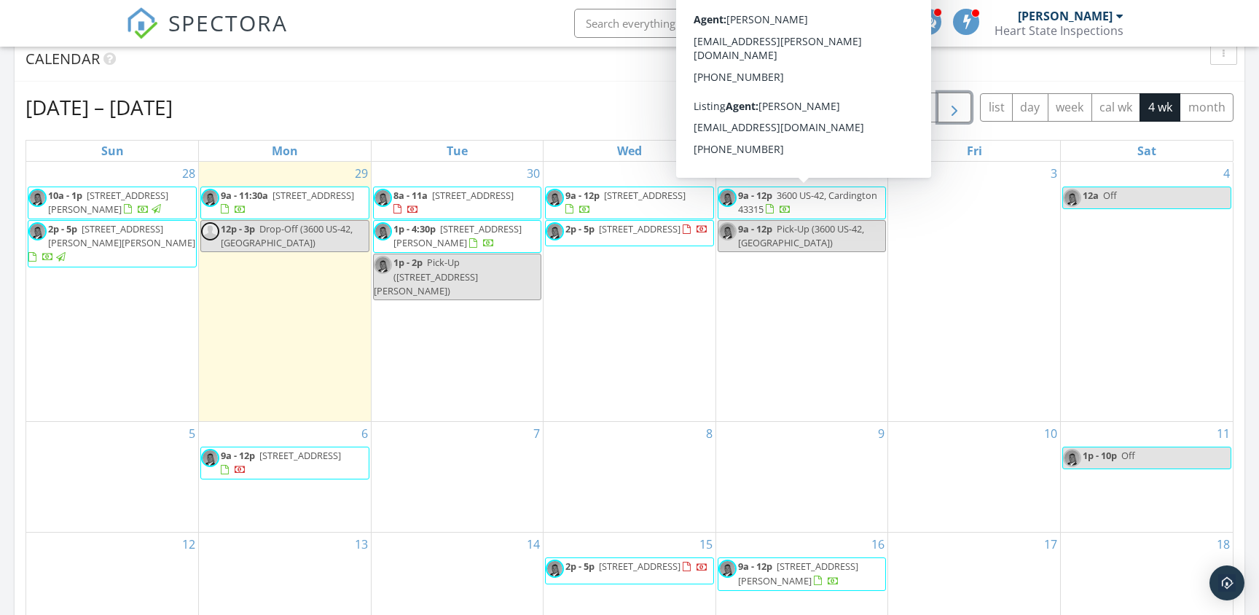
click at [807, 200] on span "3600 US-42, Cardington 43315" at bounding box center [807, 202] width 139 height 27
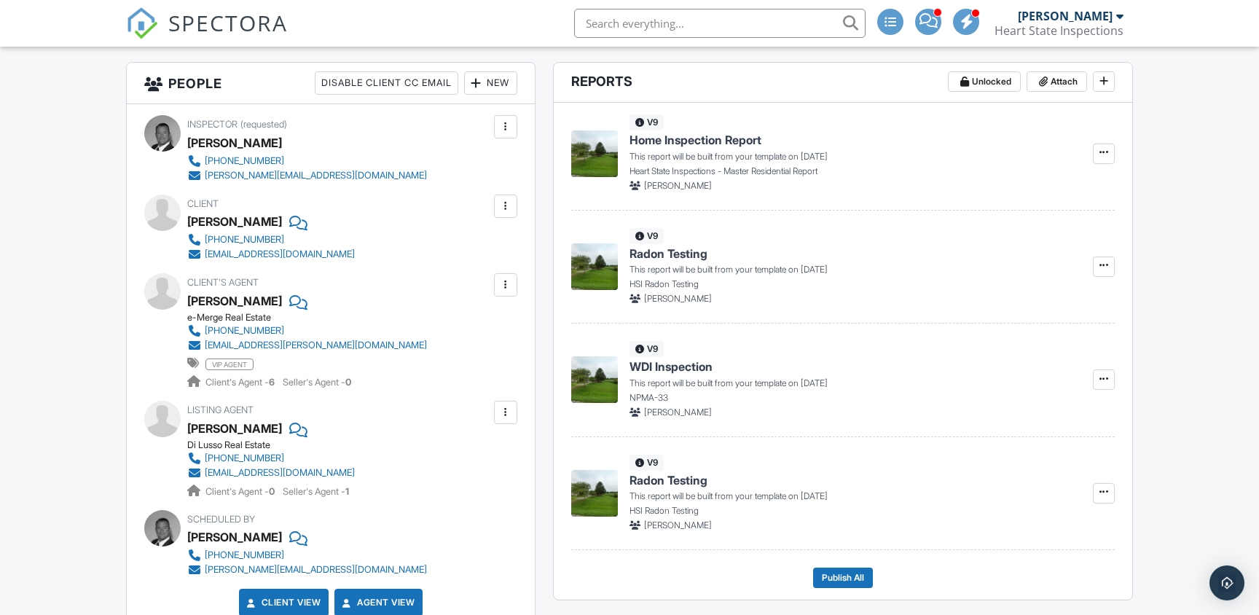
scroll to position [366, 0]
click at [1103, 497] on span at bounding box center [1103, 491] width 15 height 15
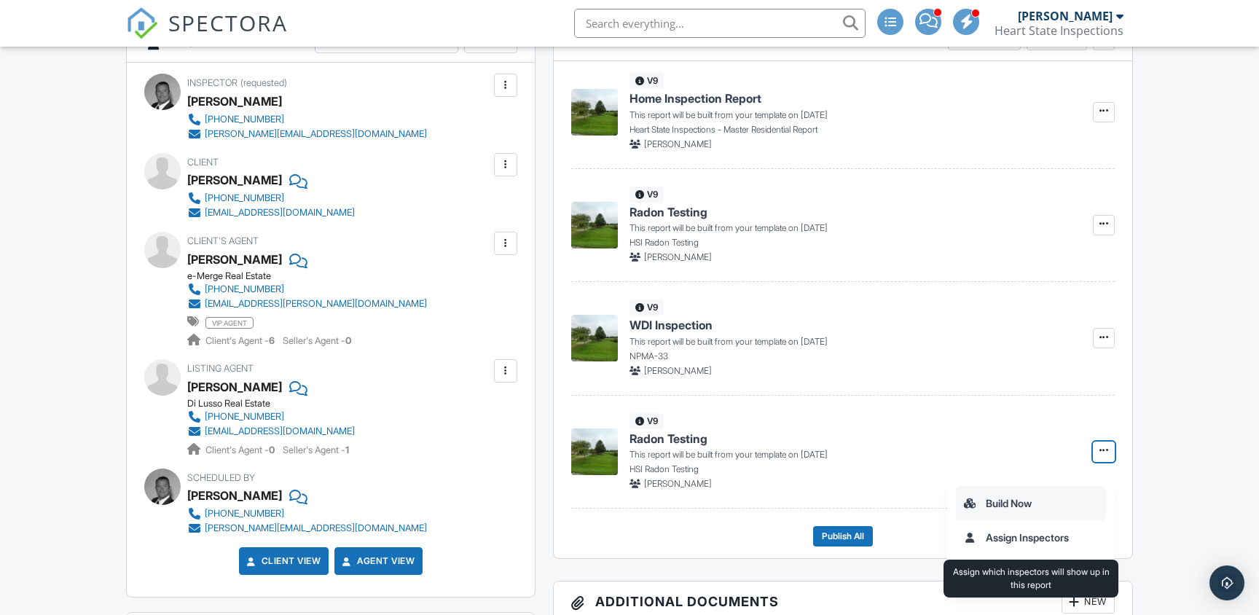
scroll to position [426, 0]
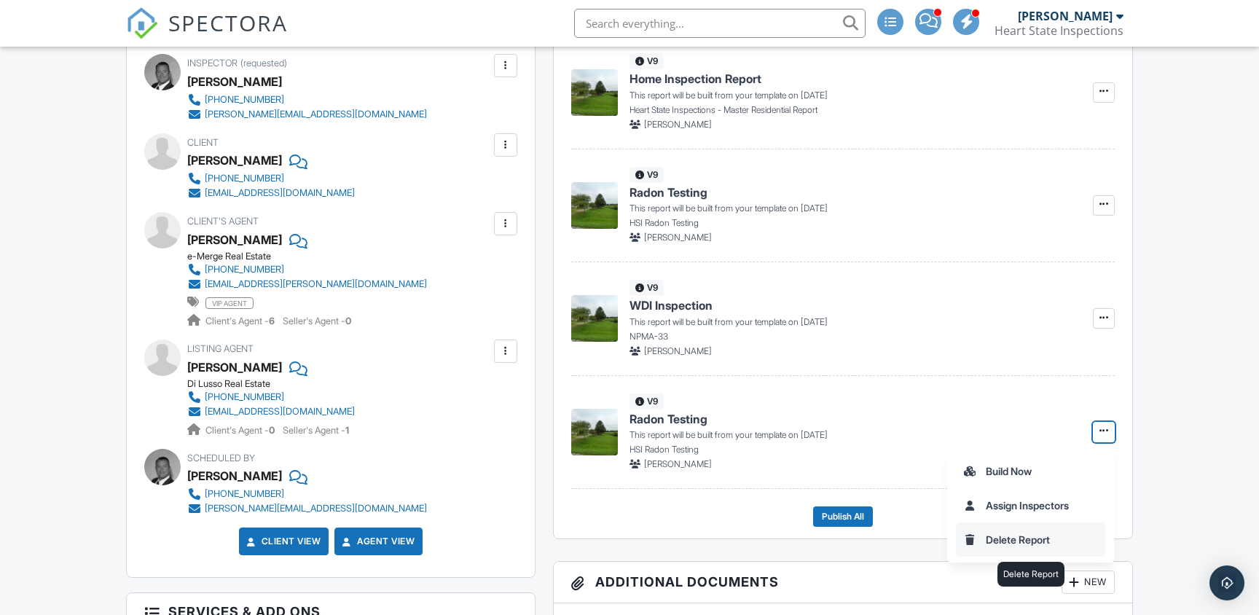
click at [1002, 543] on input "Delete Report" at bounding box center [1030, 539] width 149 height 33
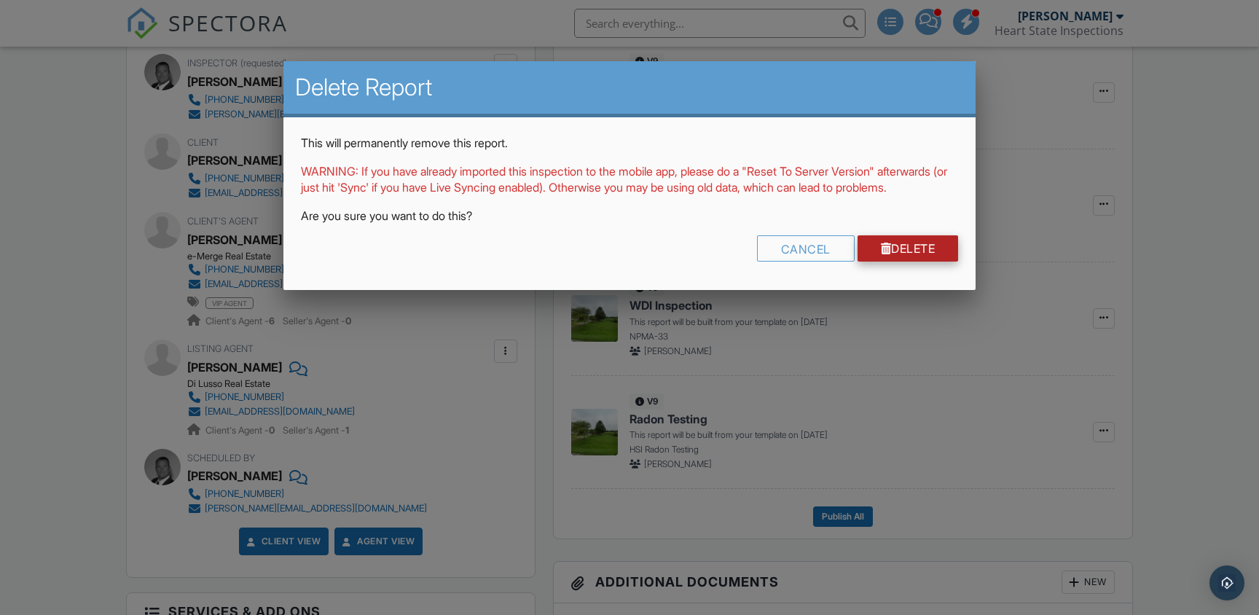
click at [919, 262] on link "Delete" at bounding box center [907, 248] width 101 height 26
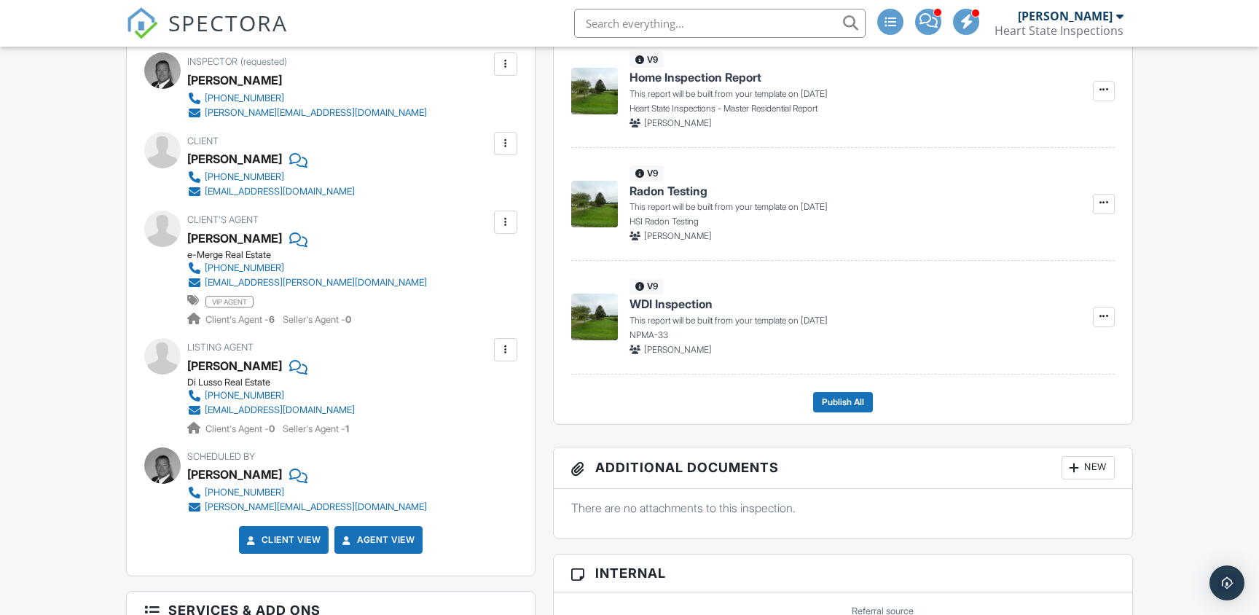
scroll to position [425, 0]
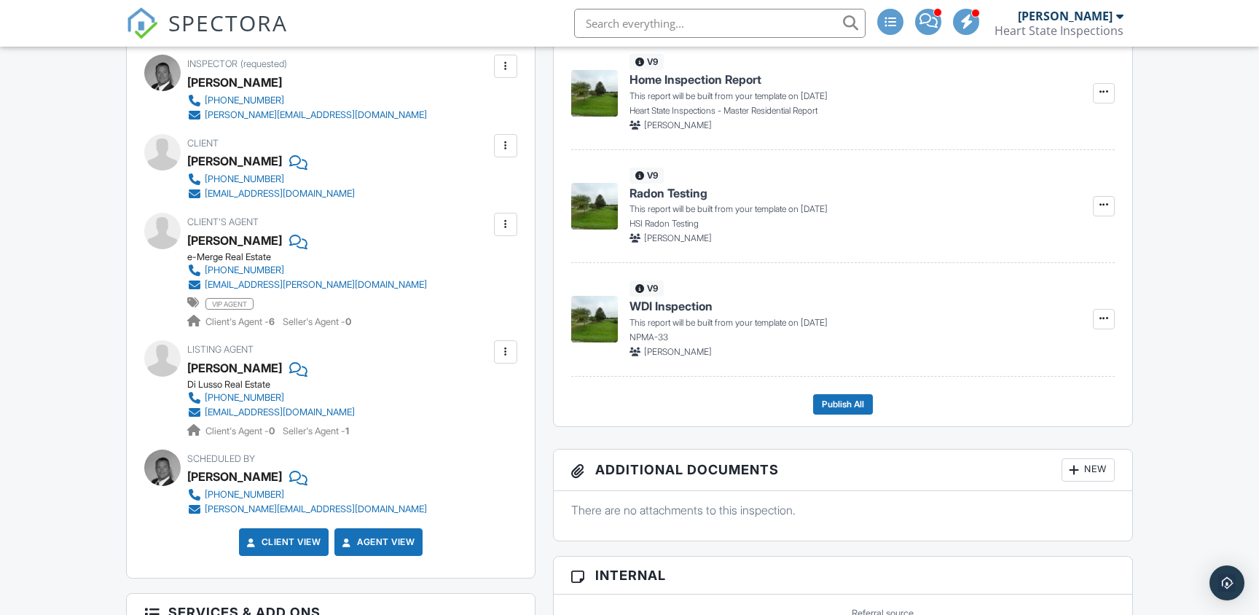
click at [303, 160] on div at bounding box center [296, 161] width 15 height 22
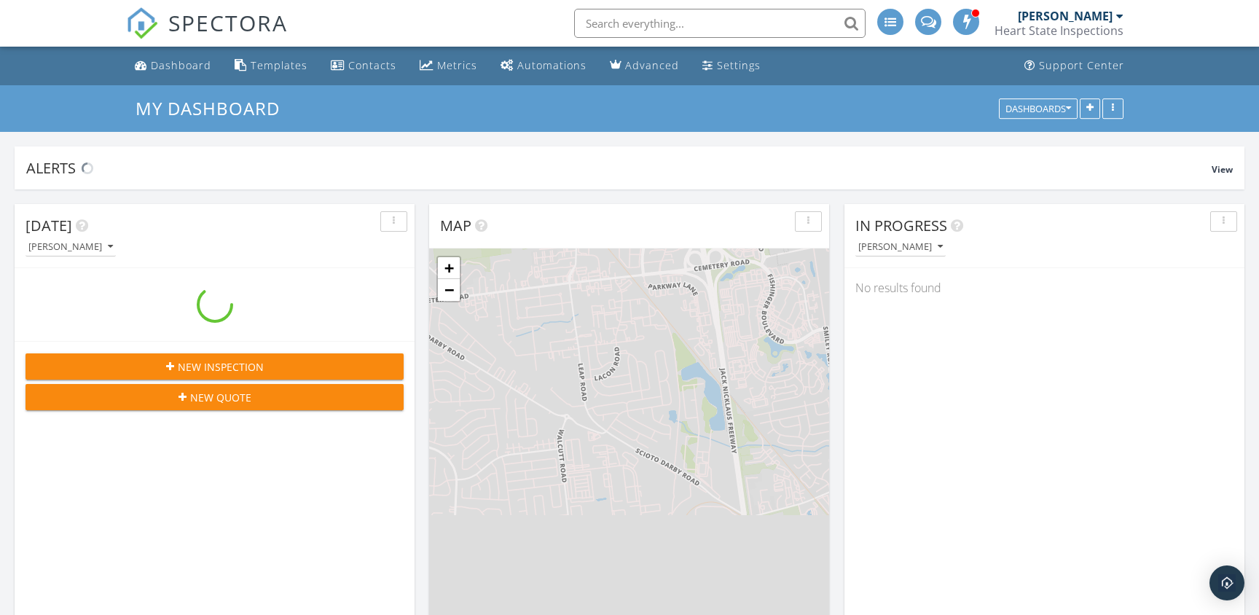
scroll to position [1472, 1259]
